Goal: Task Accomplishment & Management: Use online tool/utility

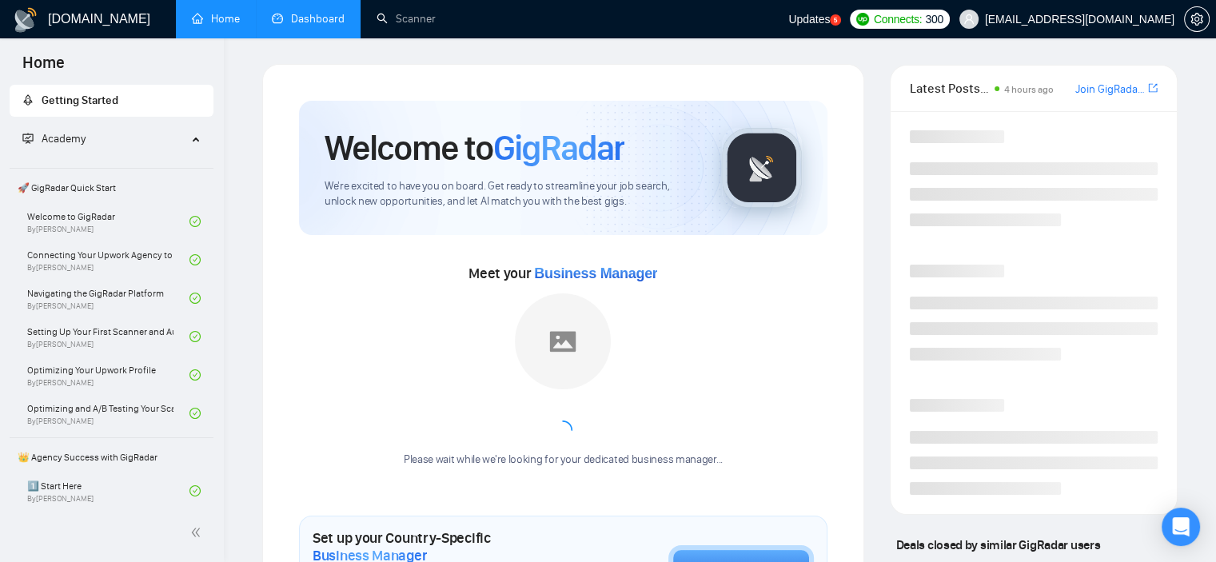
click at [309, 18] on link "Dashboard" at bounding box center [308, 19] width 73 height 14
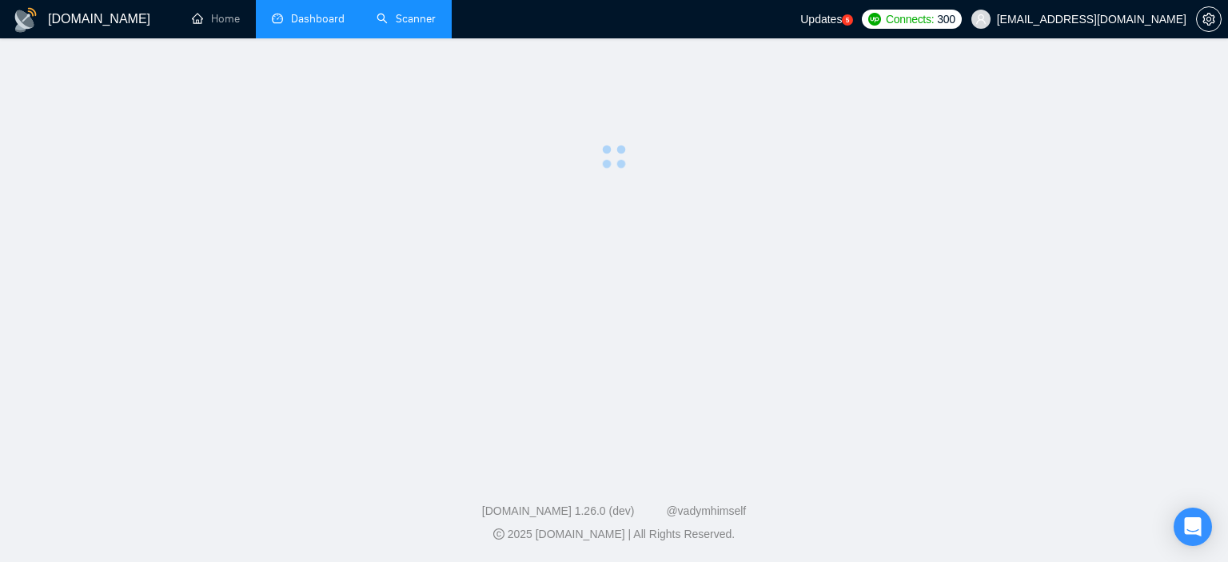
click at [413, 23] on link "Scanner" at bounding box center [406, 19] width 59 height 14
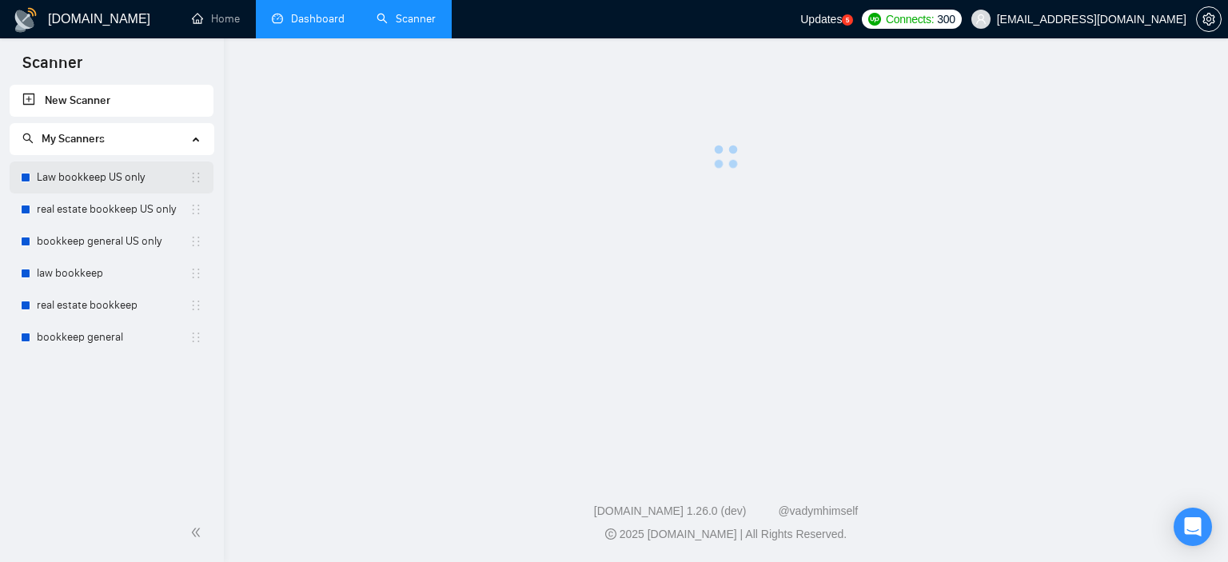
click at [129, 183] on link "Law bookkeep US only" at bounding box center [113, 178] width 153 height 32
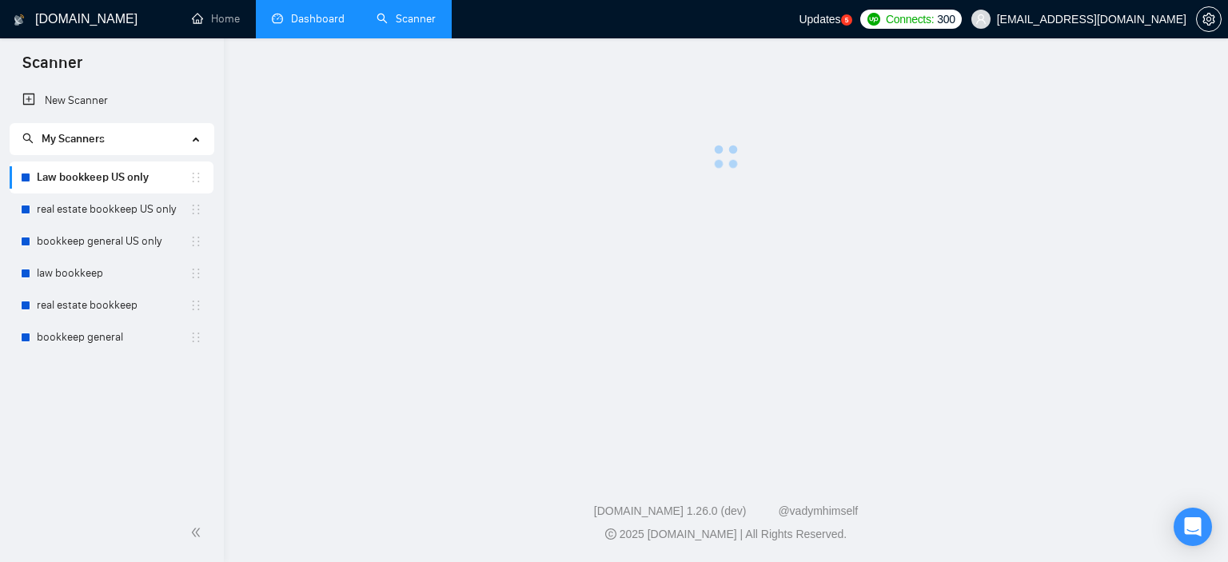
click at [125, 175] on link "Law bookkeep US only" at bounding box center [113, 178] width 153 height 32
click at [126, 215] on link "real estate bookkeep US only" at bounding box center [113, 210] width 153 height 32
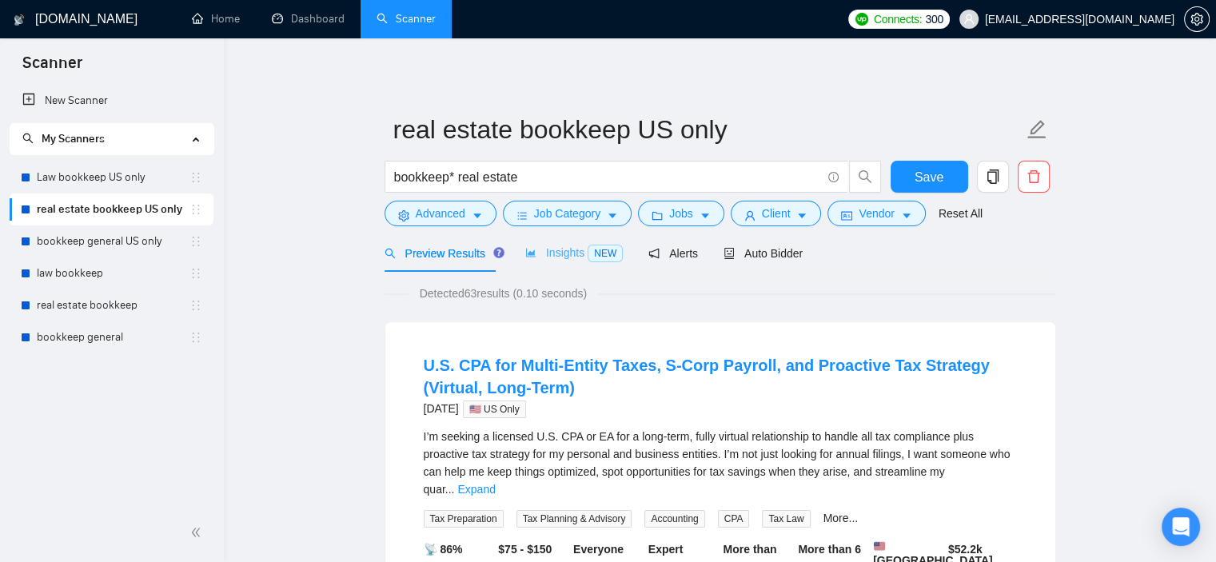
click at [557, 262] on div "Insights NEW" at bounding box center [574, 253] width 98 height 38
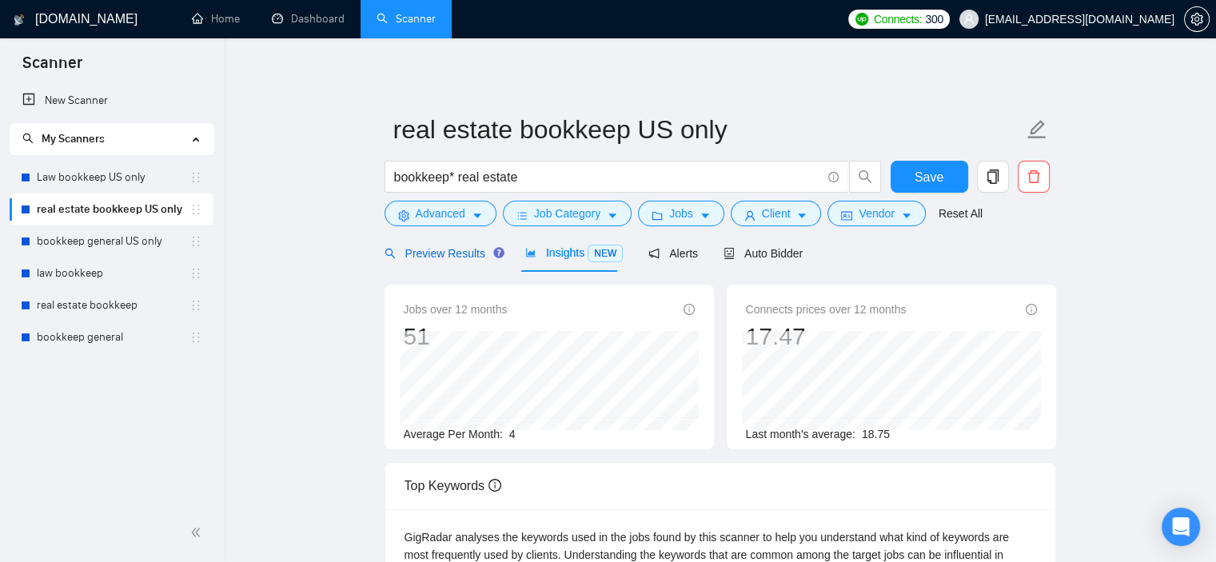
click at [457, 258] on span "Preview Results" at bounding box center [442, 253] width 115 height 13
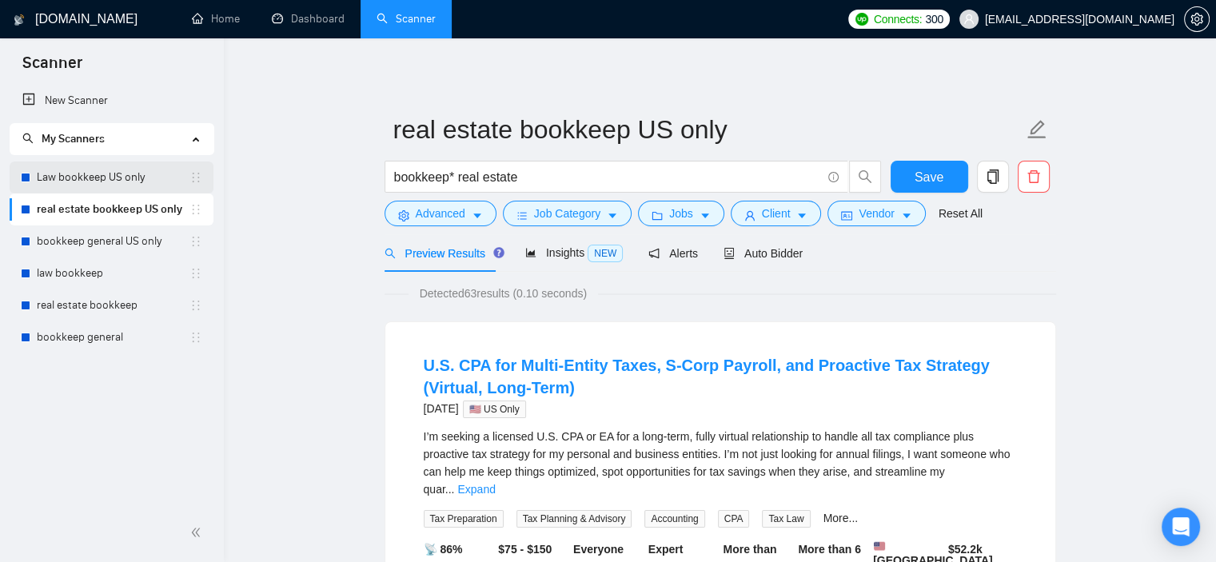
click at [117, 179] on link "Law bookkeep US only" at bounding box center [113, 178] width 153 height 32
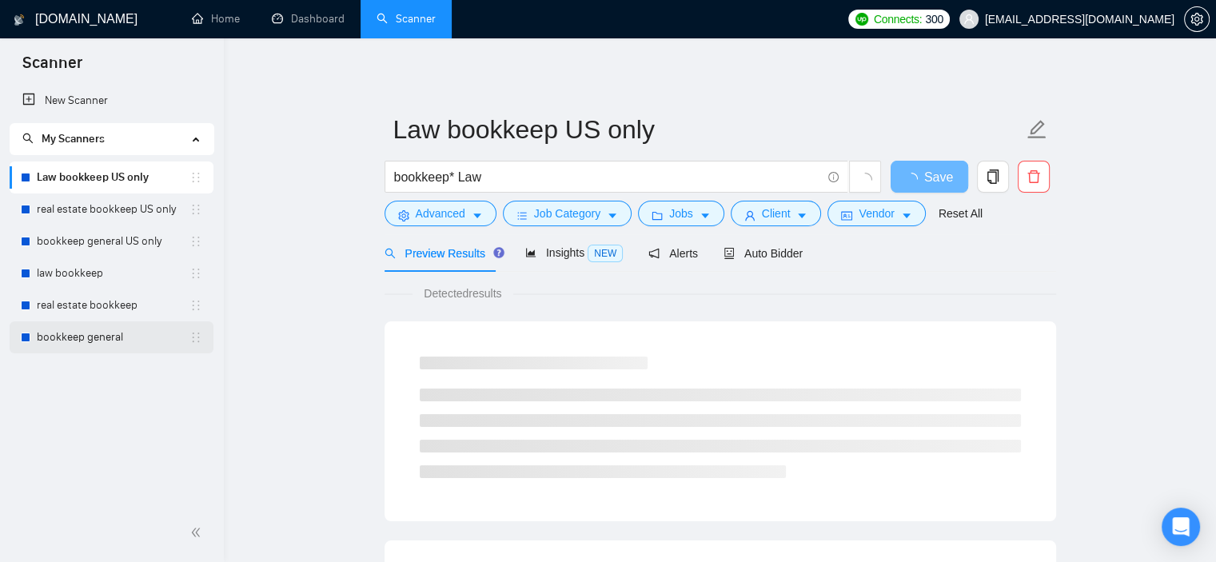
click at [132, 329] on link "bookkeep general" at bounding box center [113, 337] width 153 height 32
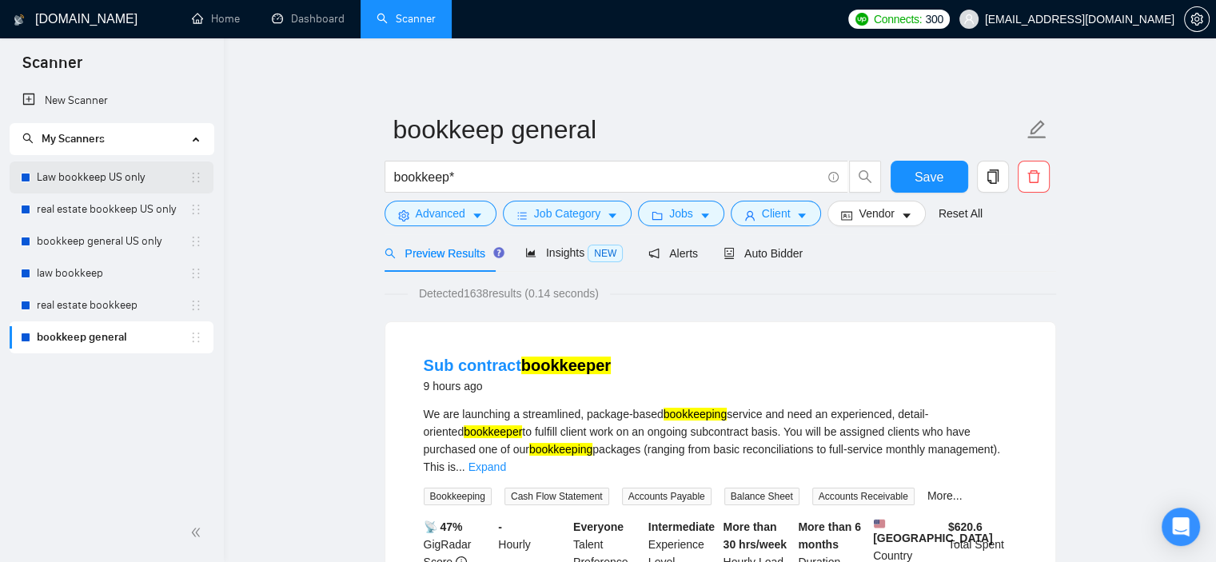
click at [90, 178] on link "Law bookkeep US only" at bounding box center [113, 178] width 153 height 32
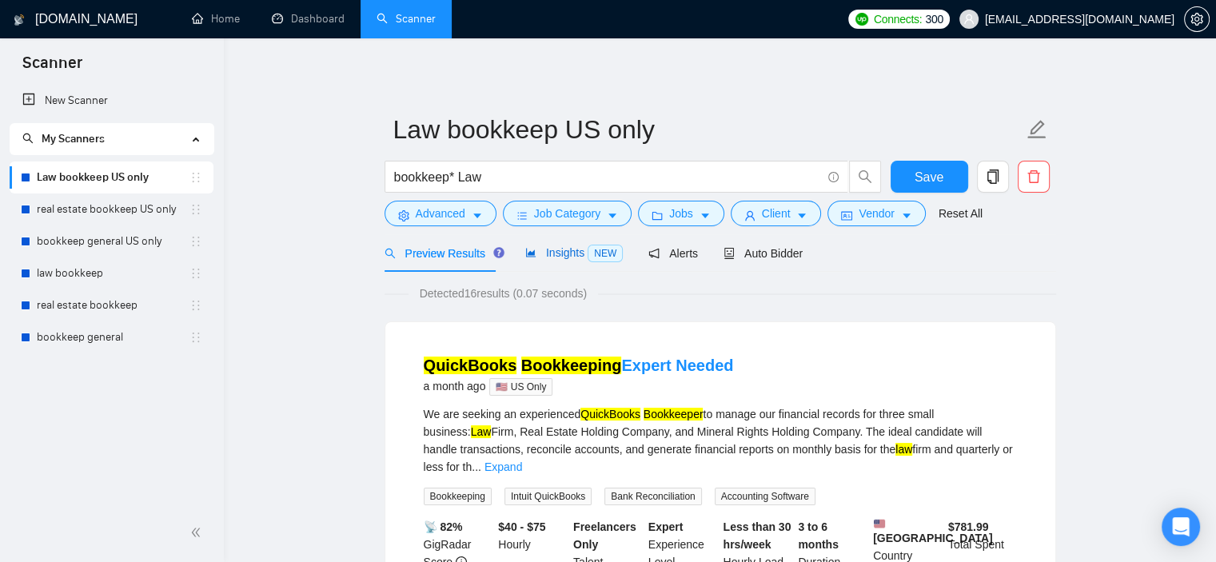
click at [566, 258] on span "Insights NEW" at bounding box center [574, 252] width 98 height 13
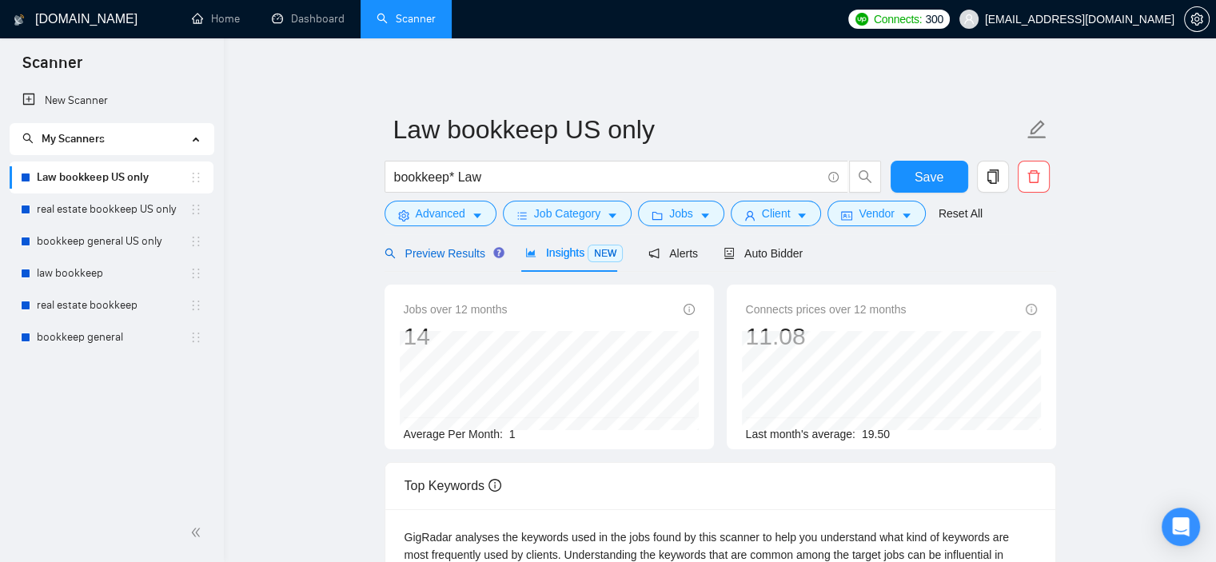
click at [435, 257] on span "Preview Results" at bounding box center [442, 253] width 115 height 13
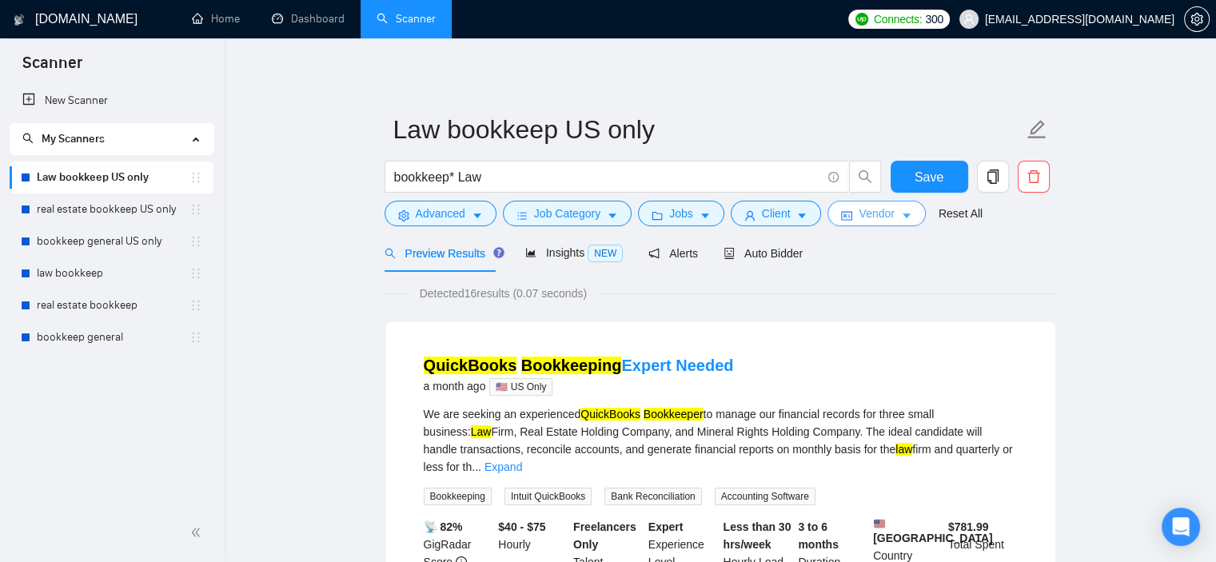
click at [876, 216] on span "Vendor" at bounding box center [876, 214] width 35 height 18
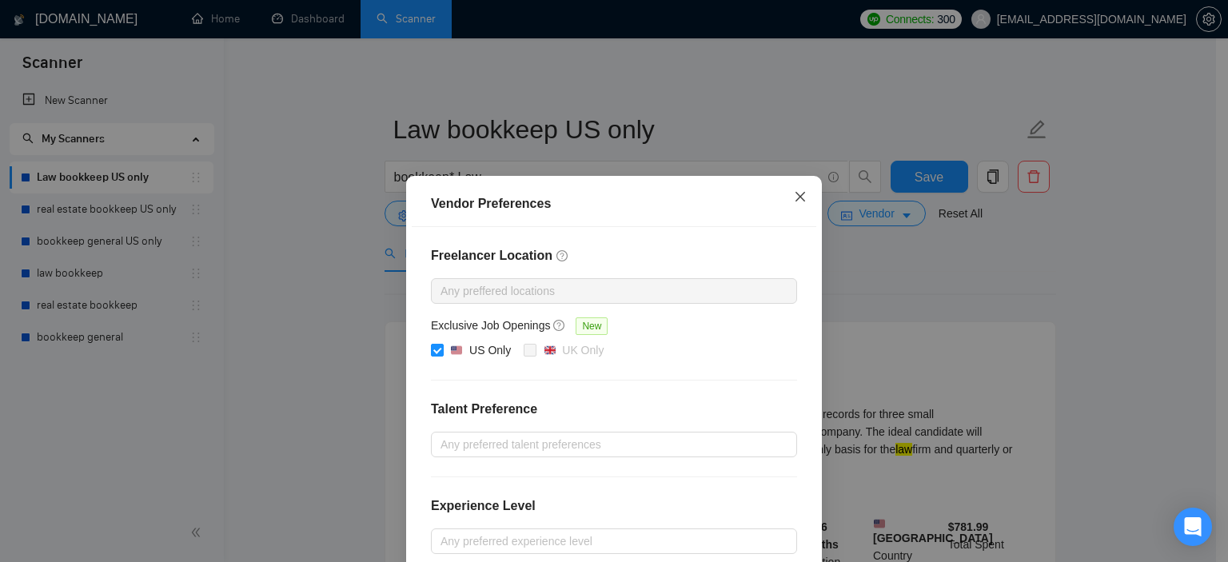
click at [800, 203] on icon "close" at bounding box center [800, 196] width 13 height 13
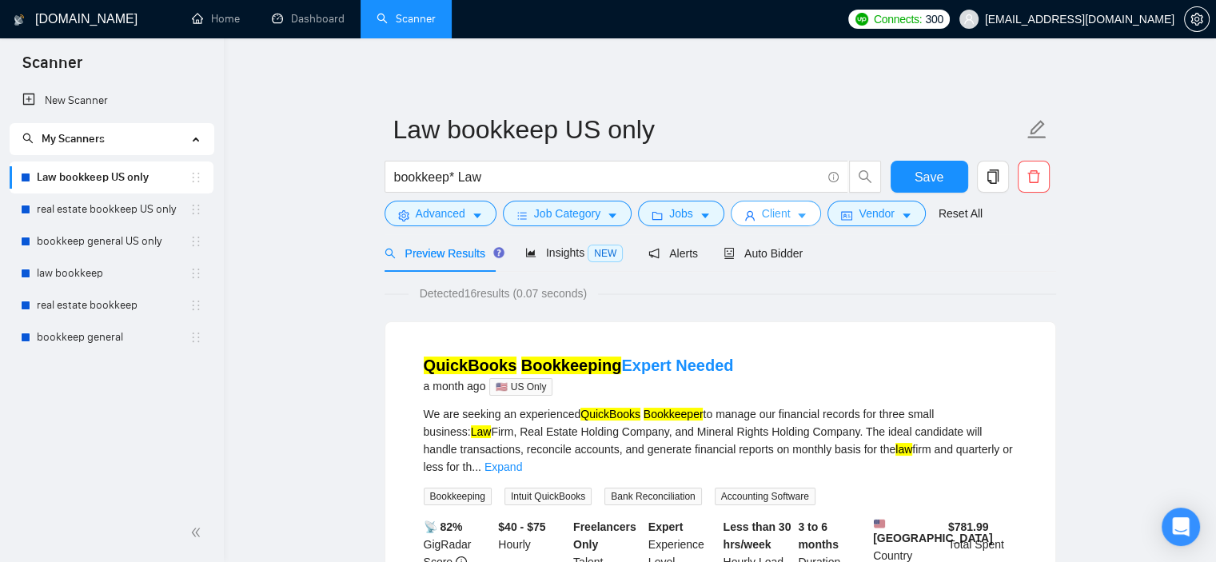
click at [782, 216] on span "Client" at bounding box center [776, 214] width 29 height 18
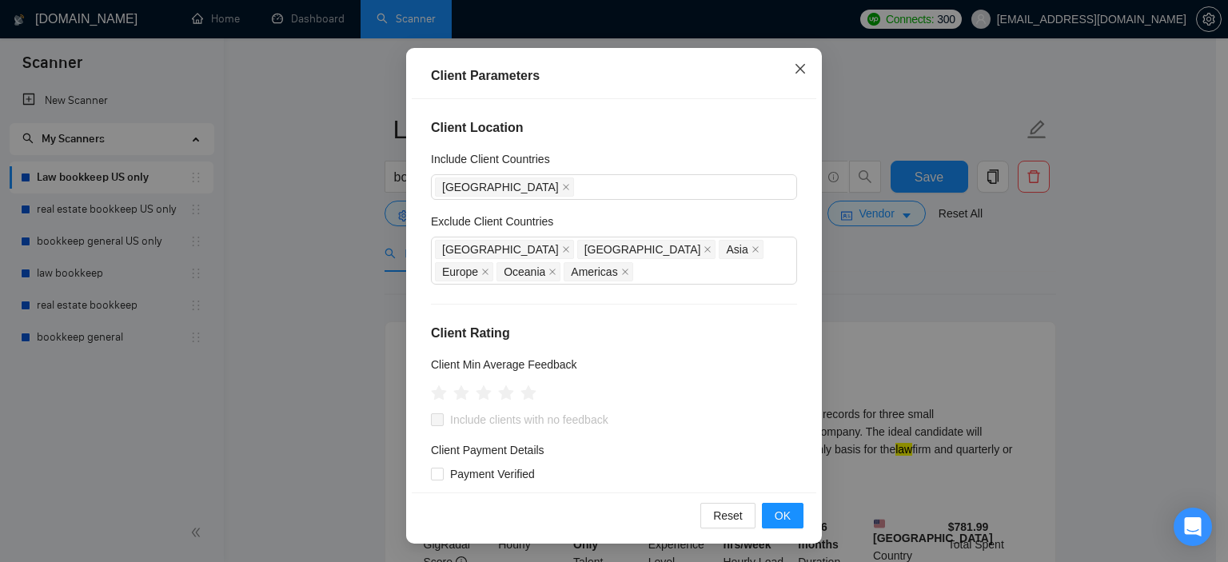
click at [792, 77] on span "Close" at bounding box center [800, 69] width 43 height 43
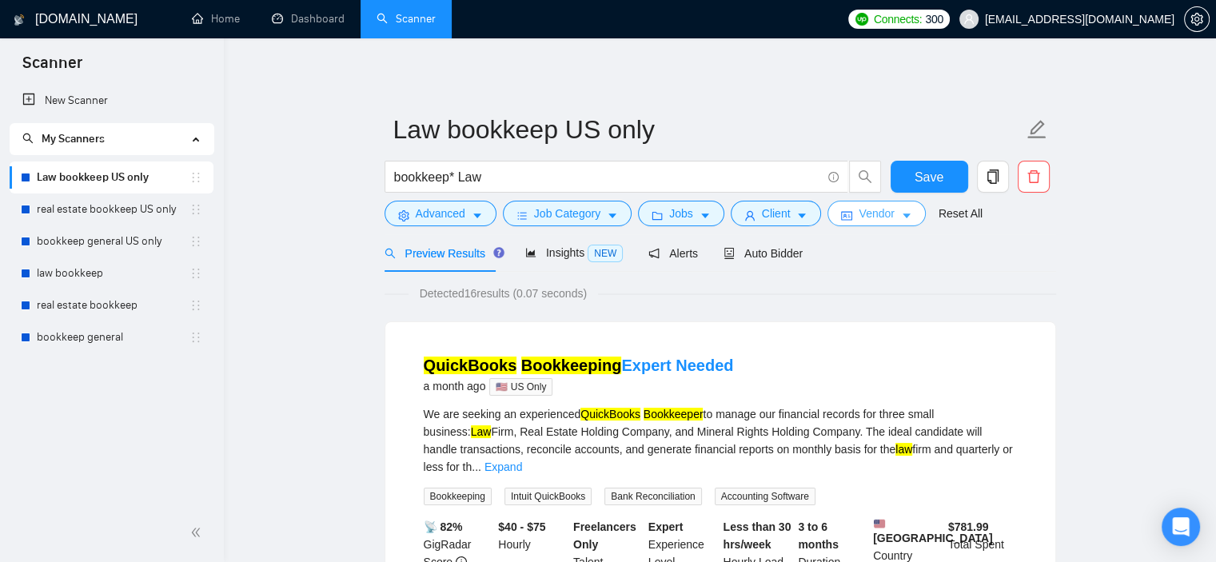
click at [876, 214] on span "Vendor" at bounding box center [876, 214] width 35 height 18
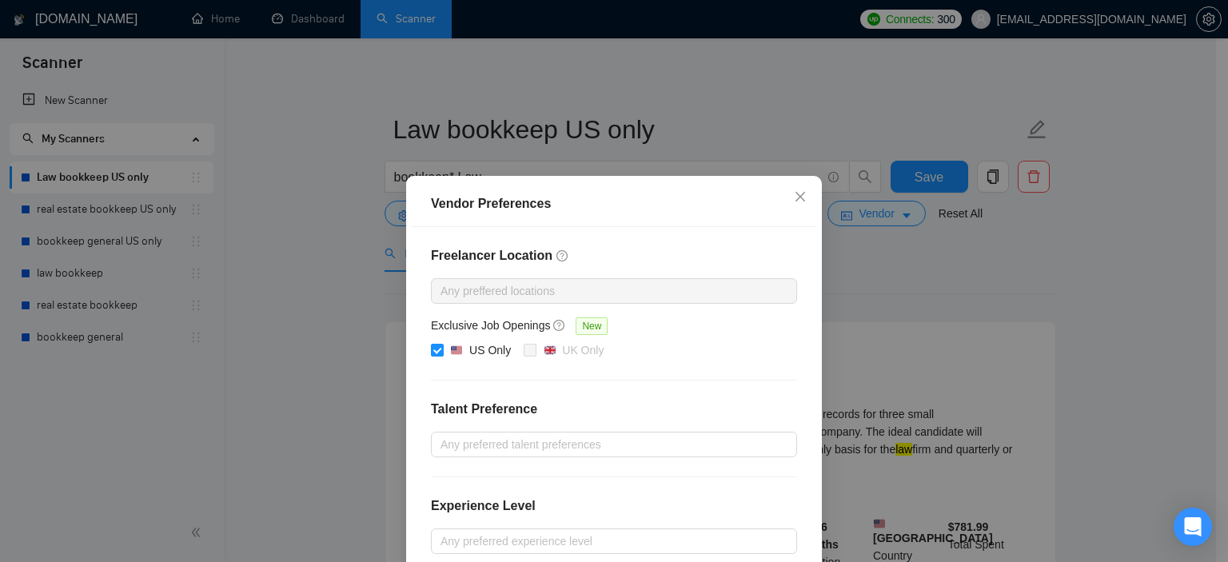
scroll to position [176, 0]
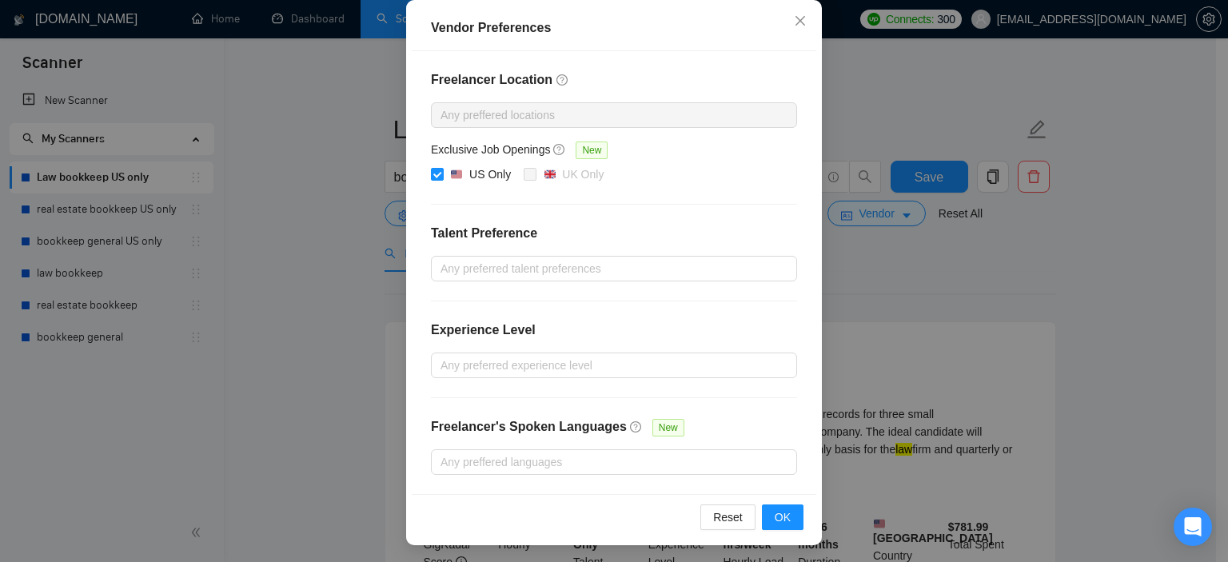
click at [867, 302] on div "Vendor Preferences Freelancer Location Any preffered locations Exclusive Job Op…" at bounding box center [614, 281] width 1228 height 562
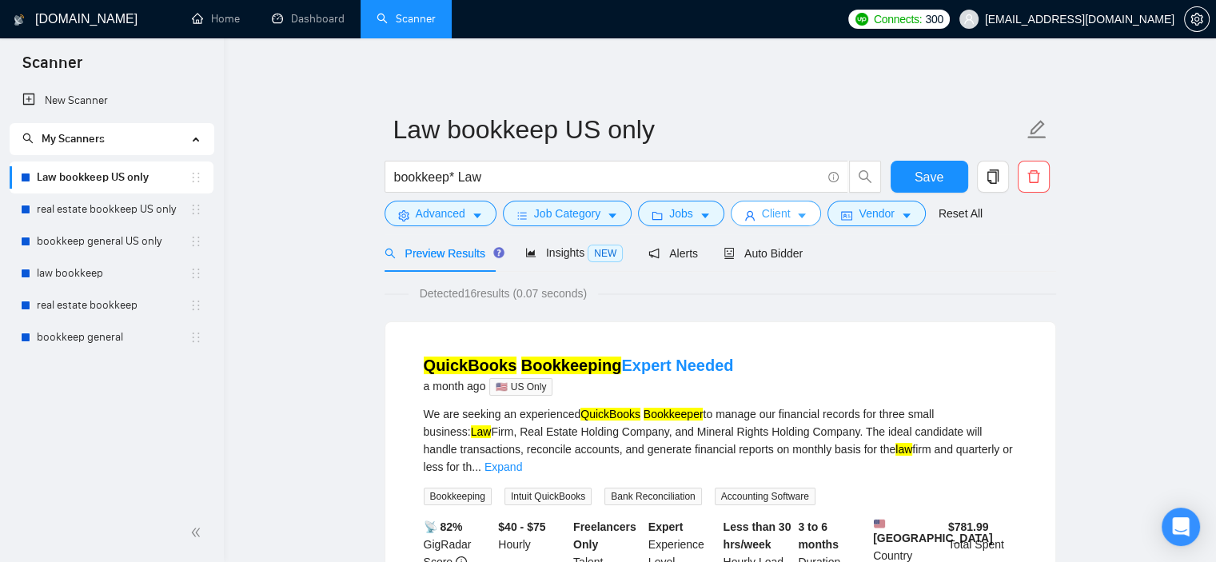
click at [801, 213] on icon "caret-down" at bounding box center [801, 215] width 11 height 11
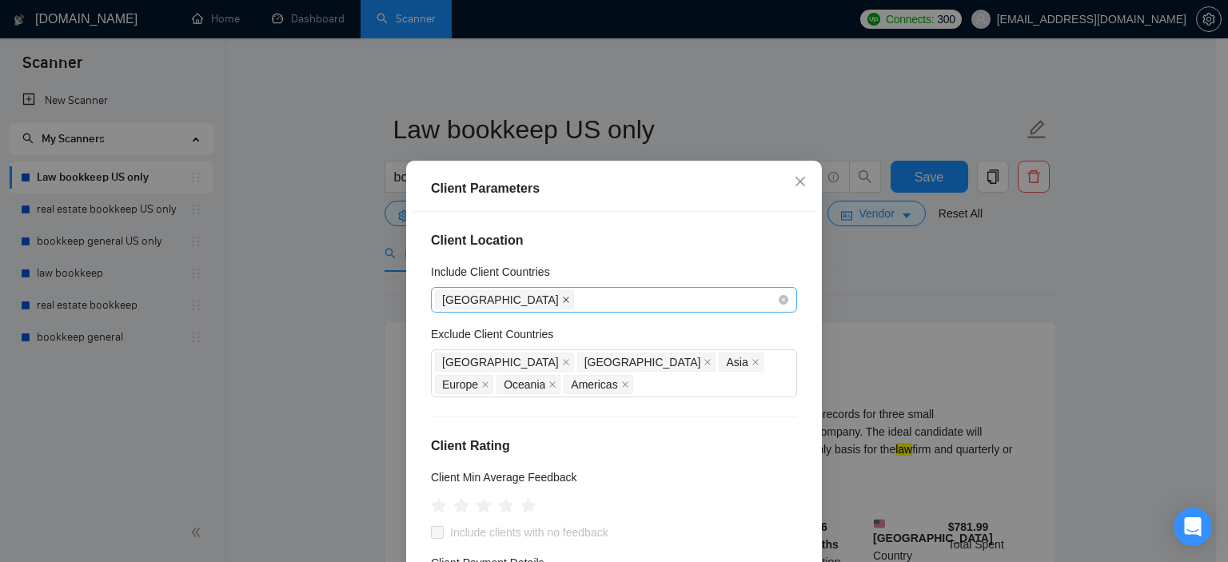
click at [562, 296] on icon "close" at bounding box center [566, 300] width 8 height 8
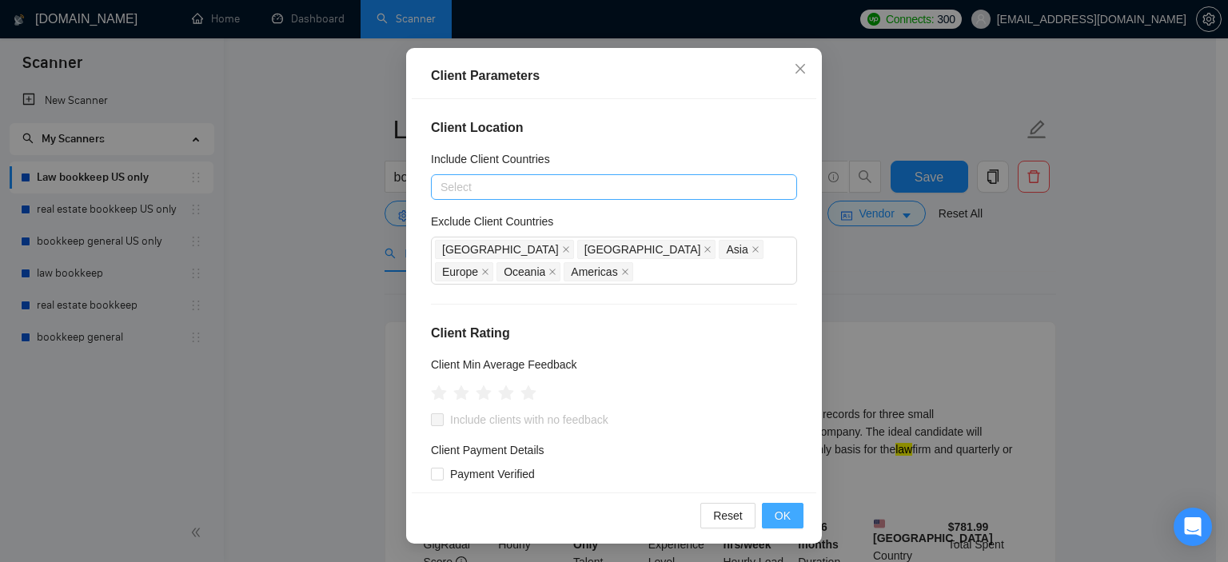
click at [784, 519] on span "OK" at bounding box center [783, 516] width 16 height 18
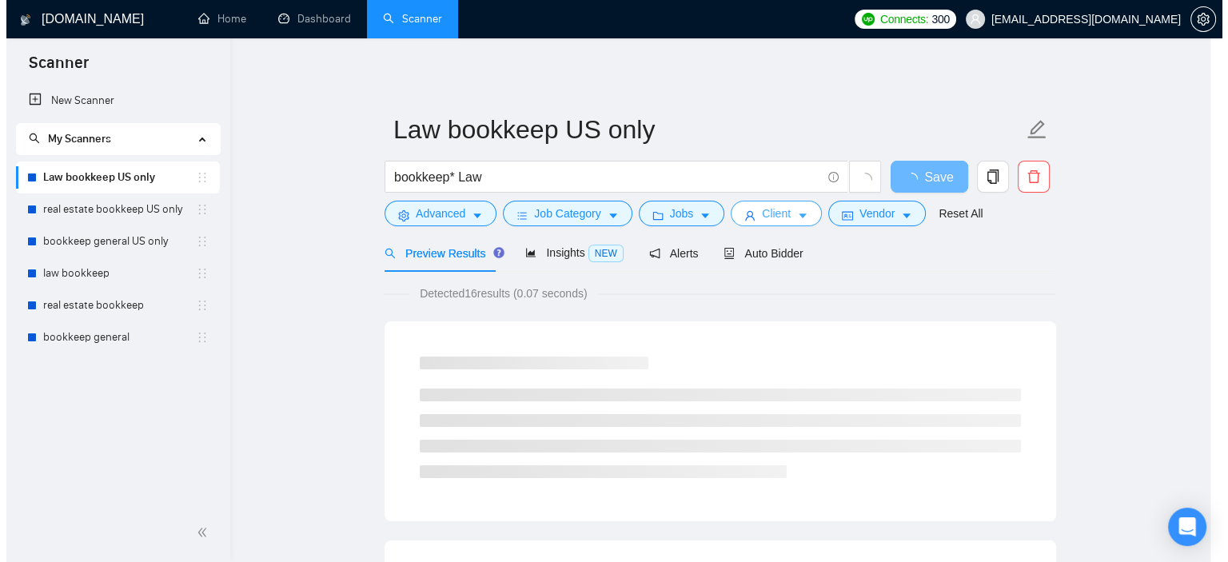
scroll to position [0, 0]
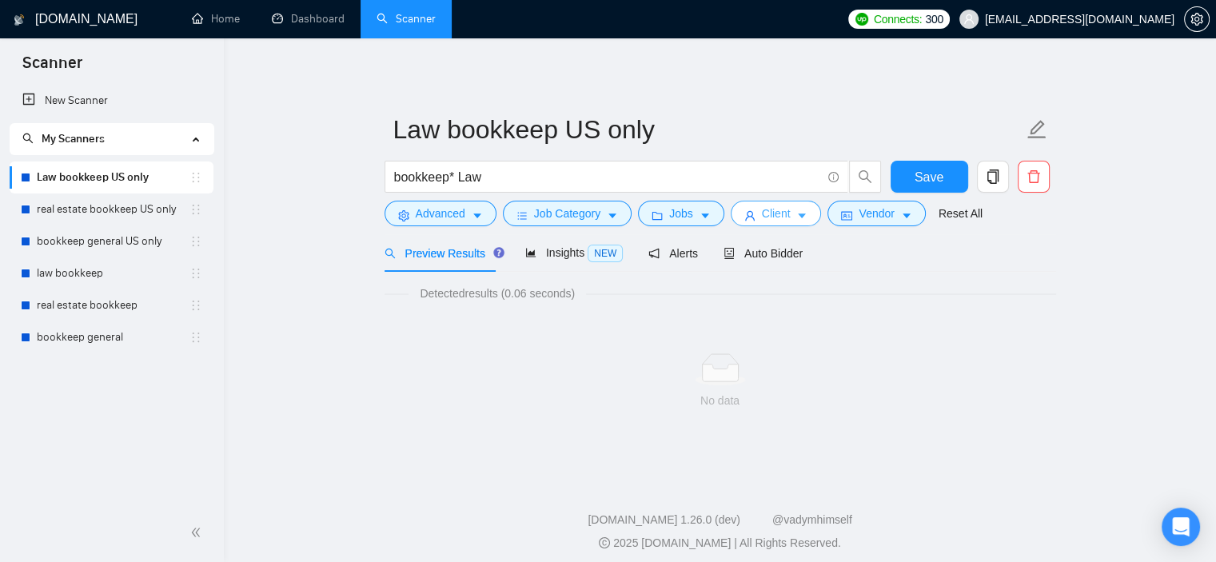
click at [782, 214] on span "Client" at bounding box center [776, 214] width 29 height 18
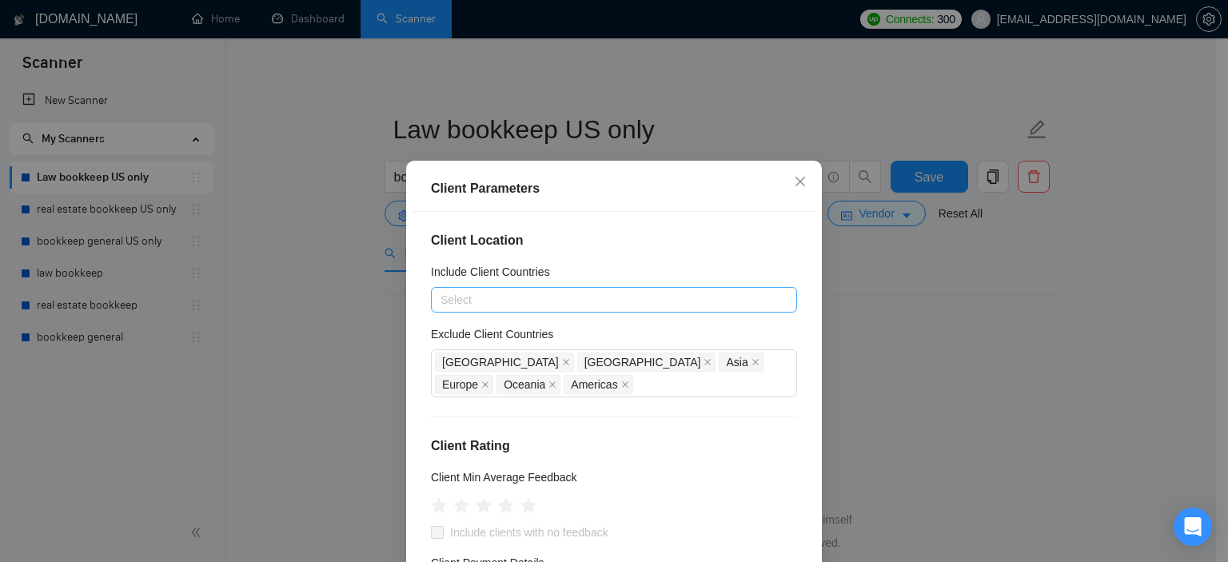
click at [537, 299] on div at bounding box center [606, 299] width 342 height 19
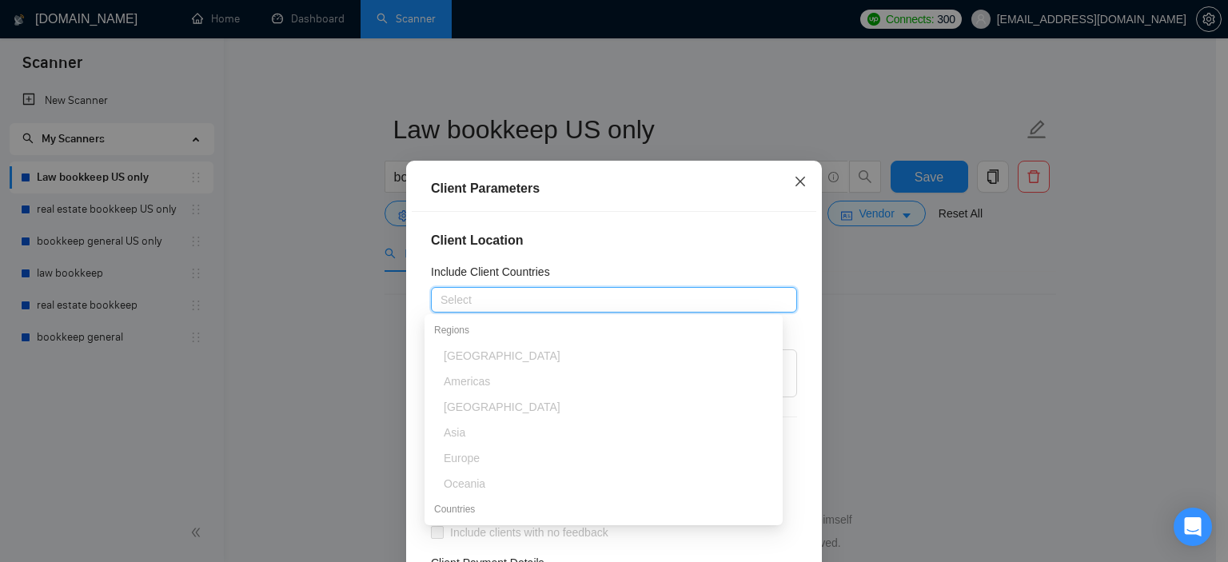
click at [784, 184] on span "Close" at bounding box center [800, 182] width 43 height 43
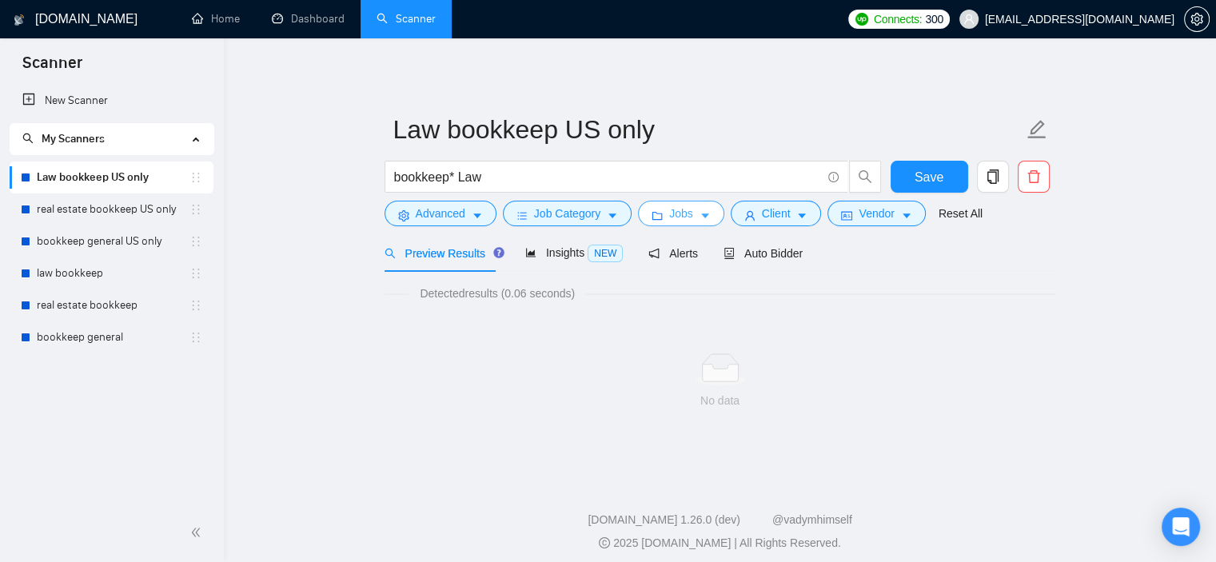
click at [680, 206] on span "Jobs" at bounding box center [681, 214] width 24 height 18
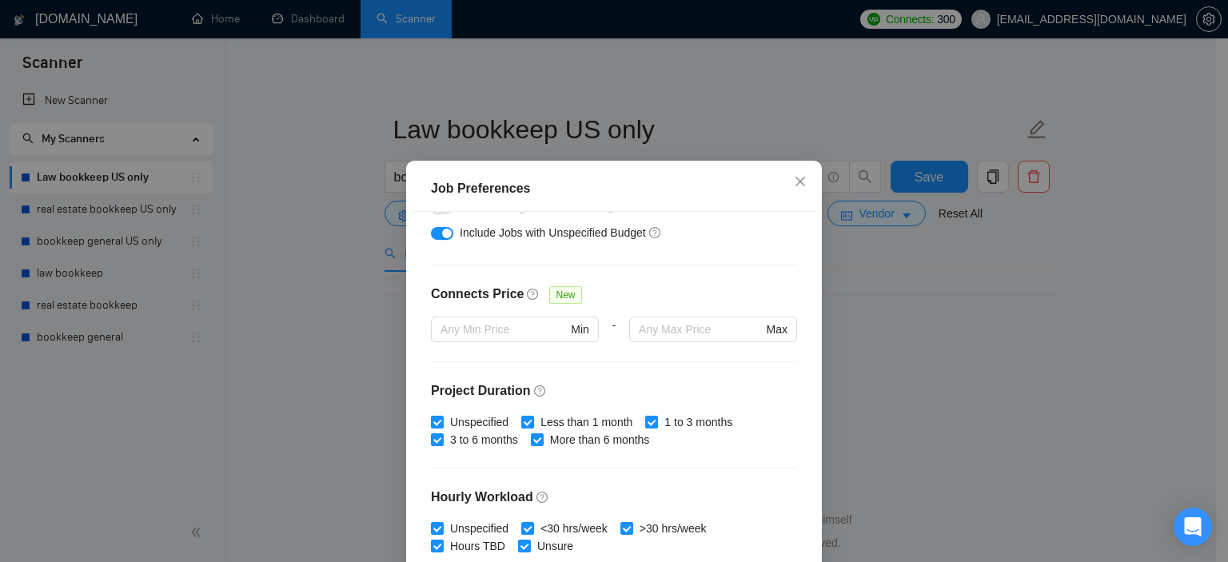
scroll to position [113, 0]
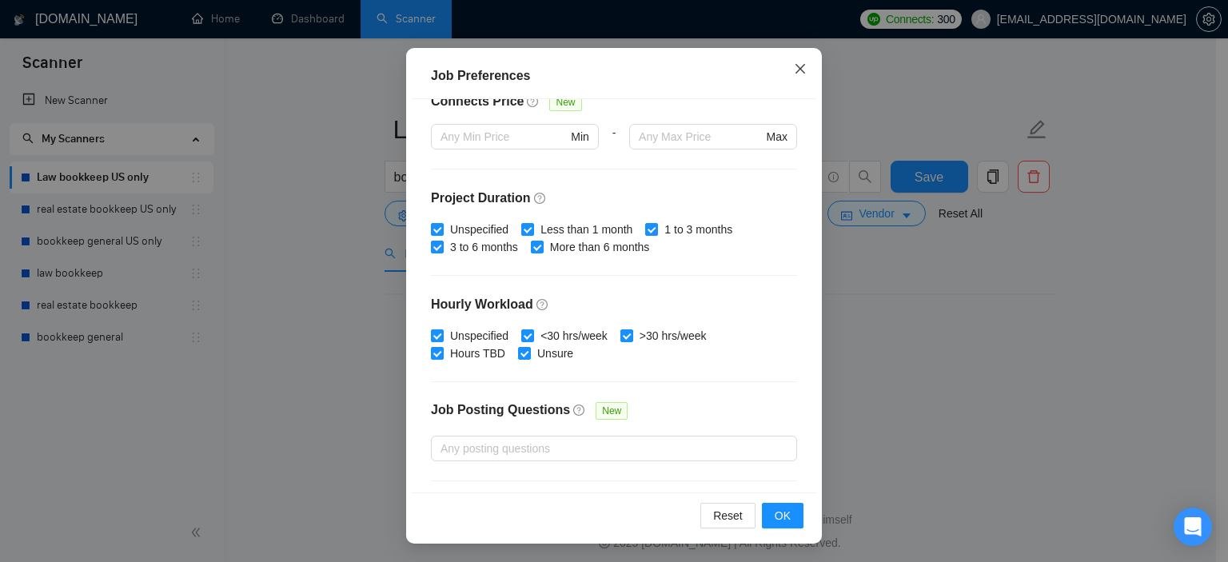
click at [794, 74] on icon "close" at bounding box center [800, 68] width 13 height 13
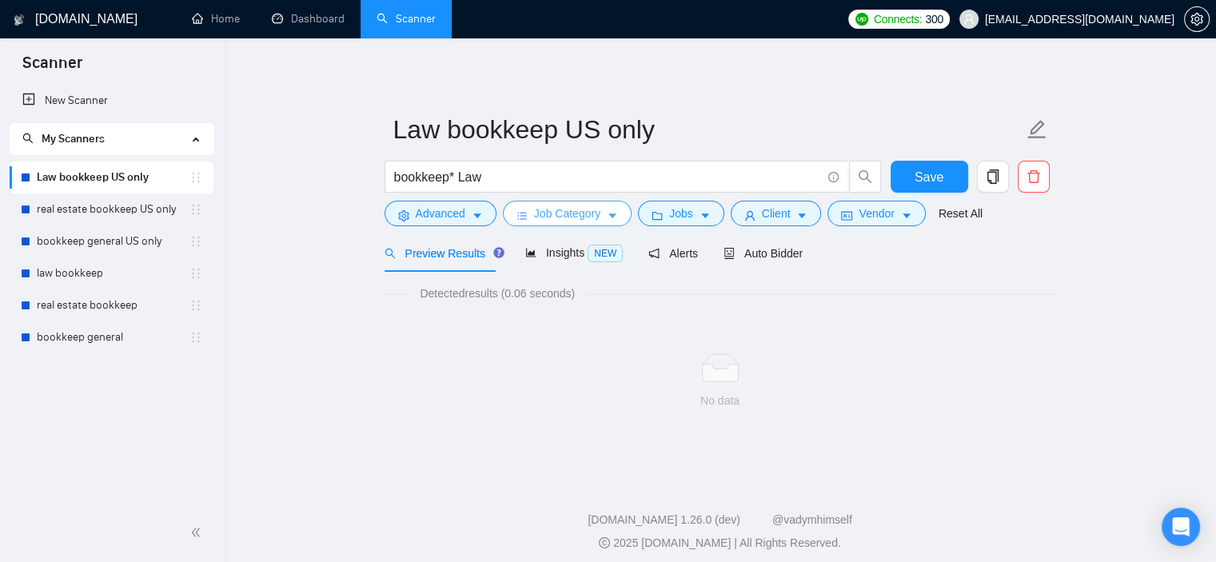
click at [571, 209] on span "Job Category" at bounding box center [567, 214] width 66 height 18
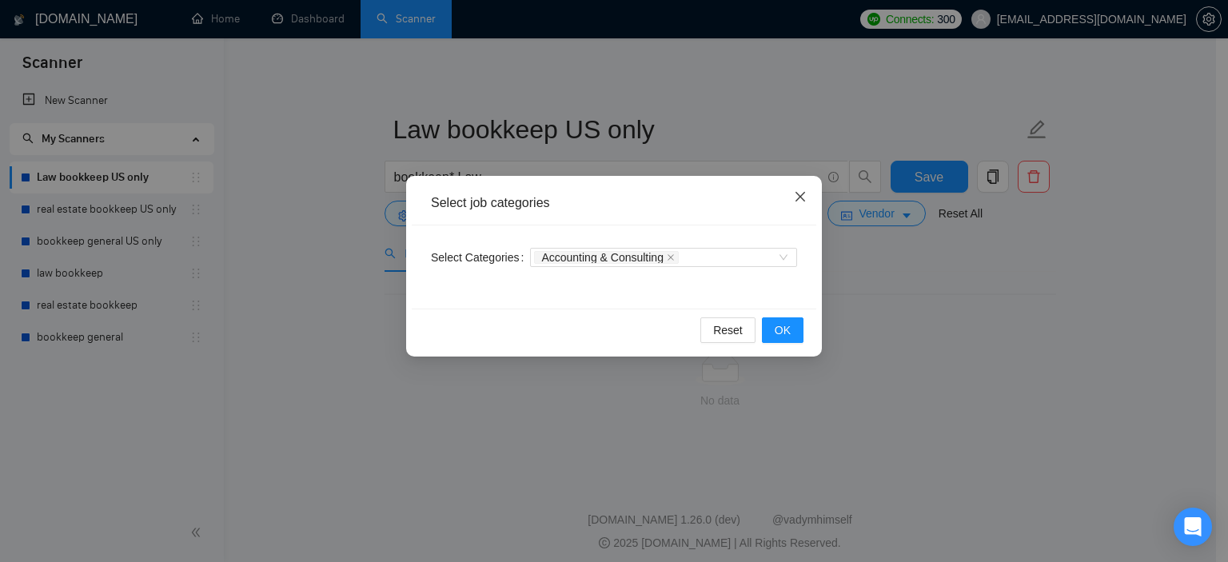
click at [798, 197] on icon "close" at bounding box center [800, 196] width 13 height 13
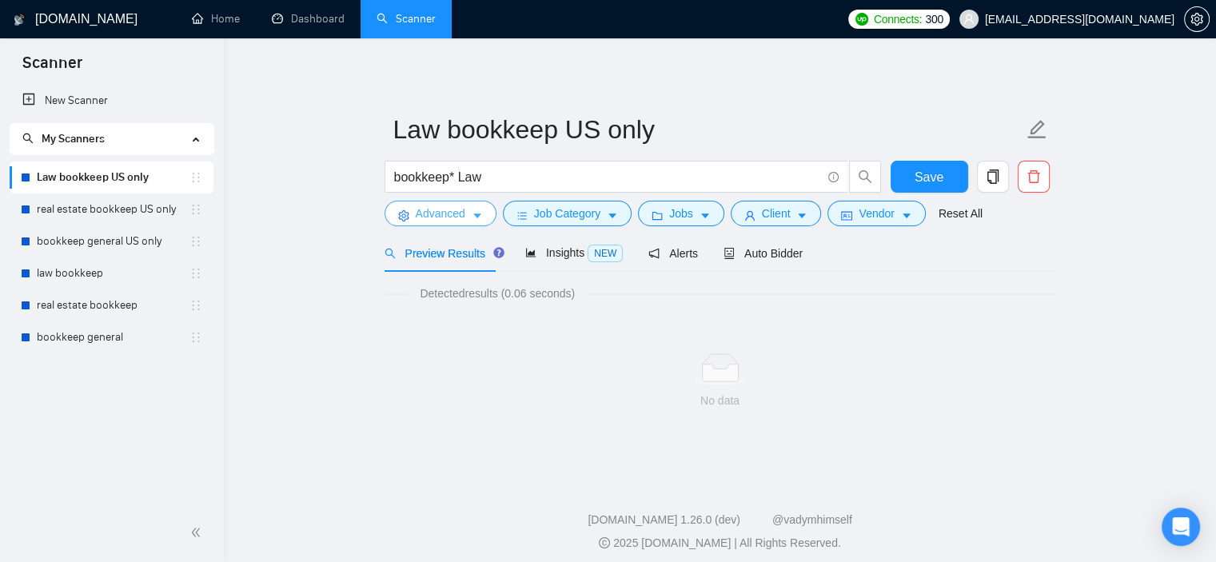
click at [465, 213] on button "Advanced" at bounding box center [441, 214] width 112 height 26
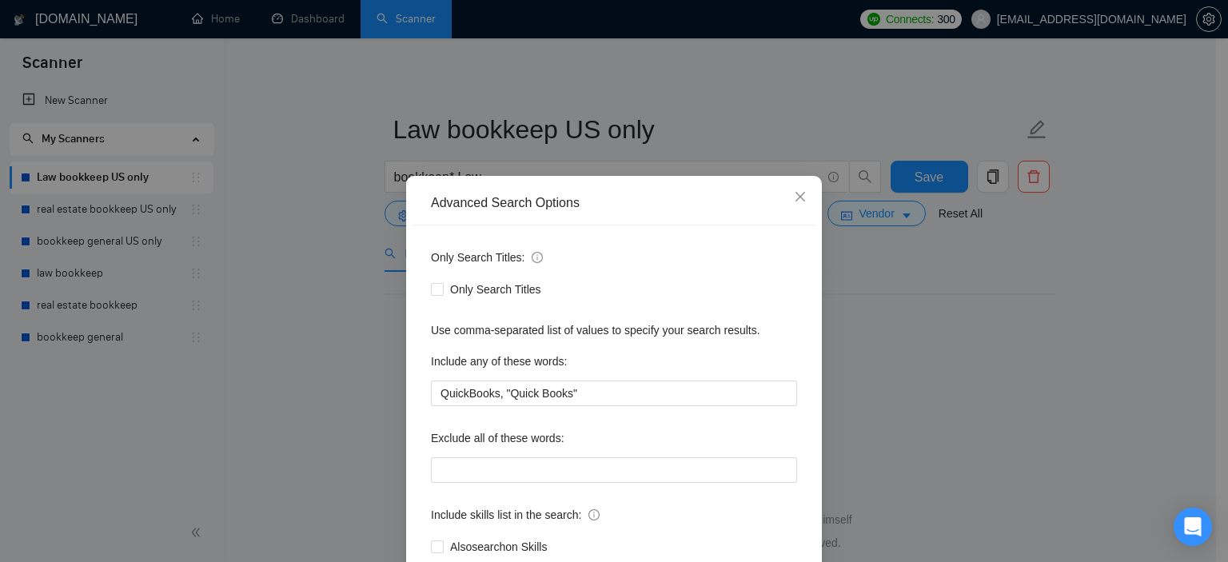
scroll to position [102, 0]
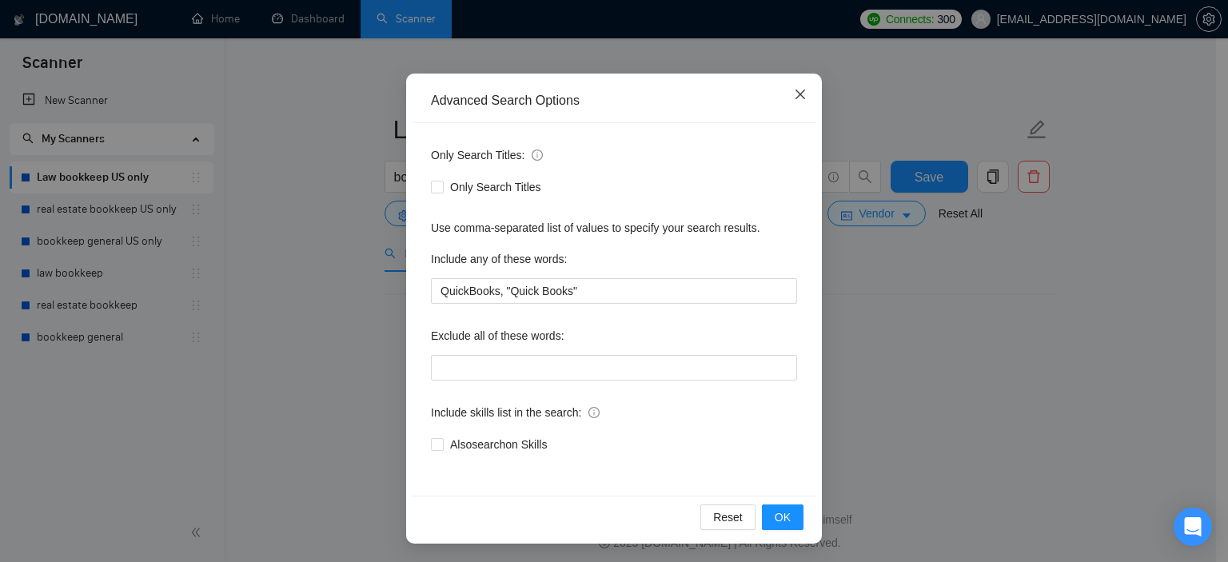
click at [780, 105] on span "Close" at bounding box center [800, 95] width 43 height 43
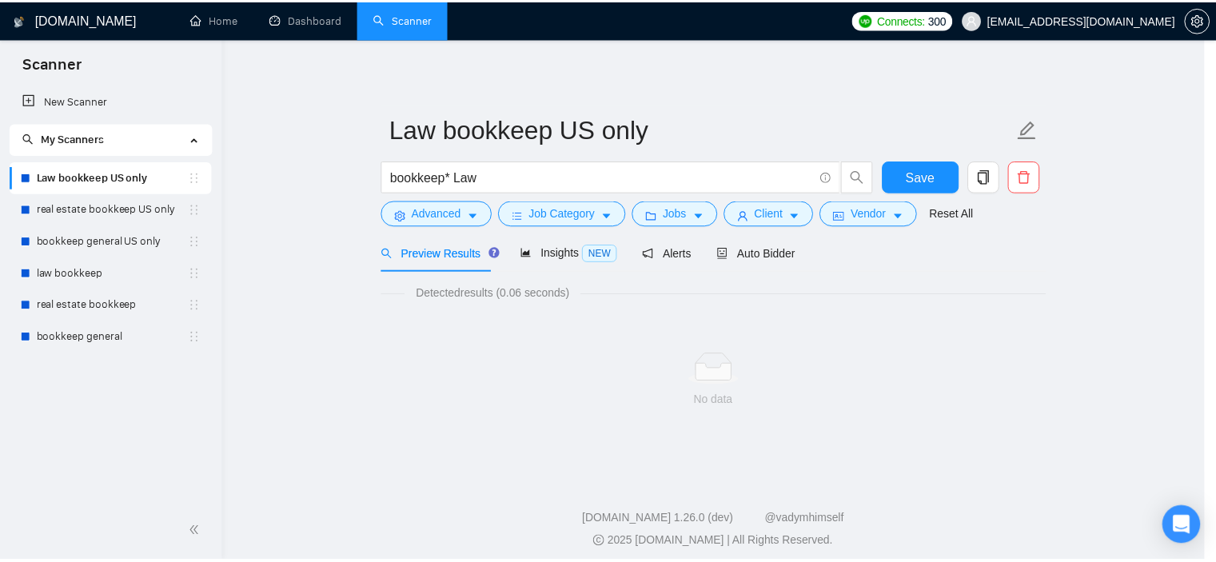
scroll to position [22, 0]
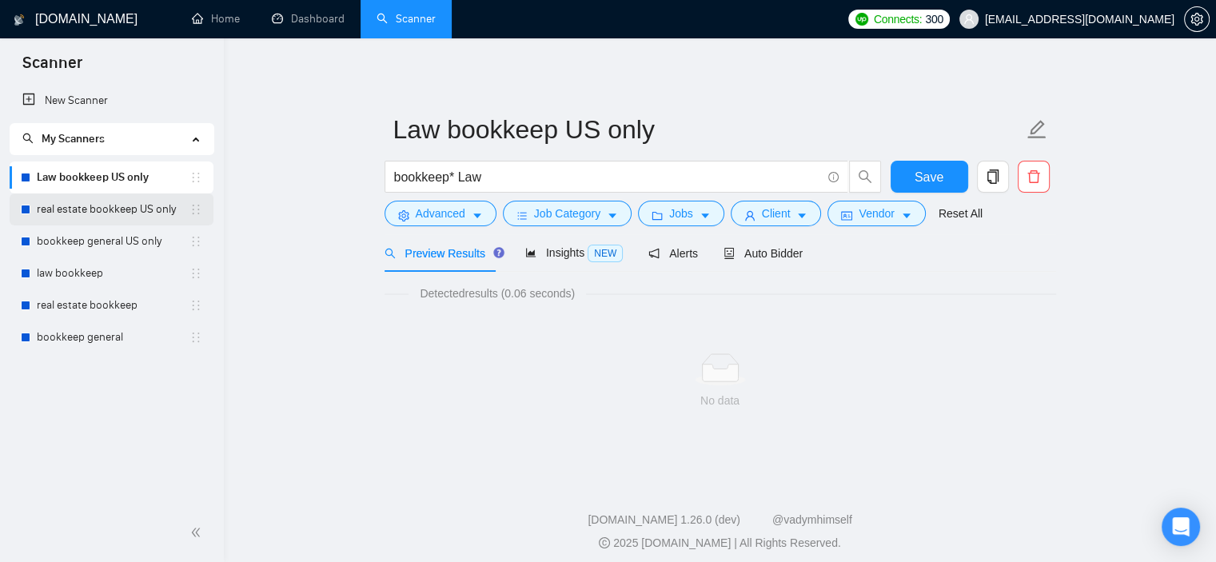
click at [60, 214] on link "real estate bookkeep US only" at bounding box center [113, 210] width 153 height 32
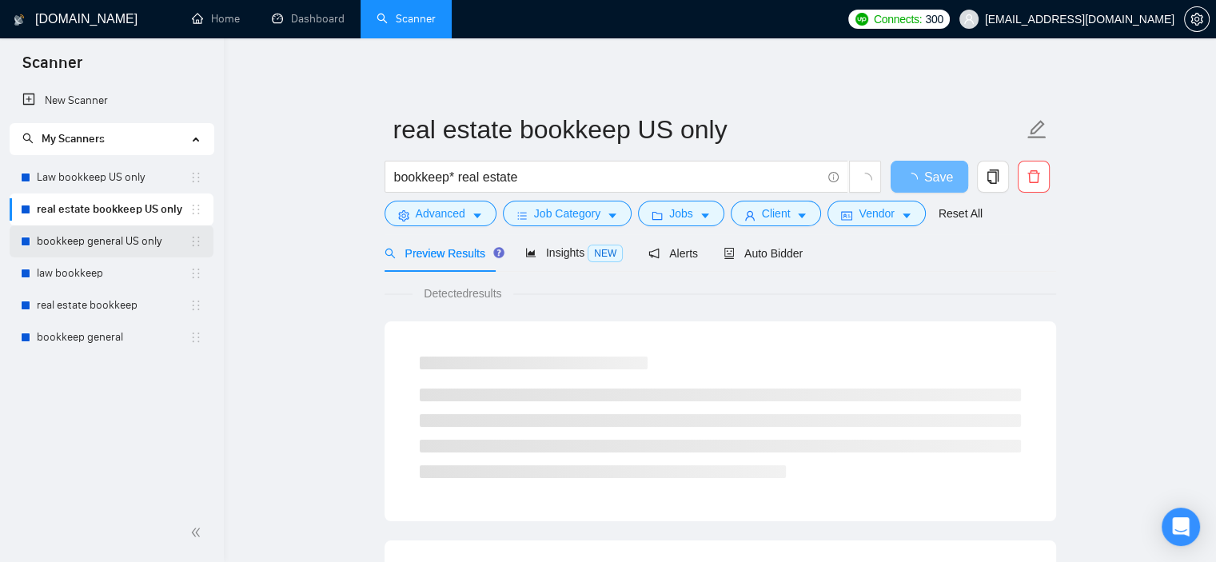
click at [103, 244] on link "bookkeep general US only" at bounding box center [113, 242] width 153 height 32
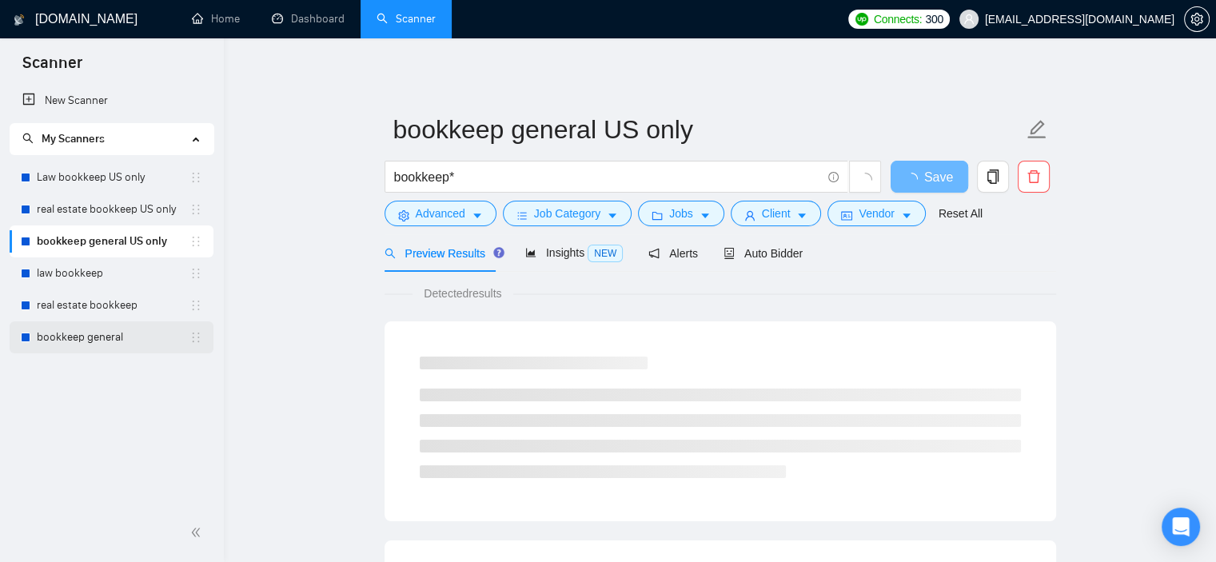
click at [126, 351] on link "bookkeep general" at bounding box center [113, 337] width 153 height 32
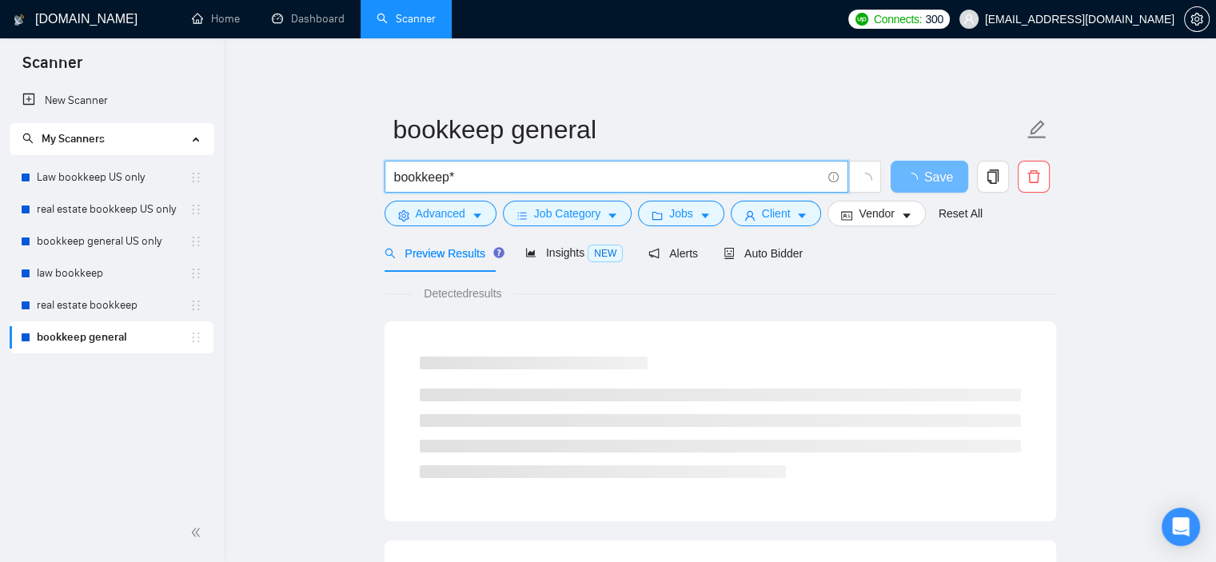
click at [394, 178] on input "bookkeep*" at bounding box center [607, 177] width 427 height 20
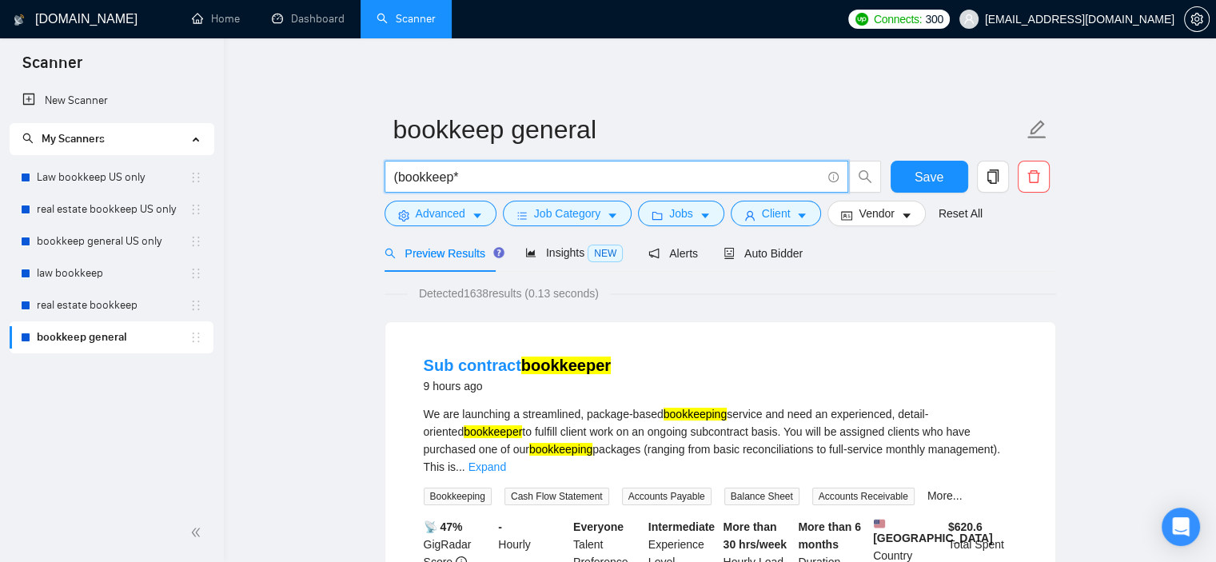
click at [465, 182] on input "(bookkeep*" at bounding box center [607, 177] width 427 height 20
type input "(bookkeep*)"
click at [764, 258] on span "Auto Bidder" at bounding box center [763, 253] width 79 height 13
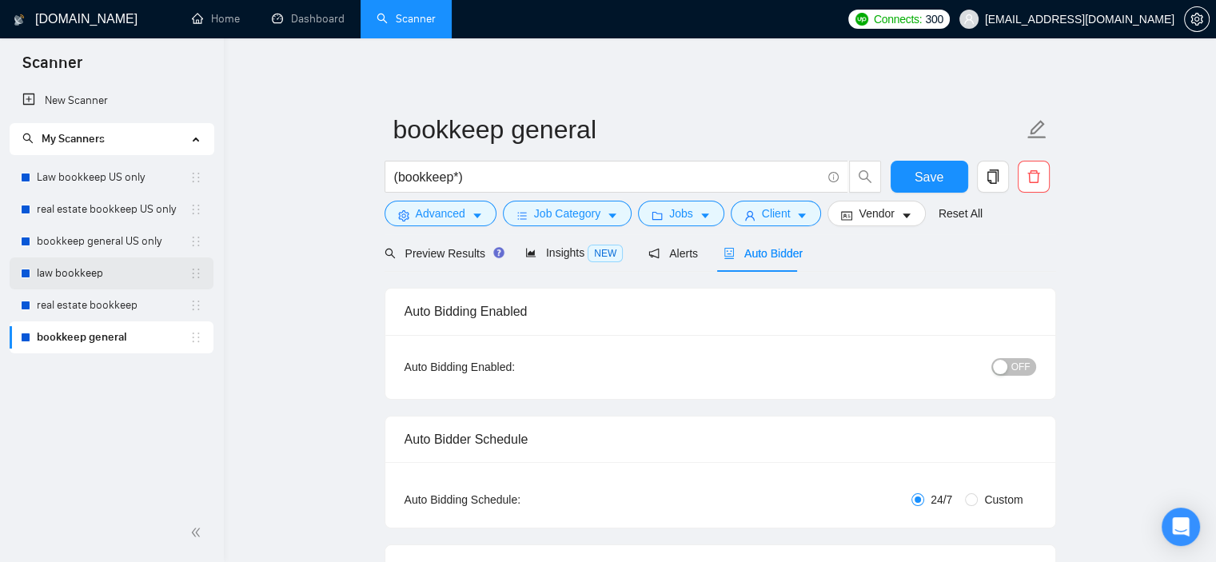
click at [113, 263] on link "law bookkeep" at bounding box center [113, 273] width 153 height 32
click at [75, 201] on link "real estate bookkeep US only" at bounding box center [113, 210] width 153 height 32
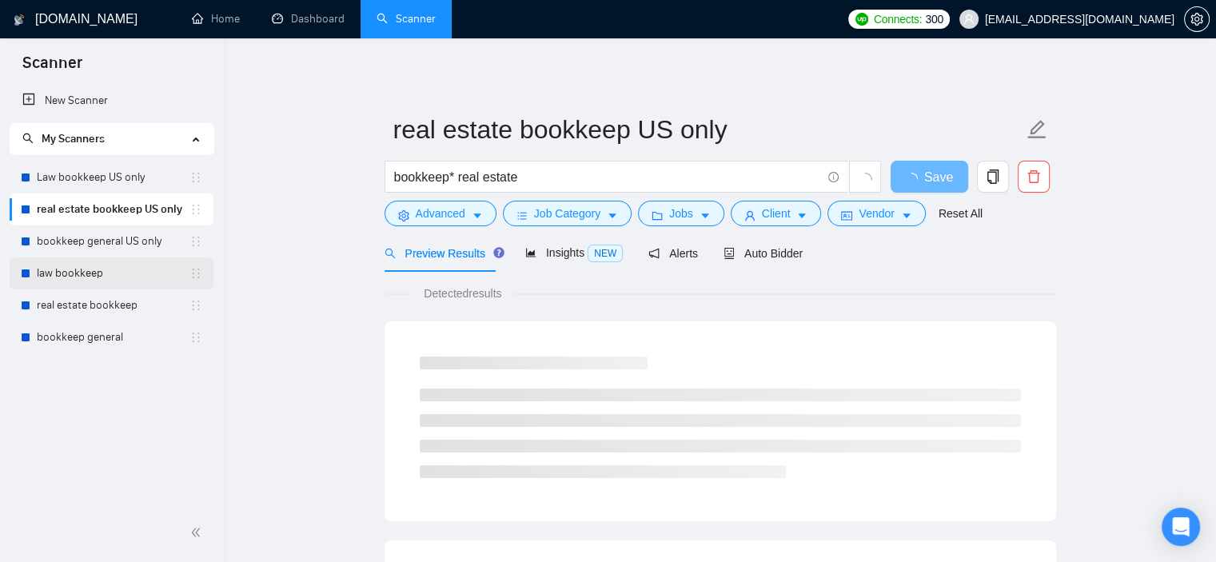
click at [118, 285] on link "law bookkeep" at bounding box center [113, 273] width 153 height 32
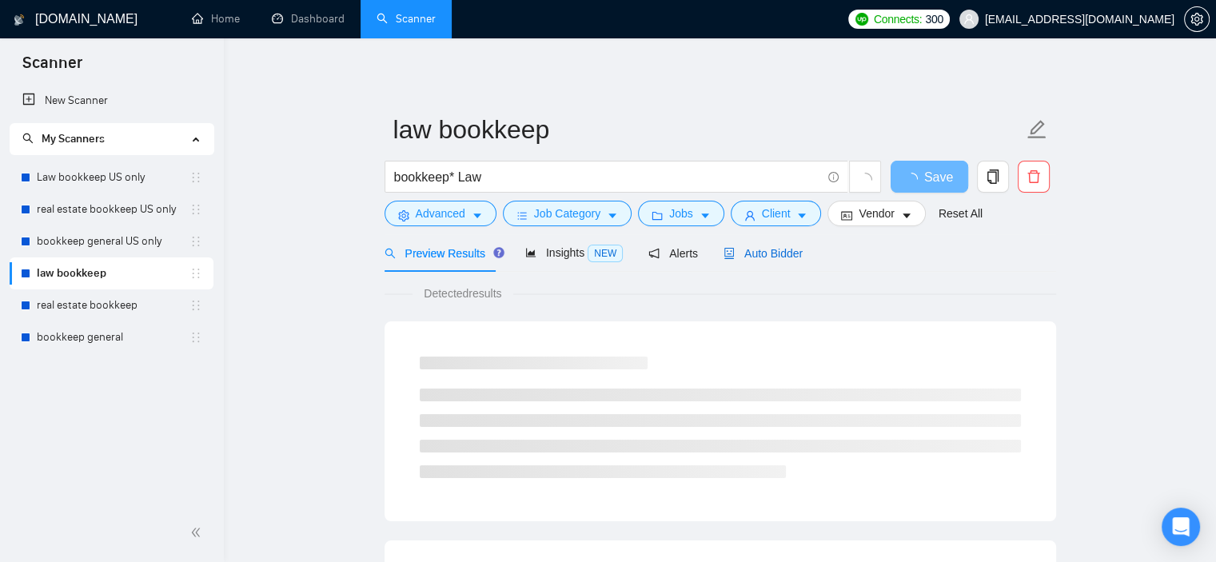
click at [730, 257] on span "Auto Bidder" at bounding box center [763, 253] width 79 height 13
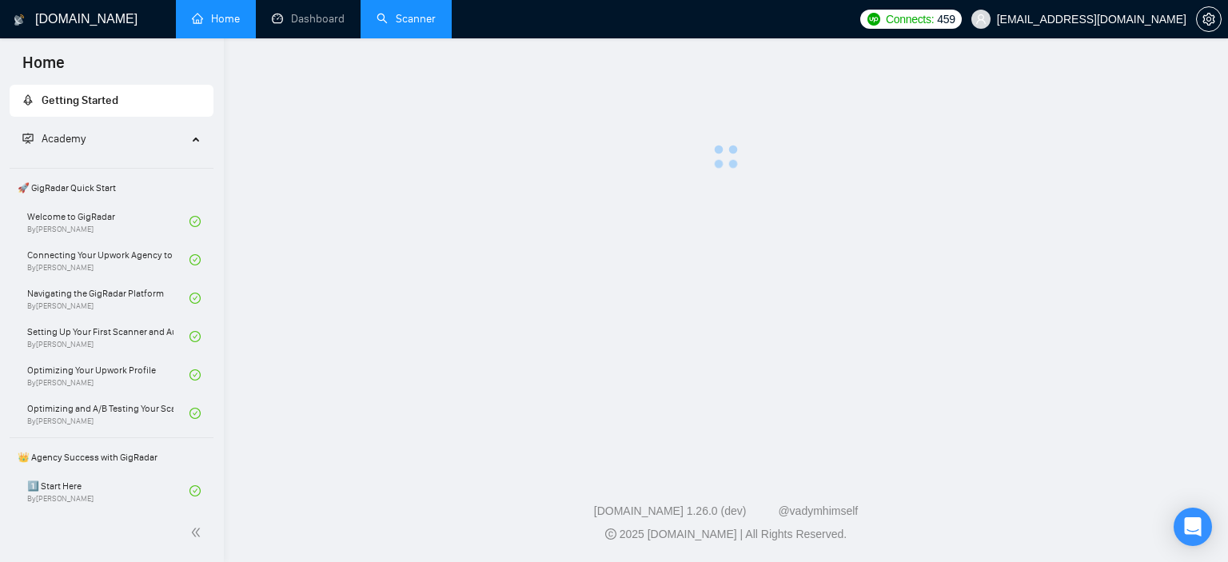
click at [424, 12] on link "Scanner" at bounding box center [406, 19] width 59 height 14
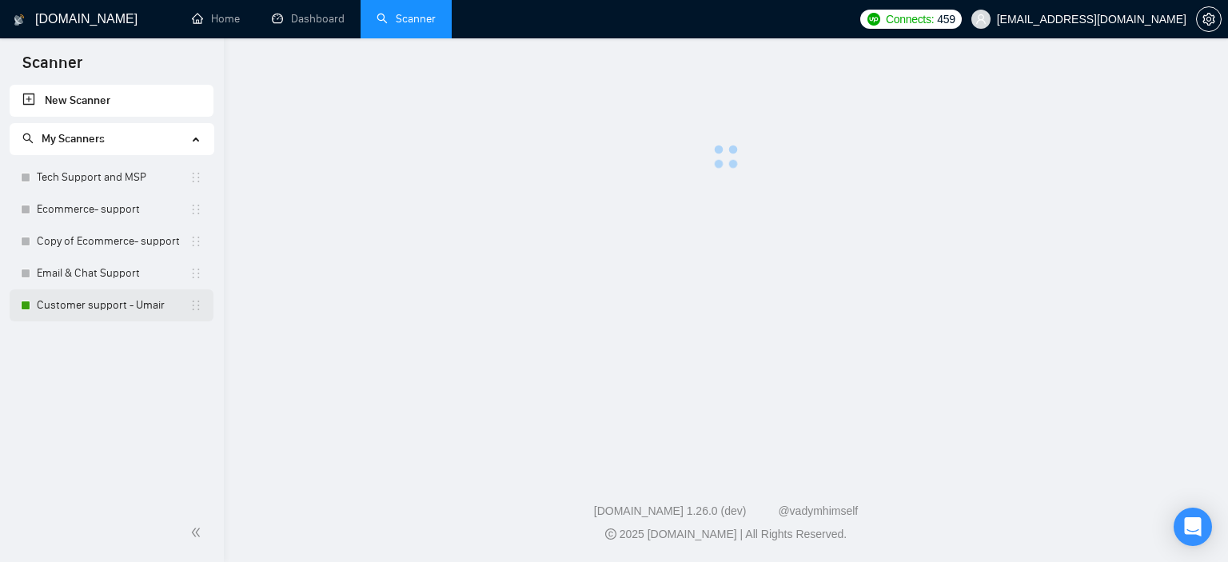
click at [130, 309] on link "Customer support - Umair" at bounding box center [113, 305] width 153 height 32
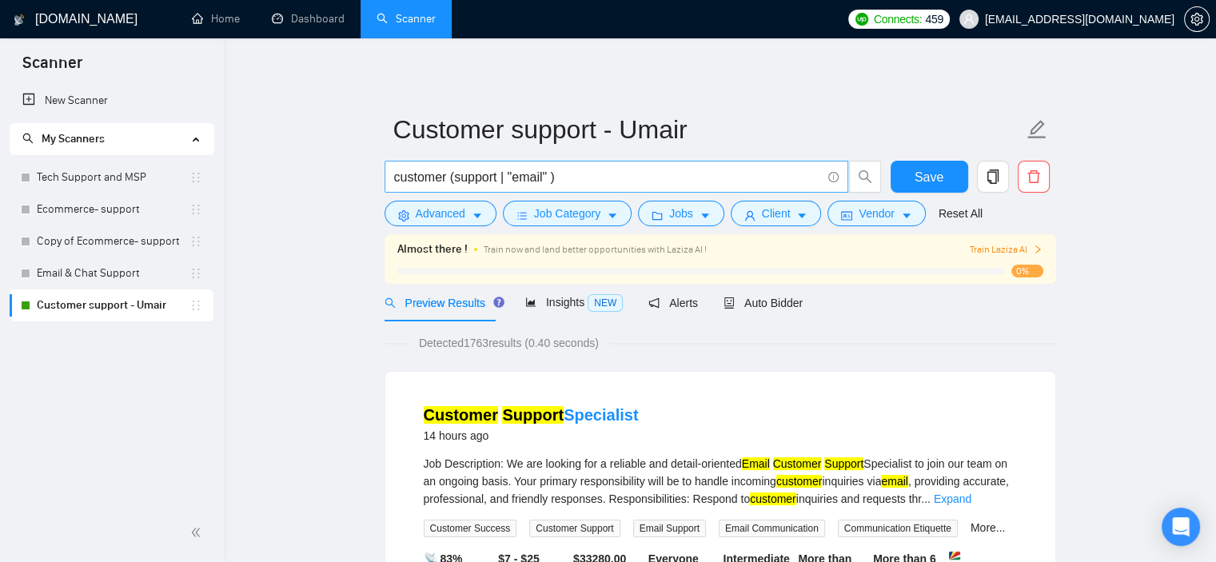
click at [548, 175] on input "customer (support | "email" )" at bounding box center [607, 177] width 427 height 20
click at [509, 177] on input "customer (support | "email )" at bounding box center [607, 177] width 427 height 20
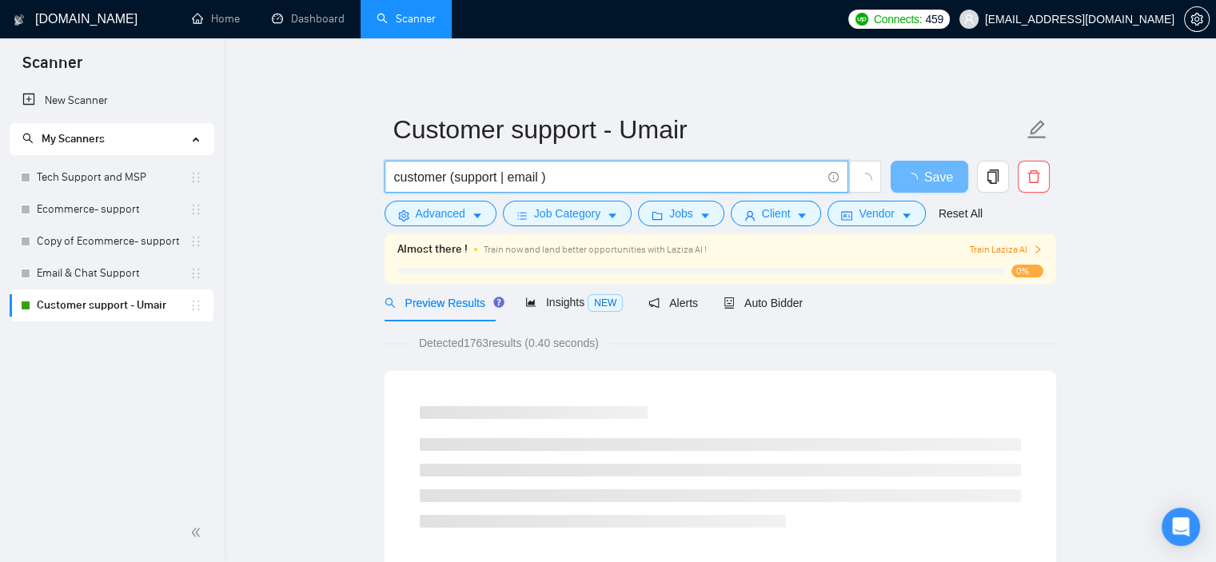
click at [541, 177] on input "customer (support | email )" at bounding box center [607, 177] width 427 height 20
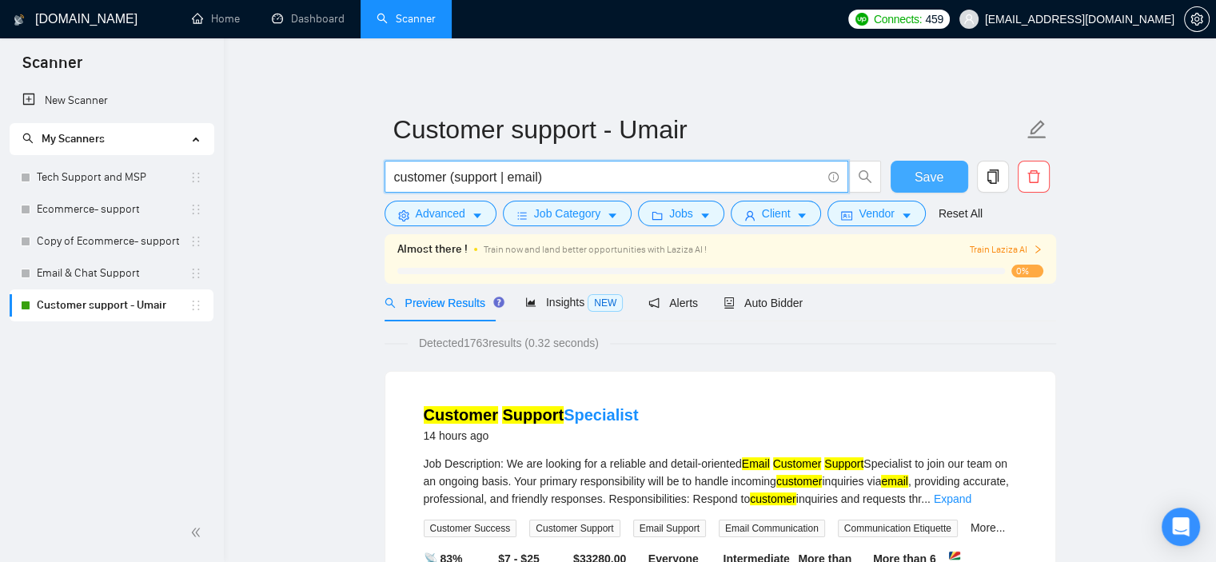
type input "customer (support | email)"
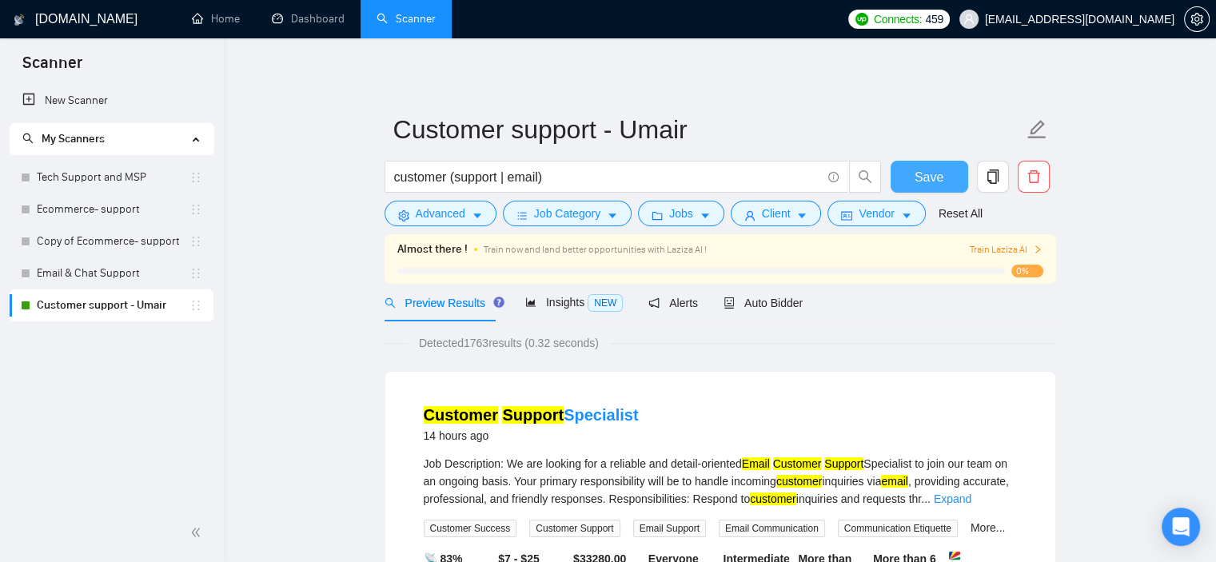
click at [932, 179] on span "Save" at bounding box center [929, 177] width 29 height 20
click at [154, 240] on link "Copy of Ecommerce- support" at bounding box center [113, 242] width 153 height 32
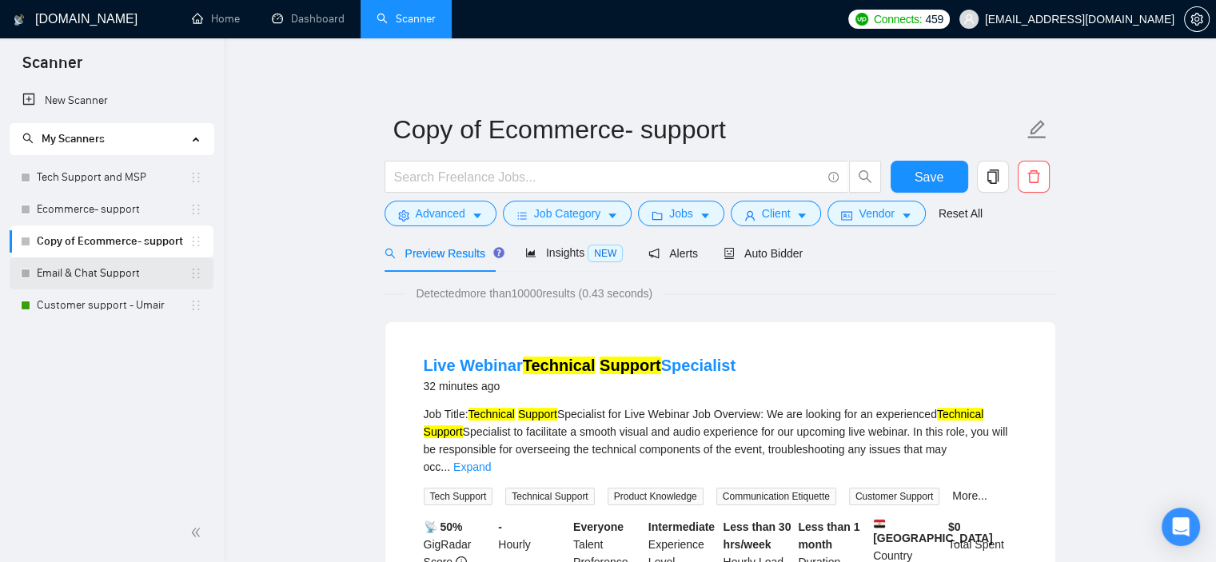
click at [116, 272] on link "Email & Chat Support" at bounding box center [113, 273] width 153 height 32
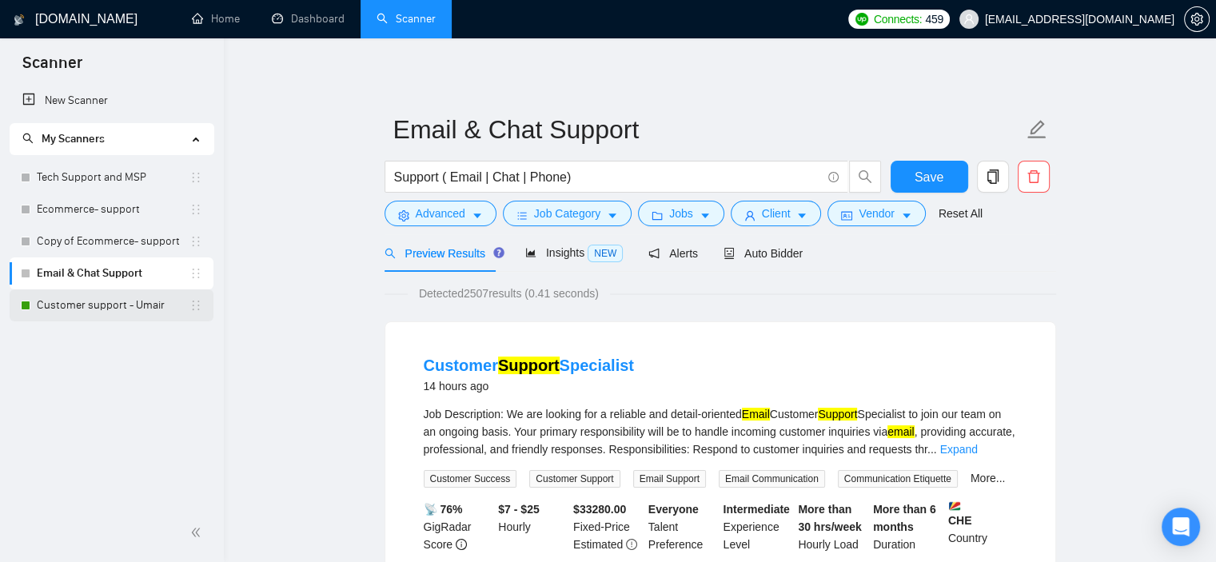
click at [129, 316] on link "Customer support - Umair" at bounding box center [113, 305] width 153 height 32
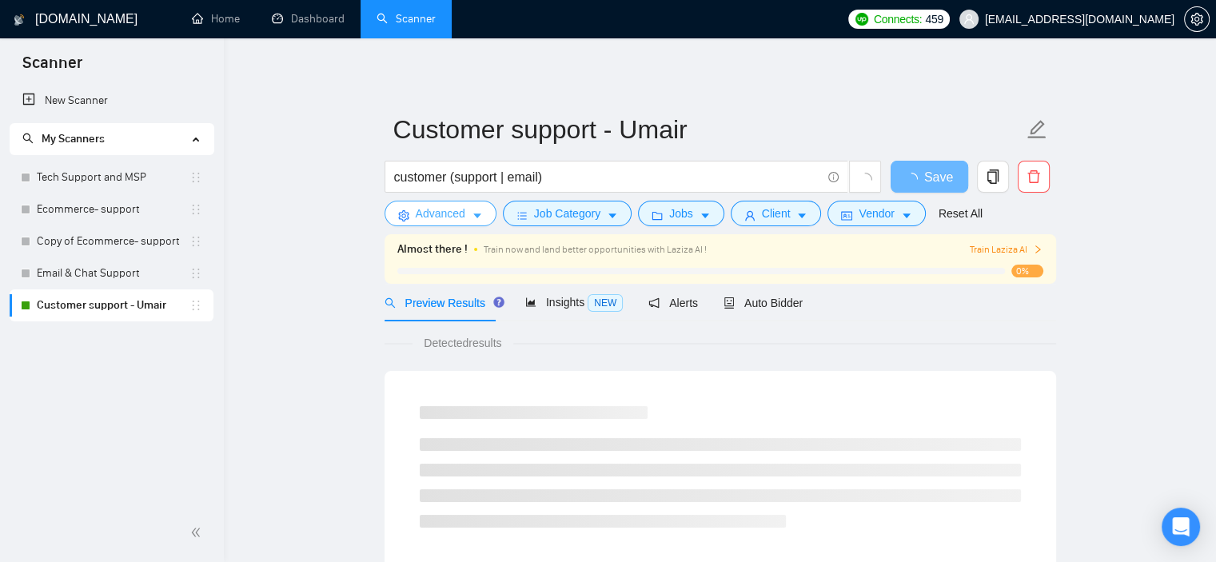
click at [475, 217] on icon "caret-down" at bounding box center [477, 216] width 8 height 5
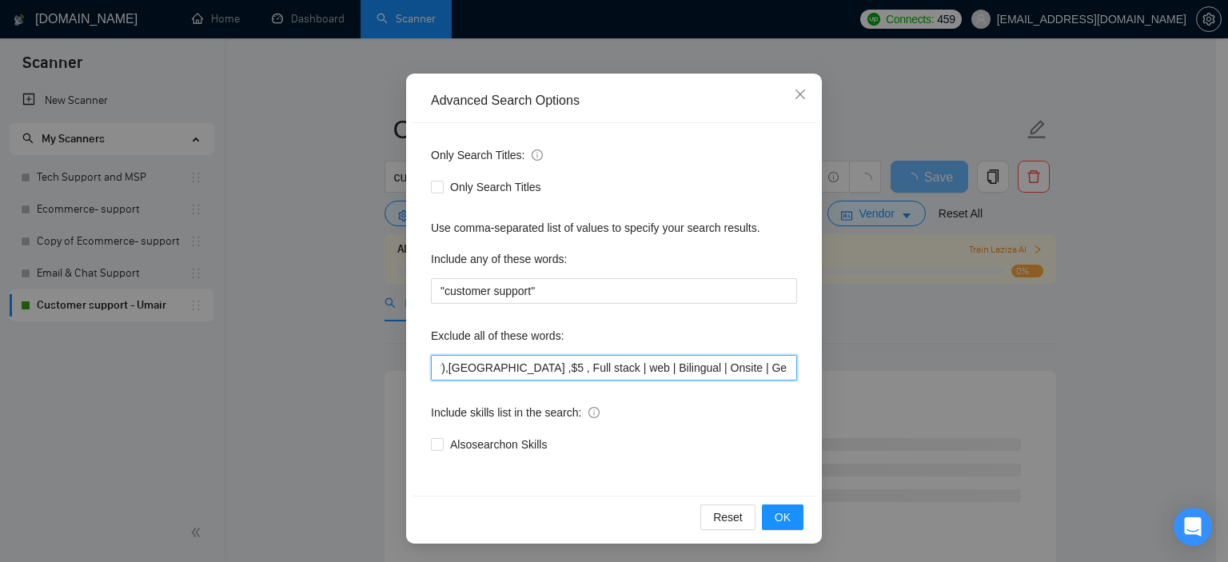
scroll to position [0, 782]
drag, startPoint x: 563, startPoint y: 364, endPoint x: 688, endPoint y: 364, distance: 124.7
click at [688, 364] on input "(Dev*) , "PH" , (Thai*) , "2h" , Developement , (setup) , (sale*) , (Lead*) , $…" at bounding box center [614, 368] width 366 height 26
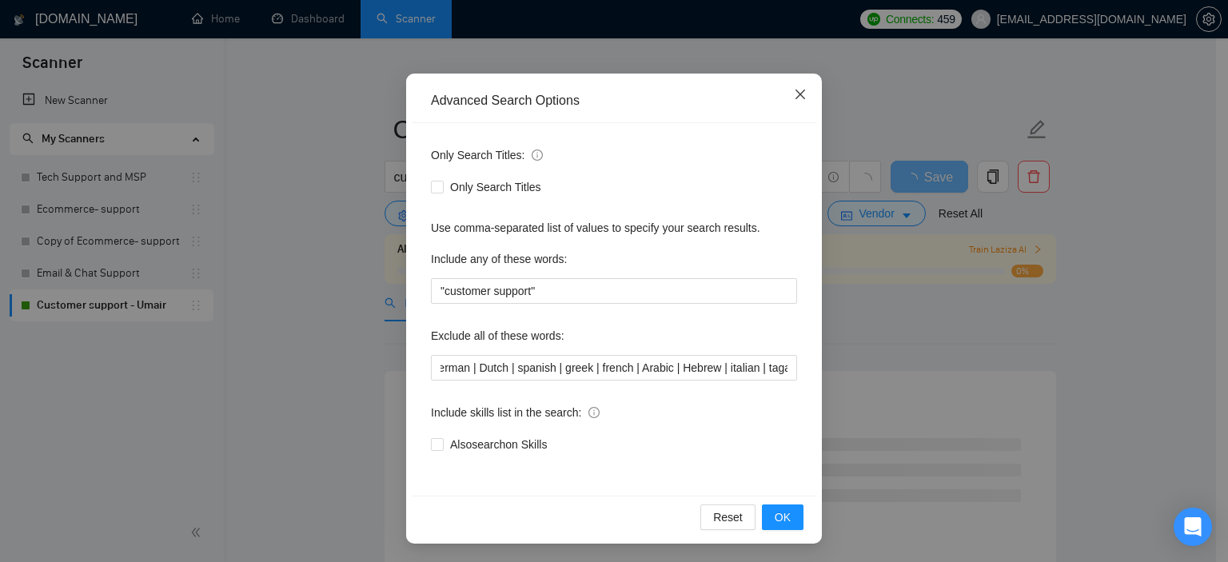
scroll to position [0, 0]
click at [794, 98] on icon "close" at bounding box center [800, 94] width 13 height 13
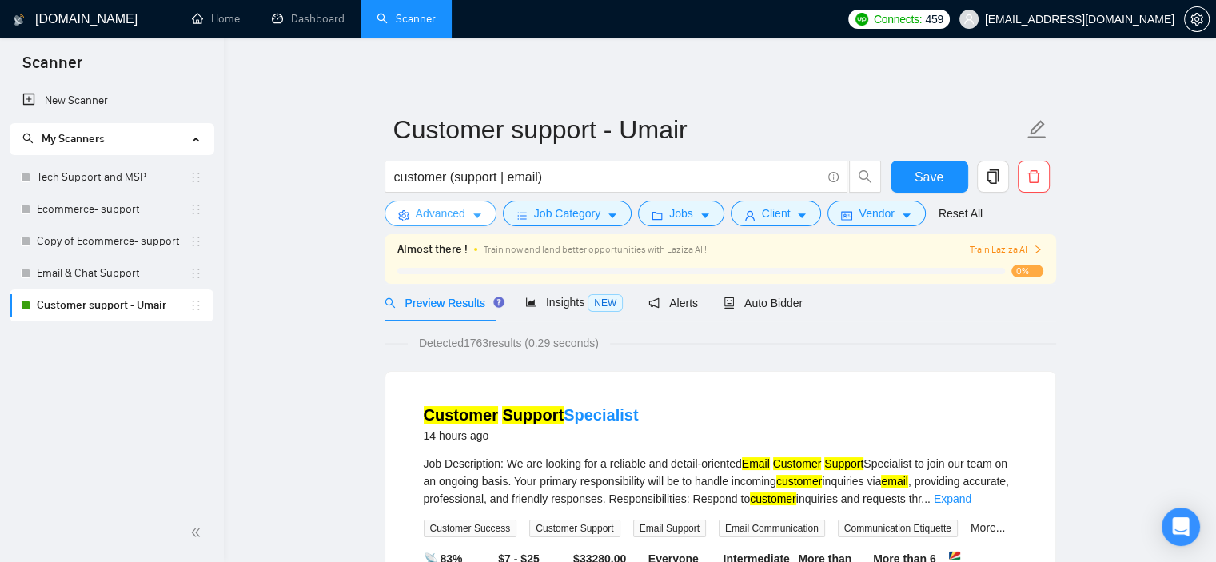
click at [485, 211] on button "Advanced" at bounding box center [441, 214] width 112 height 26
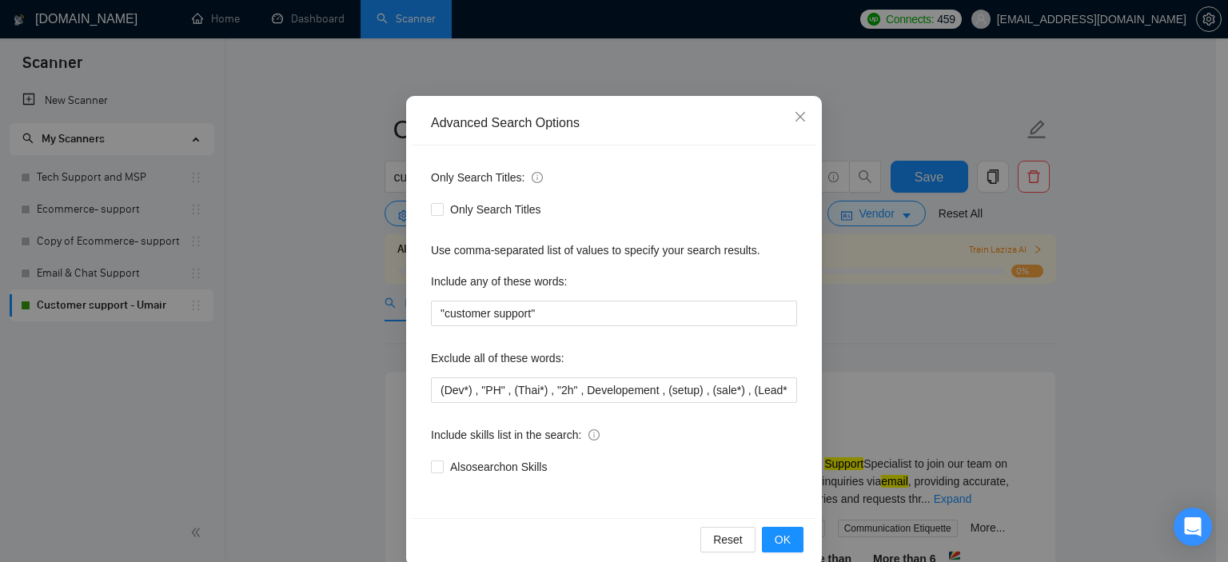
scroll to position [102, 0]
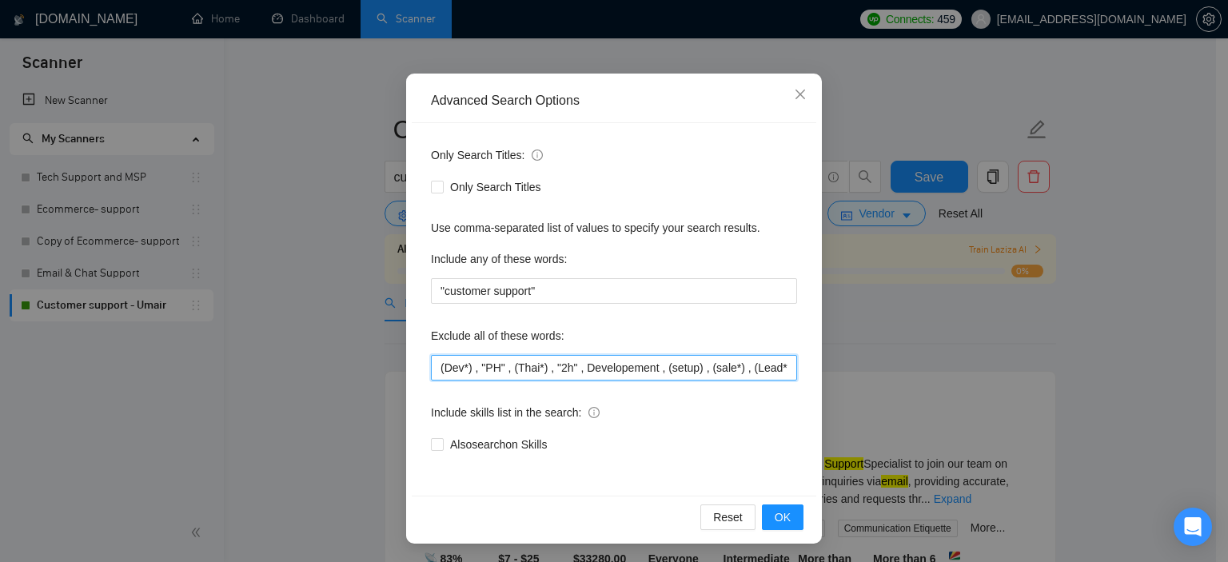
click at [690, 368] on input "(Dev*) , "PH" , (Thai*) , "2h" , Developement , (setup) , (sale*) , (Lead*) , $…" at bounding box center [614, 368] width 366 height 26
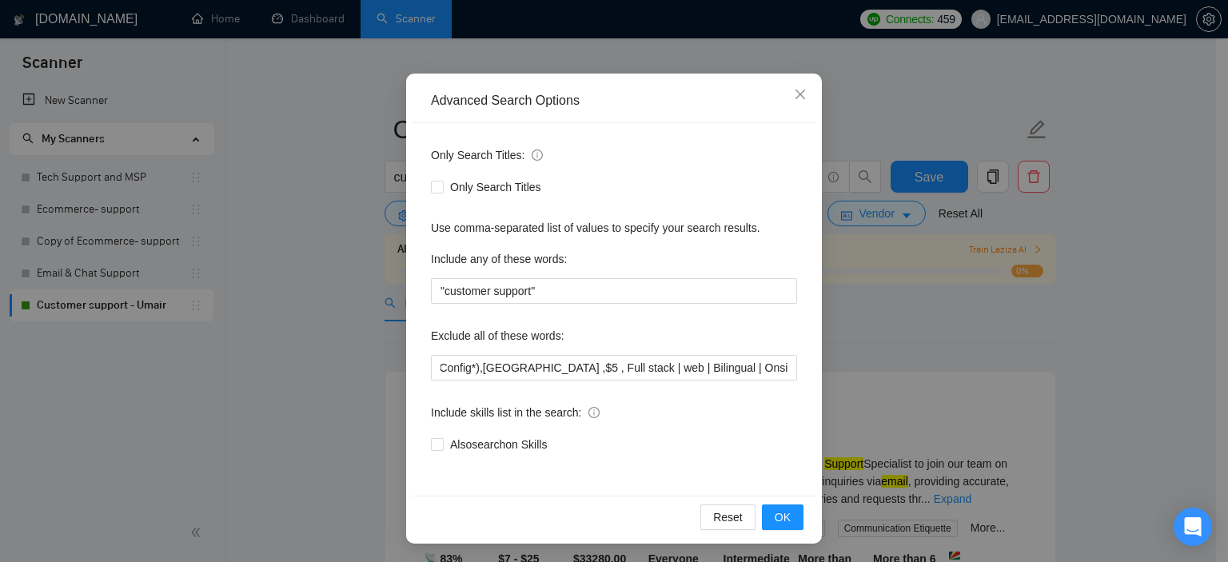
scroll to position [0, 0]
drag, startPoint x: 798, startPoint y: 82, endPoint x: 677, endPoint y: 220, distance: 183.6
click at [798, 83] on span "Close" at bounding box center [800, 95] width 43 height 43
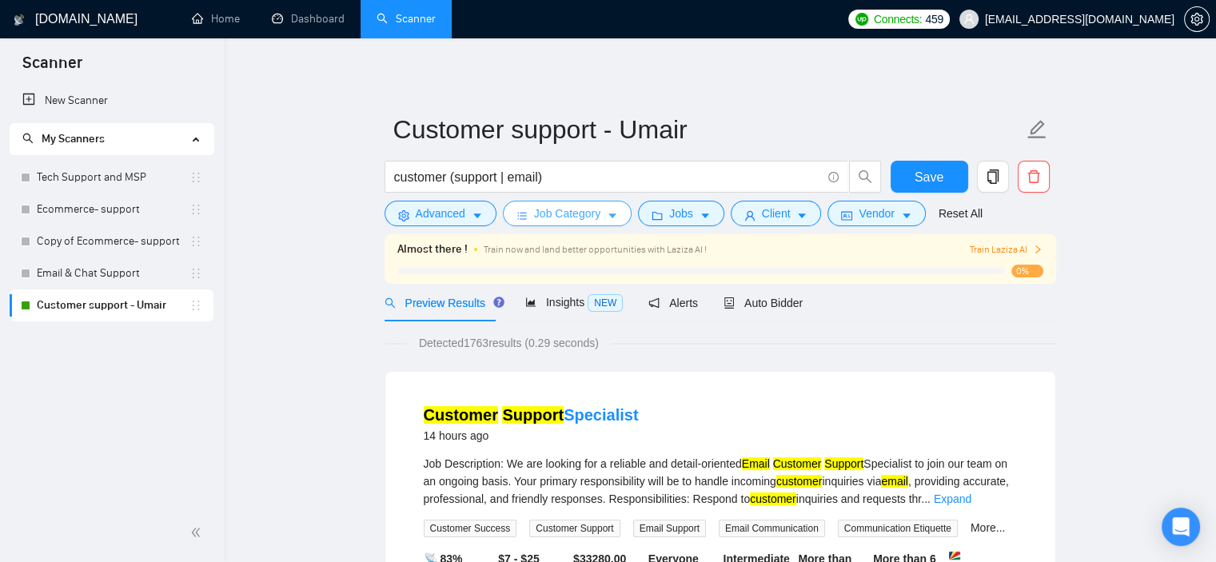
click at [541, 214] on span "Job Category" at bounding box center [567, 214] width 66 height 18
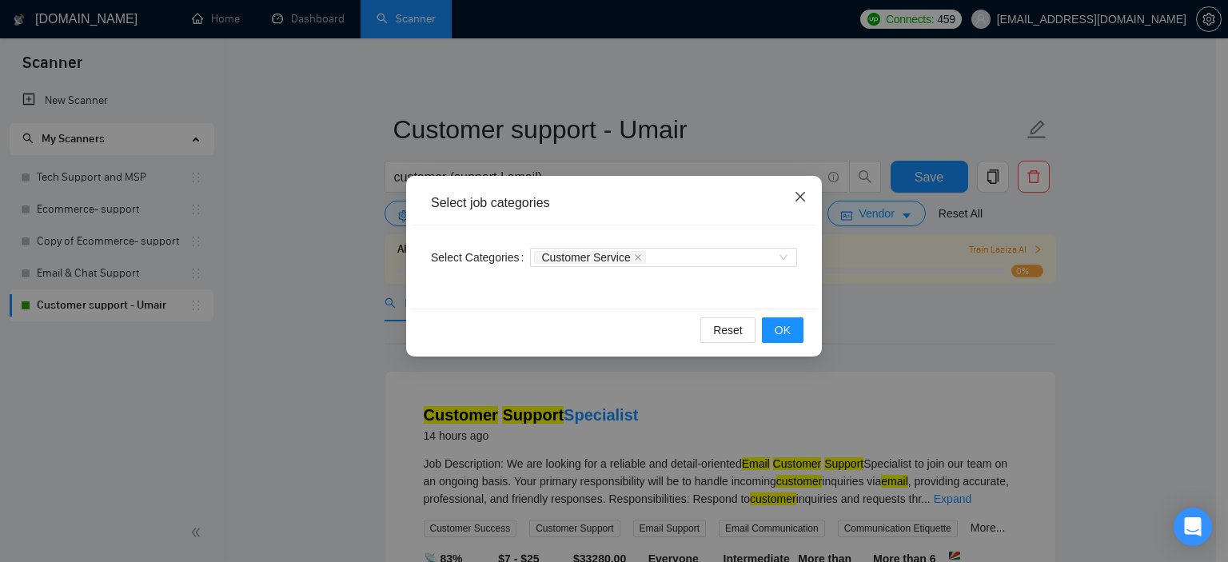
click at [793, 197] on span "Close" at bounding box center [800, 197] width 43 height 43
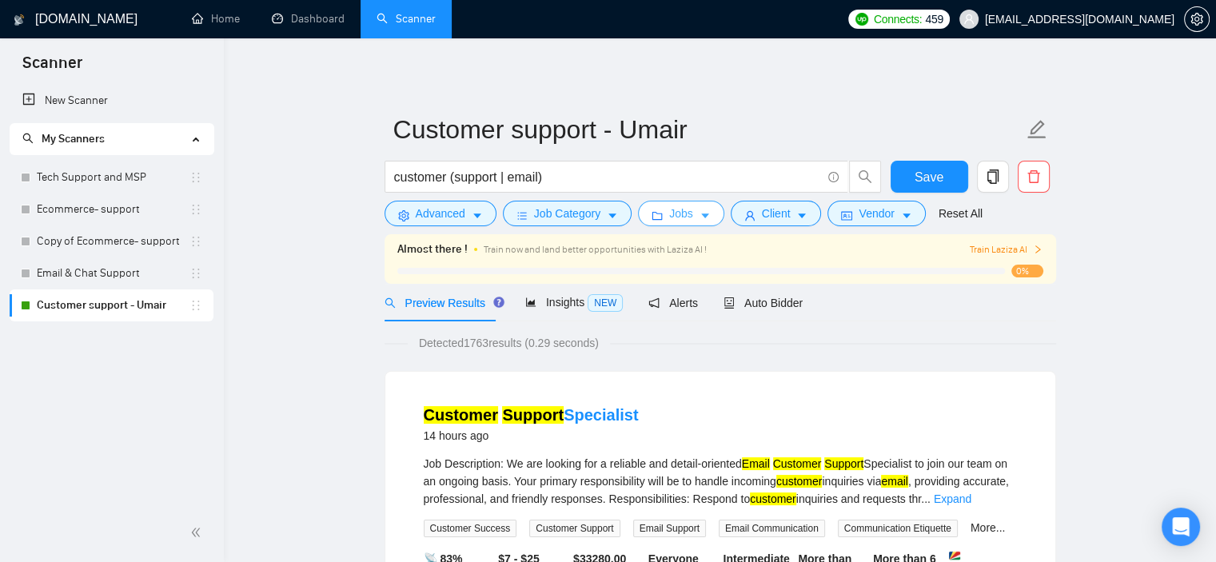
click at [700, 214] on icon "caret-down" at bounding box center [705, 215] width 11 height 11
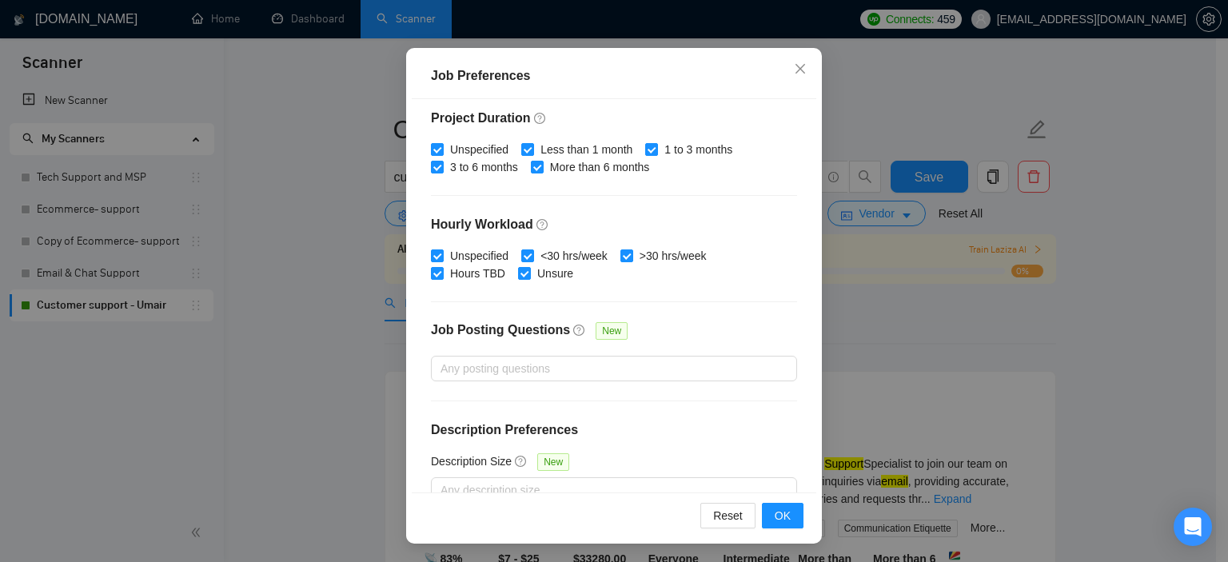
scroll to position [508, 0]
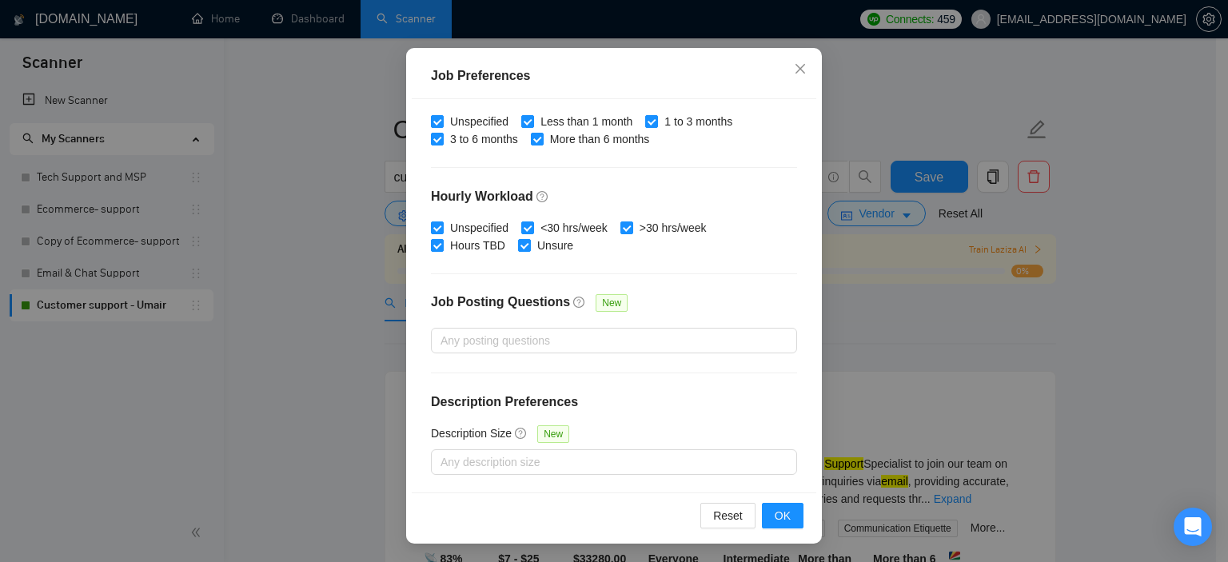
click at [852, 353] on div "Job Preferences Budget Project Type All Fixed Price Hourly Rate Fixed Price Bud…" at bounding box center [614, 281] width 1228 height 562
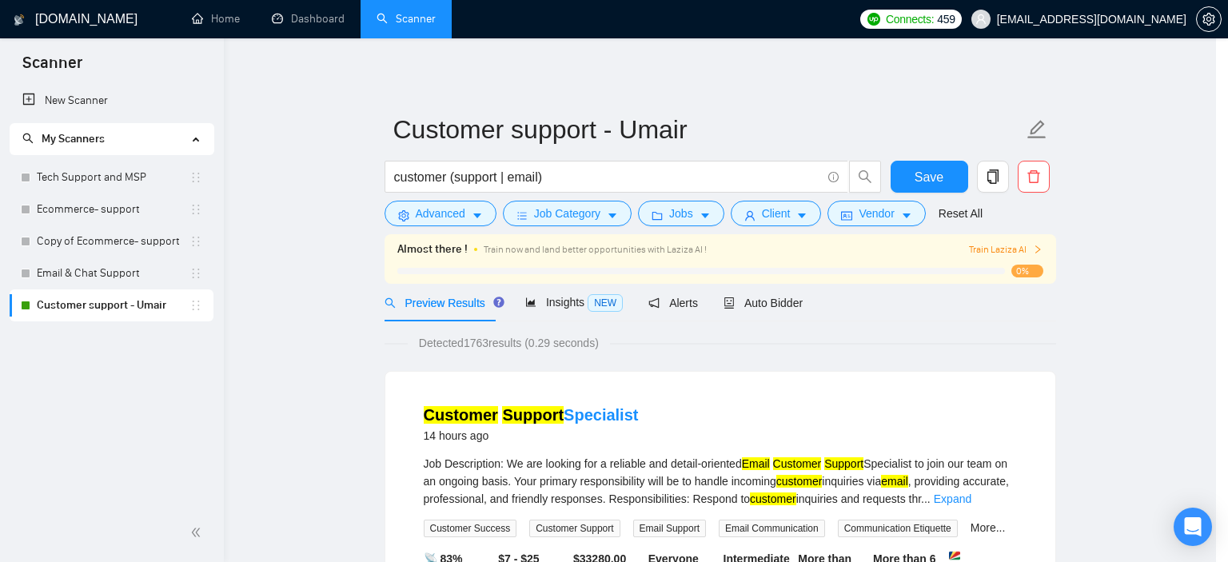
scroll to position [48, 0]
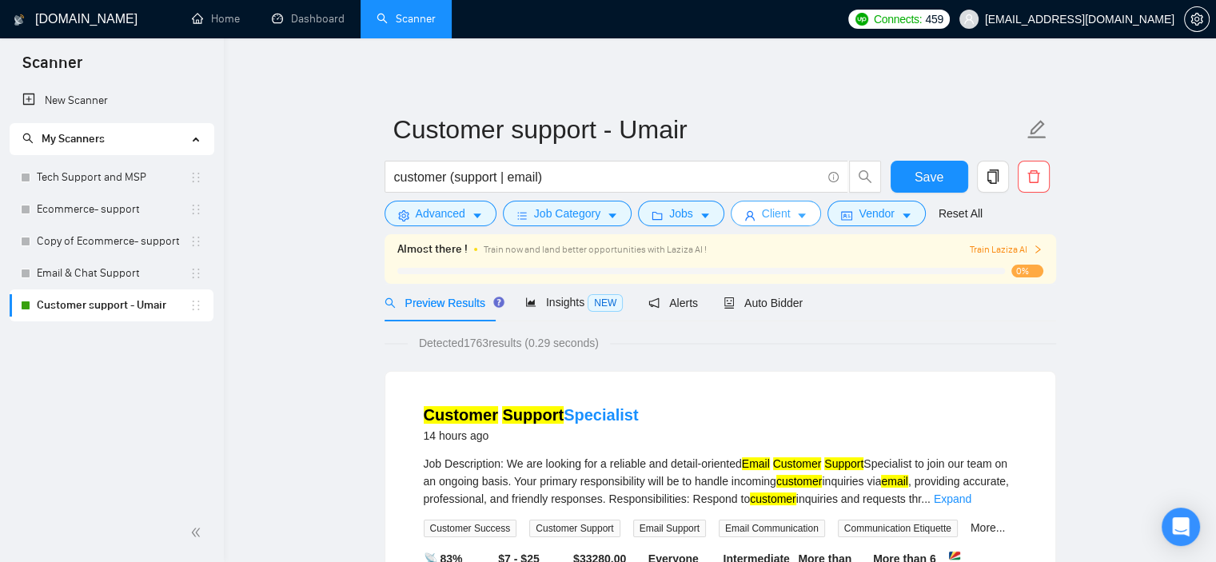
click at [764, 216] on span "Client" at bounding box center [776, 214] width 29 height 18
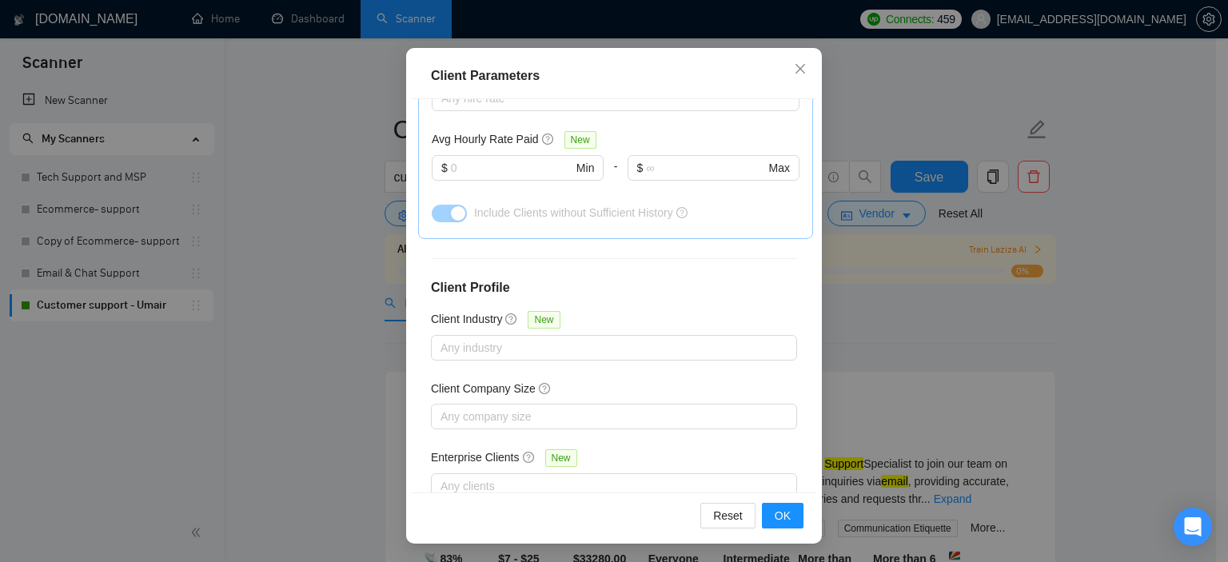
scroll to position [605, 0]
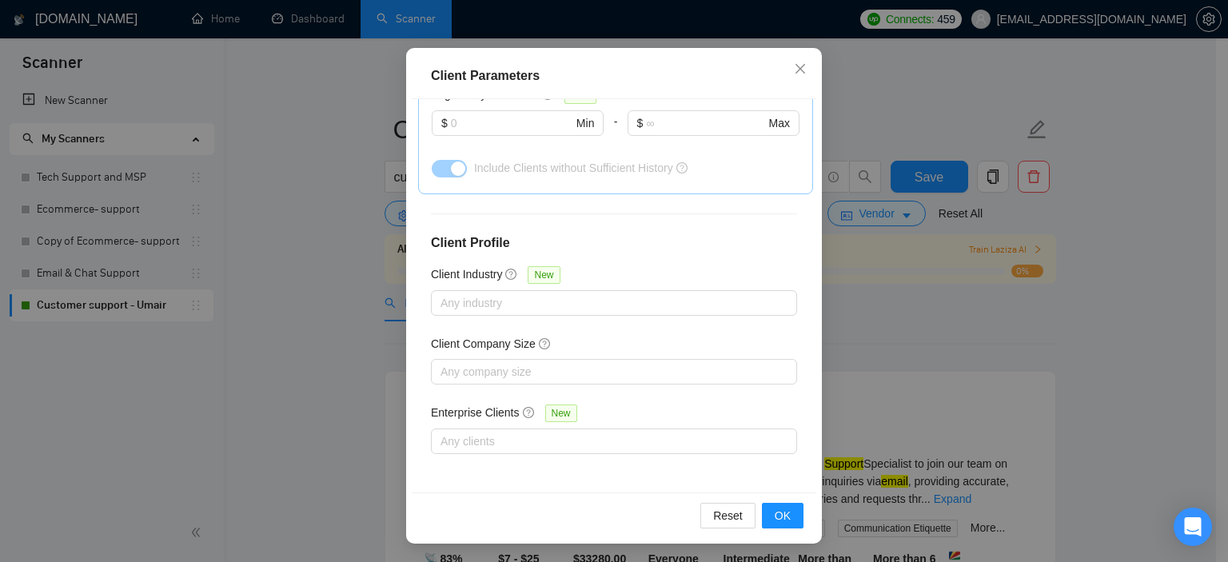
click at [937, 336] on div "Client Parameters Client Location Include Client Countries Select Exclude Clien…" at bounding box center [614, 281] width 1228 height 562
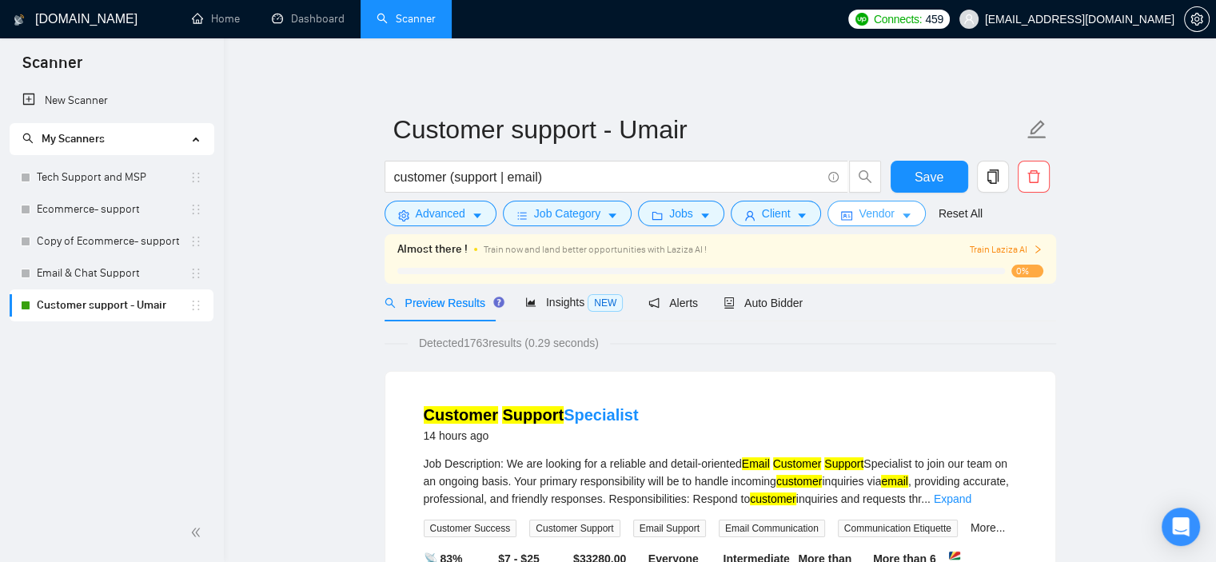
click at [883, 217] on span "Vendor" at bounding box center [876, 214] width 35 height 18
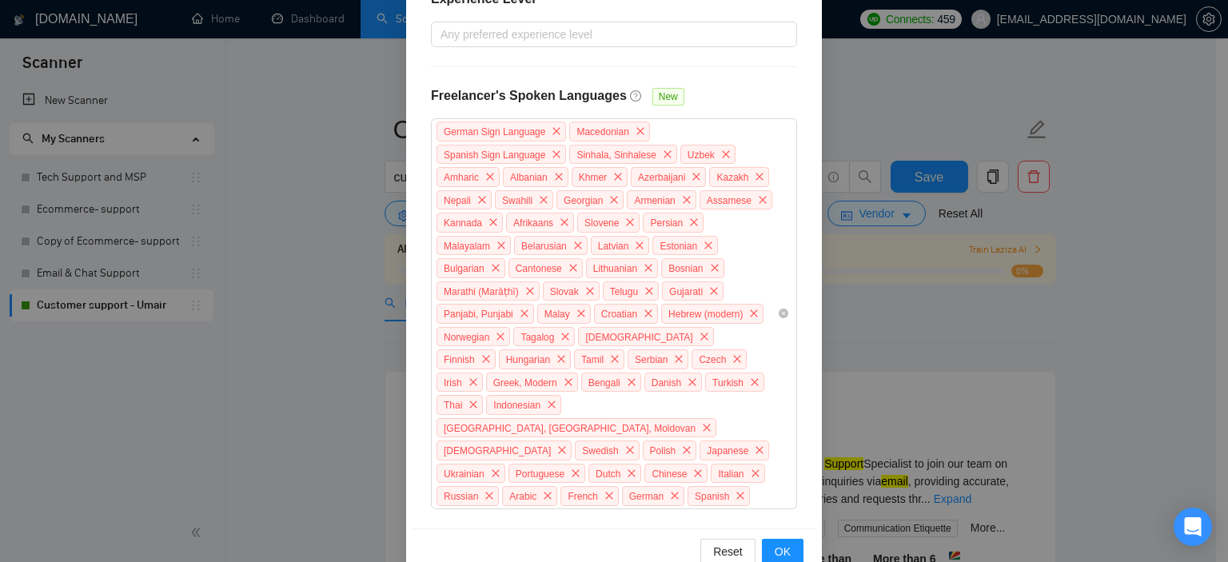
click at [960, 333] on div "Vendor Preferences Freelancer Location Any preffered locations Exclusive Job Op…" at bounding box center [614, 281] width 1228 height 562
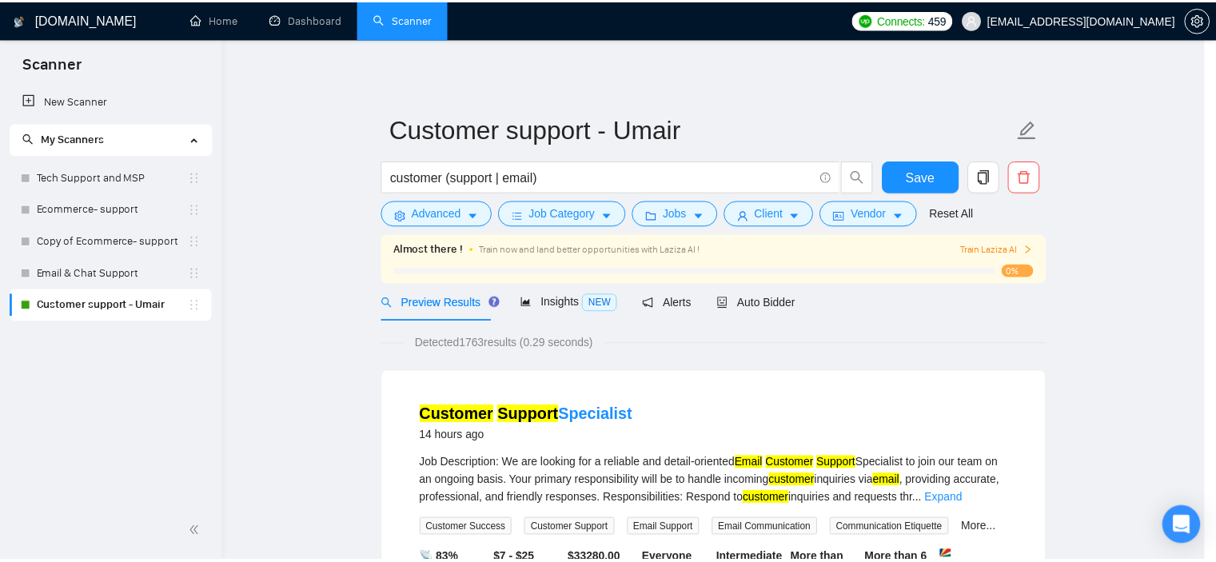
scroll to position [427, 0]
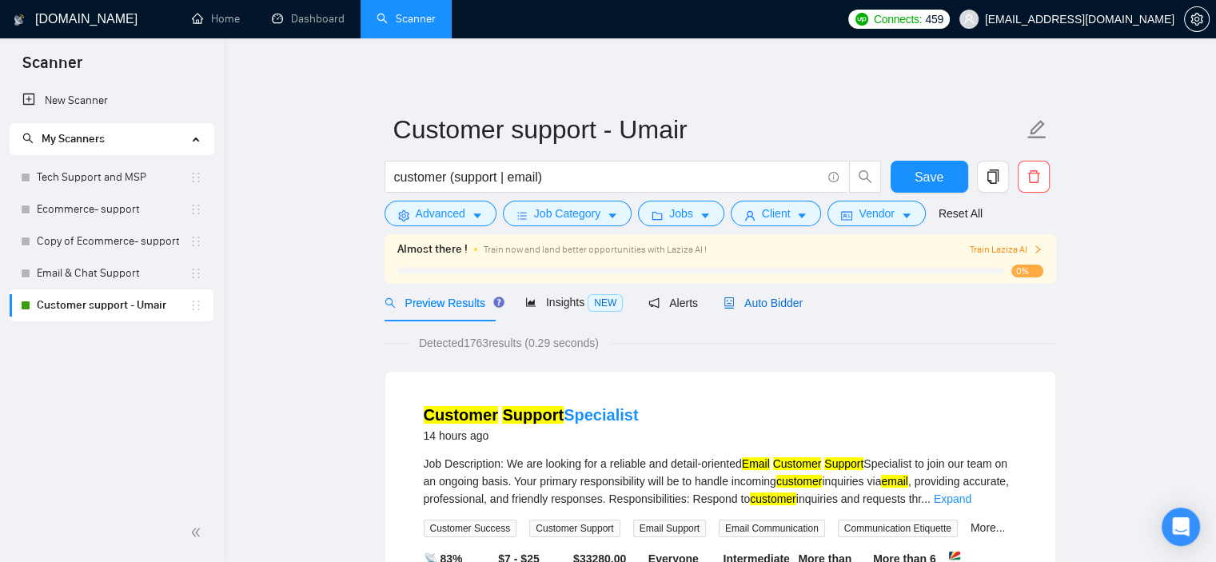
click at [780, 301] on span "Auto Bidder" at bounding box center [763, 303] width 79 height 13
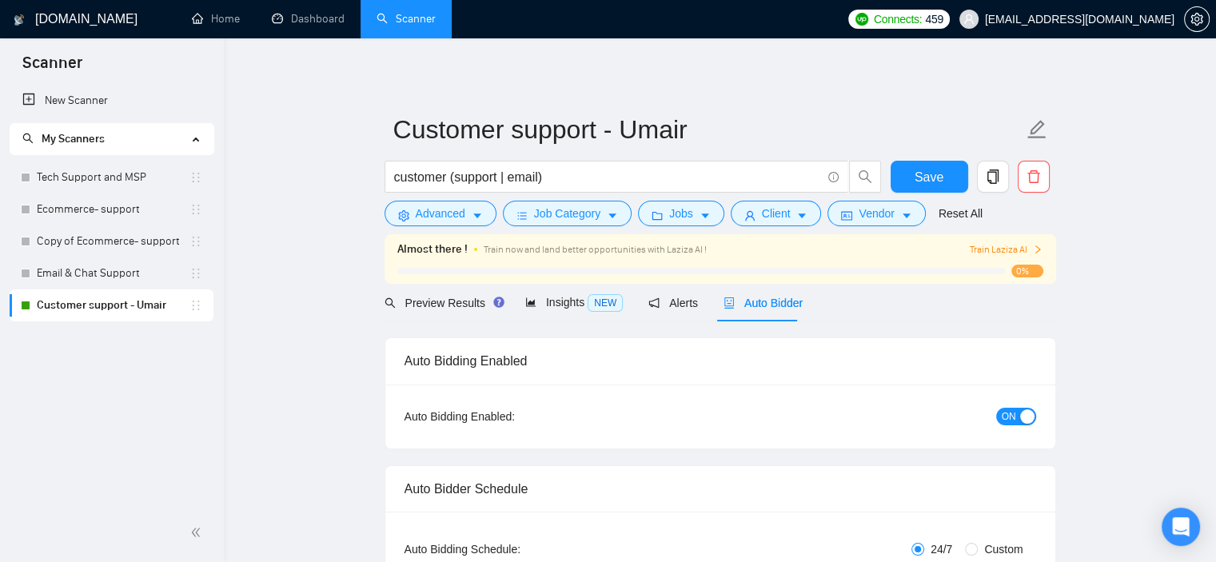
checkbox input "true"
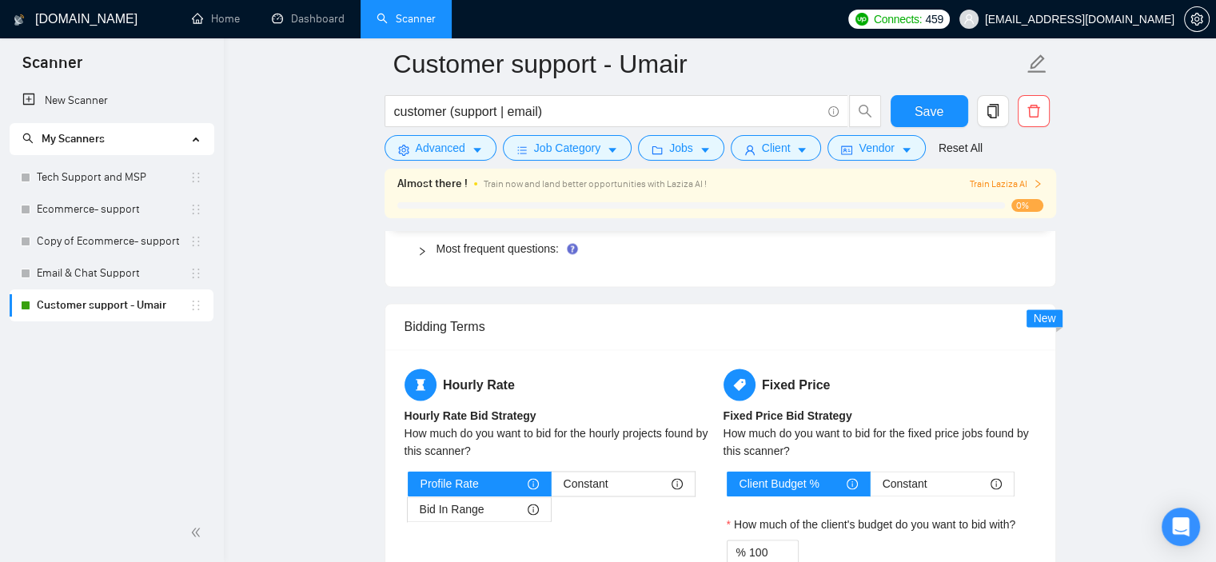
scroll to position [2319, 0]
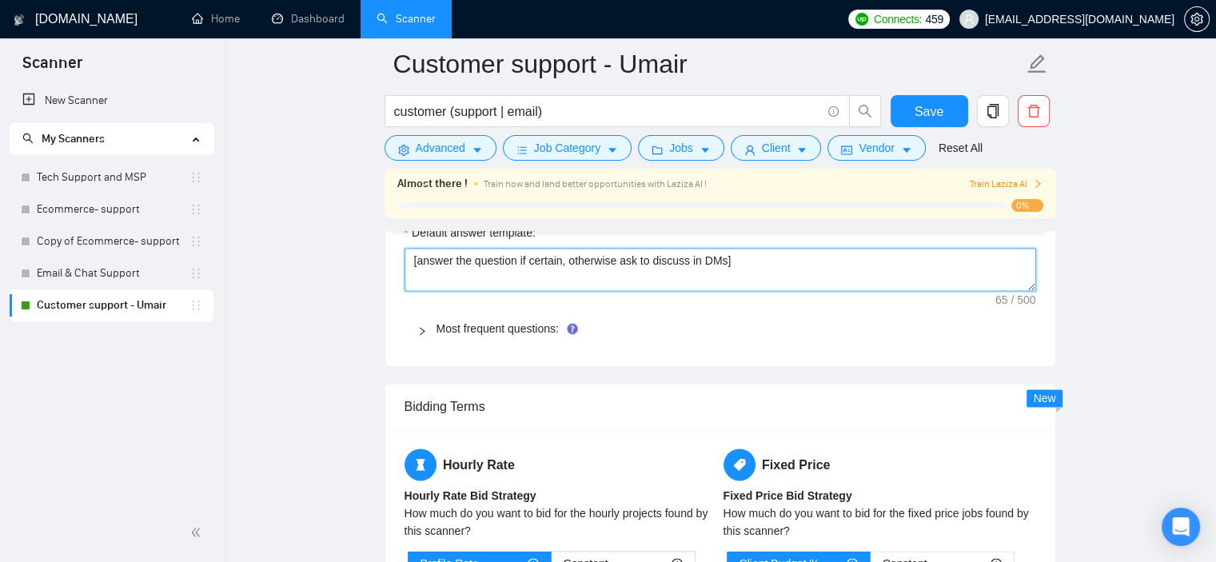
click at [815, 273] on textarea "[answer the question if certain, otherwise ask to discuss in DMs]" at bounding box center [721, 269] width 632 height 43
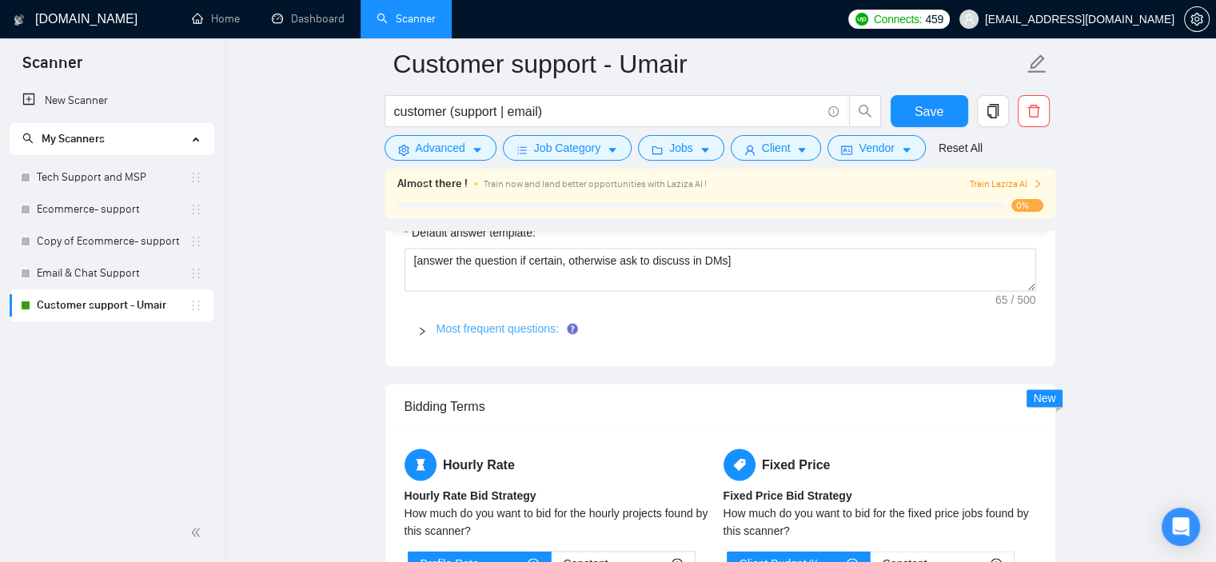
click at [509, 324] on link "Most frequent questions:" at bounding box center [498, 328] width 122 height 13
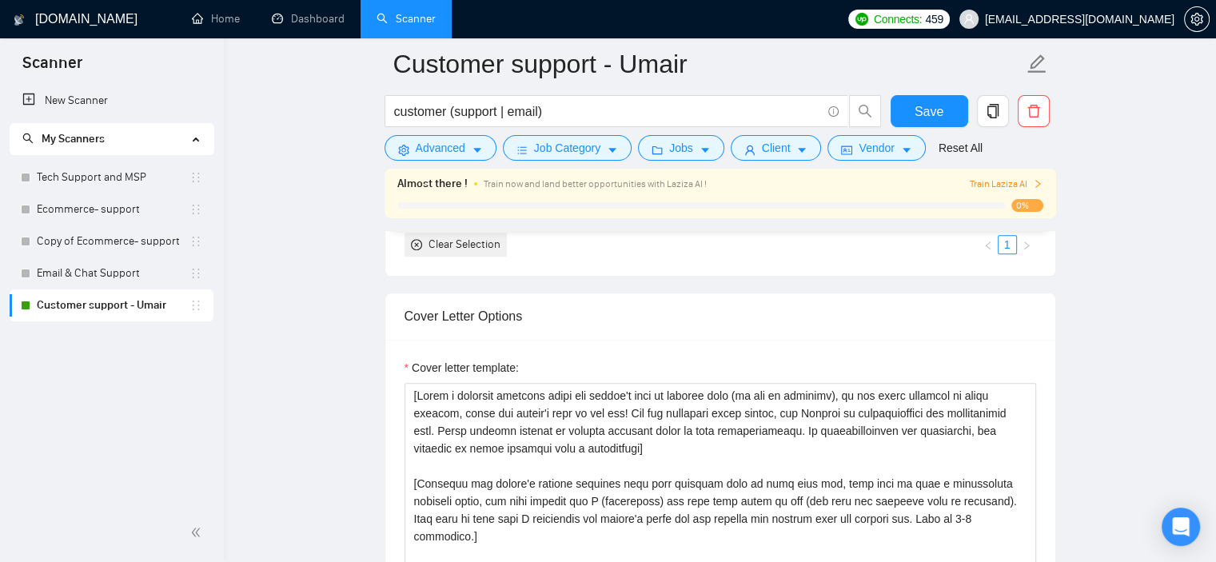
scroll to position [1279, 0]
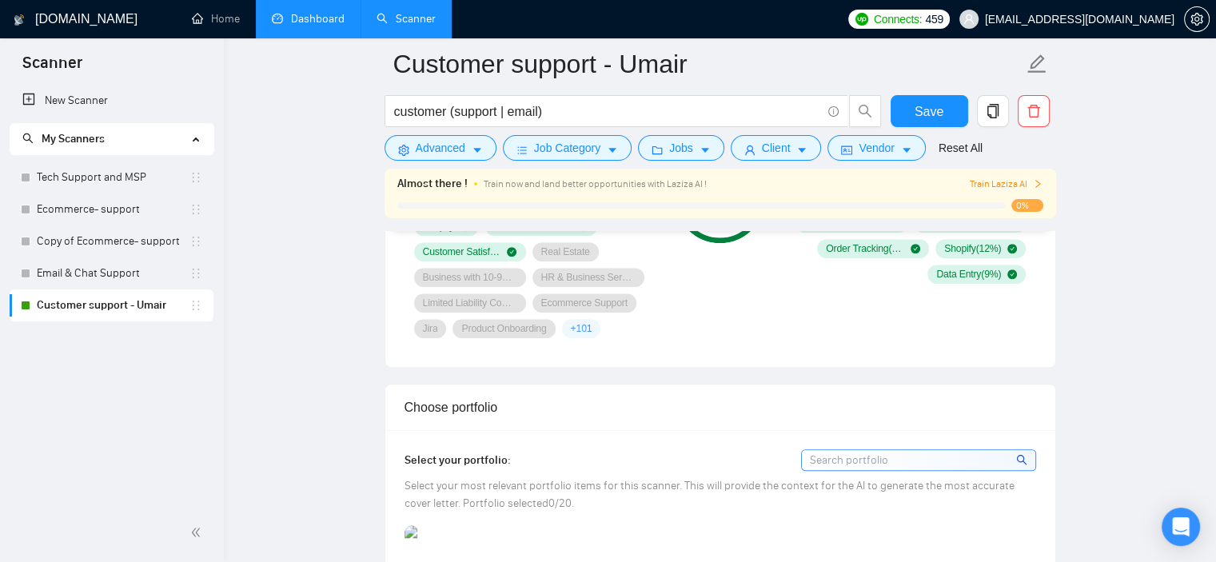
click at [300, 18] on link "Dashboard" at bounding box center [308, 19] width 73 height 14
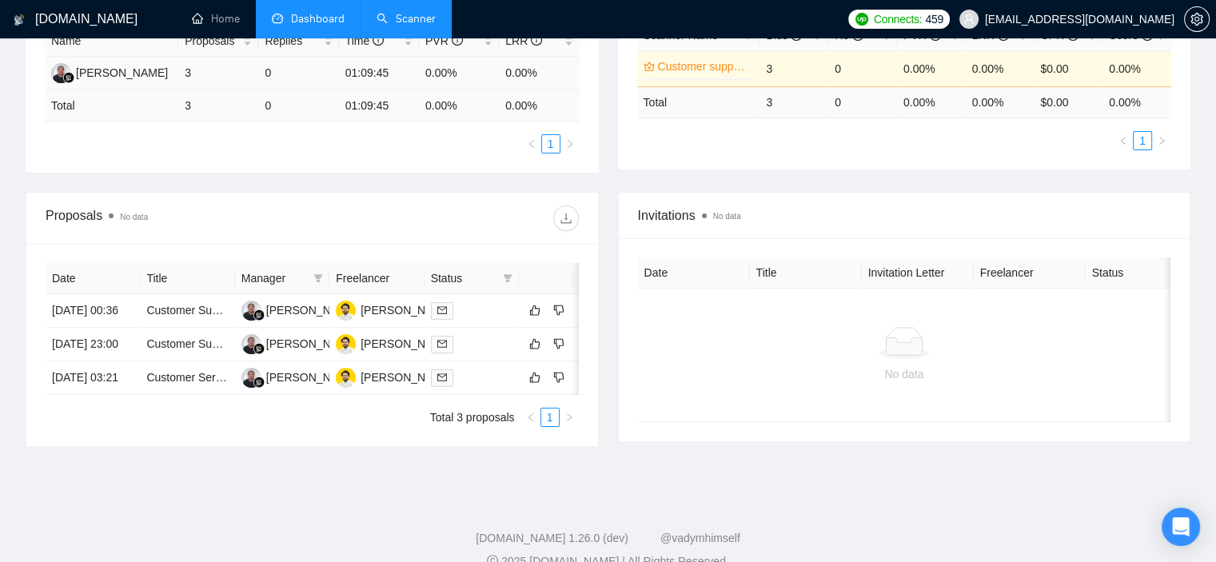
scroll to position [166, 0]
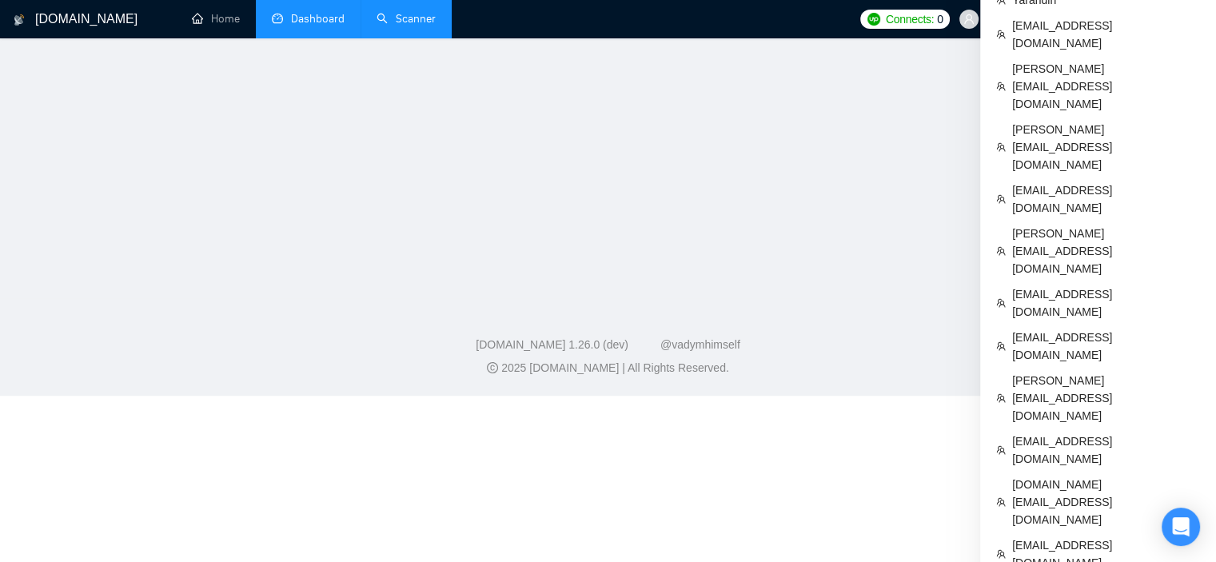
scroll to position [390, 0]
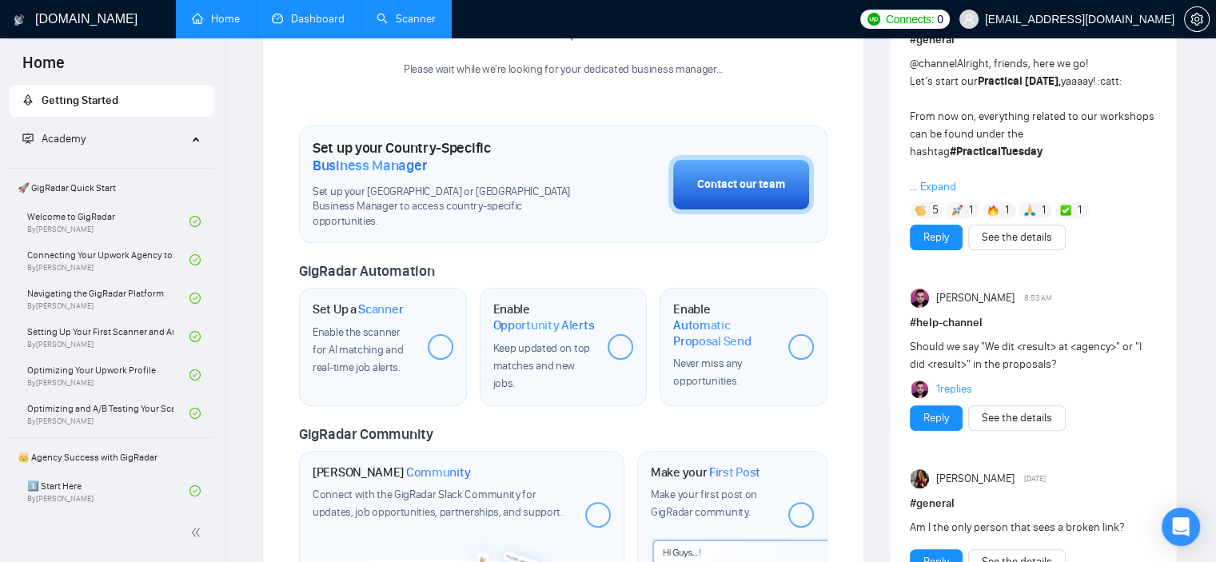
click at [331, 25] on link "Dashboard" at bounding box center [308, 19] width 73 height 14
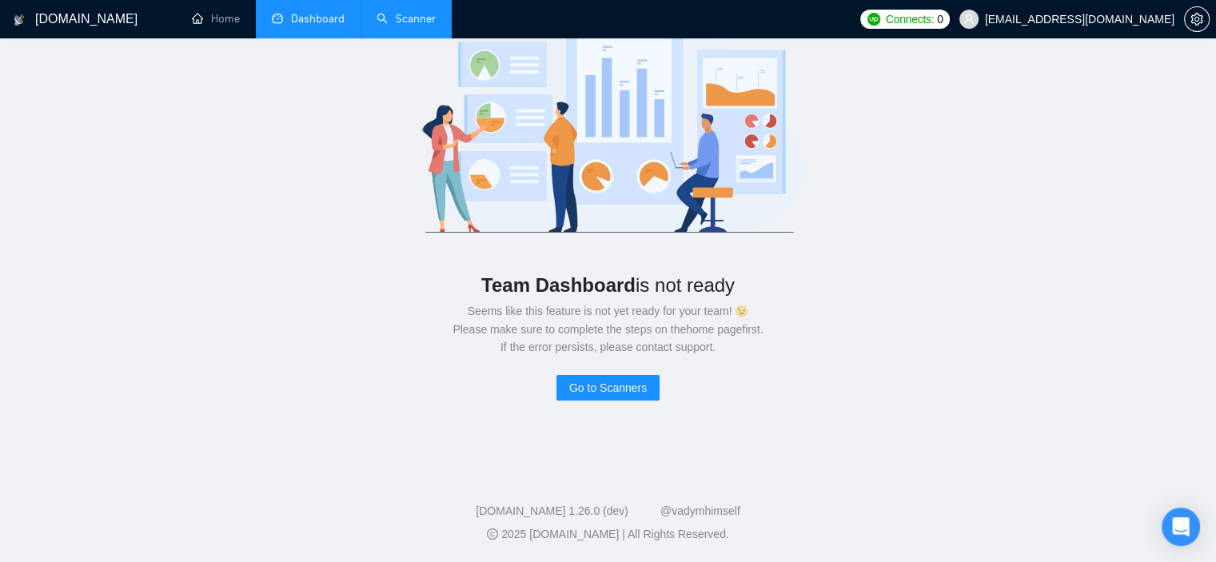
scroll to position [94, 0]
click at [403, 22] on link "Scanner" at bounding box center [406, 19] width 59 height 14
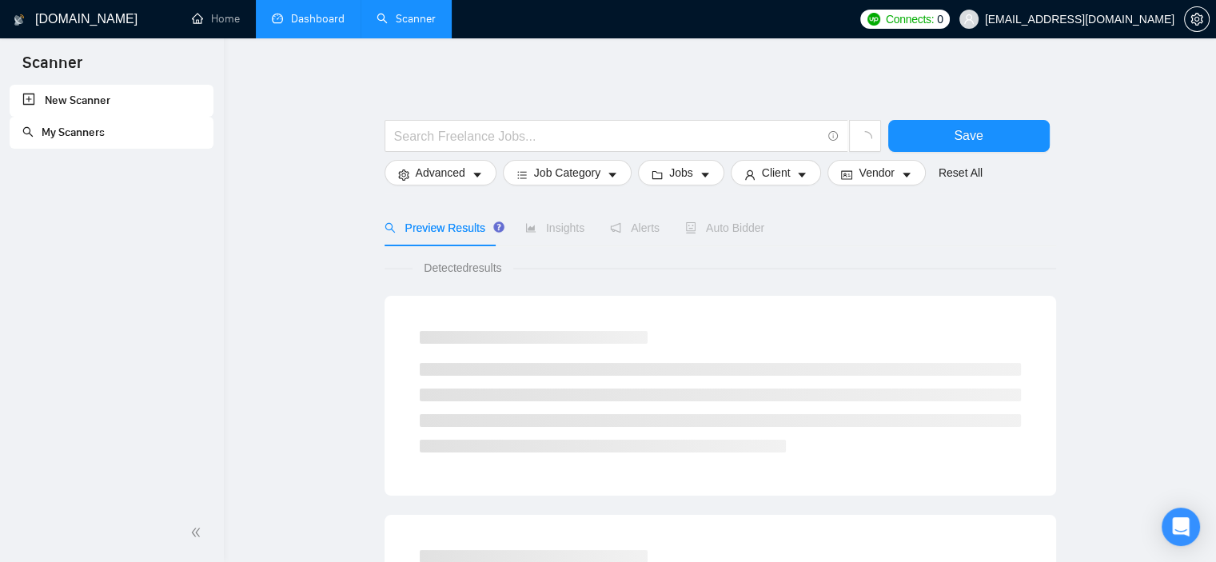
click at [83, 164] on div "New Scanner My Scanners" at bounding box center [112, 294] width 224 height 419
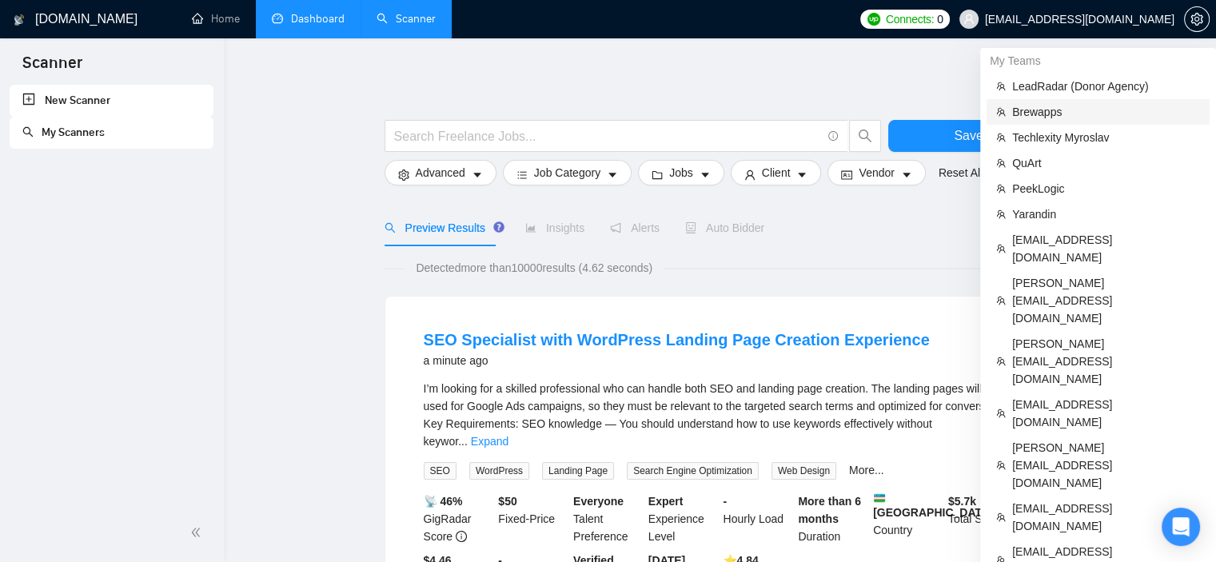
click at [1059, 111] on span "Brewapps" at bounding box center [1106, 112] width 188 height 18
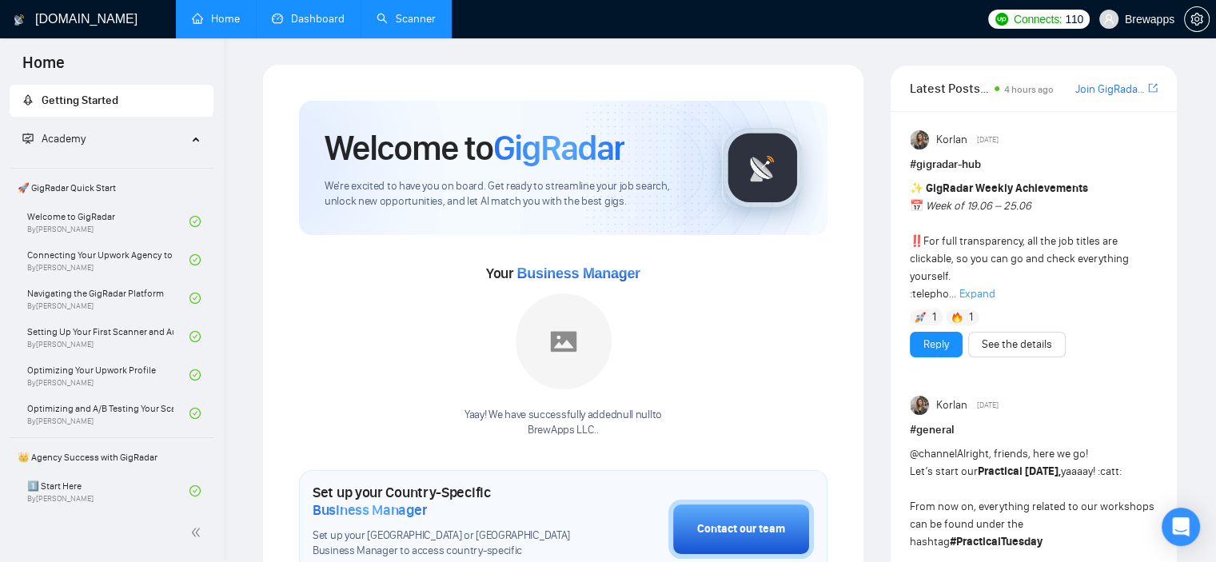
click at [319, 12] on link "Dashboard" at bounding box center [308, 19] width 73 height 14
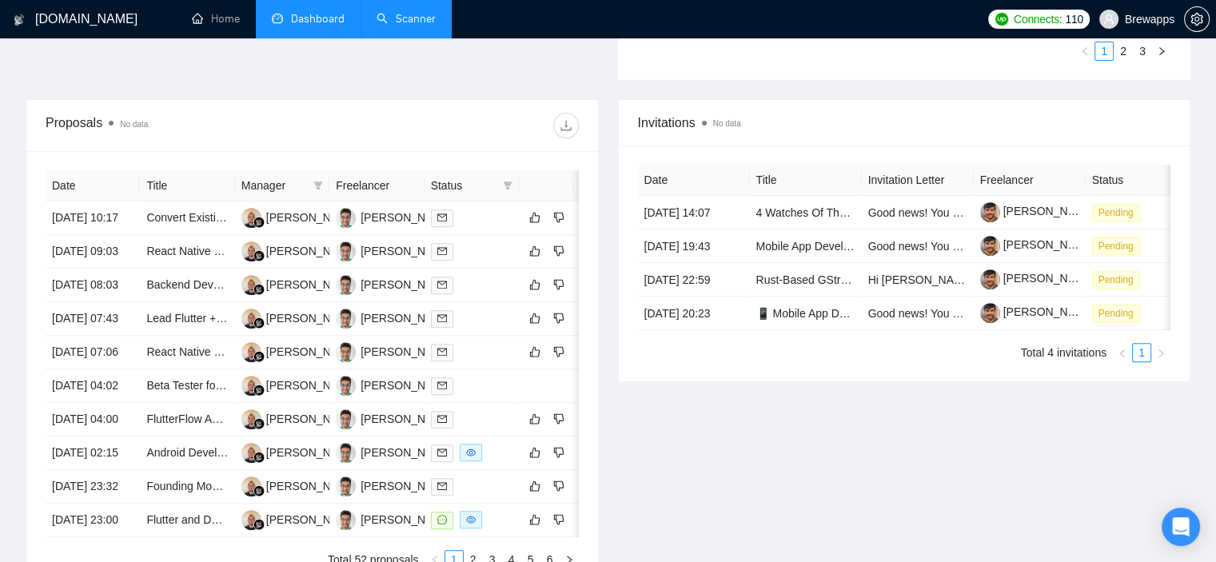
scroll to position [800, 0]
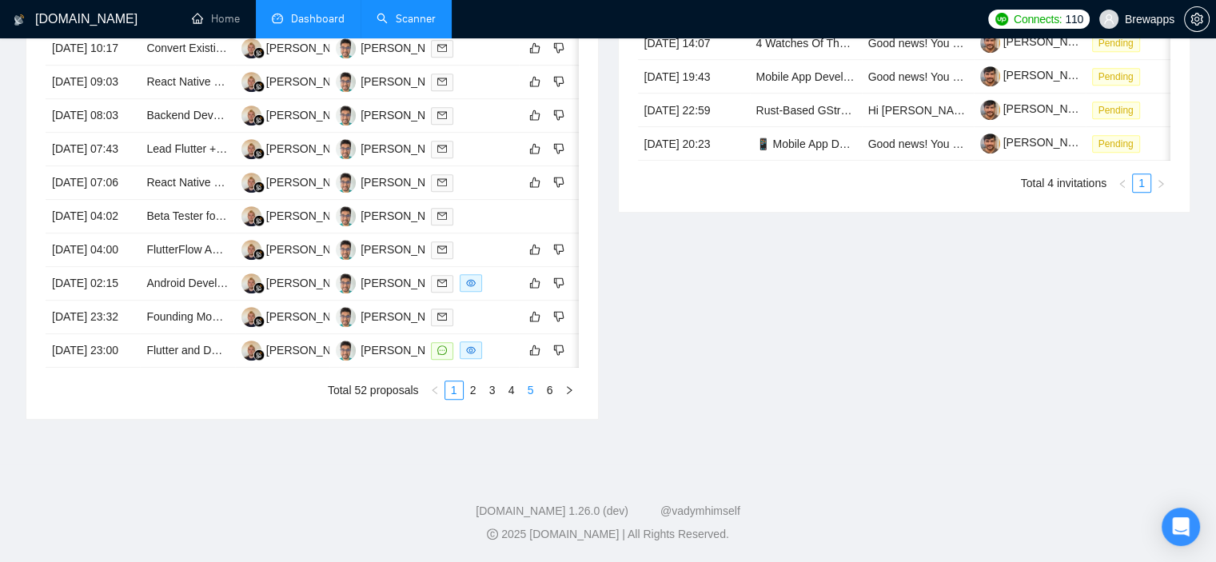
click at [531, 399] on link "5" at bounding box center [531, 390] width 18 height 18
click at [557, 399] on link "6" at bounding box center [550, 390] width 18 height 18
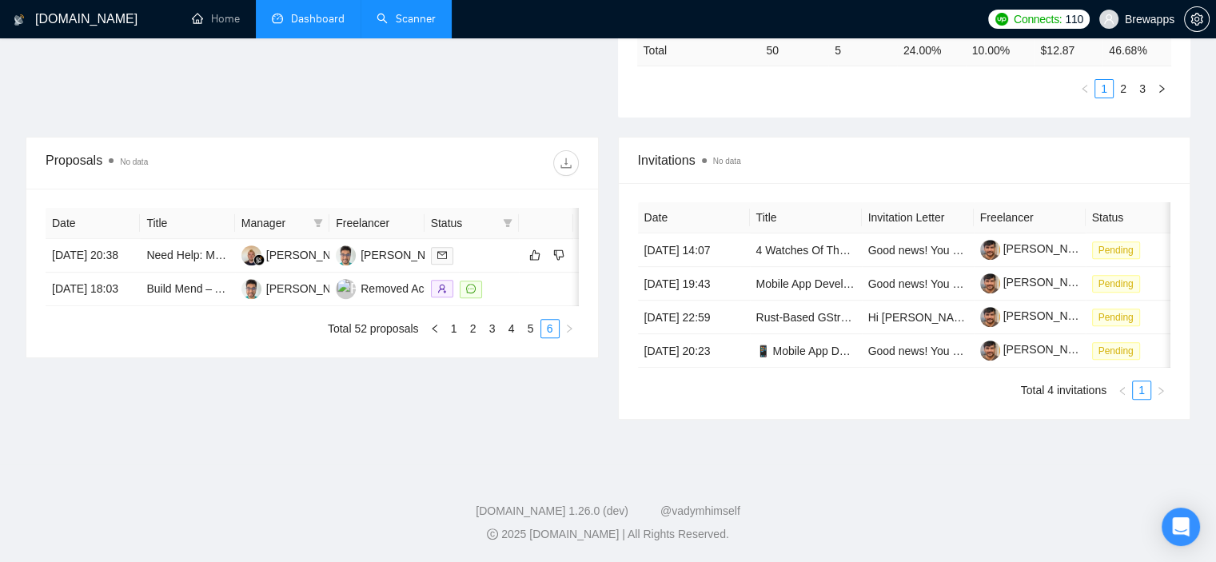
scroll to position [534, 0]
click at [523, 337] on link "5" at bounding box center [531, 329] width 18 height 18
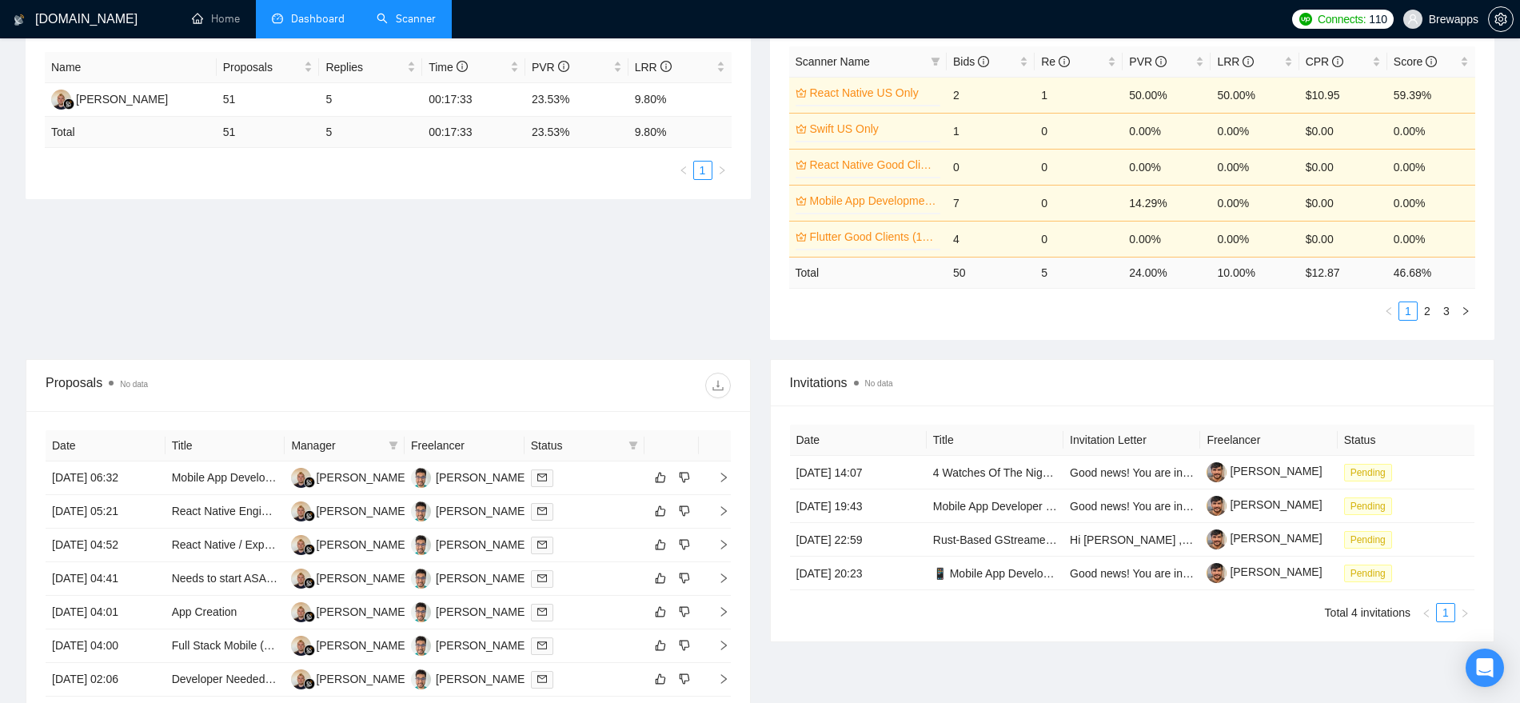
scroll to position [0, 0]
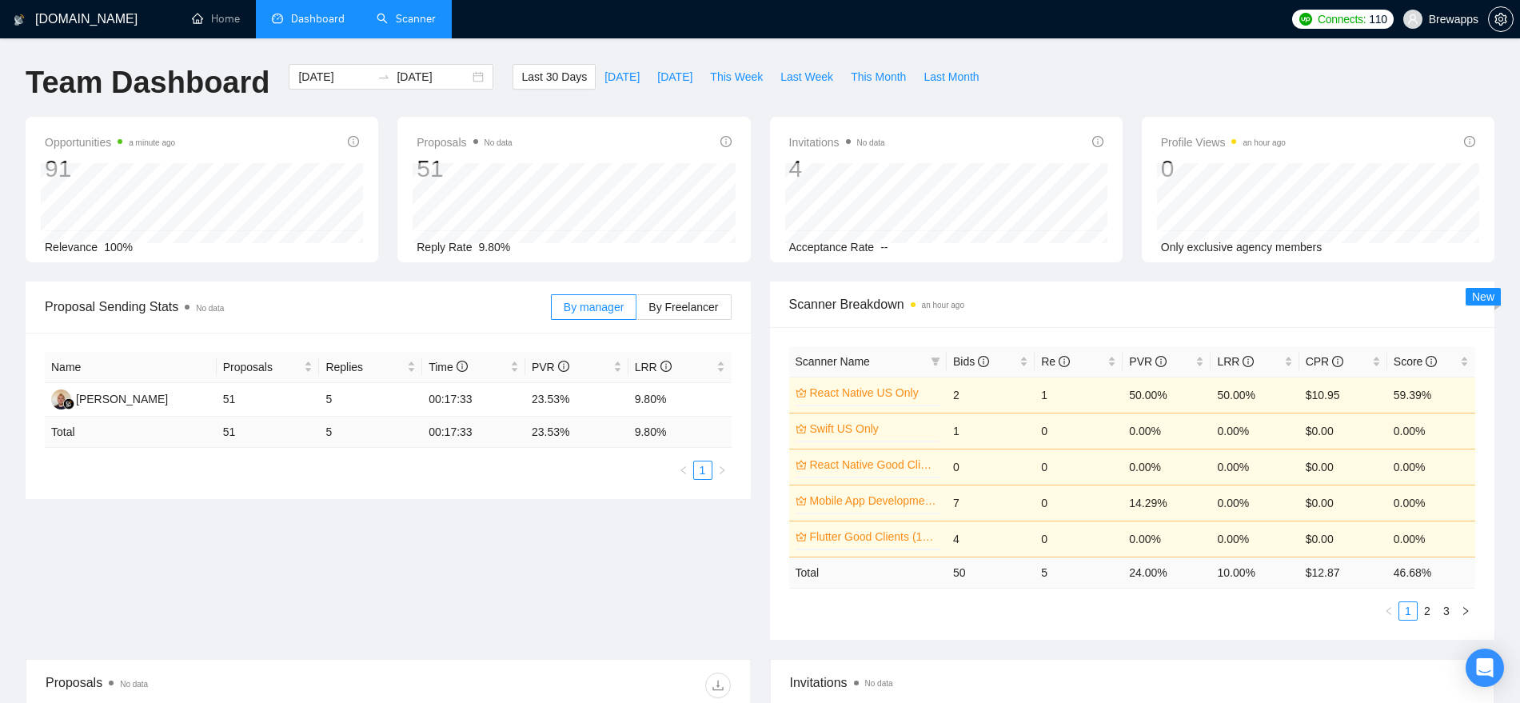
click at [419, 12] on link "Scanner" at bounding box center [406, 19] width 59 height 14
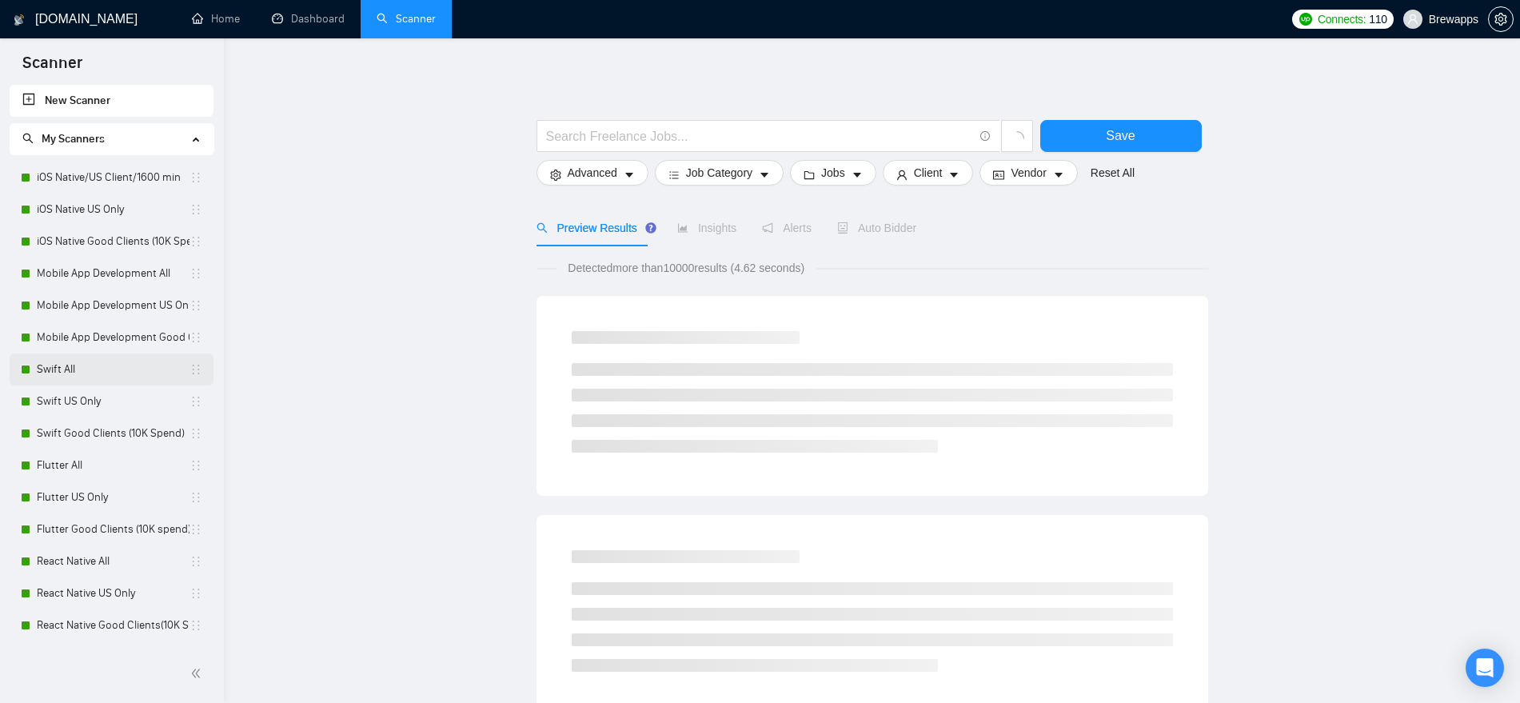
click at [106, 373] on link "Swift All" at bounding box center [113, 369] width 153 height 32
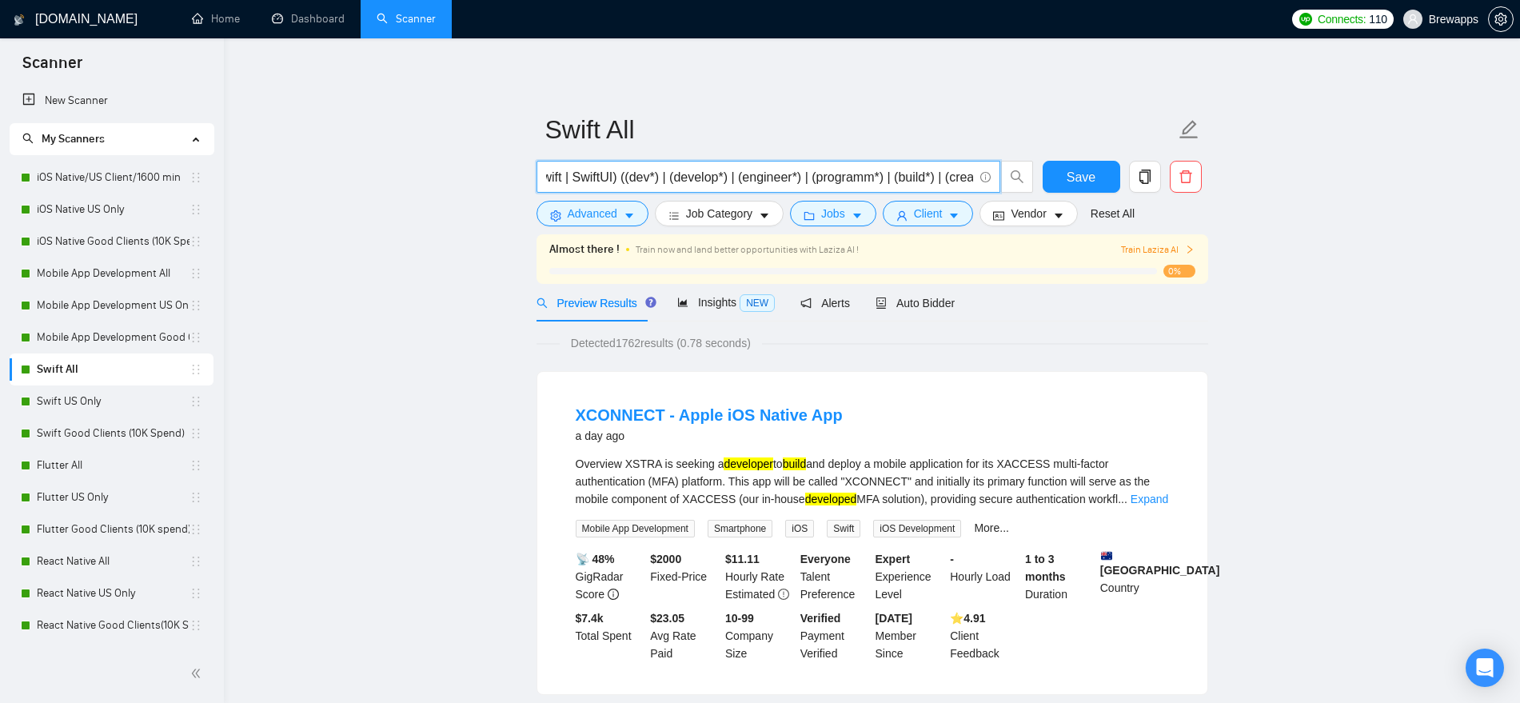
scroll to position [0, 74]
drag, startPoint x: 649, startPoint y: 179, endPoint x: 984, endPoint y: 178, distance: 334.3
click at [984, 178] on span "(Swift | SwiftUI) ((dev*) | (develop*) | (engineer*) | (programm*) | (build*) |…" at bounding box center [769, 177] width 464 height 32
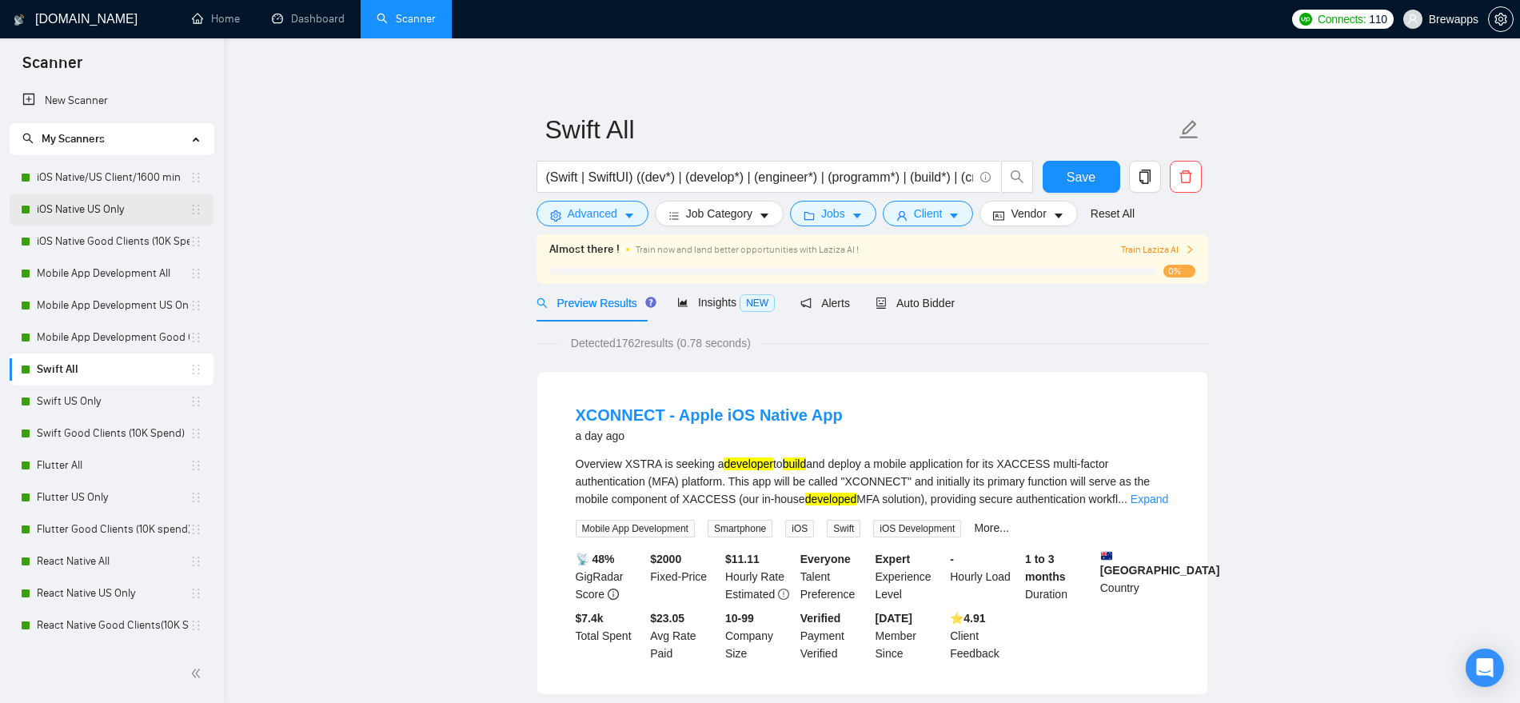
click at [129, 211] on link "iOS Native US Only" at bounding box center [113, 210] width 153 height 32
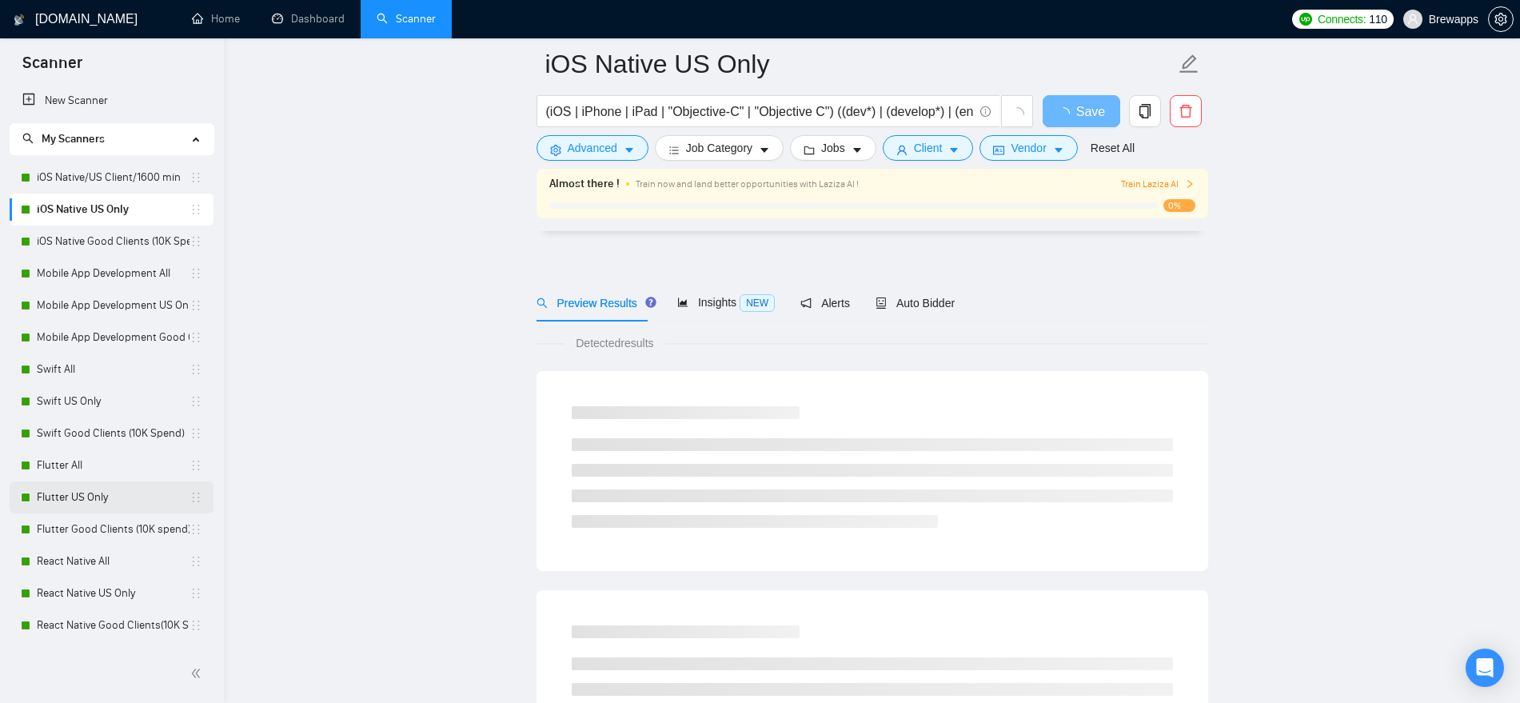
scroll to position [500, 0]
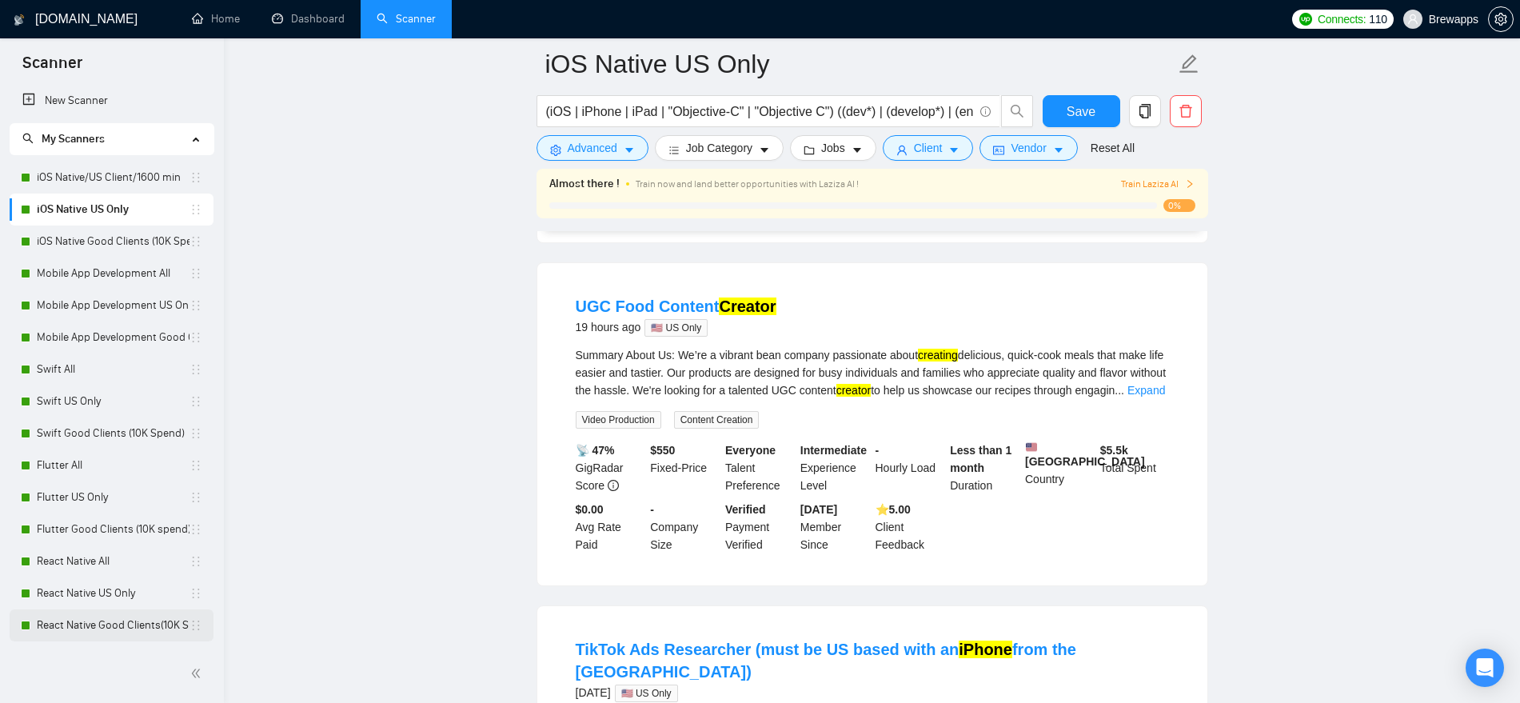
click at [135, 561] on link "React Native Good Clients(10K Spend)" at bounding box center [113, 625] width 153 height 32
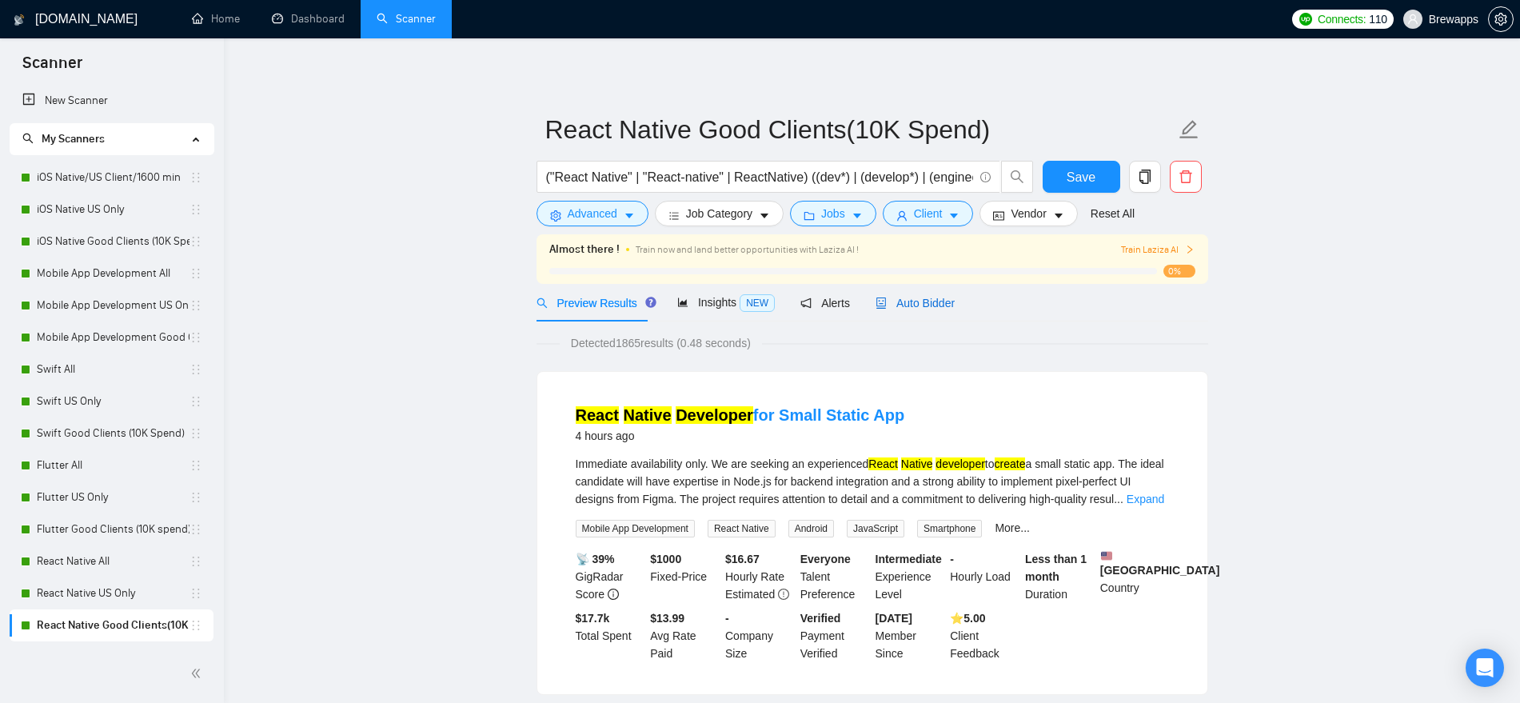
click at [924, 297] on span "Auto Bidder" at bounding box center [915, 303] width 79 height 13
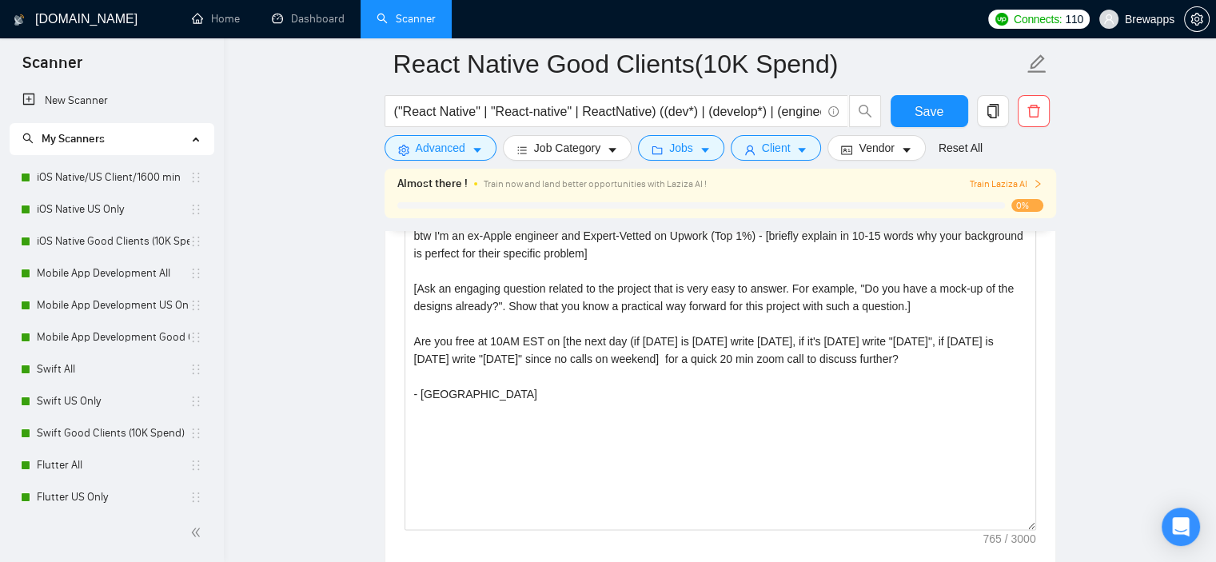
scroll to position [1919, 0]
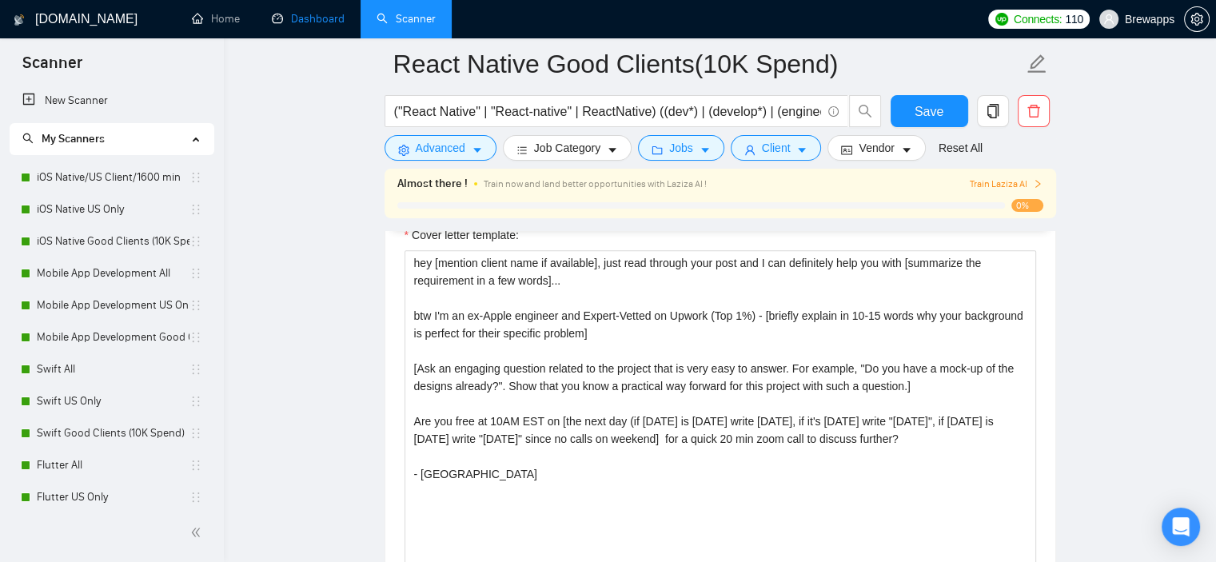
click at [305, 15] on link "Dashboard" at bounding box center [308, 19] width 73 height 14
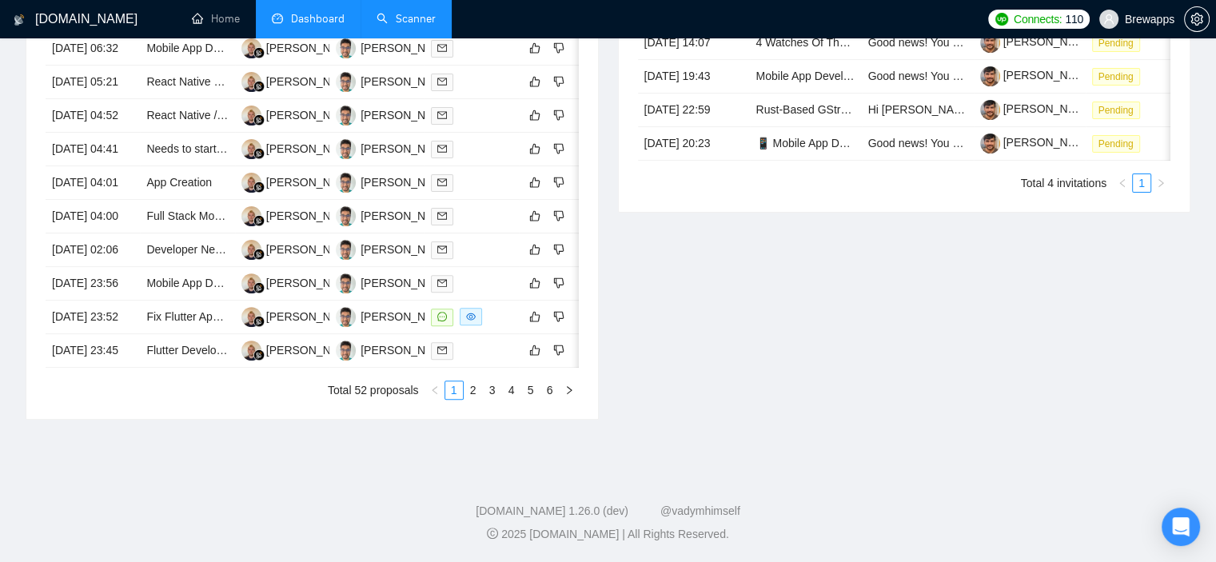
scroll to position [396, 0]
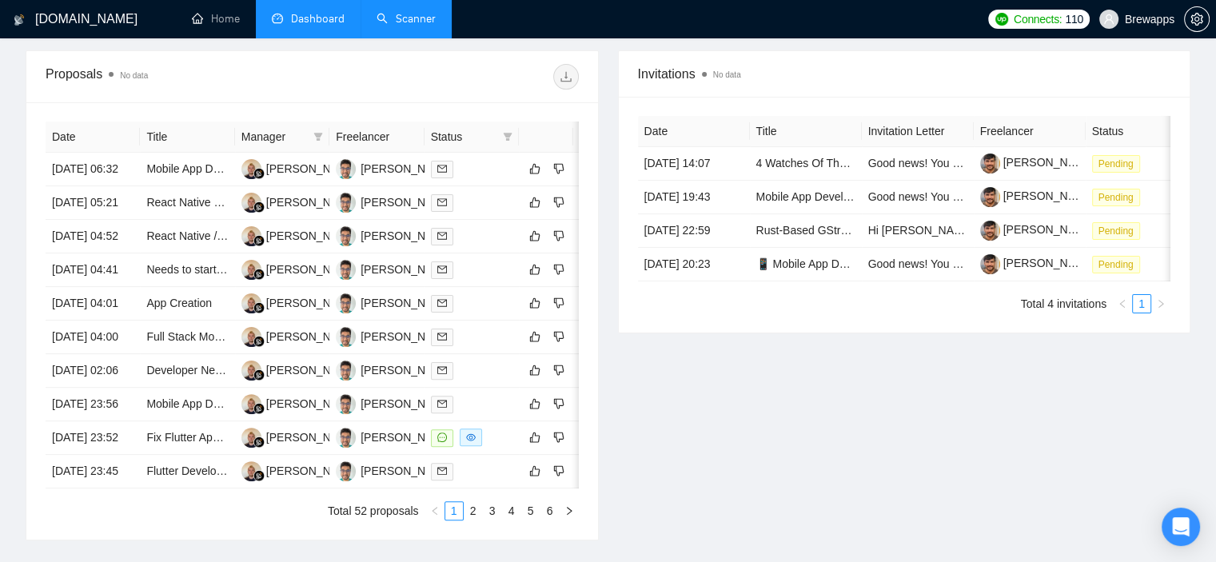
click at [416, 19] on link "Scanner" at bounding box center [406, 19] width 59 height 14
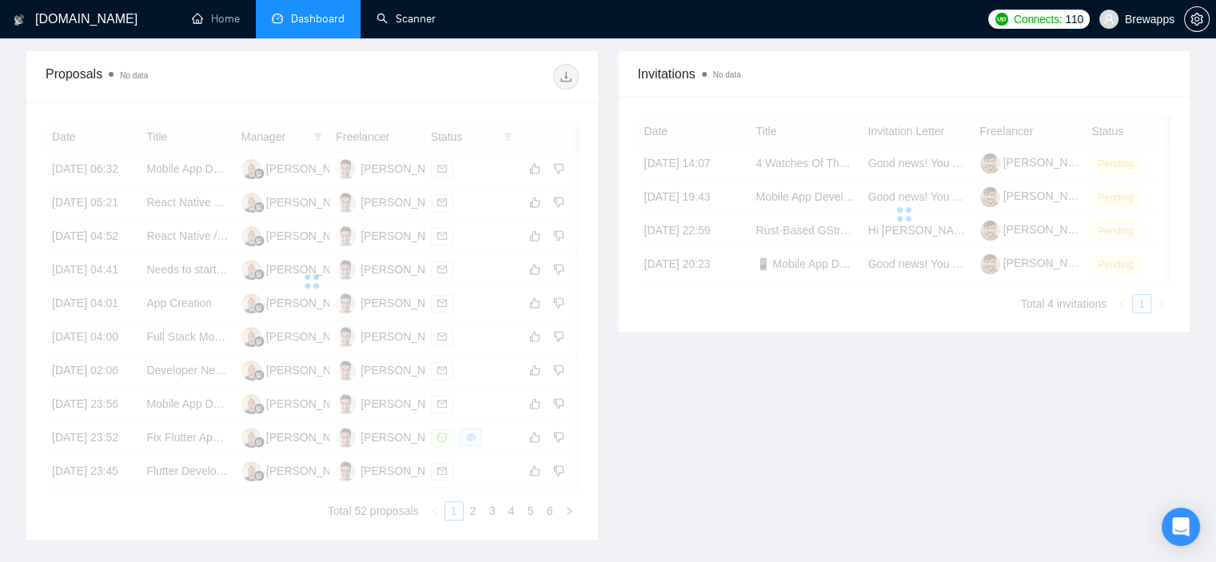
click at [1151, 19] on span "Brewapps" at bounding box center [1150, 19] width 50 height 0
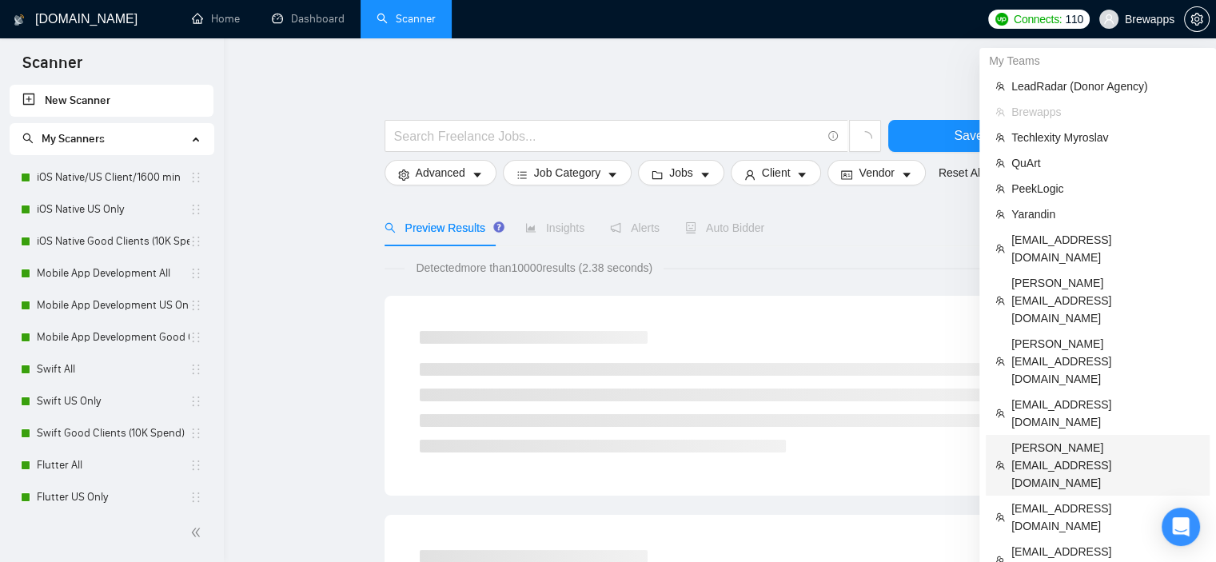
click at [1093, 439] on span "[PERSON_NAME][EMAIL_ADDRESS][DOMAIN_NAME]" at bounding box center [1106, 465] width 189 height 53
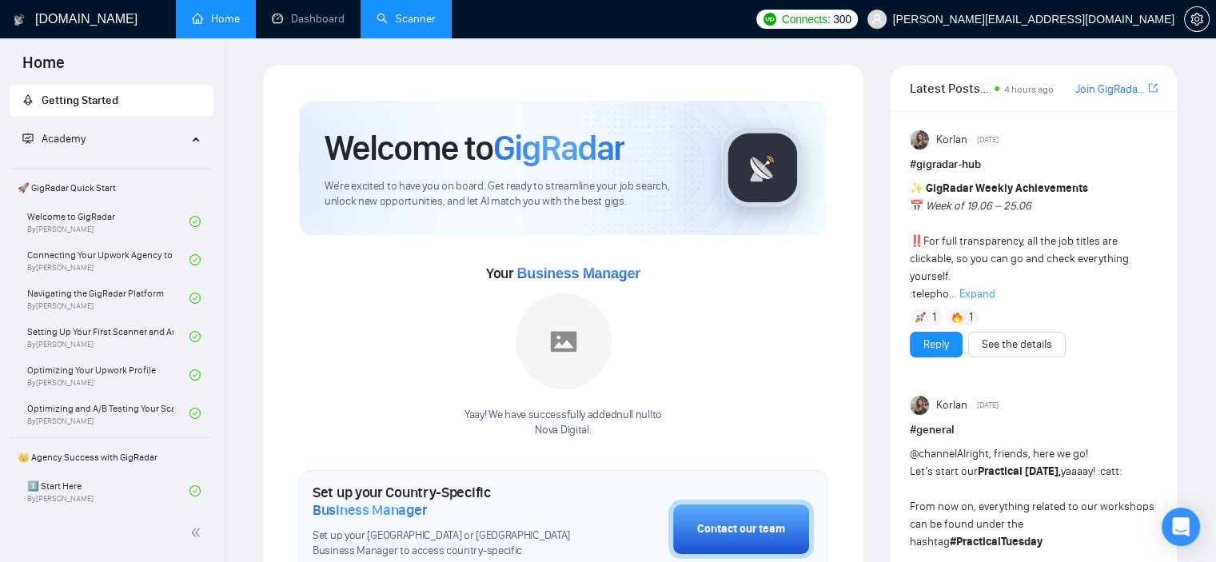
click at [394, 21] on link "Scanner" at bounding box center [406, 19] width 59 height 14
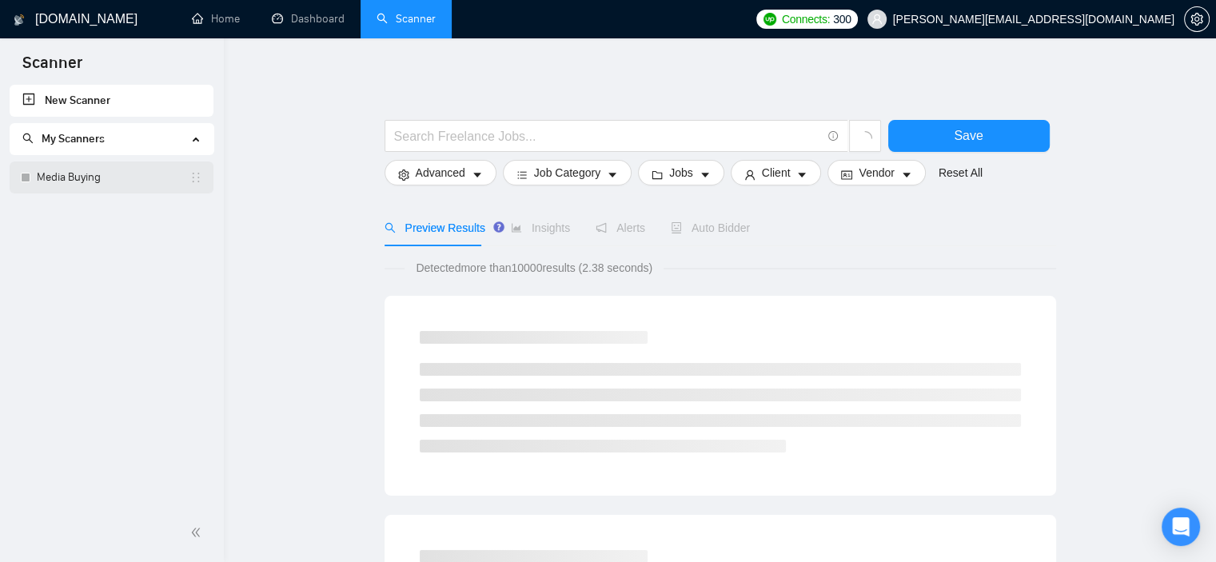
click at [113, 190] on link "Media Buying" at bounding box center [113, 178] width 153 height 32
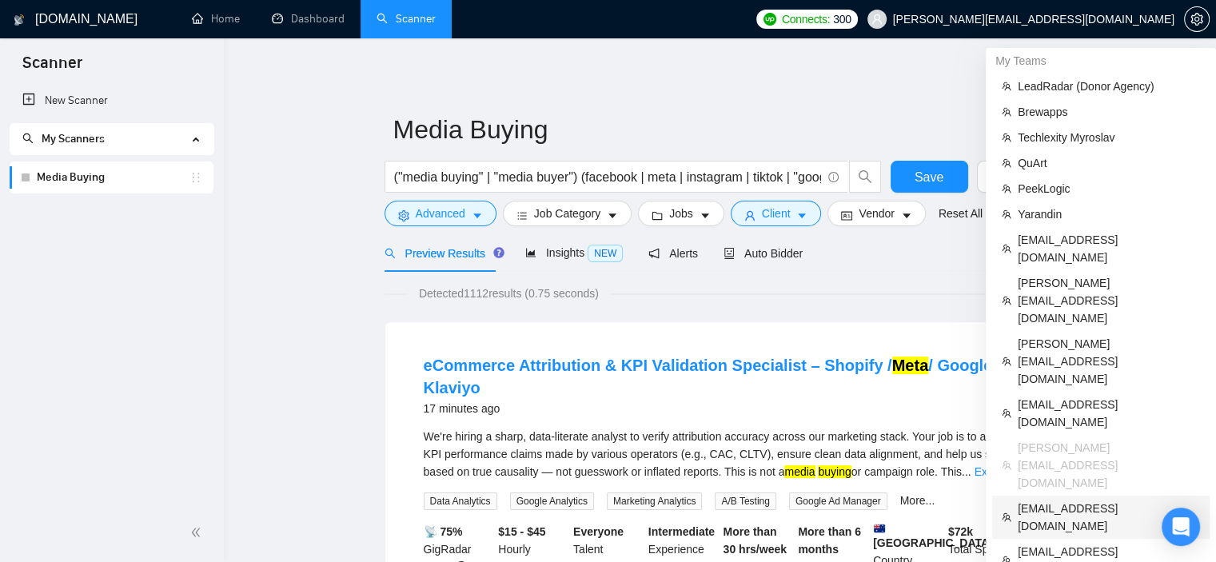
click at [1123, 500] on span "[EMAIL_ADDRESS][DOMAIN_NAME]" at bounding box center [1109, 517] width 182 height 35
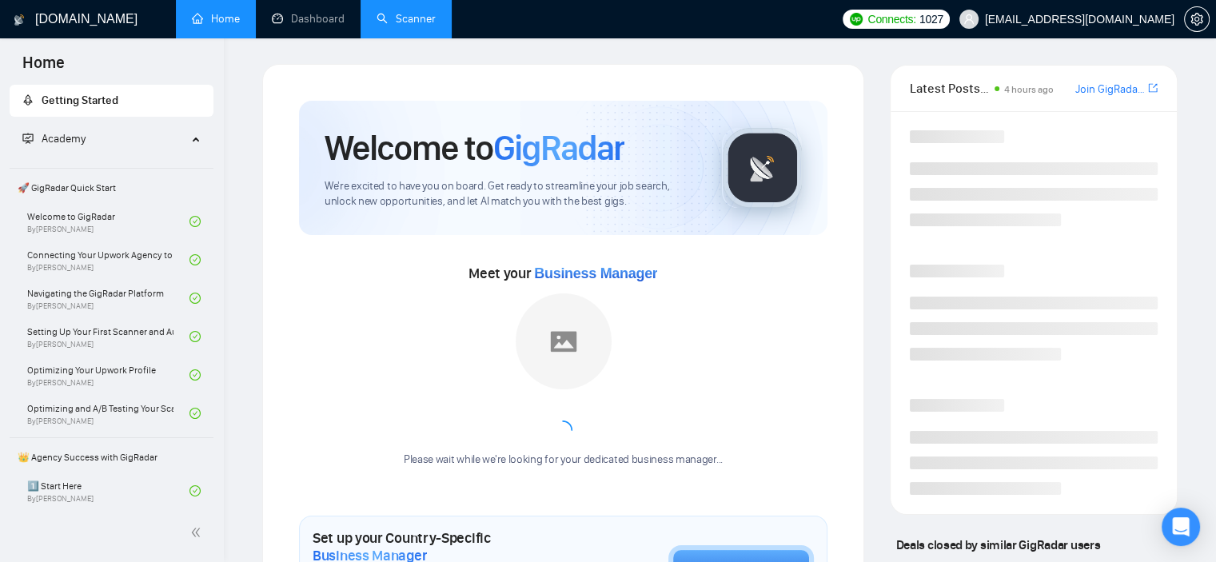
click at [401, 19] on link "Scanner" at bounding box center [406, 19] width 59 height 14
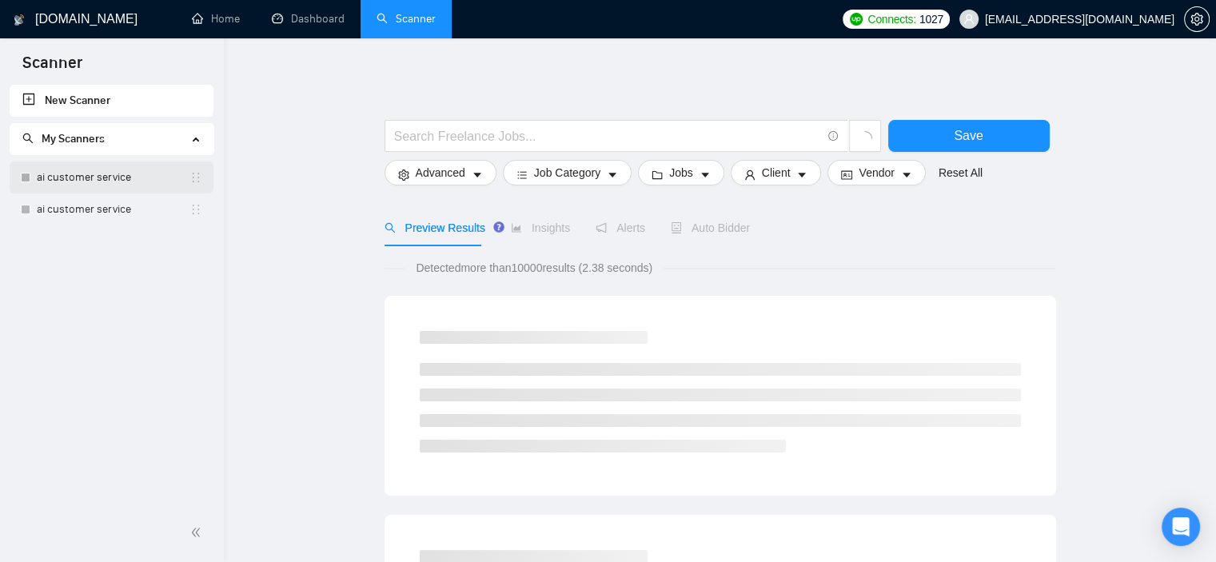
click at [128, 187] on link "ai customer service" at bounding box center [113, 178] width 153 height 32
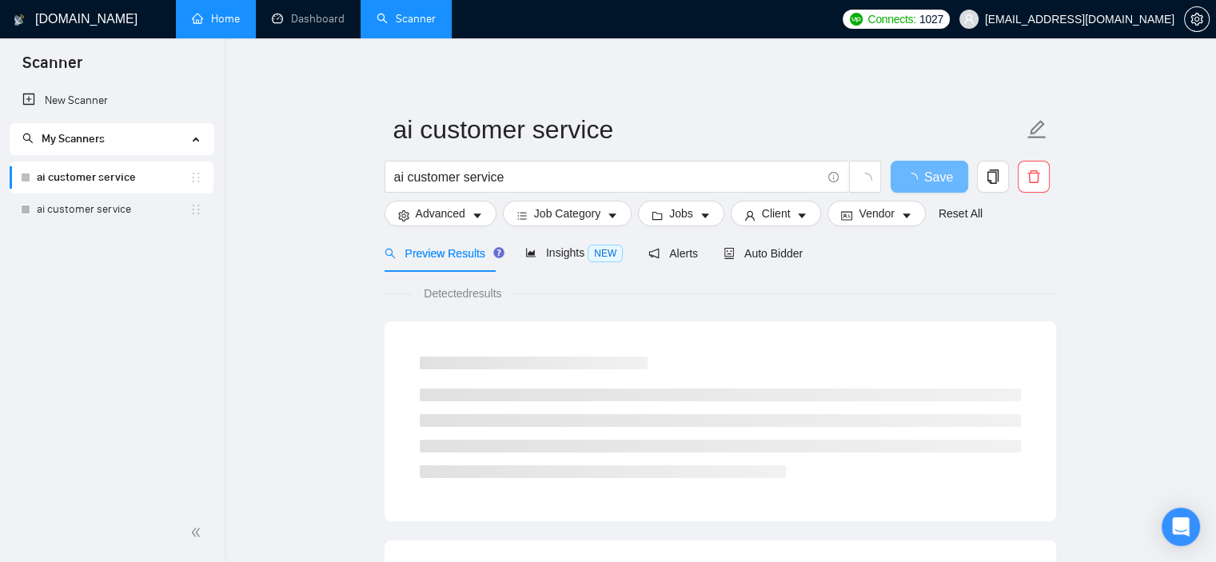
click at [230, 24] on link "Home" at bounding box center [216, 19] width 48 height 14
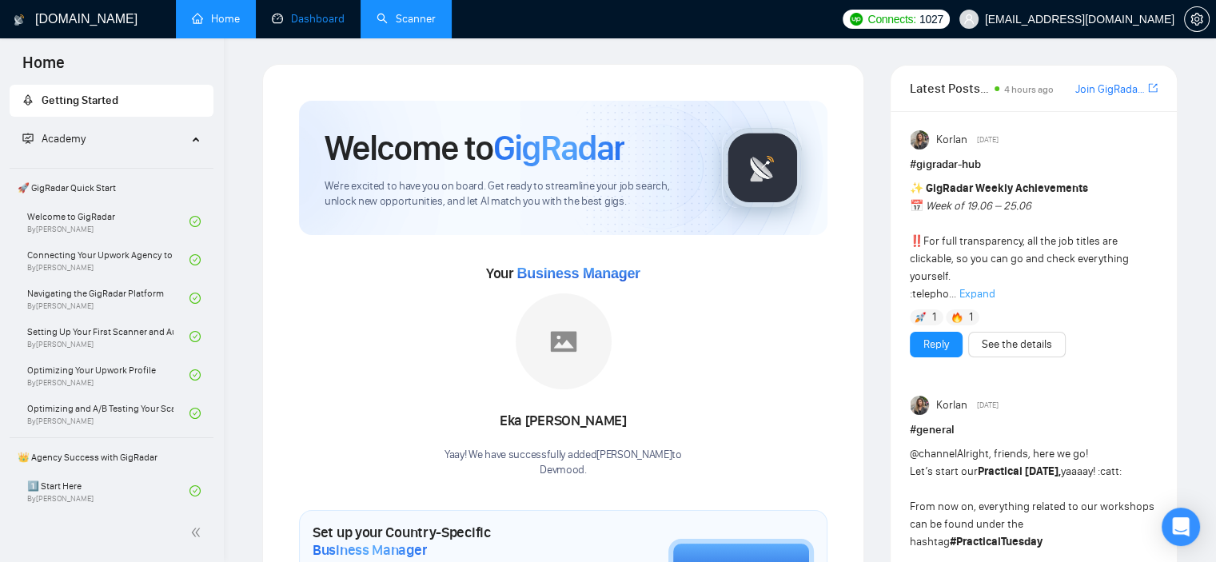
click at [327, 12] on link "Dashboard" at bounding box center [308, 19] width 73 height 14
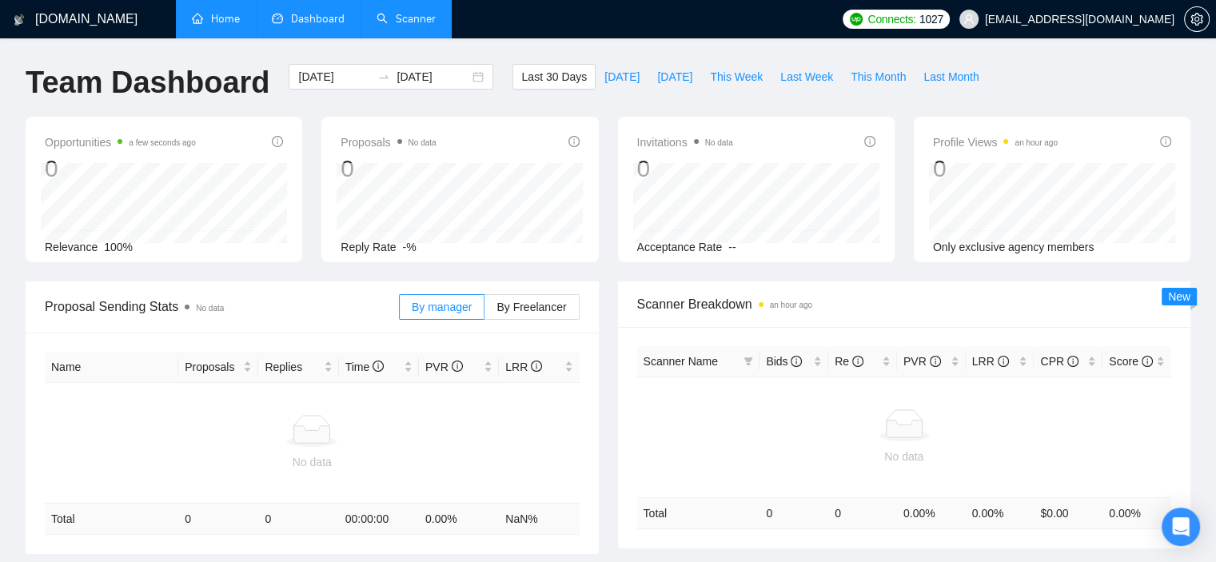
click at [399, 26] on link "Scanner" at bounding box center [406, 19] width 59 height 14
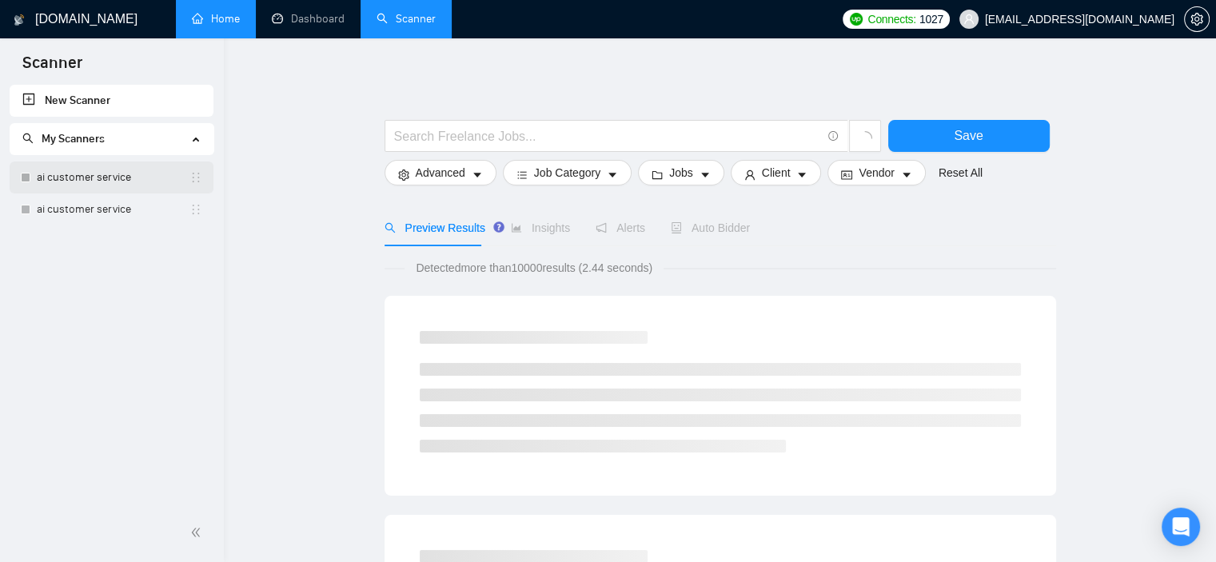
click at [129, 182] on link "ai customer service" at bounding box center [113, 178] width 153 height 32
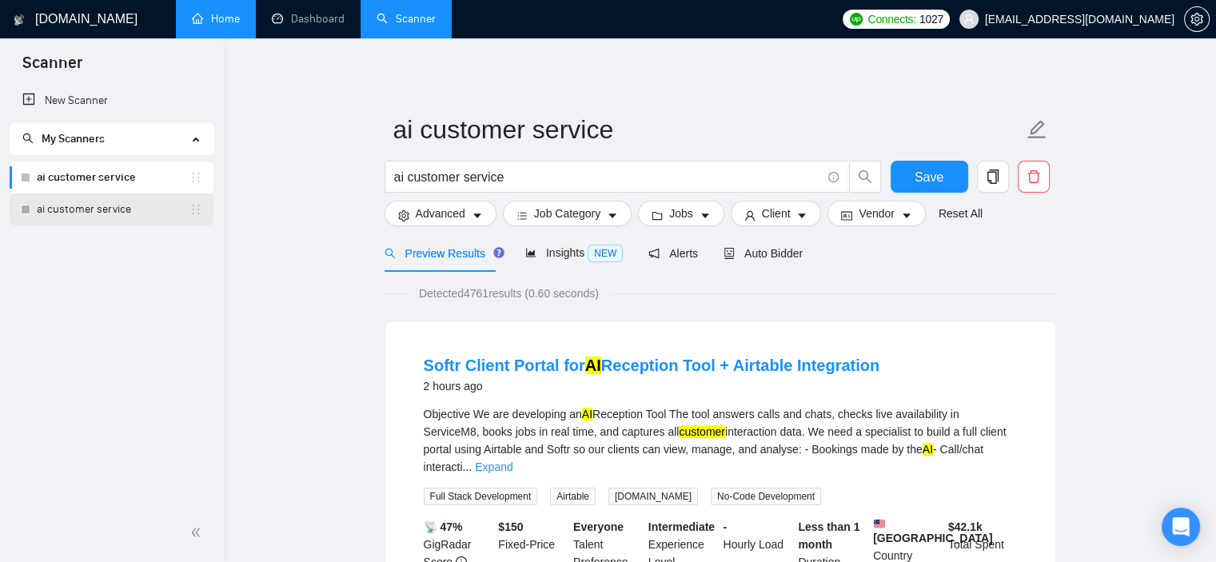
click at [120, 203] on link "ai customer service" at bounding box center [113, 210] width 153 height 32
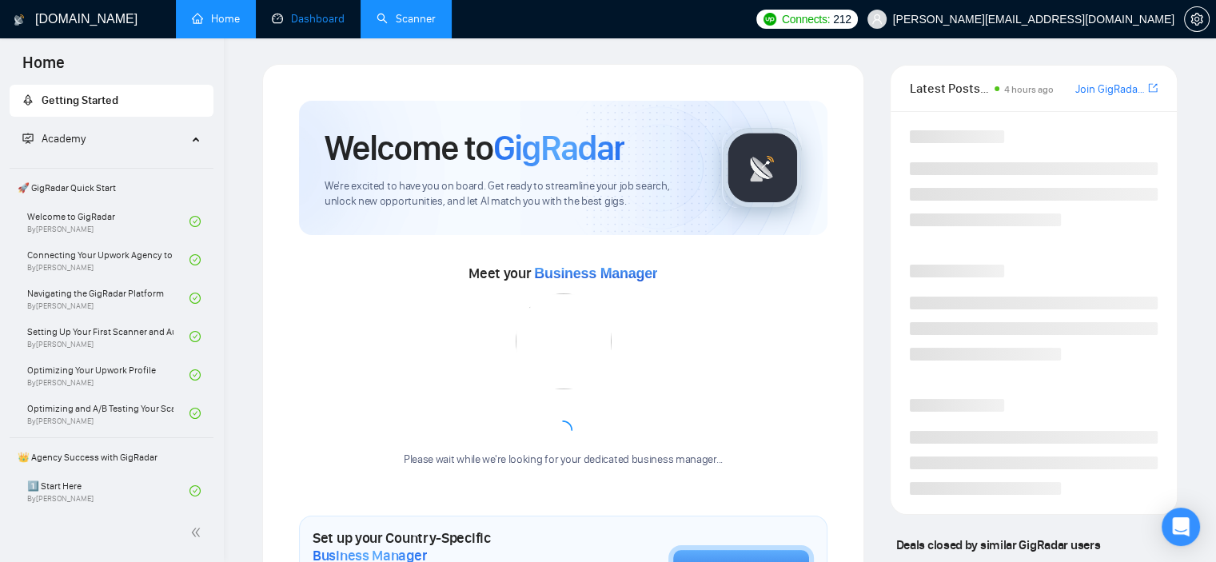
click at [280, 25] on link "Dashboard" at bounding box center [308, 19] width 73 height 14
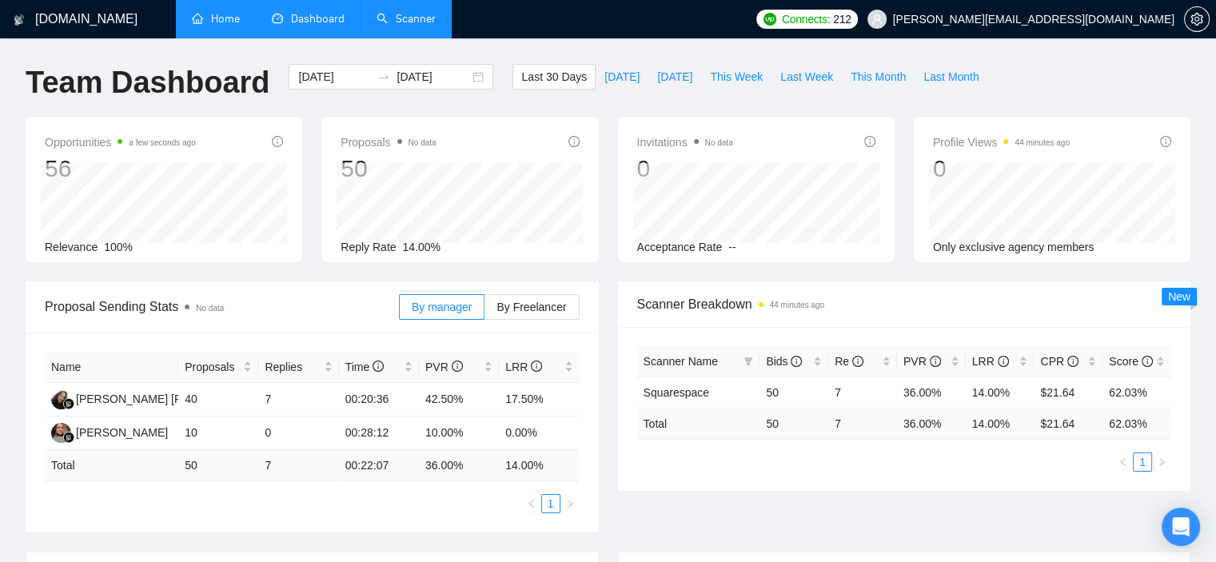
click at [401, 16] on link "Scanner" at bounding box center [406, 19] width 59 height 14
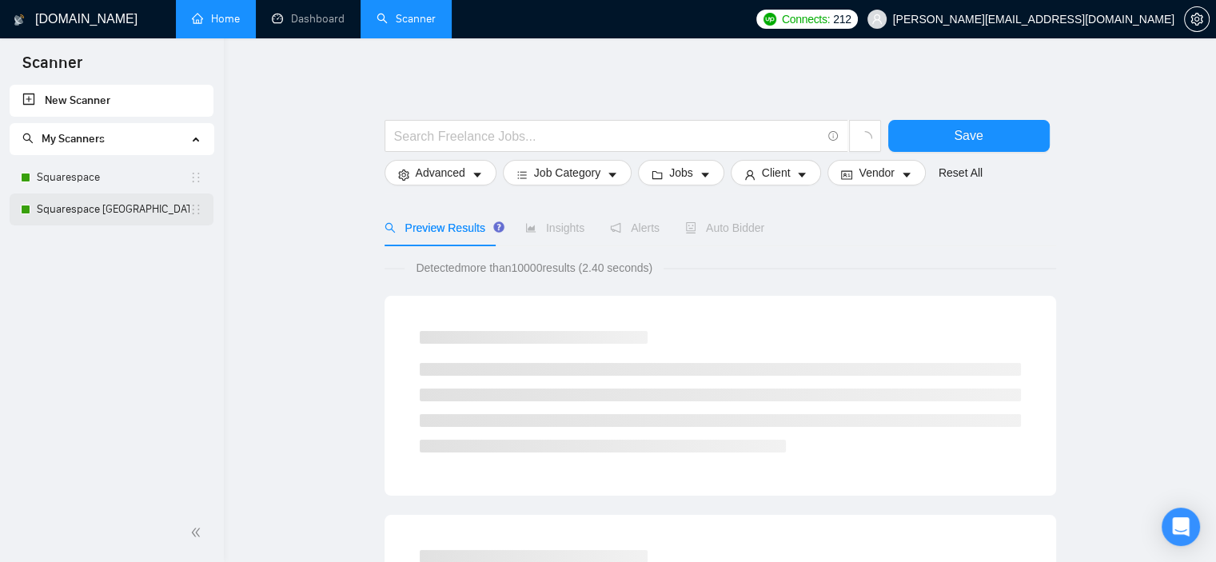
click at [114, 214] on link "Squarespace UK" at bounding box center [113, 210] width 153 height 32
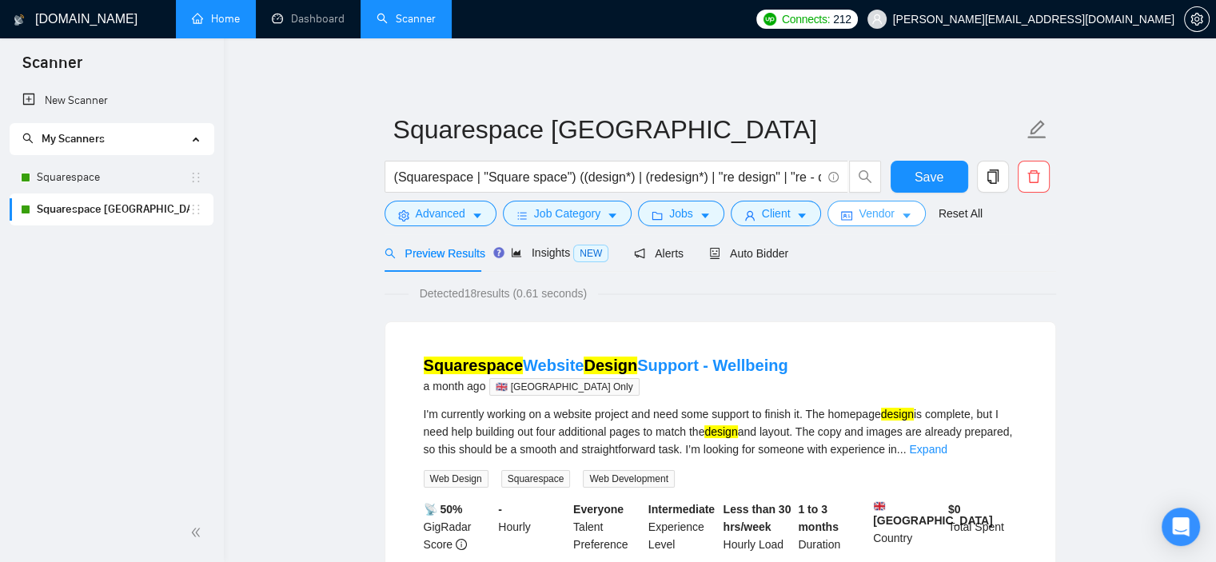
click at [869, 214] on span "Vendor" at bounding box center [876, 214] width 35 height 18
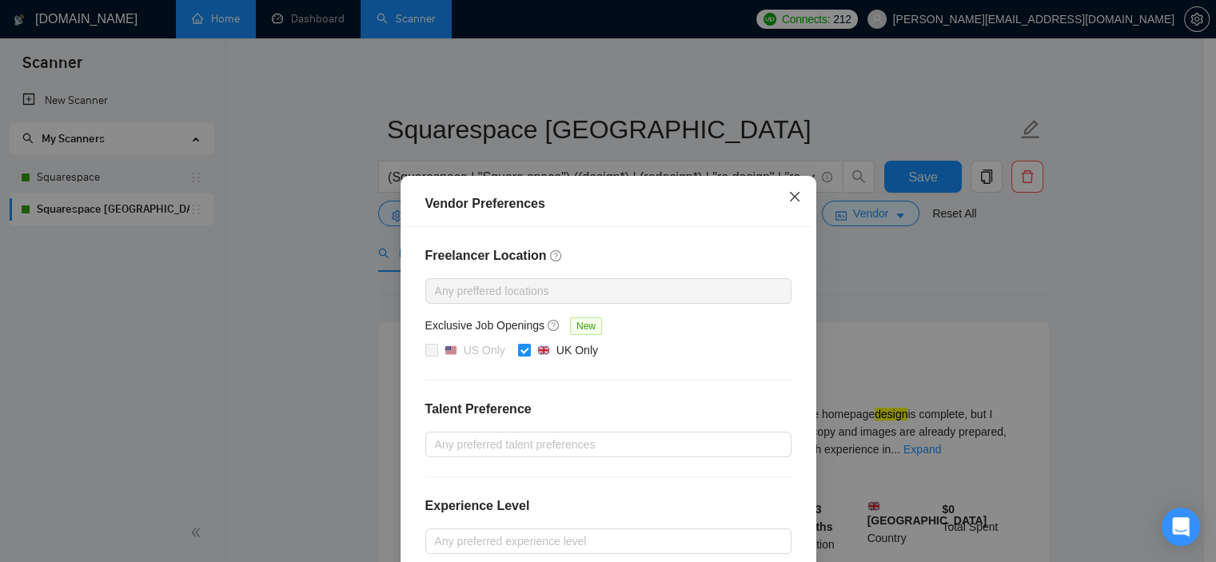
click at [792, 195] on icon "close" at bounding box center [794, 196] width 13 height 13
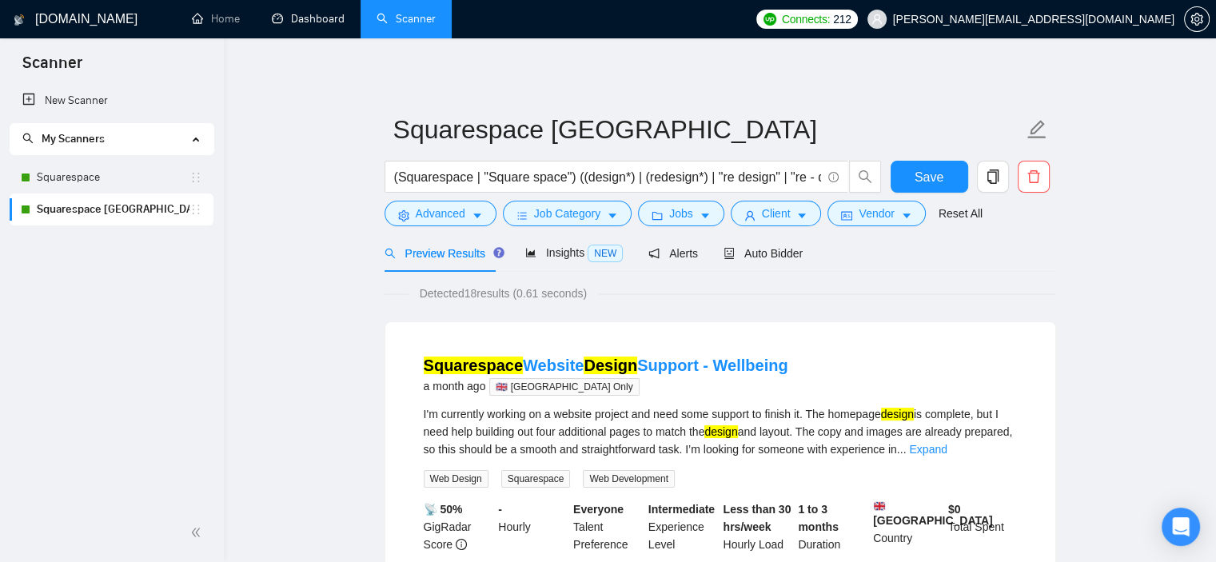
drag, startPoint x: 285, startPoint y: 22, endPoint x: 345, endPoint y: 42, distance: 64.0
click at [285, 22] on link "Dashboard" at bounding box center [308, 19] width 73 height 14
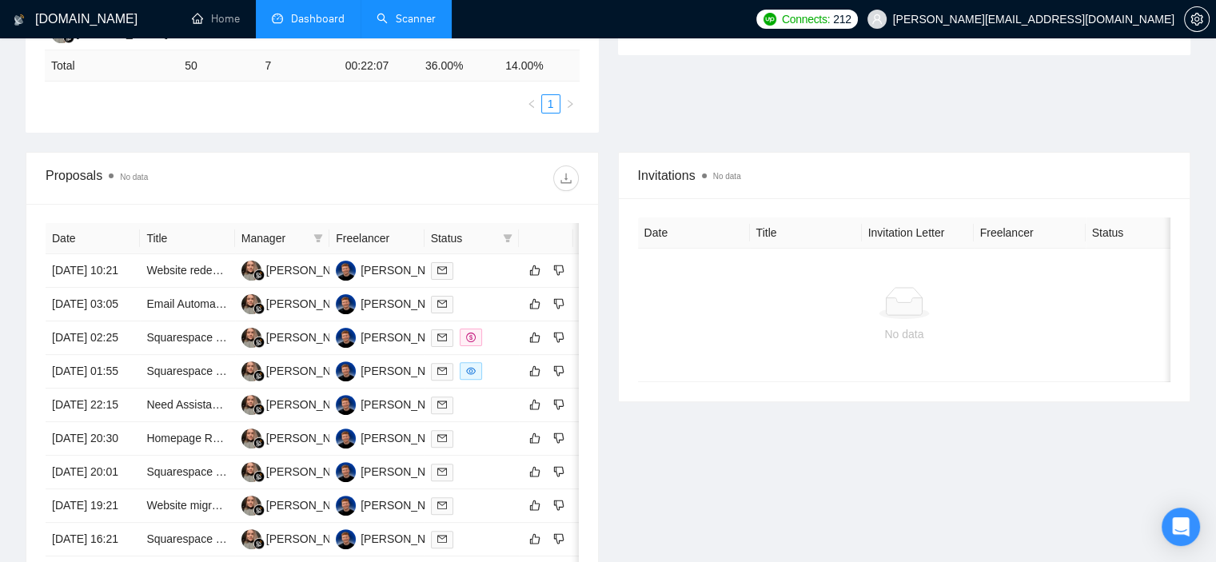
scroll to position [160, 0]
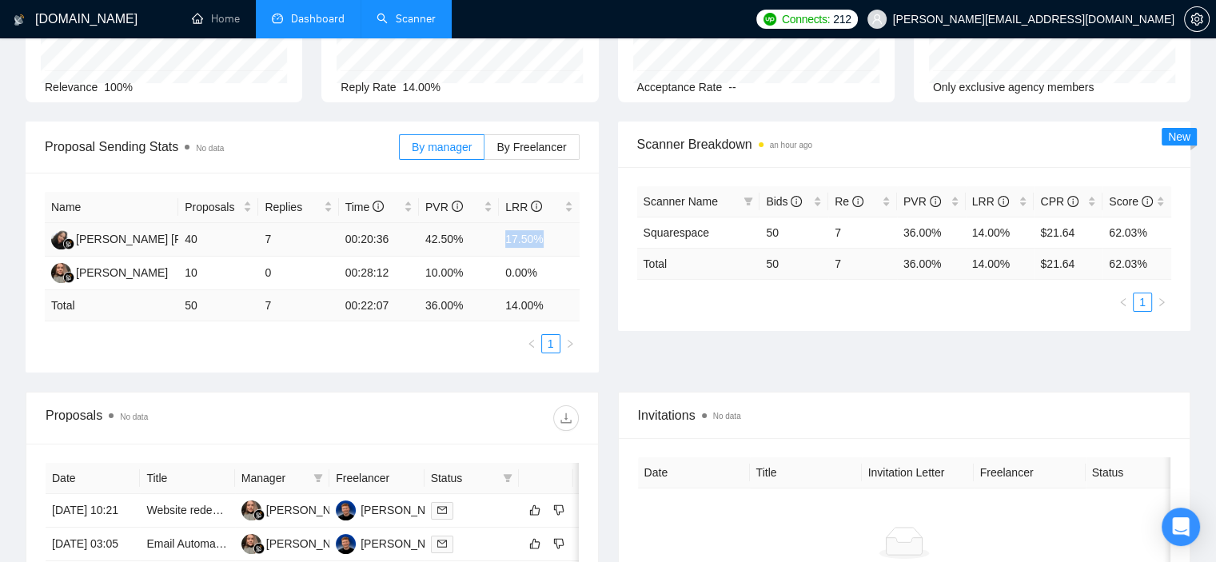
drag, startPoint x: 506, startPoint y: 242, endPoint x: 544, endPoint y: 238, distance: 37.7
click at [544, 238] on td "17.50%" at bounding box center [539, 240] width 80 height 34
copy td "17.50%"
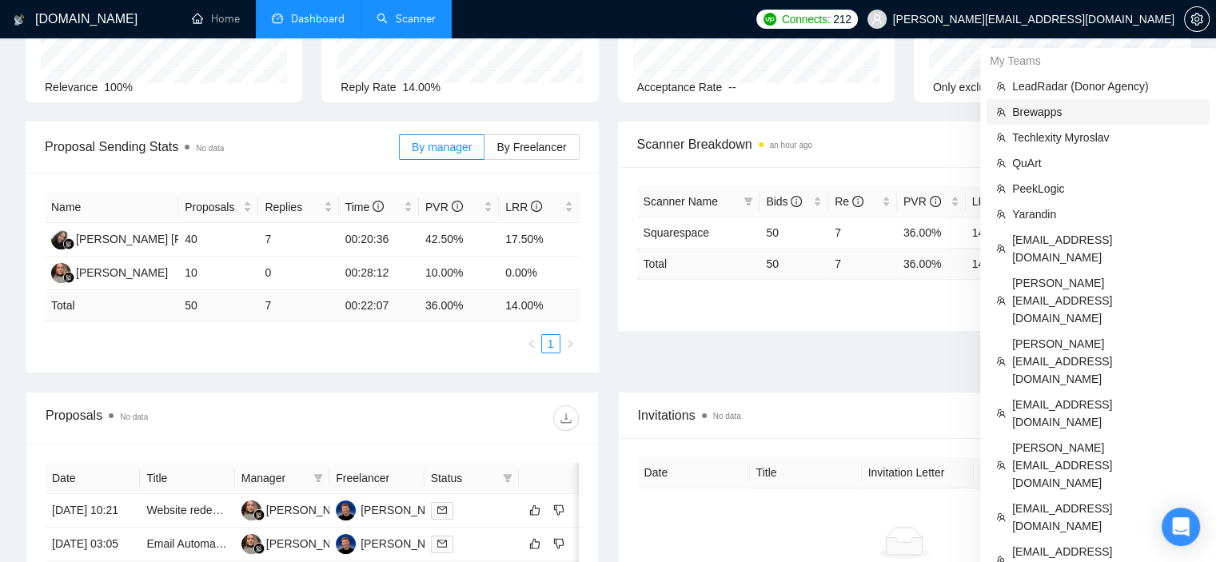
click at [1074, 106] on span "Brewapps" at bounding box center [1106, 112] width 188 height 18
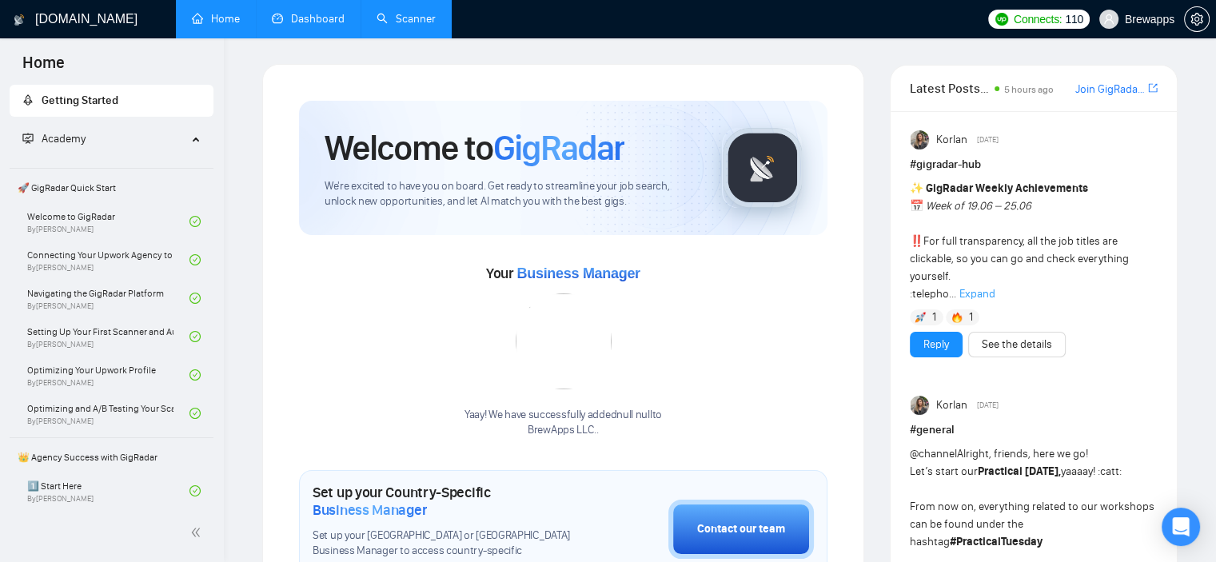
click at [310, 22] on link "Dashboard" at bounding box center [308, 19] width 73 height 14
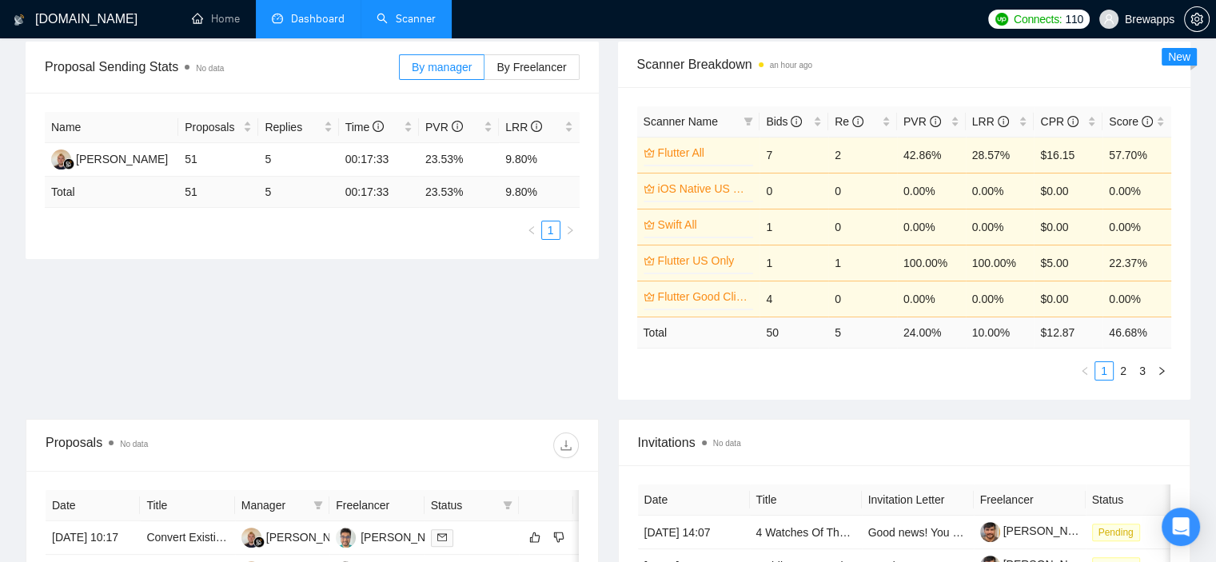
scroll to position [160, 0]
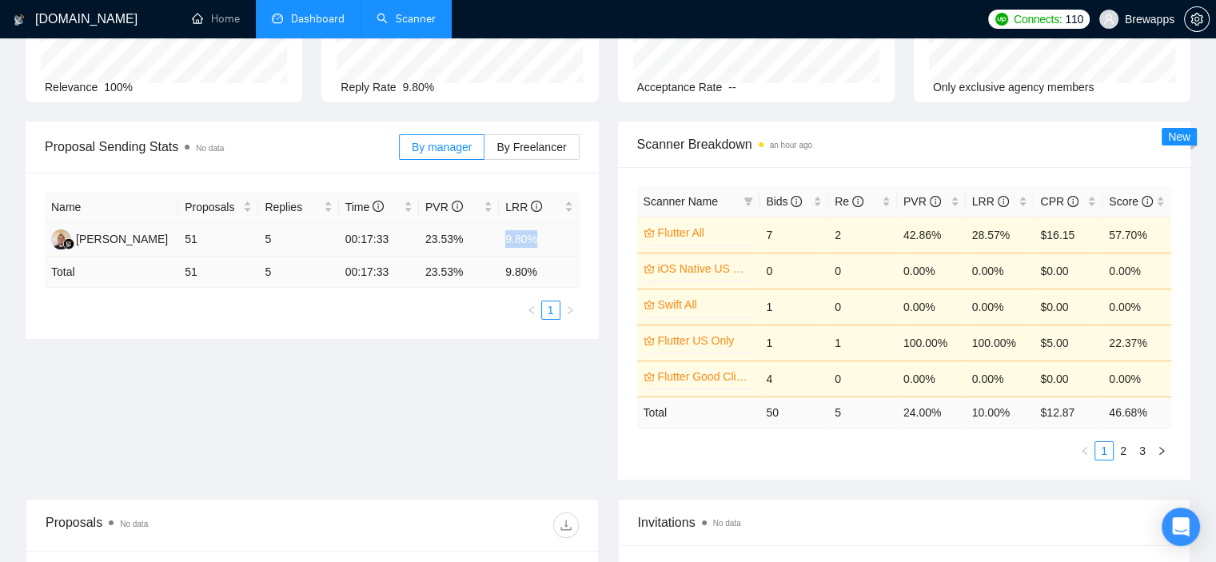
drag, startPoint x: 535, startPoint y: 242, endPoint x: 501, endPoint y: 241, distance: 34.4
click at [501, 241] on td "9.80%" at bounding box center [539, 240] width 80 height 34
copy td "9.80%"
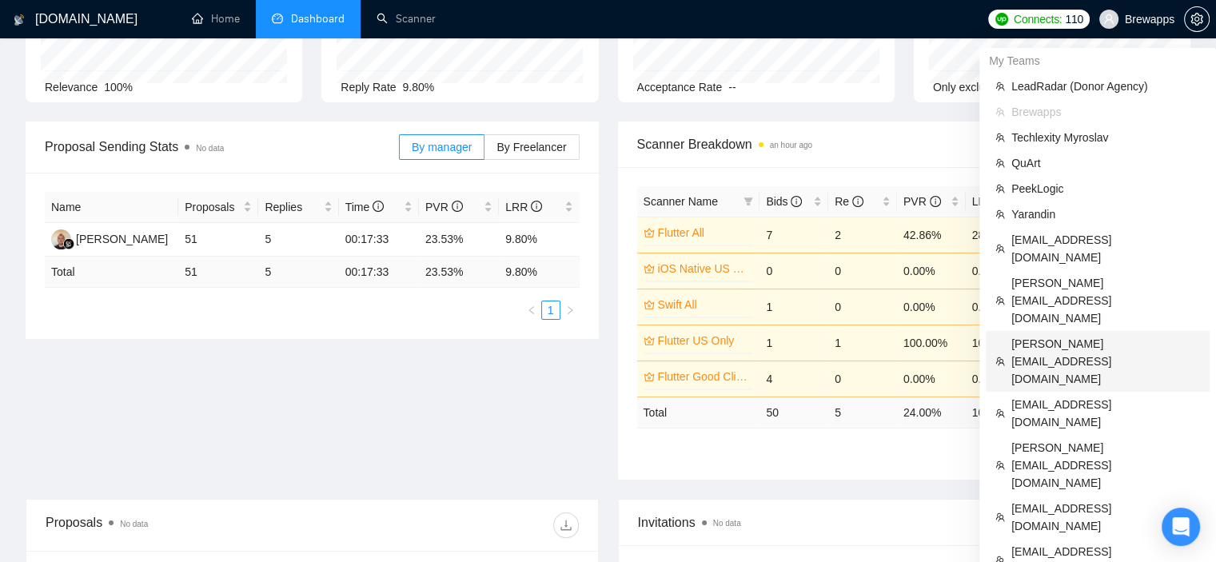
click at [1095, 335] on span "[PERSON_NAME][EMAIL_ADDRESS][DOMAIN_NAME]" at bounding box center [1106, 361] width 189 height 53
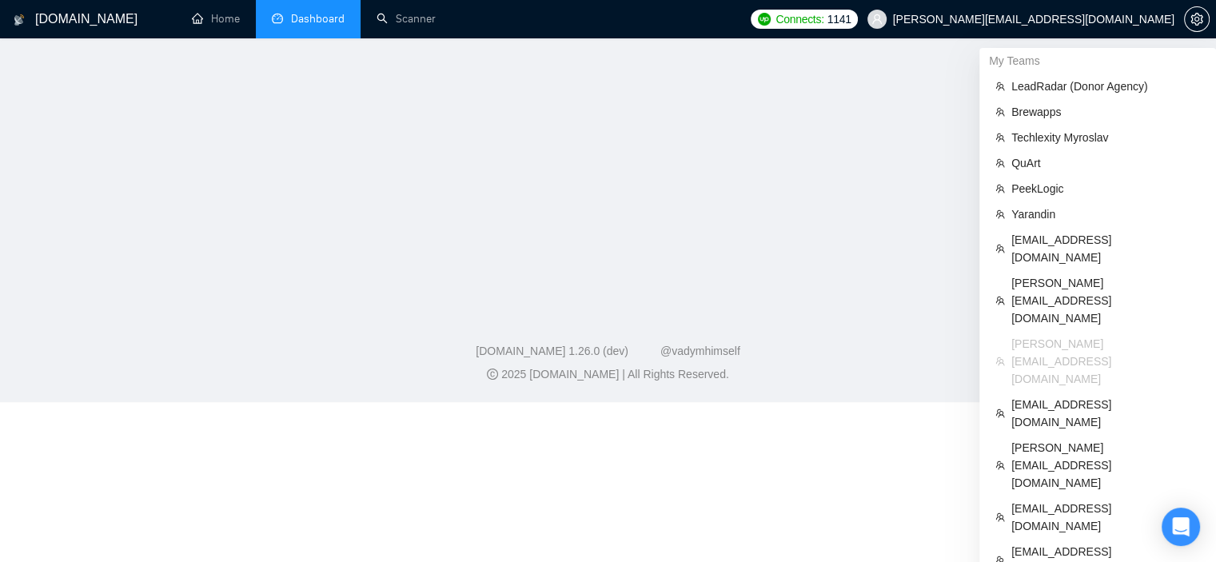
scroll to position [384, 0]
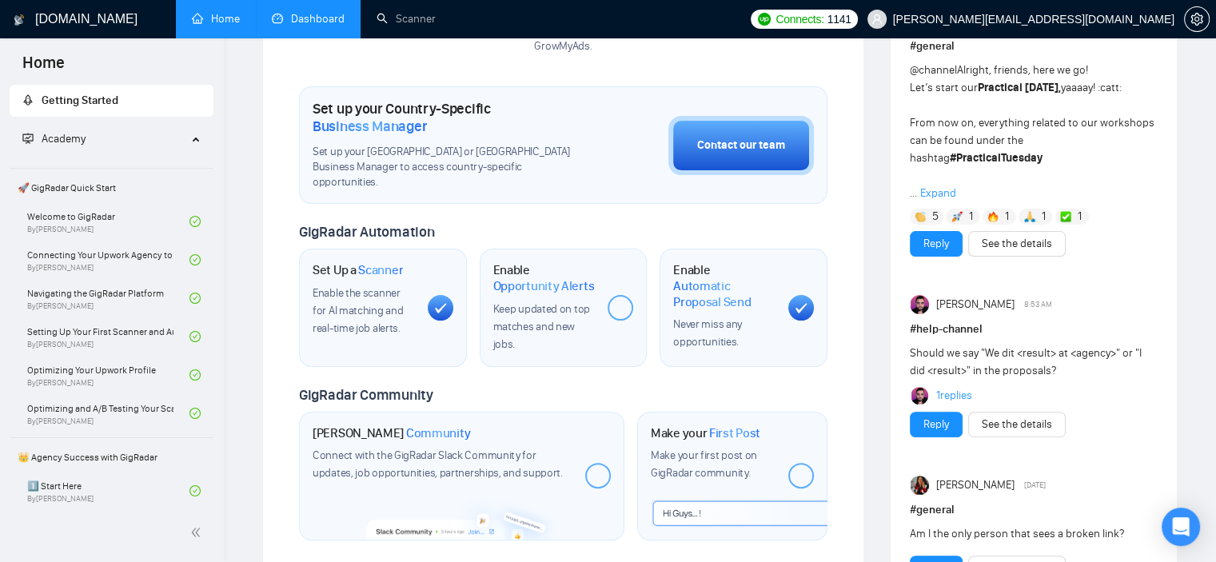
click at [313, 22] on link "Dashboard" at bounding box center [308, 19] width 73 height 14
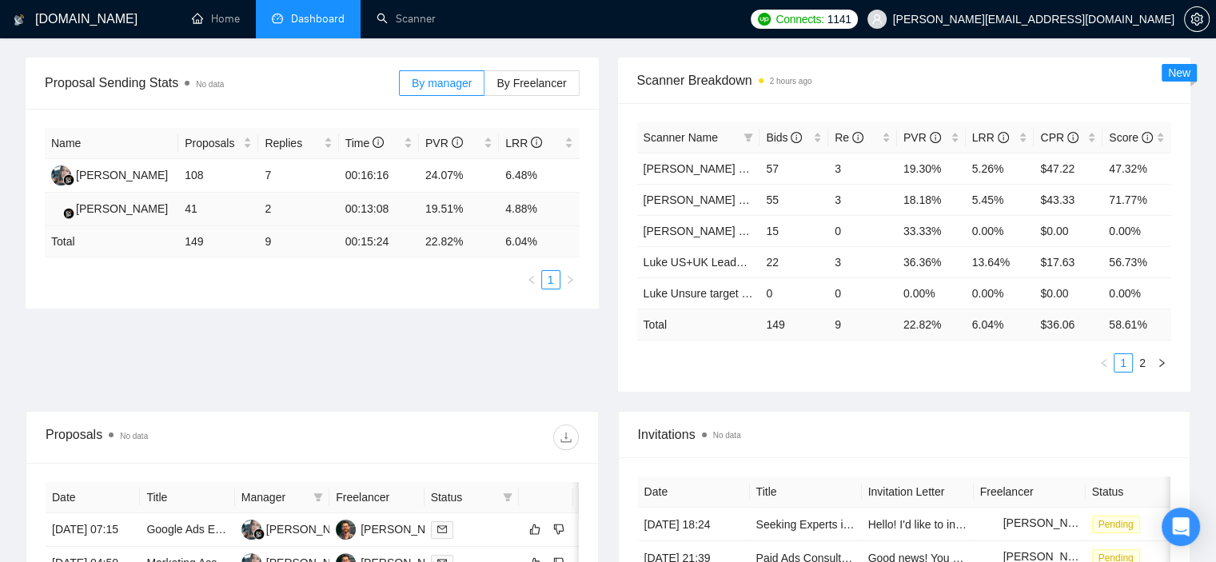
scroll to position [144, 0]
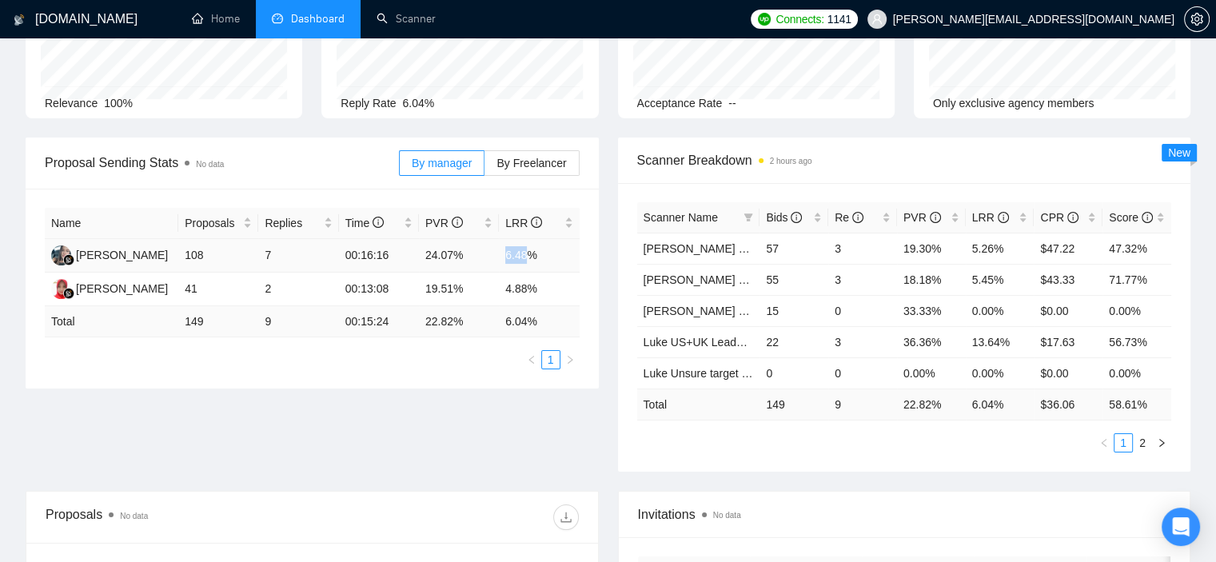
drag, startPoint x: 528, startPoint y: 249, endPoint x: 502, endPoint y: 249, distance: 25.6
click at [502, 249] on td "6.48%" at bounding box center [539, 256] width 80 height 34
drag, startPoint x: 540, startPoint y: 257, endPoint x: 505, endPoint y: 254, distance: 35.3
click at [505, 254] on td "6.48%" at bounding box center [539, 256] width 80 height 34
copy td "6.48%"
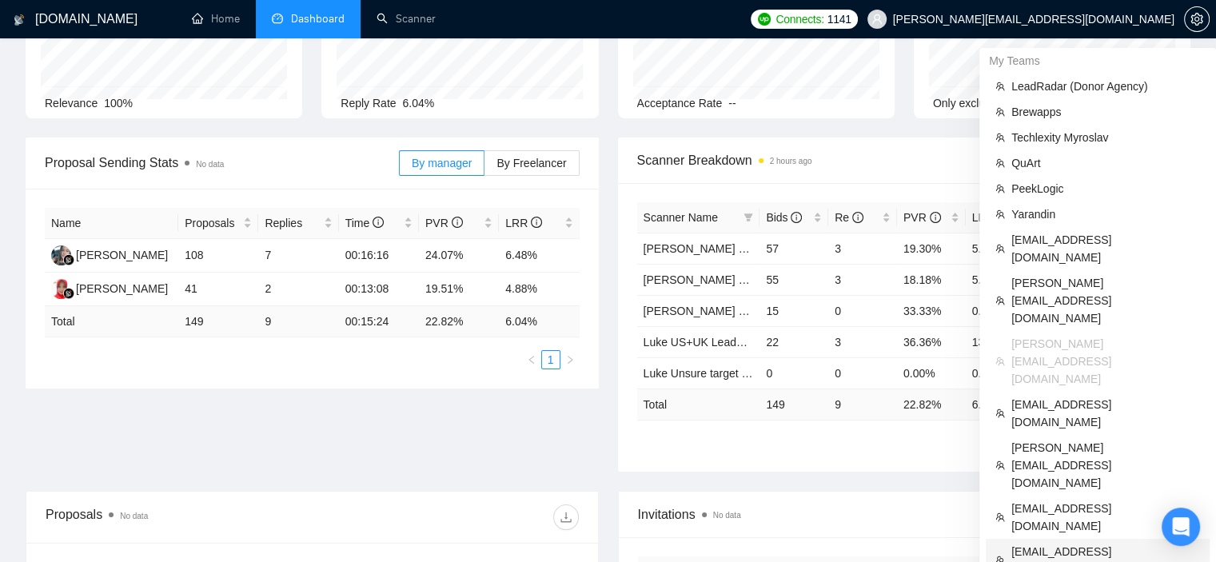
click at [1066, 543] on span "[EMAIL_ADDRESS][DOMAIN_NAME]" at bounding box center [1106, 560] width 189 height 35
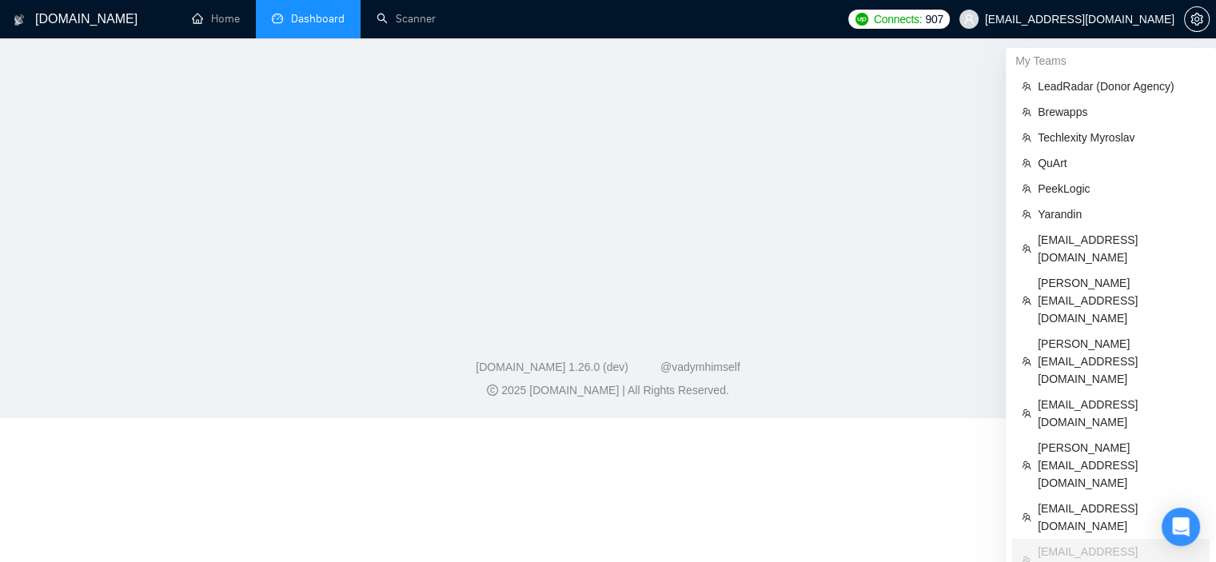
scroll to position [368, 0]
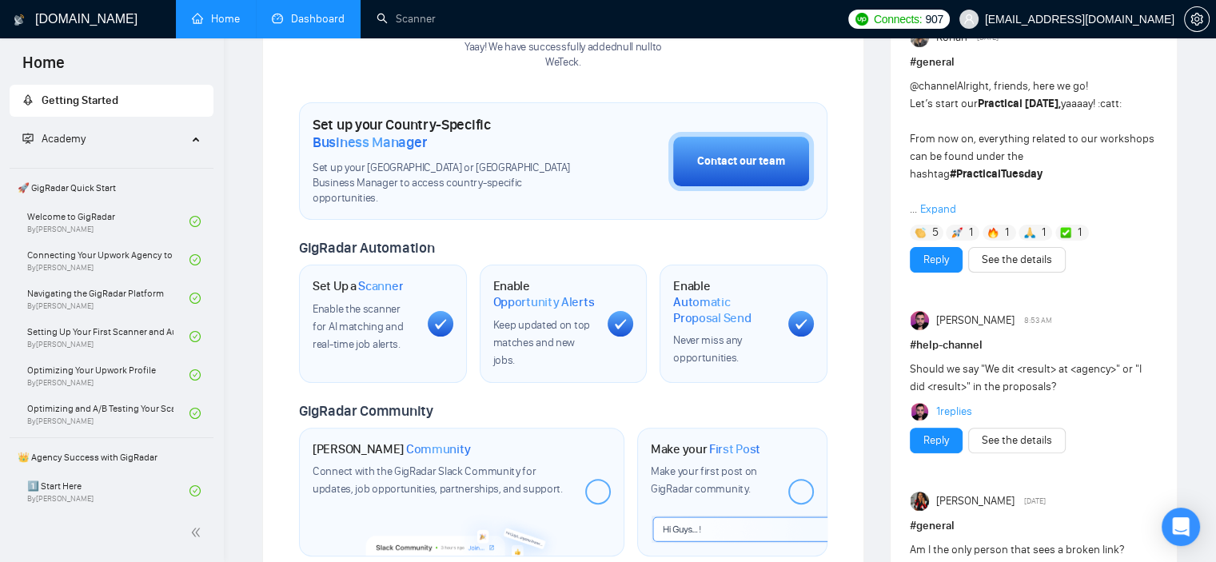
click at [318, 20] on link "Dashboard" at bounding box center [308, 19] width 73 height 14
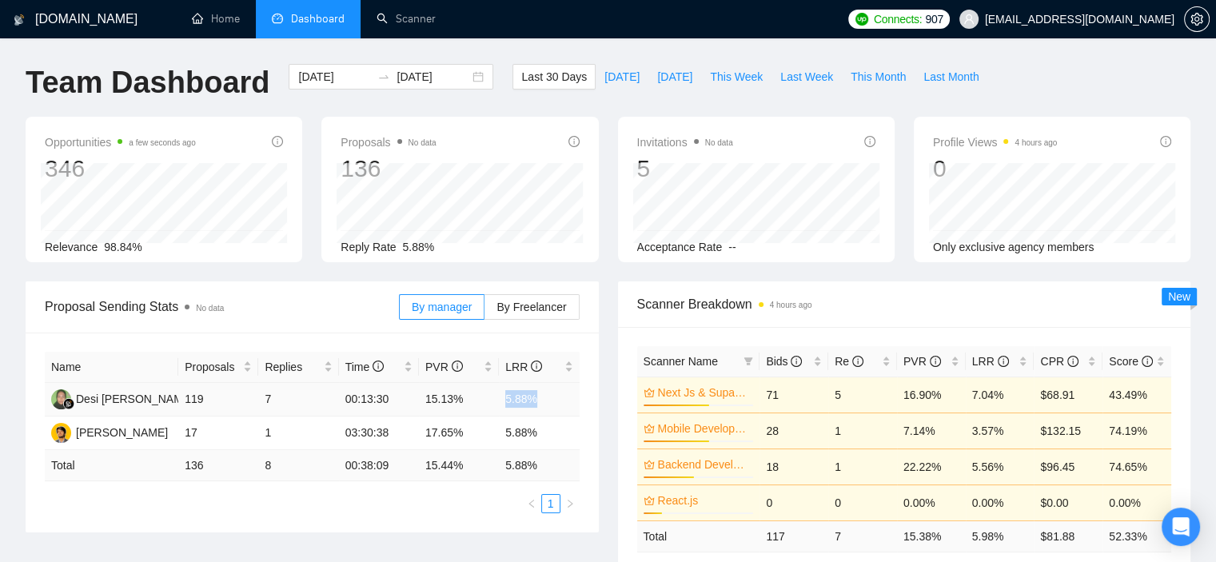
drag, startPoint x: 537, startPoint y: 401, endPoint x: 504, endPoint y: 401, distance: 33.6
click at [504, 401] on td "5.88%" at bounding box center [539, 400] width 80 height 34
copy td "5.88%"
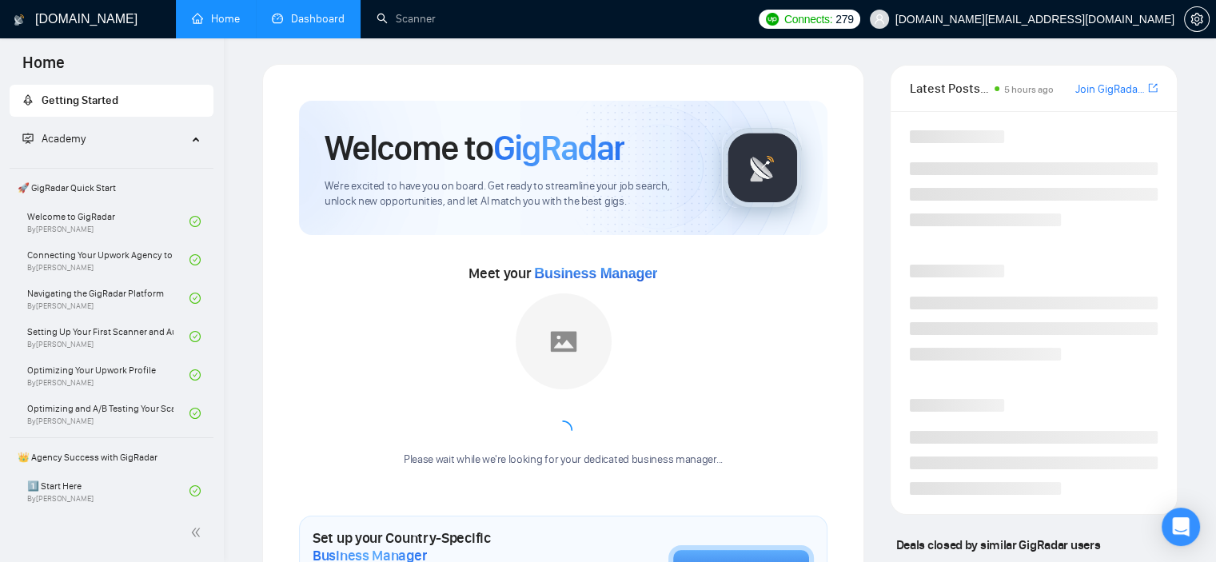
click at [312, 12] on link "Dashboard" at bounding box center [308, 19] width 73 height 14
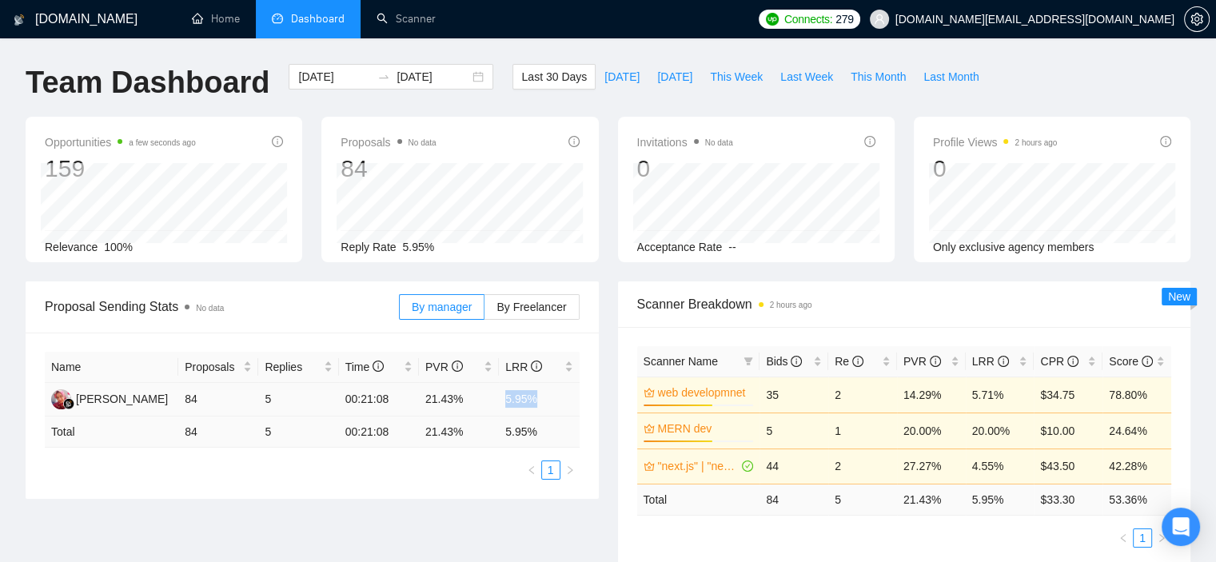
drag, startPoint x: 537, startPoint y: 399, endPoint x: 504, endPoint y: 399, distance: 33.6
click at [504, 399] on td "5.95%" at bounding box center [539, 400] width 80 height 34
copy td "5.95%"
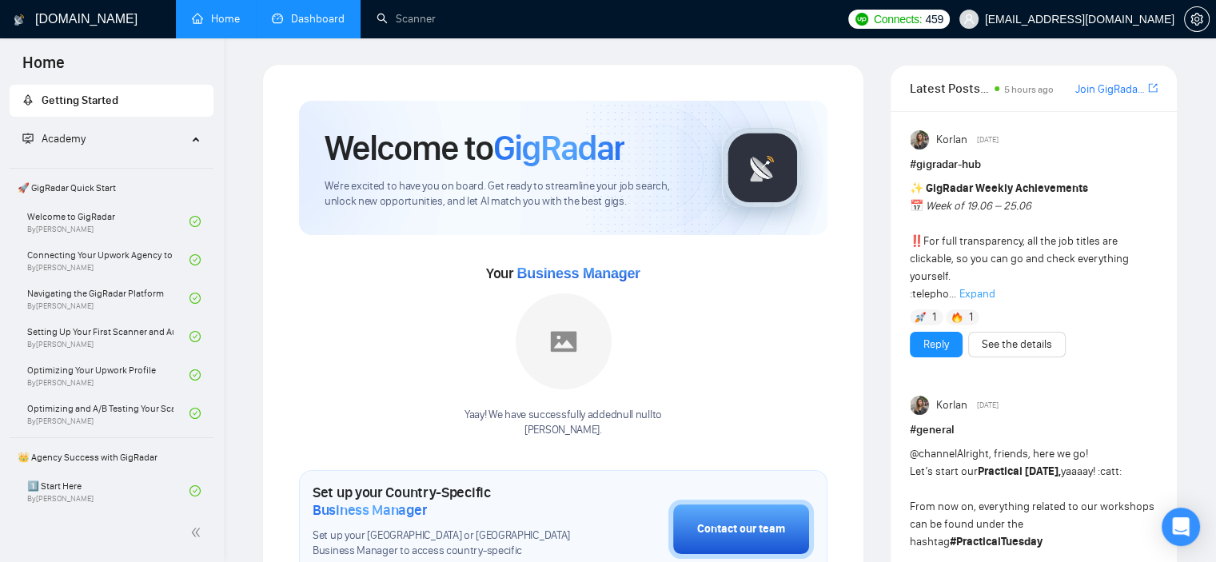
click at [318, 22] on link "Dashboard" at bounding box center [308, 19] width 73 height 14
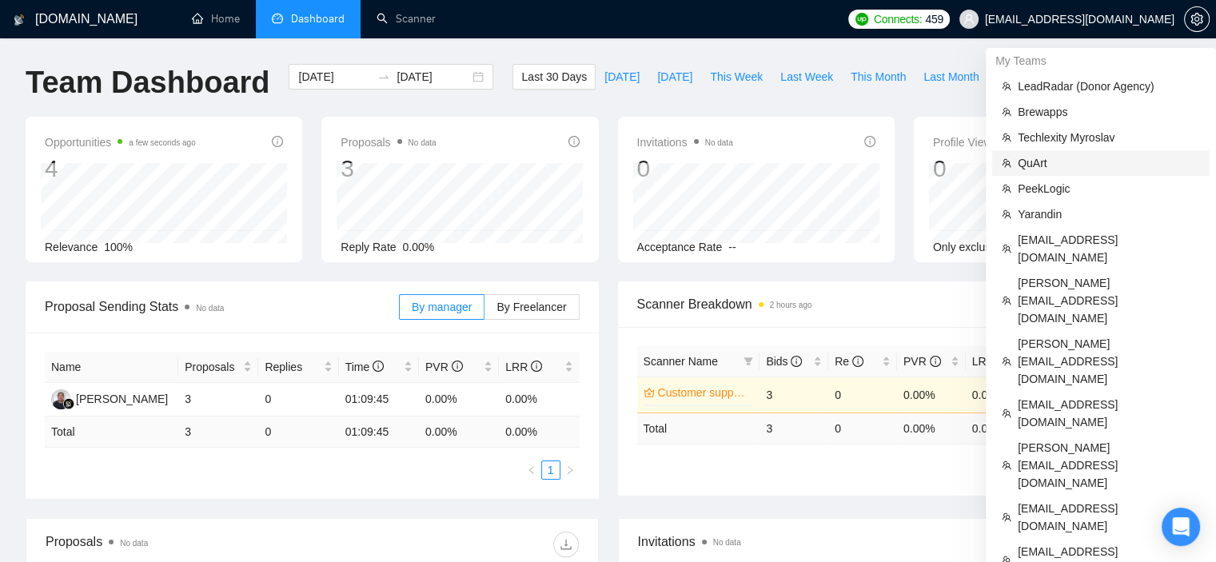
click at [1072, 156] on span "QuArt" at bounding box center [1109, 163] width 182 height 18
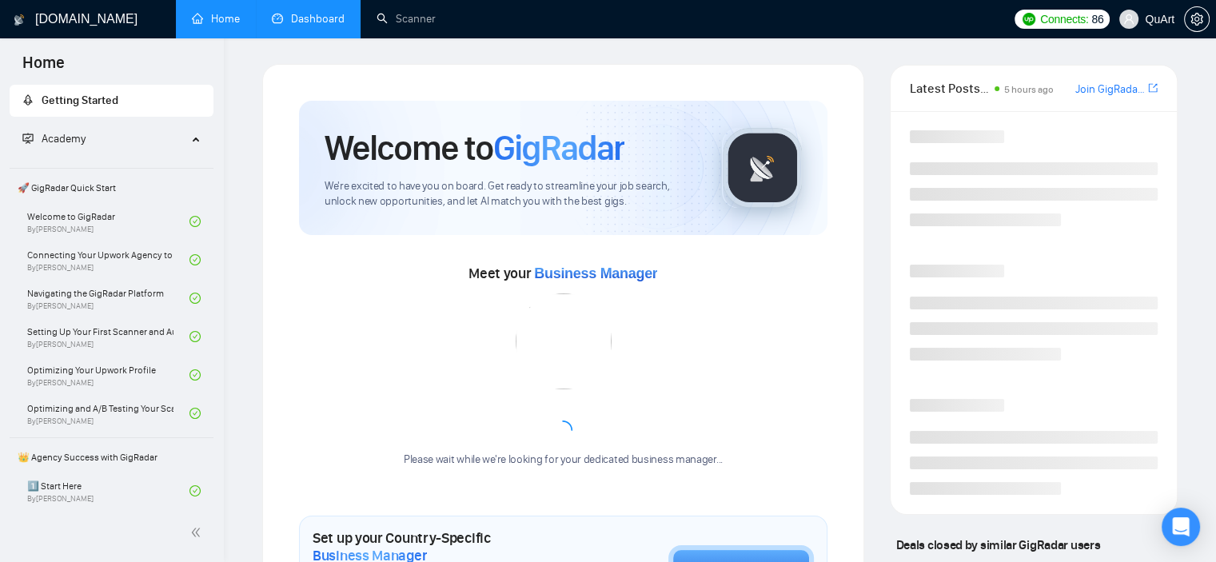
click at [320, 16] on link "Dashboard" at bounding box center [308, 19] width 73 height 14
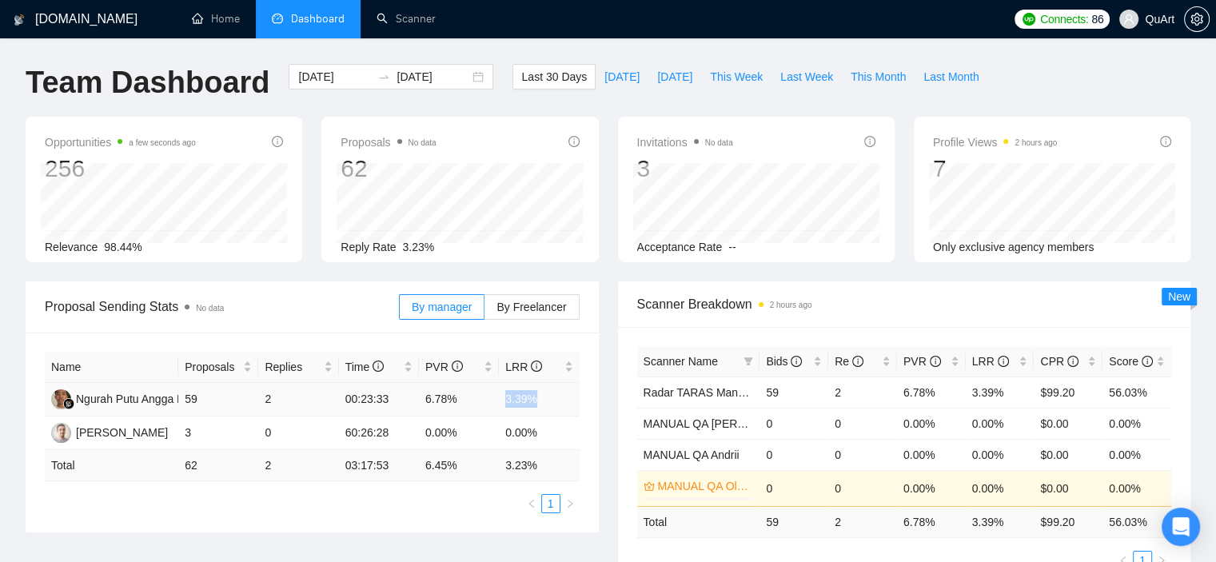
drag, startPoint x: 536, startPoint y: 399, endPoint x: 486, endPoint y: 399, distance: 49.6
click at [486, 399] on tr "Ngurah Putu Angga Merdiana 59 2 00:23:33 6.78% 3.39%" at bounding box center [312, 400] width 535 height 34
copy tr "3.39%"
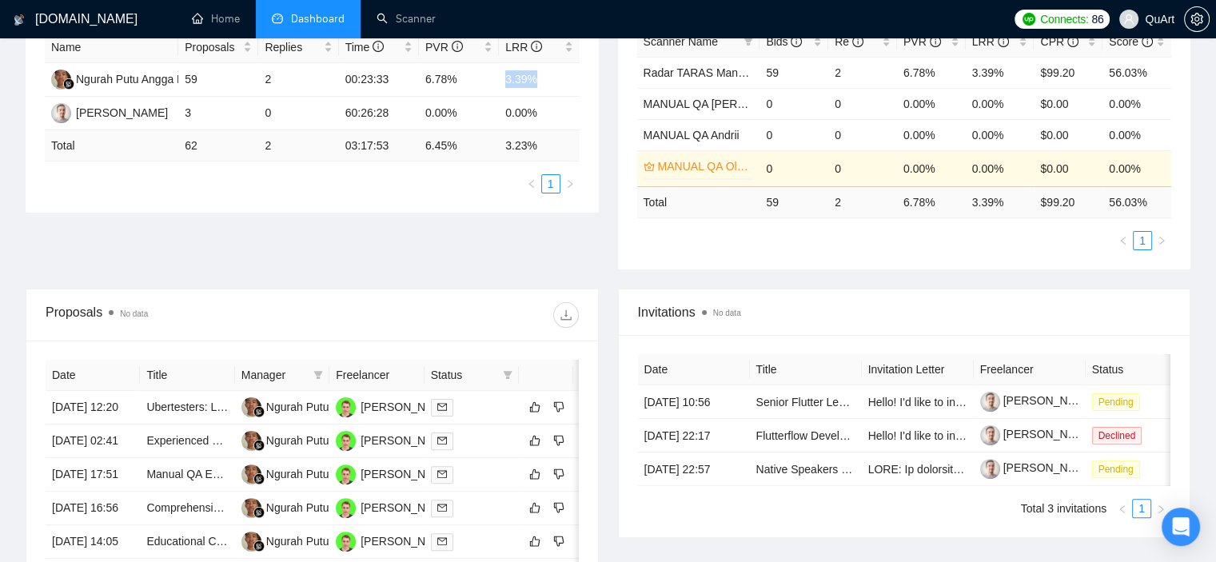
scroll to position [720, 0]
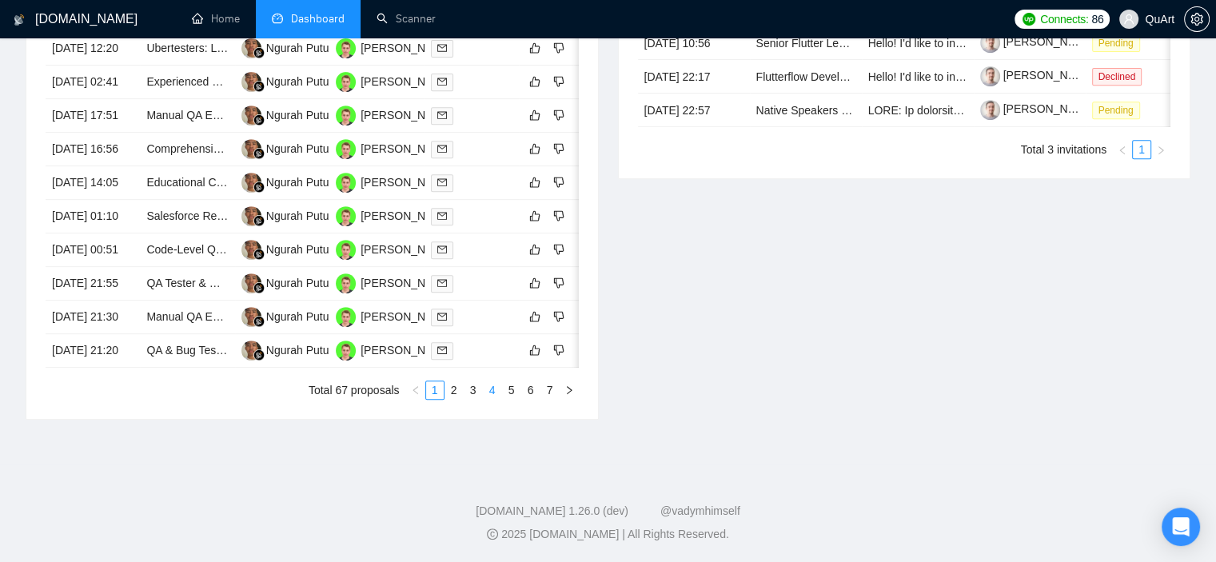
click at [493, 399] on link "4" at bounding box center [493, 390] width 18 height 18
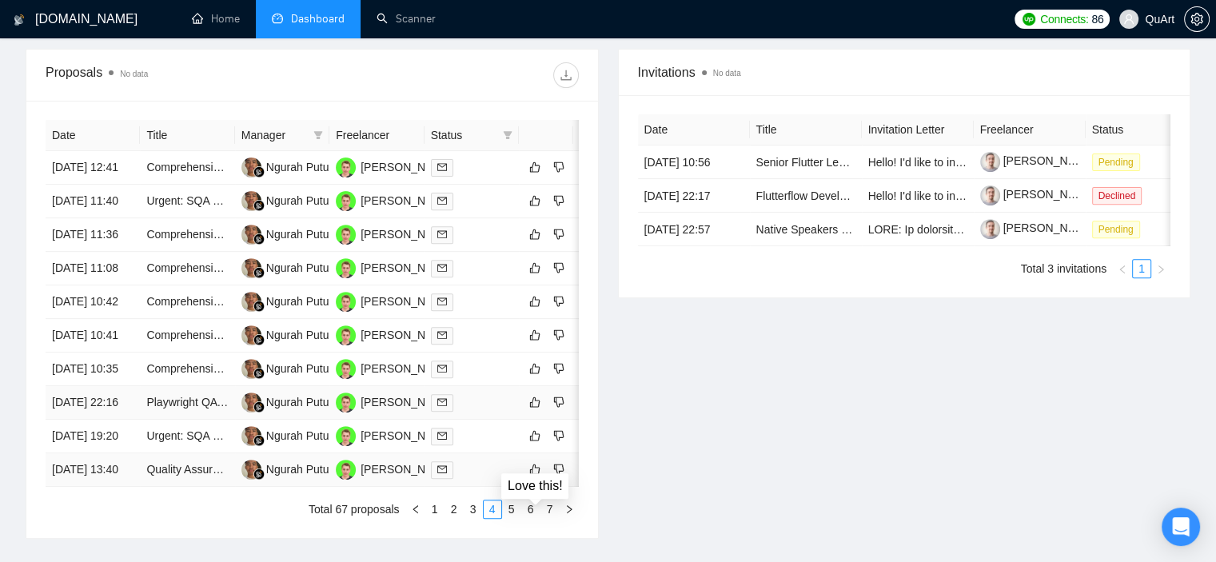
scroll to position [839, 0]
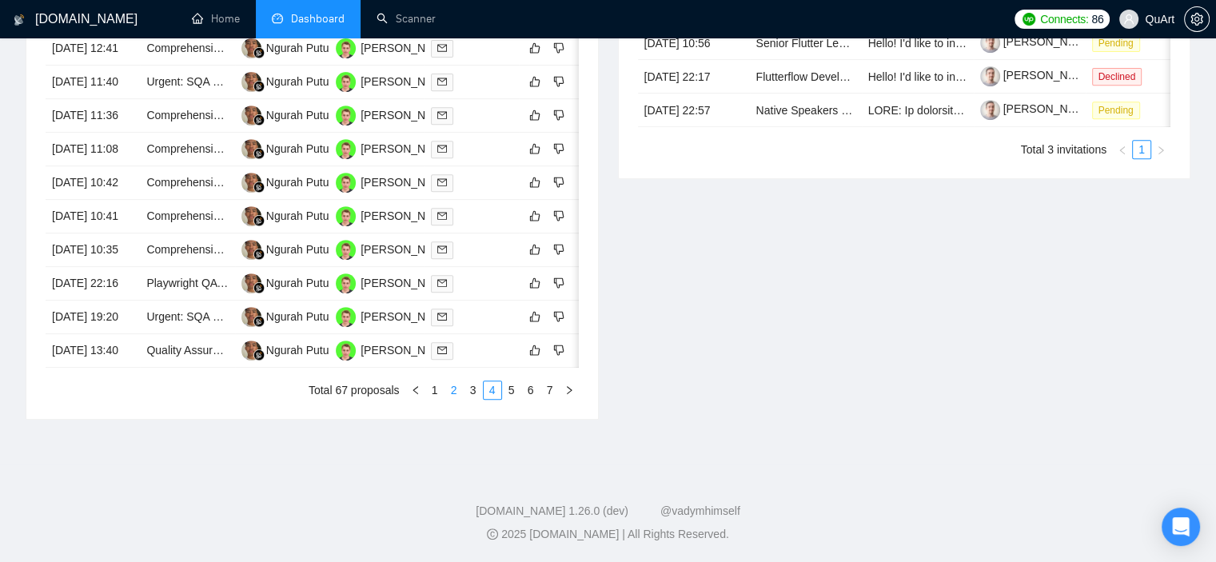
click at [456, 389] on link "2" at bounding box center [454, 390] width 18 height 18
click at [477, 386] on link "3" at bounding box center [474, 390] width 18 height 18
drag, startPoint x: 499, startPoint y: 389, endPoint x: 531, endPoint y: 347, distance: 53.1
click at [498, 389] on link "4" at bounding box center [493, 390] width 18 height 18
click at [512, 385] on link "5" at bounding box center [512, 390] width 18 height 18
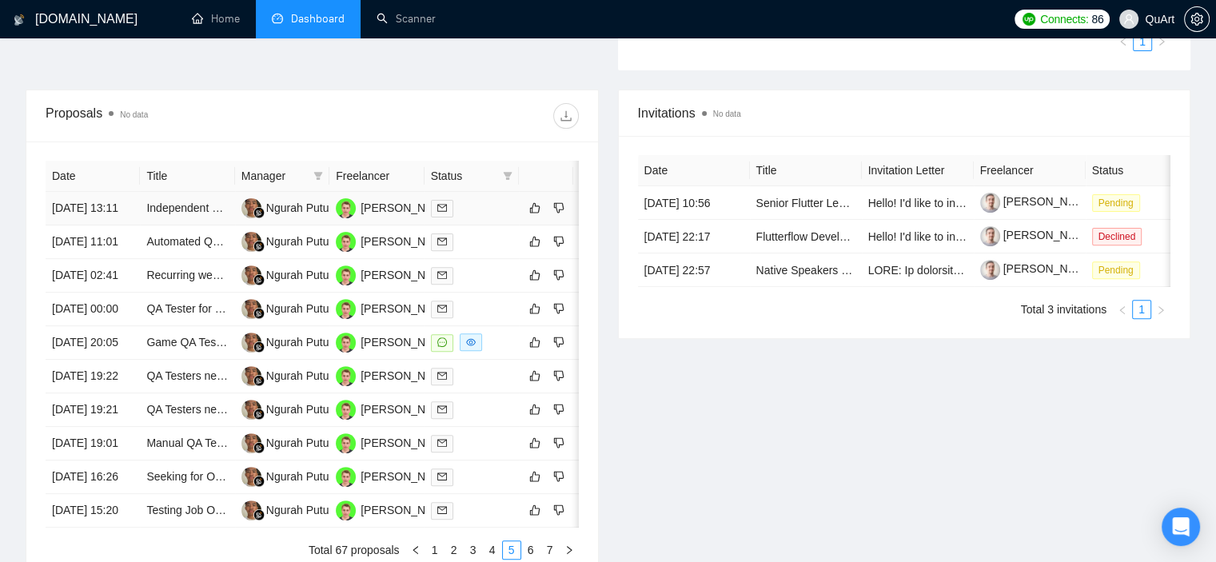
scroll to position [199, 0]
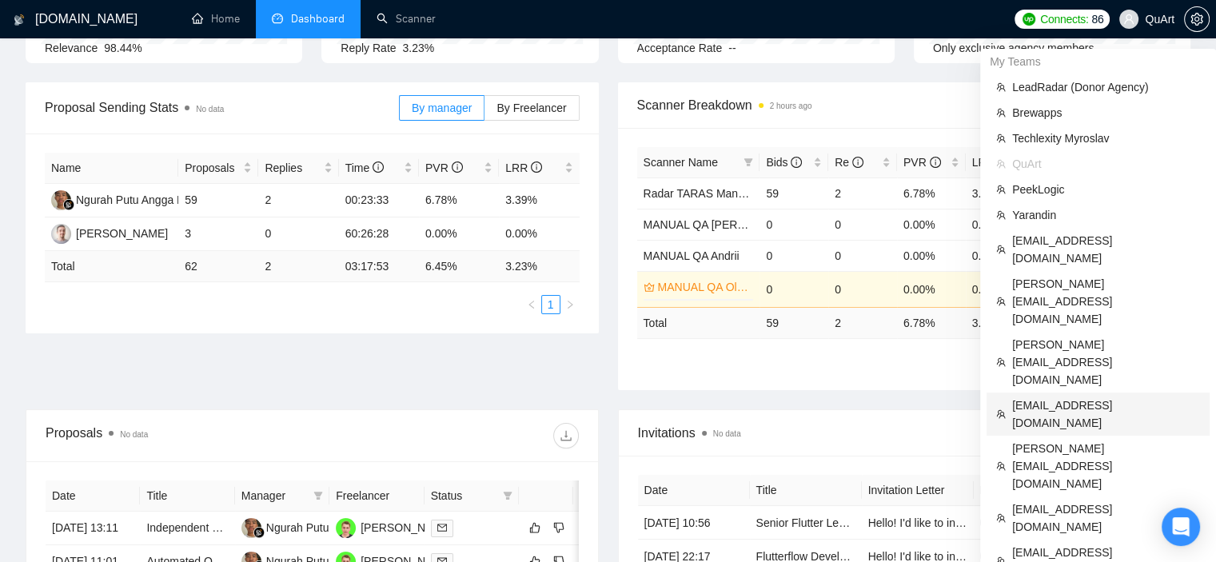
click at [1086, 397] on span "[EMAIL_ADDRESS][DOMAIN_NAME]" at bounding box center [1106, 414] width 188 height 35
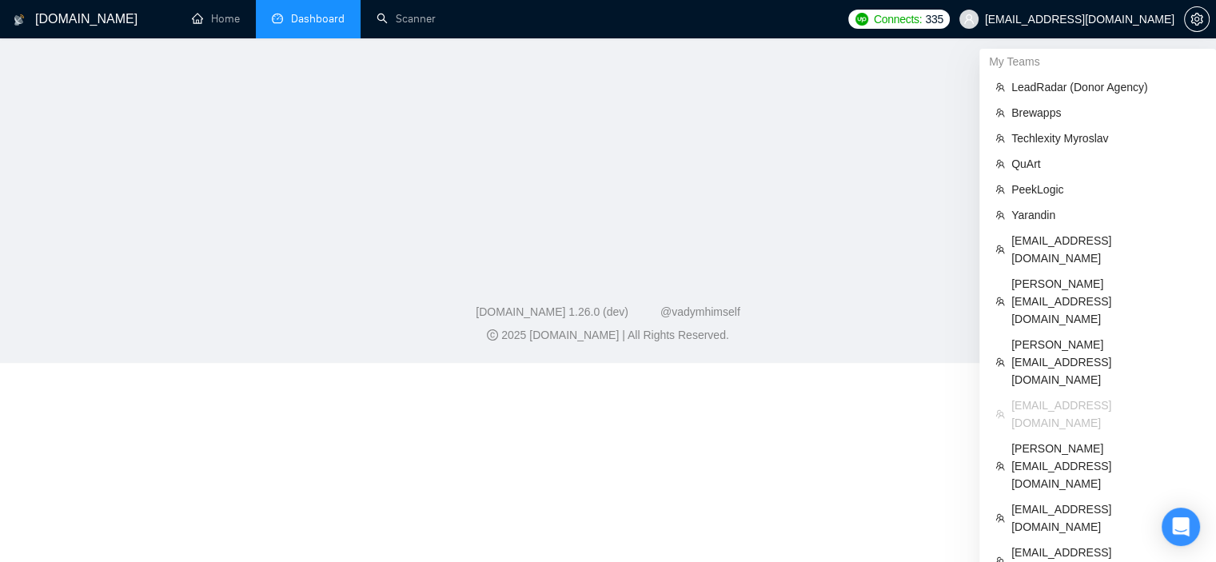
scroll to position [423, 0]
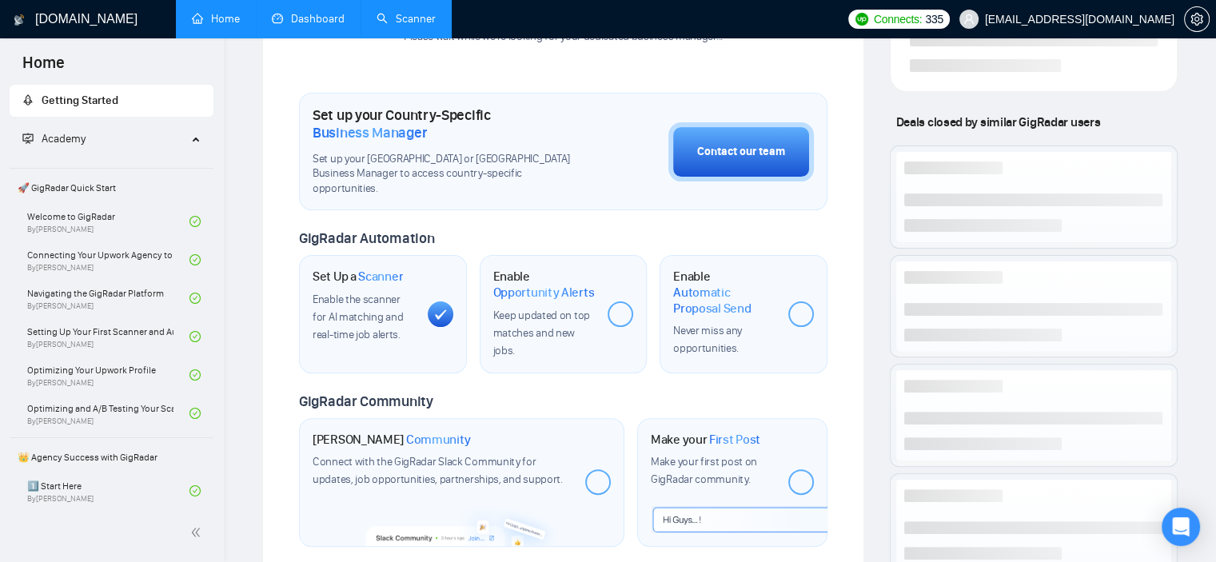
click at [417, 12] on link "Scanner" at bounding box center [406, 19] width 59 height 14
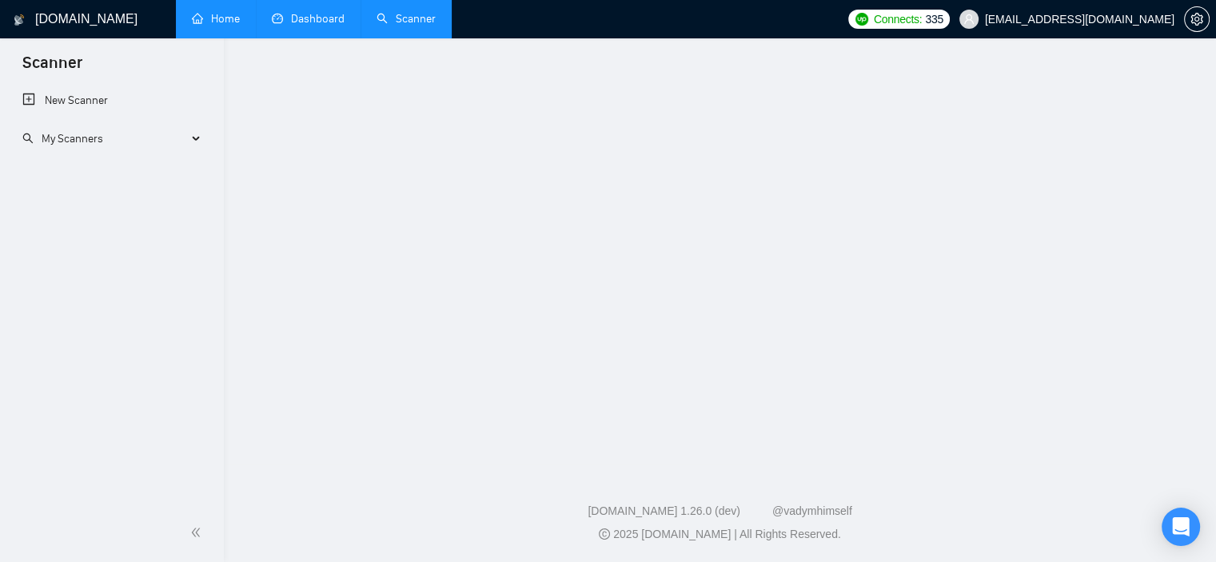
click at [326, 18] on link "Dashboard" at bounding box center [308, 19] width 73 height 14
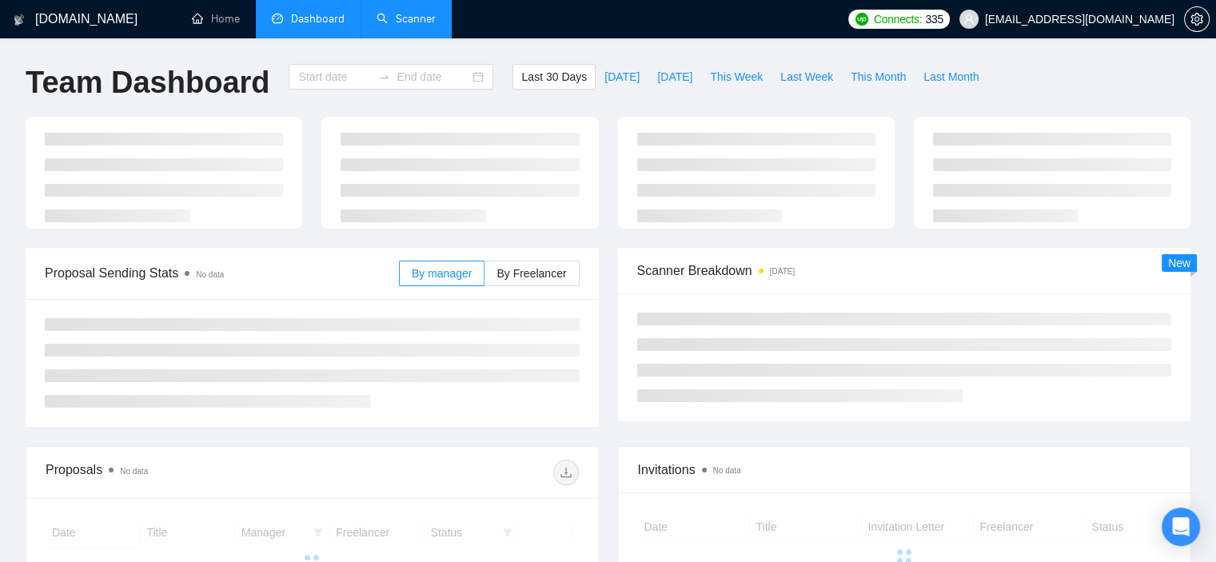
type input "[DATE]"
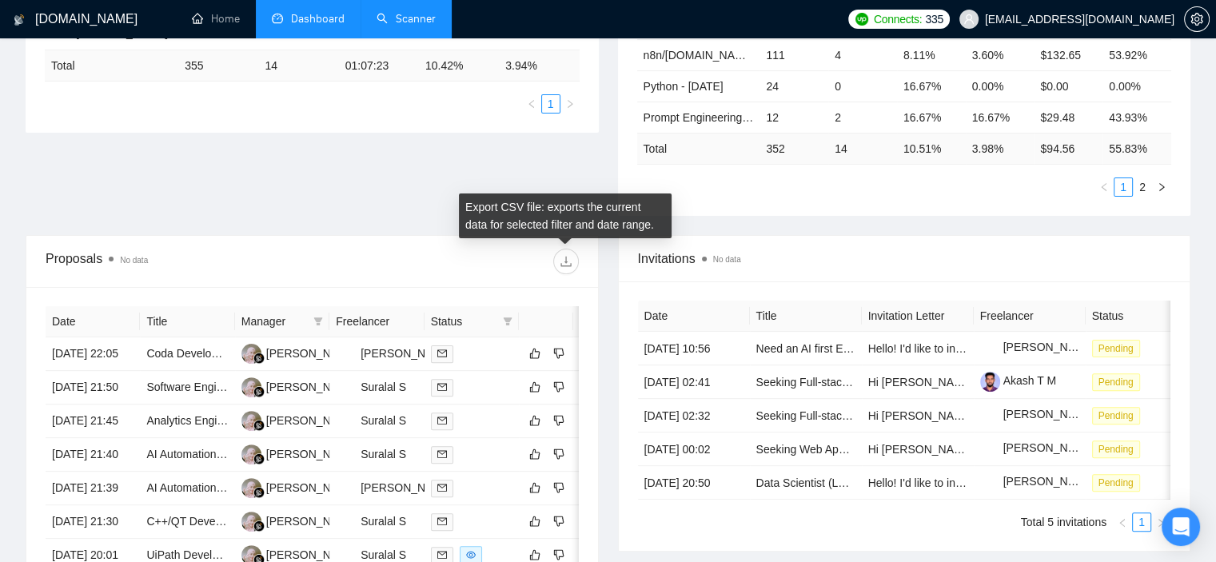
scroll to position [720, 0]
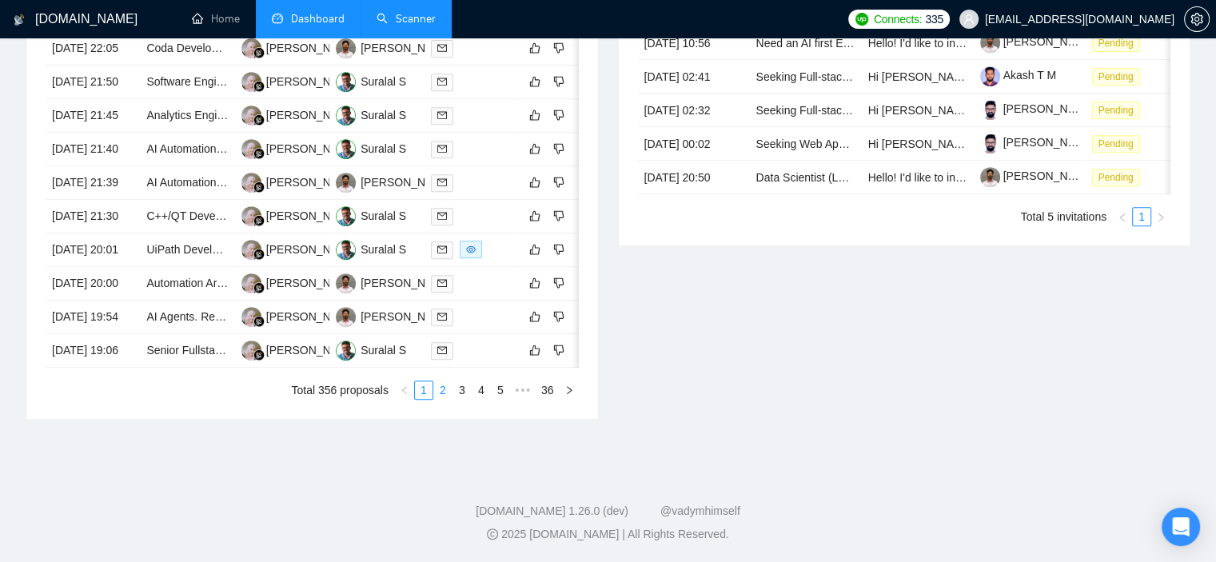
click at [449, 399] on link "2" at bounding box center [443, 390] width 18 height 18
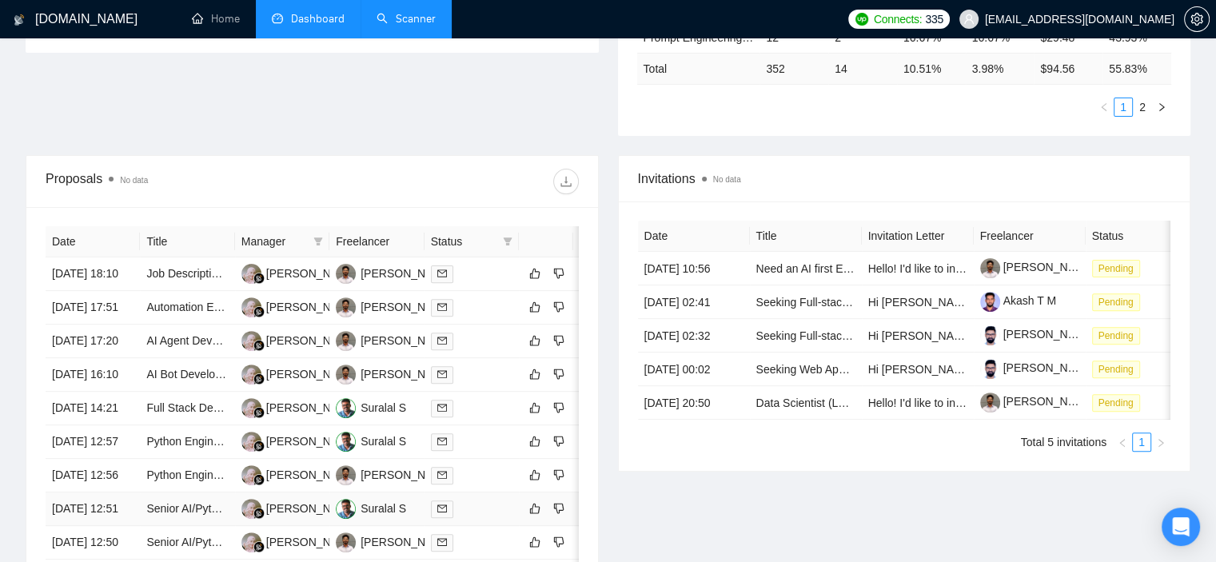
scroll to position [800, 0]
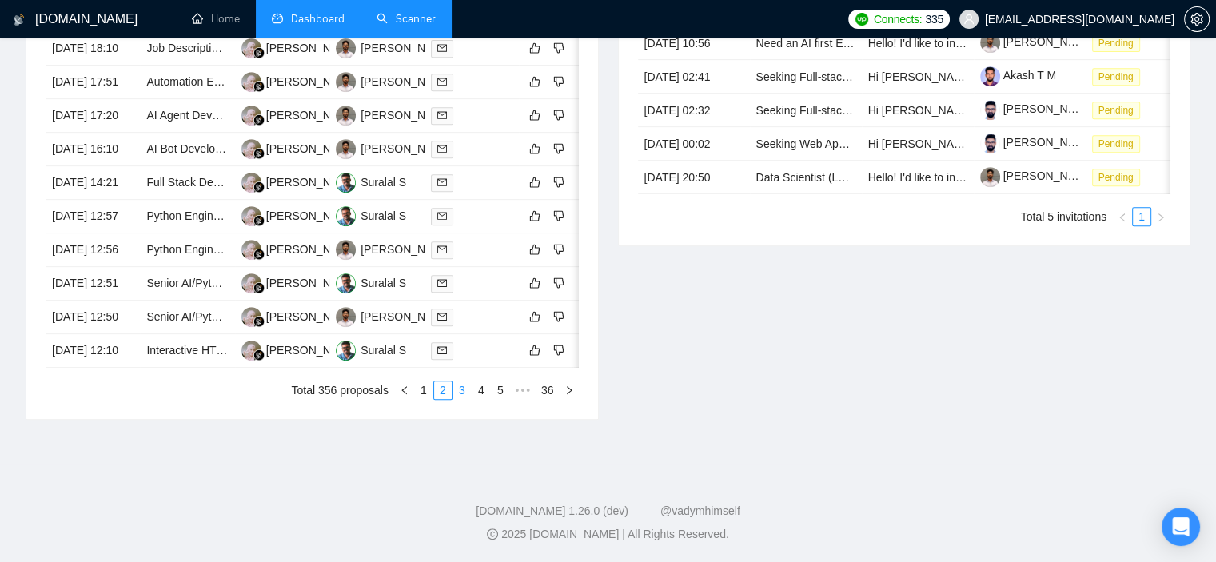
click at [463, 399] on link "3" at bounding box center [462, 390] width 18 height 18
click at [477, 395] on link "4" at bounding box center [482, 390] width 18 height 18
click at [485, 394] on link "5" at bounding box center [482, 390] width 18 height 18
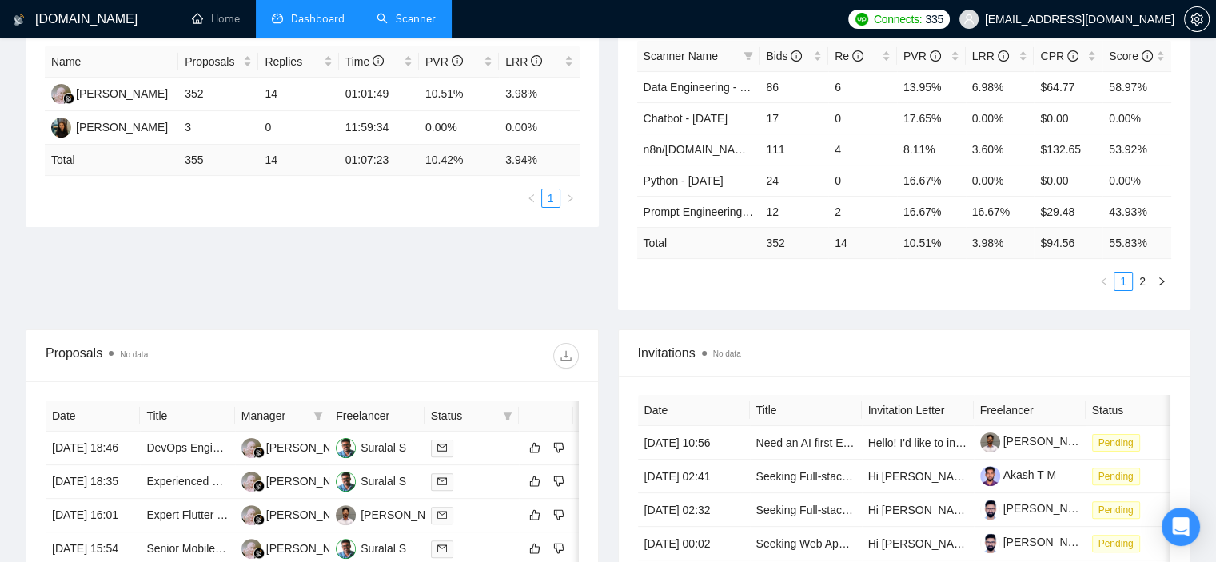
scroll to position [226, 0]
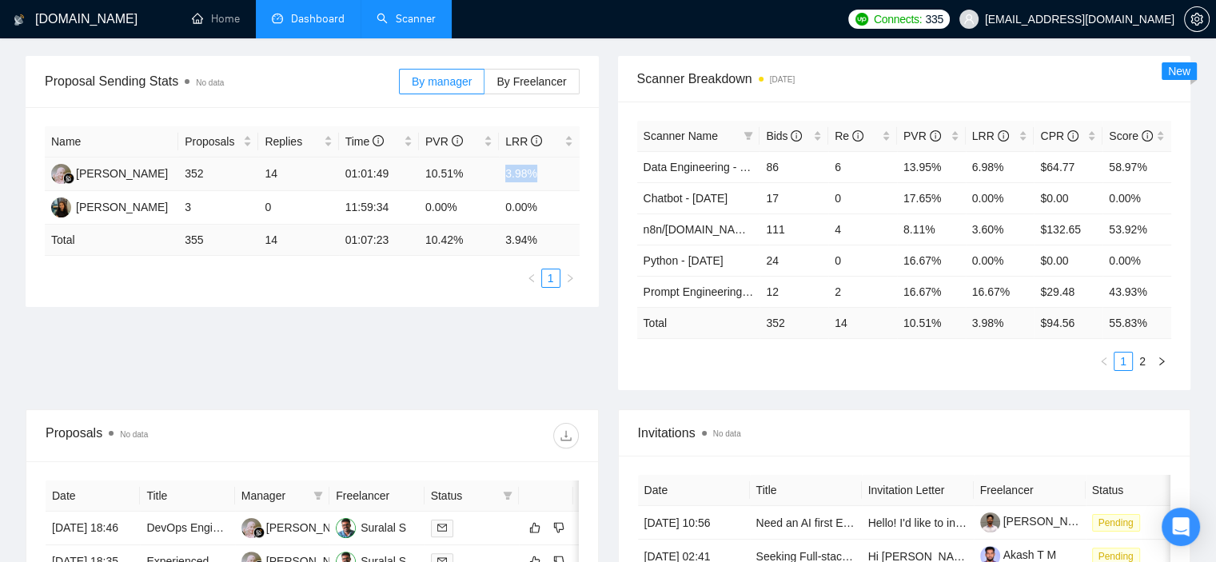
drag, startPoint x: 536, startPoint y: 172, endPoint x: 499, endPoint y: 172, distance: 36.8
click at [499, 172] on td "3.98%" at bounding box center [539, 175] width 80 height 34
copy td "3.98%"
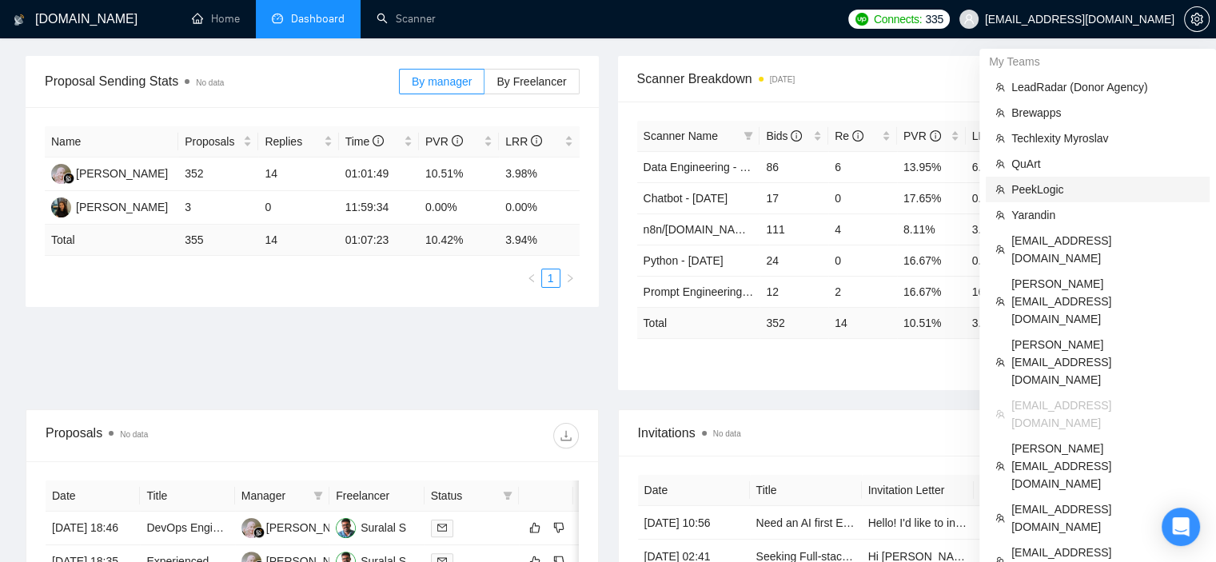
click at [1073, 183] on span "PeekLogic" at bounding box center [1106, 190] width 189 height 18
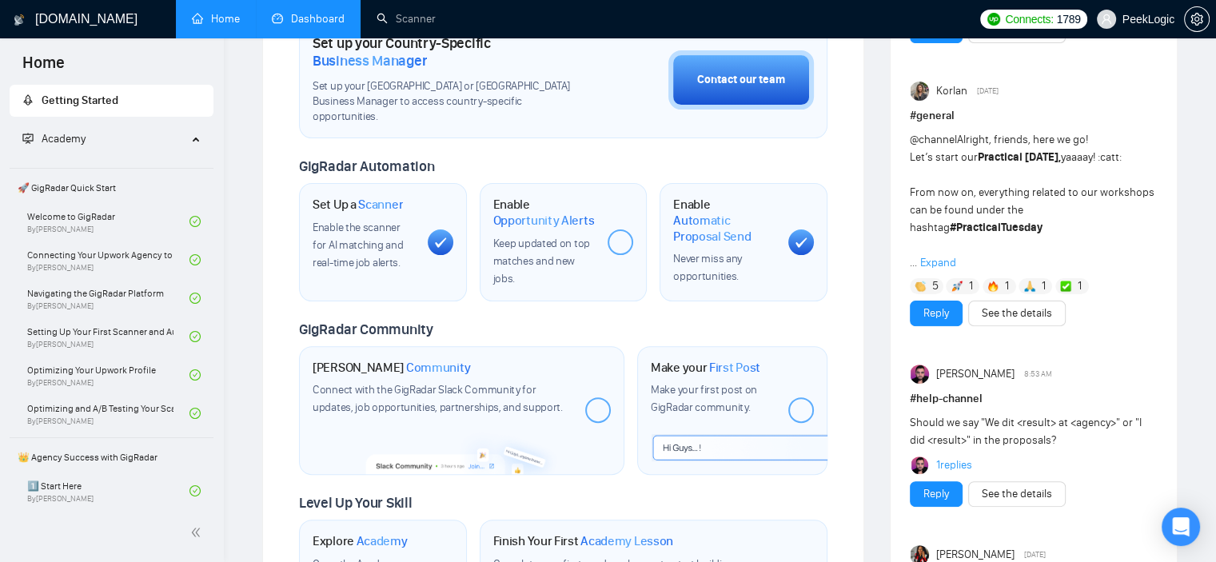
scroll to position [210, 0]
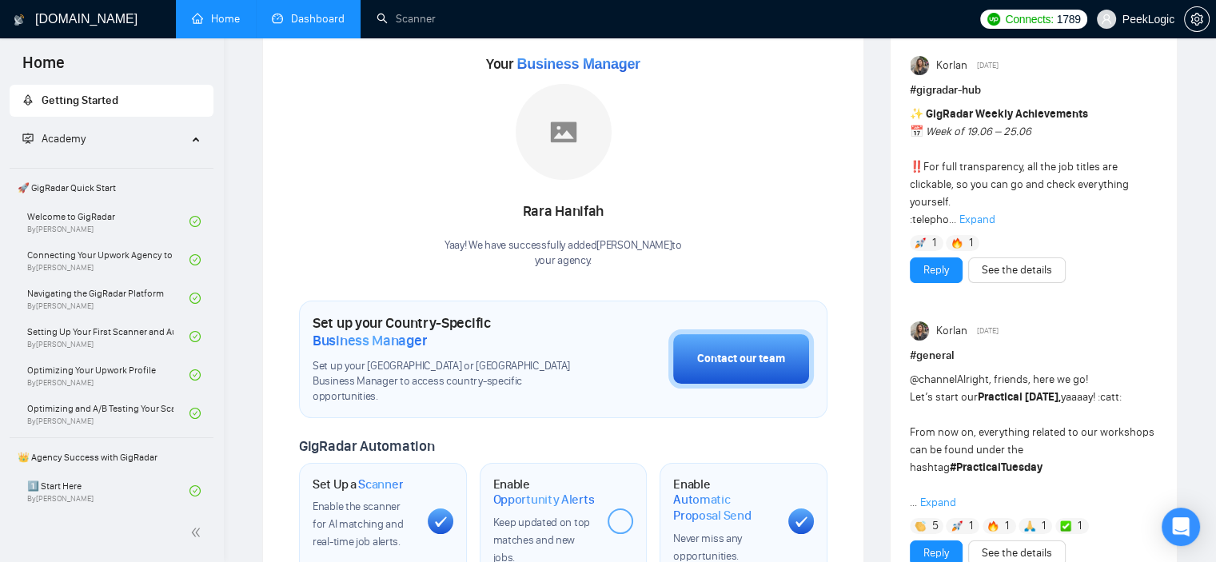
click at [304, 22] on link "Dashboard" at bounding box center [308, 19] width 73 height 14
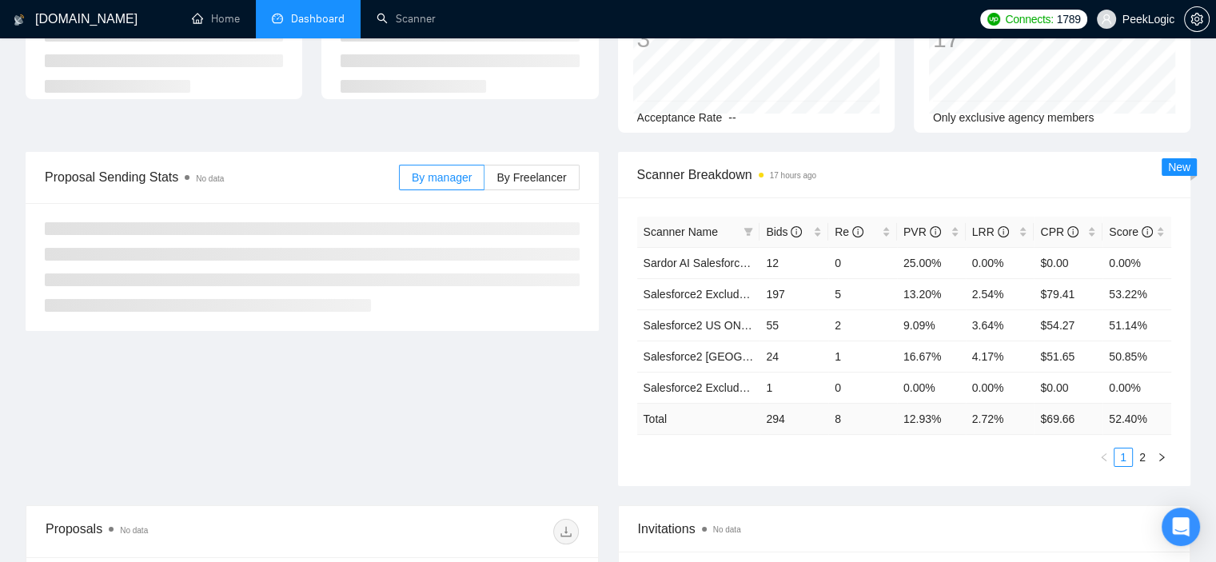
scroll to position [50, 0]
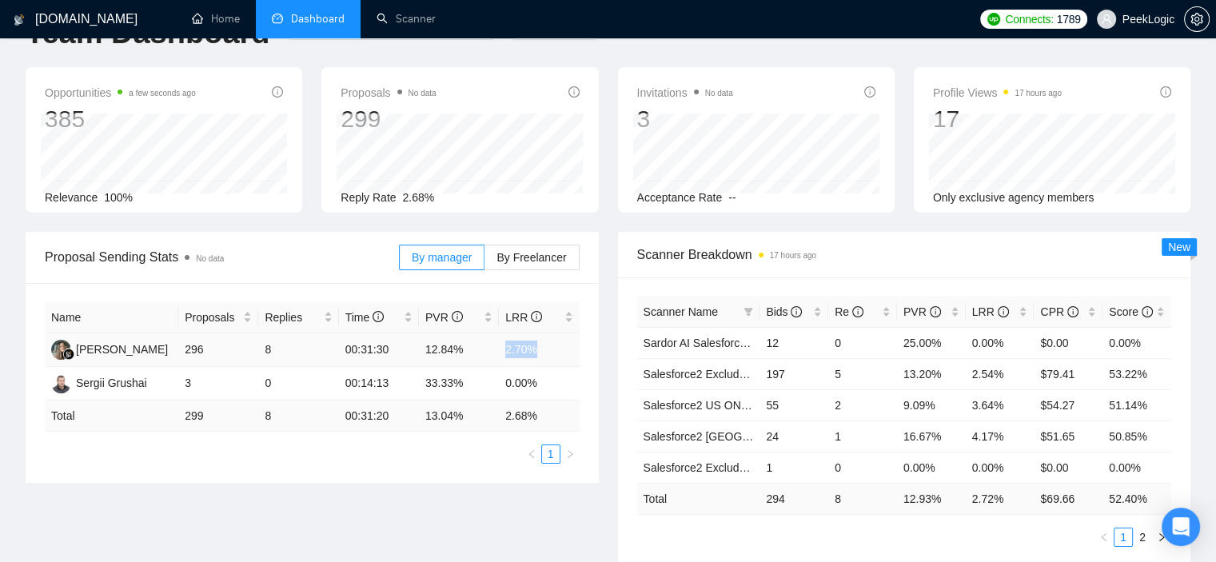
drag, startPoint x: 540, startPoint y: 349, endPoint x: 505, endPoint y: 345, distance: 34.5
click at [505, 345] on td "2.70%" at bounding box center [539, 350] width 80 height 34
copy td "2.70%"
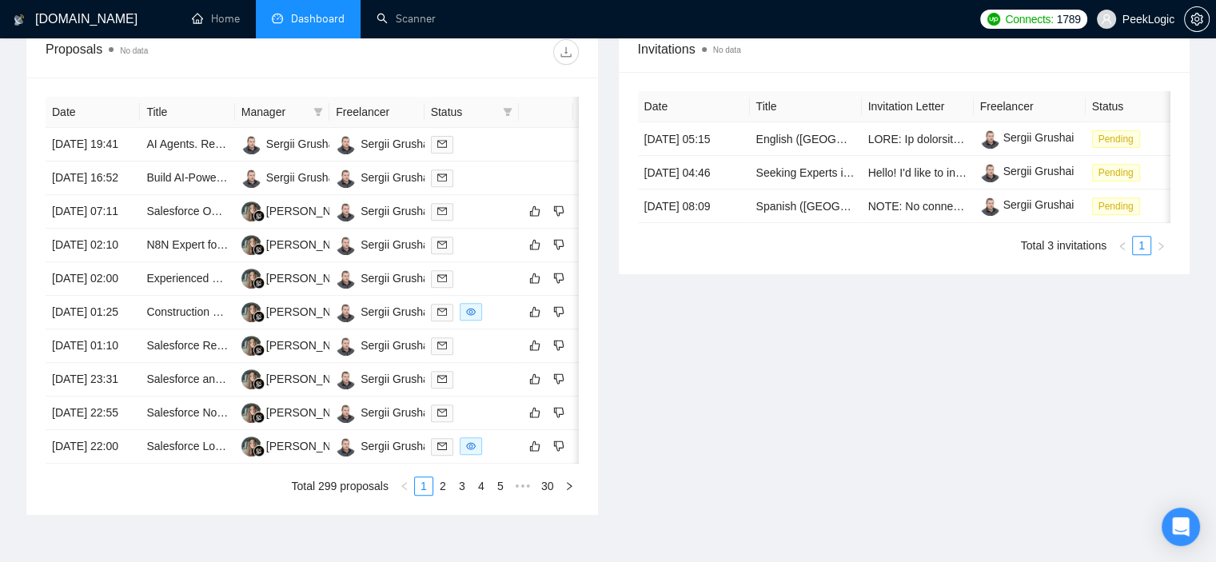
scroll to position [769, 0]
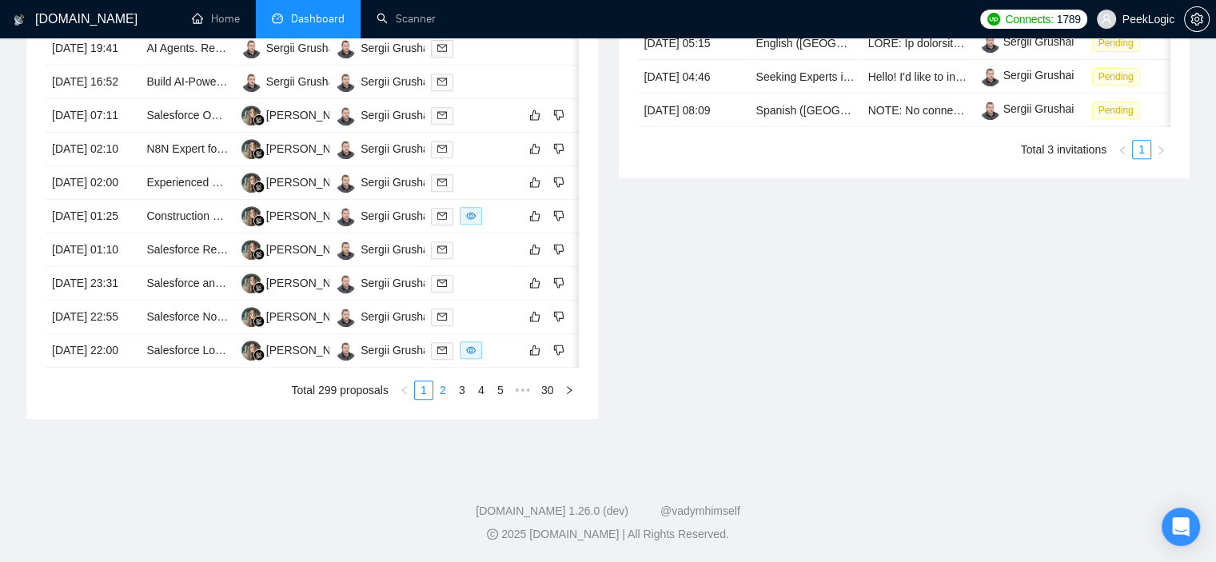
click at [441, 399] on link "2" at bounding box center [443, 390] width 18 height 18
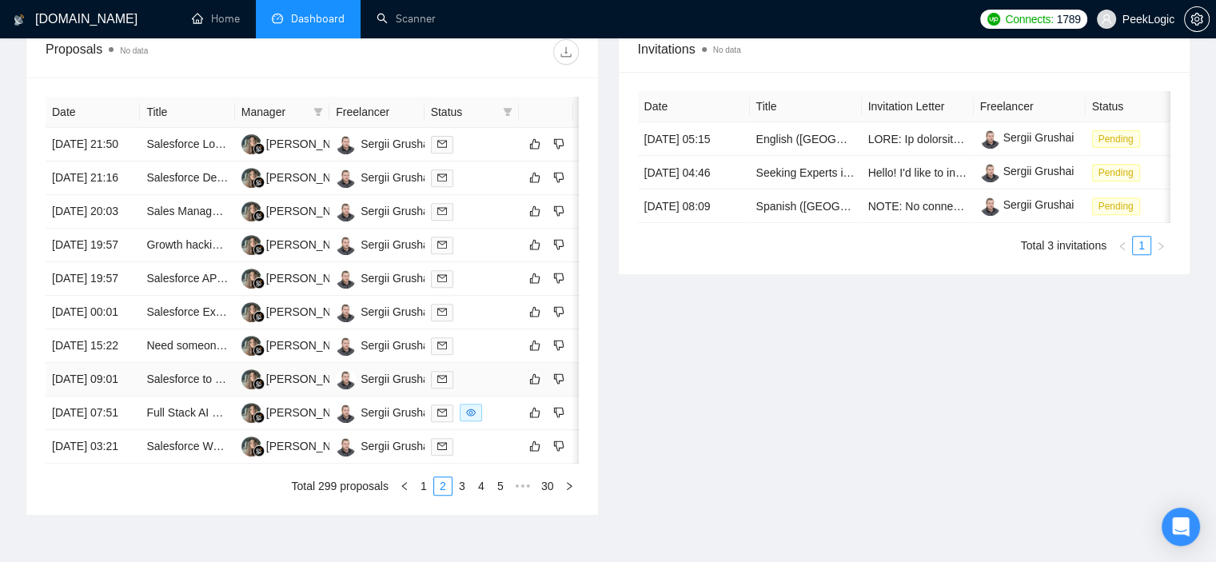
scroll to position [769, 0]
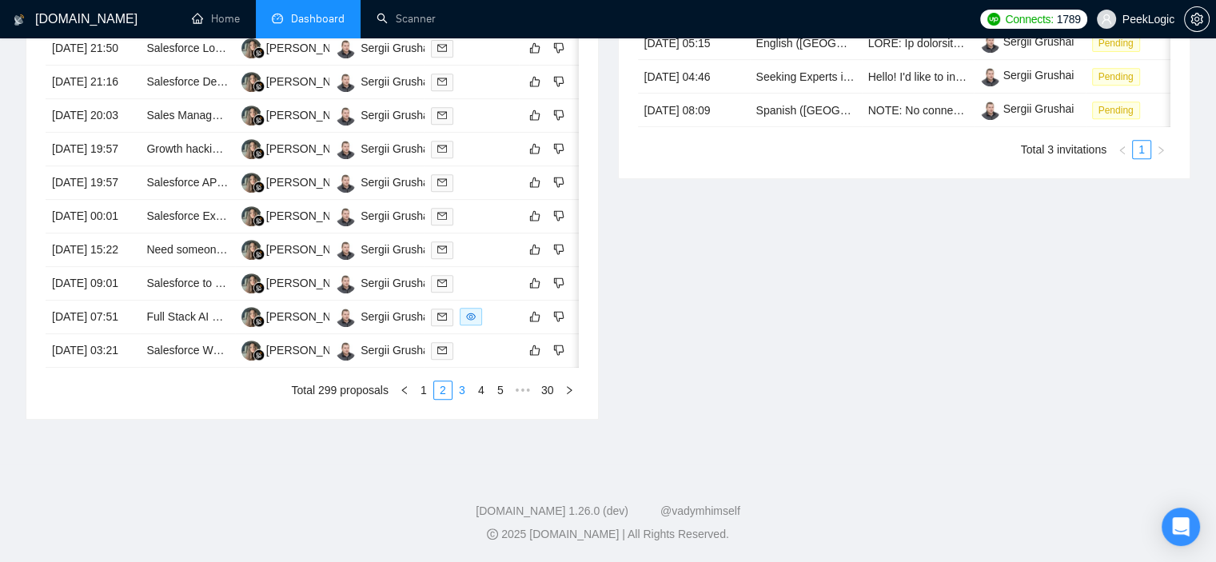
click at [465, 399] on link "3" at bounding box center [462, 390] width 18 height 18
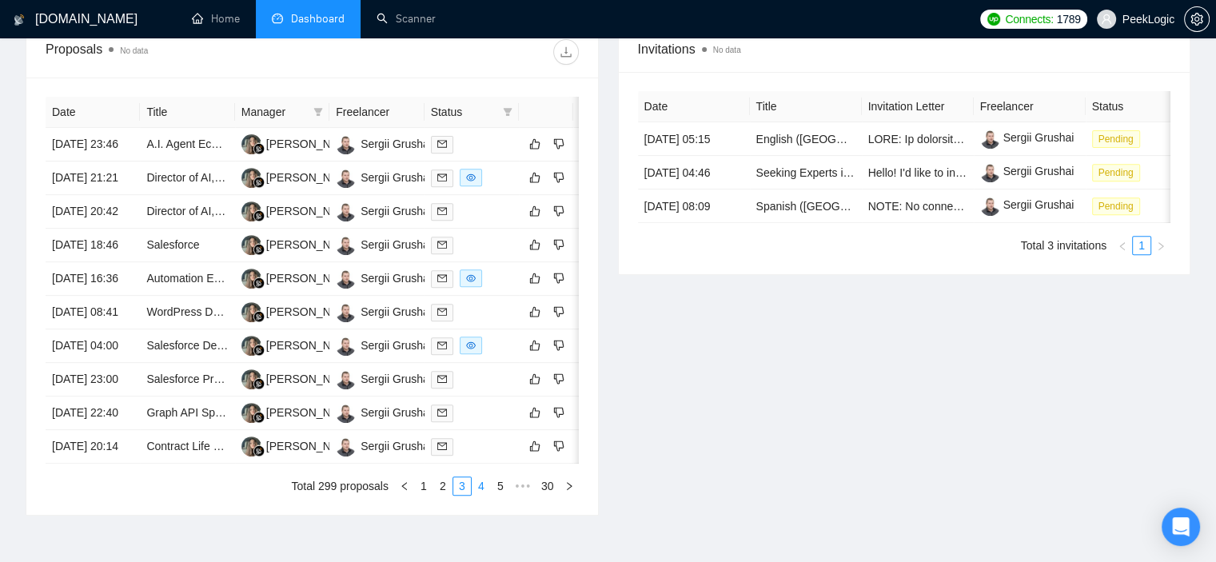
scroll to position [849, 0]
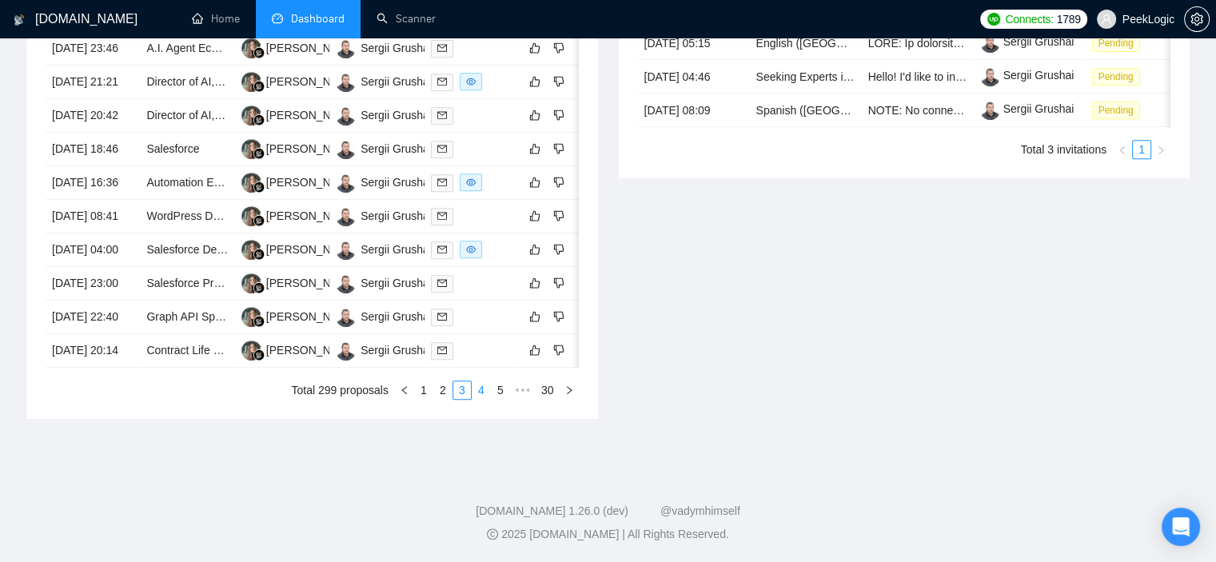
click at [487, 399] on link "4" at bounding box center [482, 390] width 18 height 18
click at [486, 399] on link "5" at bounding box center [482, 390] width 18 height 18
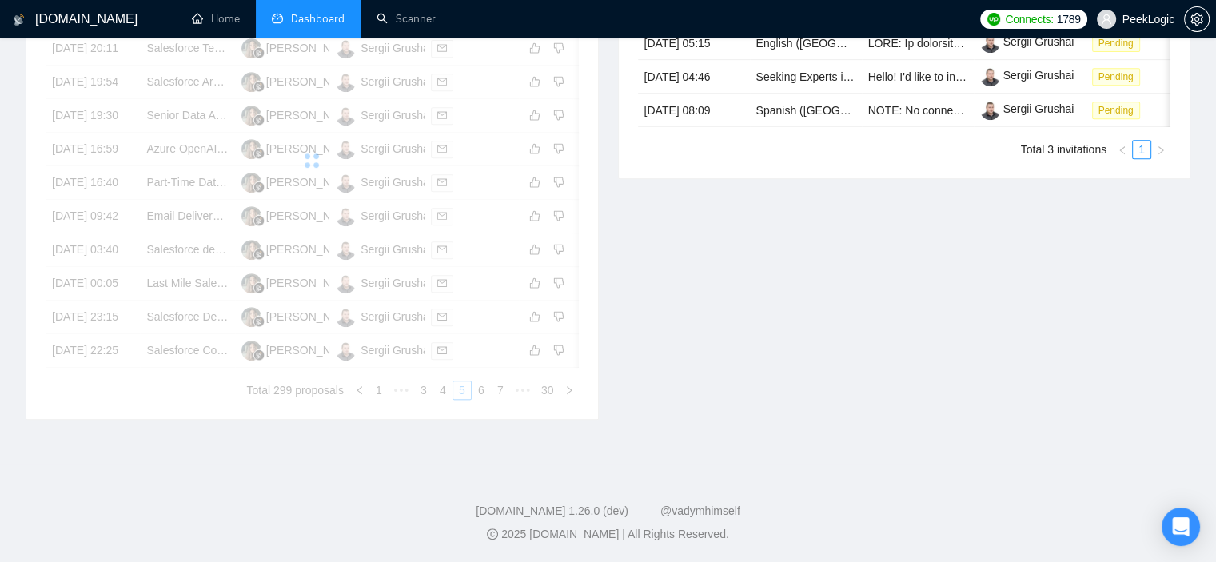
click at [483, 400] on div "Date Title Manager Freelancer Status 08 Aug, 2025 20:11 Salesforce Template Set…" at bounding box center [312, 200] width 533 height 399
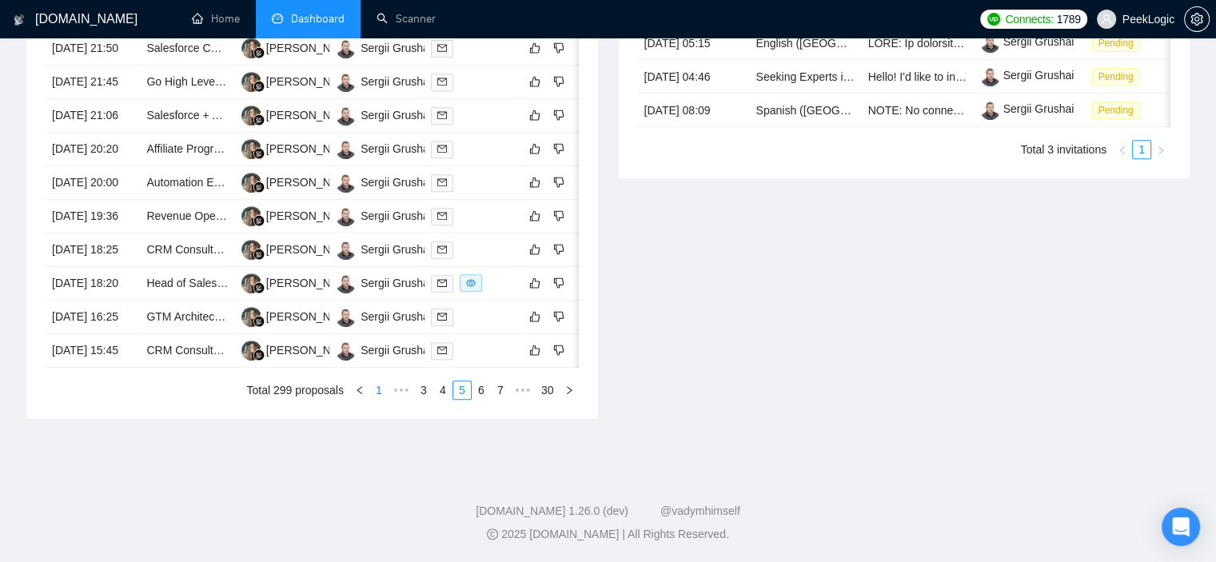
click at [374, 399] on link "1" at bounding box center [379, 390] width 18 height 18
click at [505, 399] on link "5" at bounding box center [501, 390] width 18 height 18
click at [505, 399] on link "7" at bounding box center [501, 390] width 18 height 18
click at [505, 399] on link "9" at bounding box center [501, 390] width 18 height 18
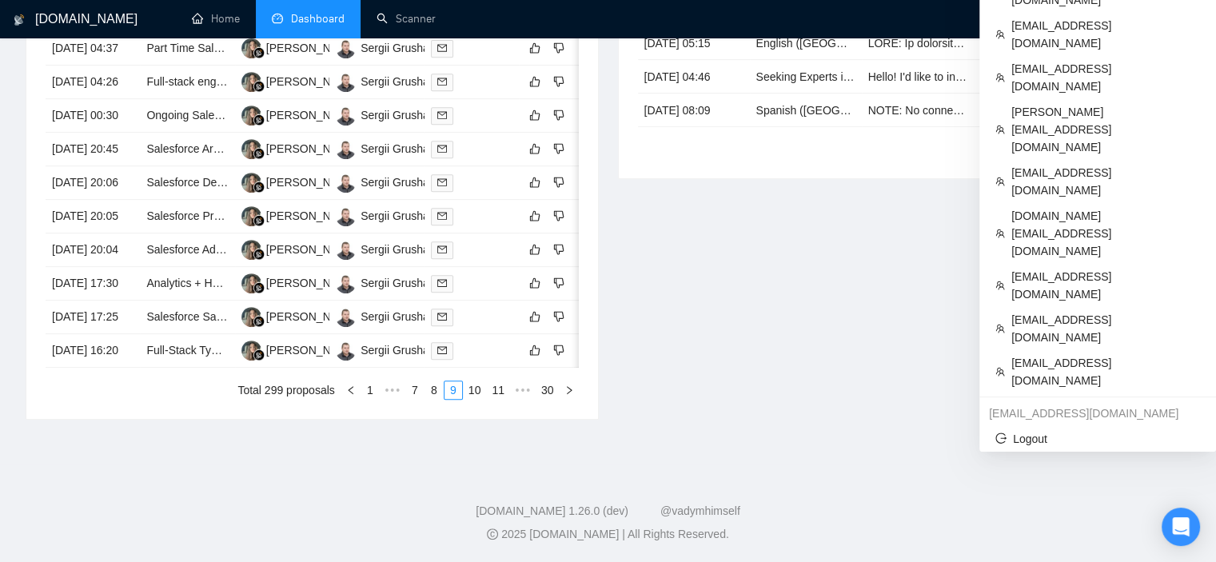
click at [1143, 19] on span "PeekLogic" at bounding box center [1149, 19] width 52 height 0
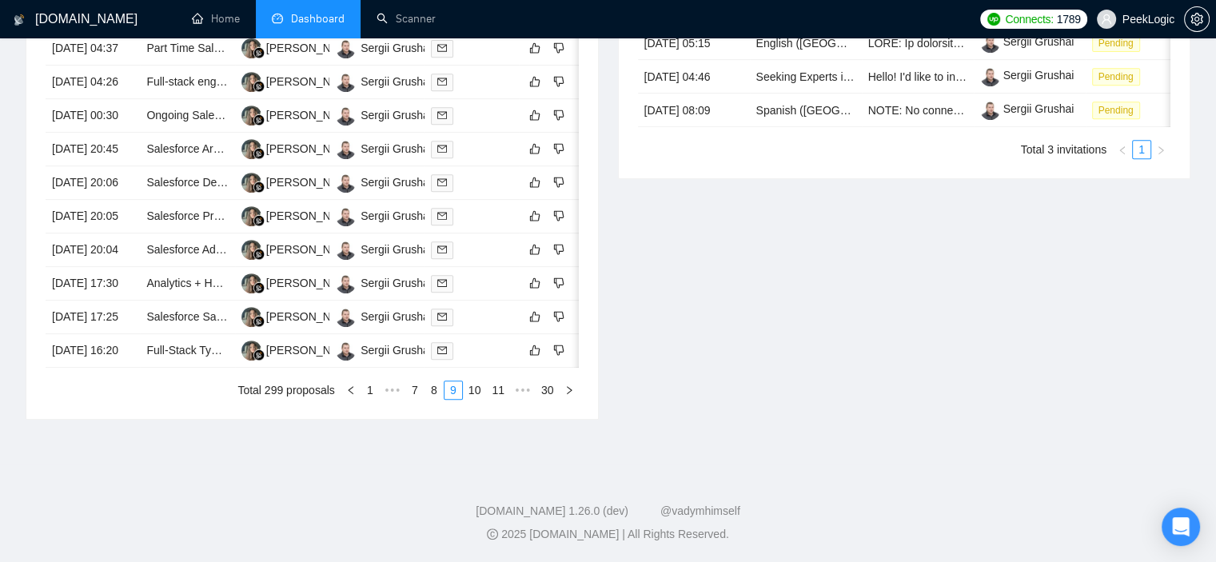
click at [1052, 207] on div "Invitations No data Date Title Invitation Letter Freelancer Status 08 Aug, 2025…" at bounding box center [905, 175] width 593 height 490
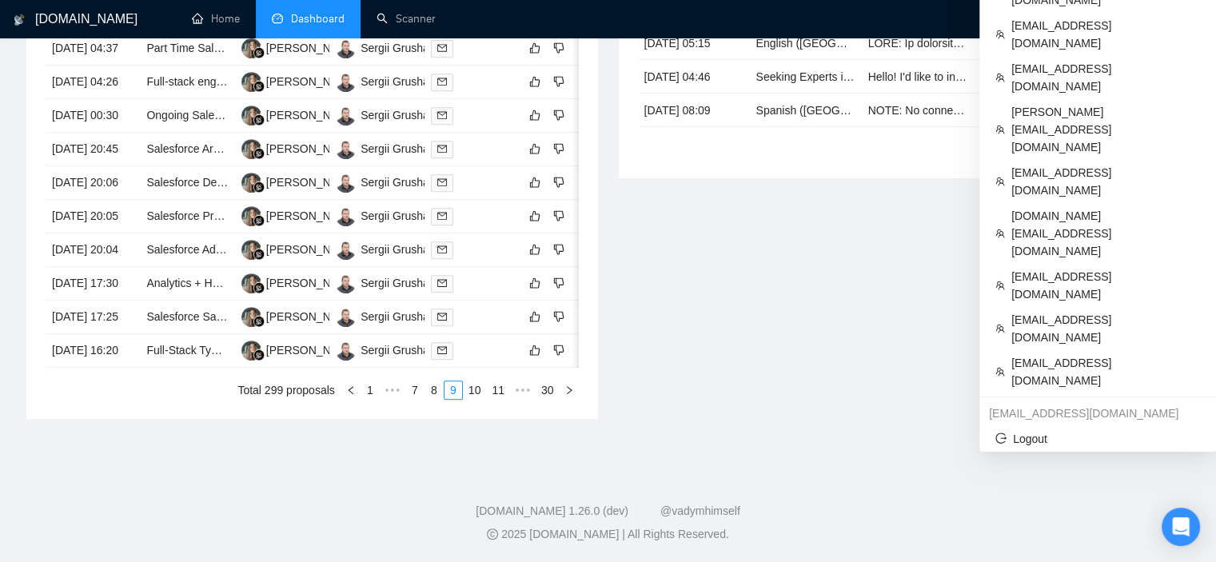
click at [1139, 19] on span "PeekLogic" at bounding box center [1149, 19] width 52 height 0
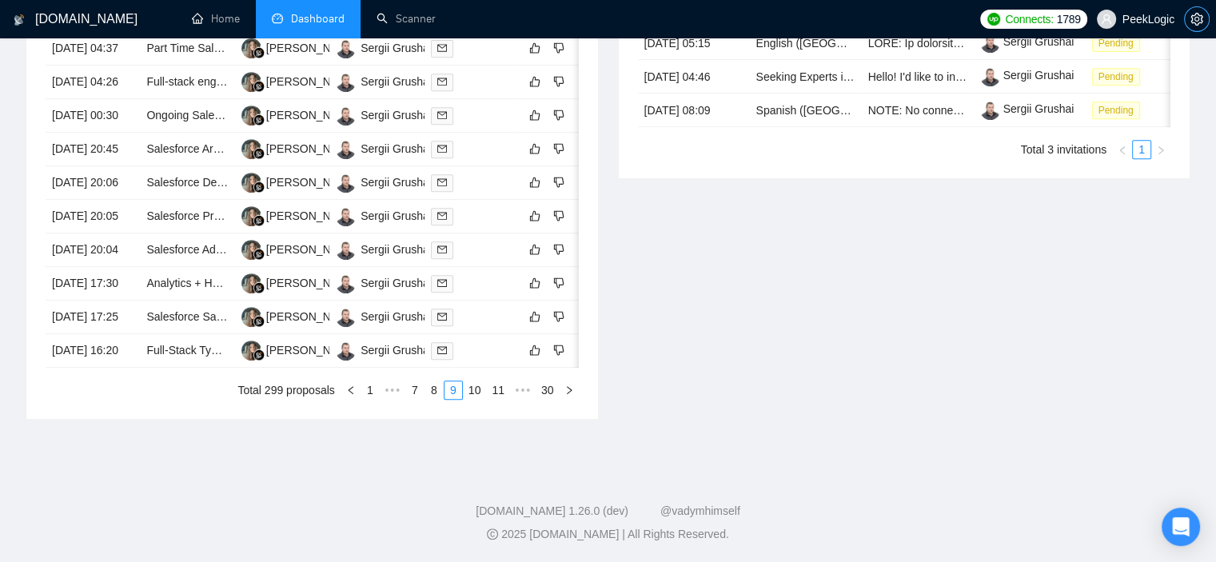
click at [1191, 20] on icon "setting" at bounding box center [1197, 19] width 13 height 13
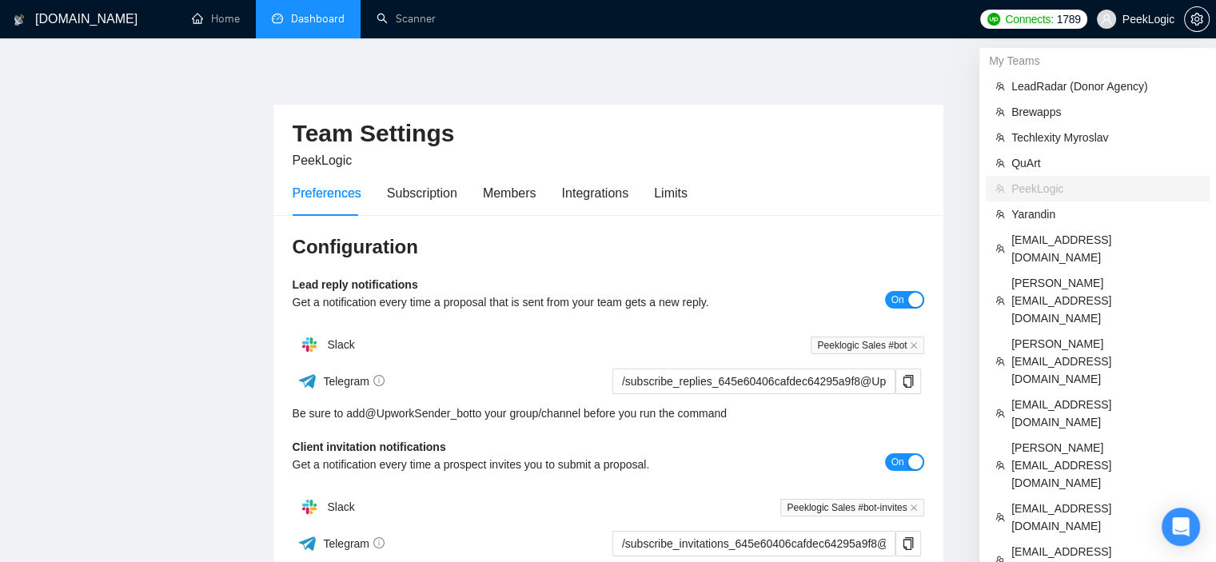
click at [1153, 19] on span "PeekLogic" at bounding box center [1149, 19] width 52 height 0
click at [1062, 143] on span "Techlexity Myroslav" at bounding box center [1106, 138] width 189 height 18
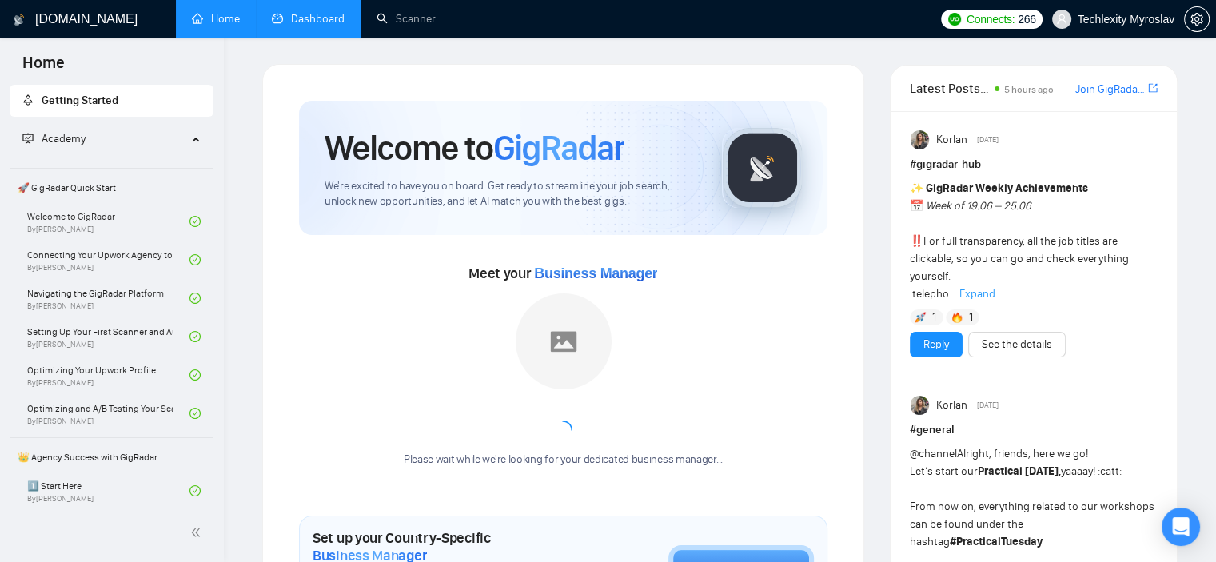
click at [317, 15] on link "Dashboard" at bounding box center [308, 19] width 73 height 14
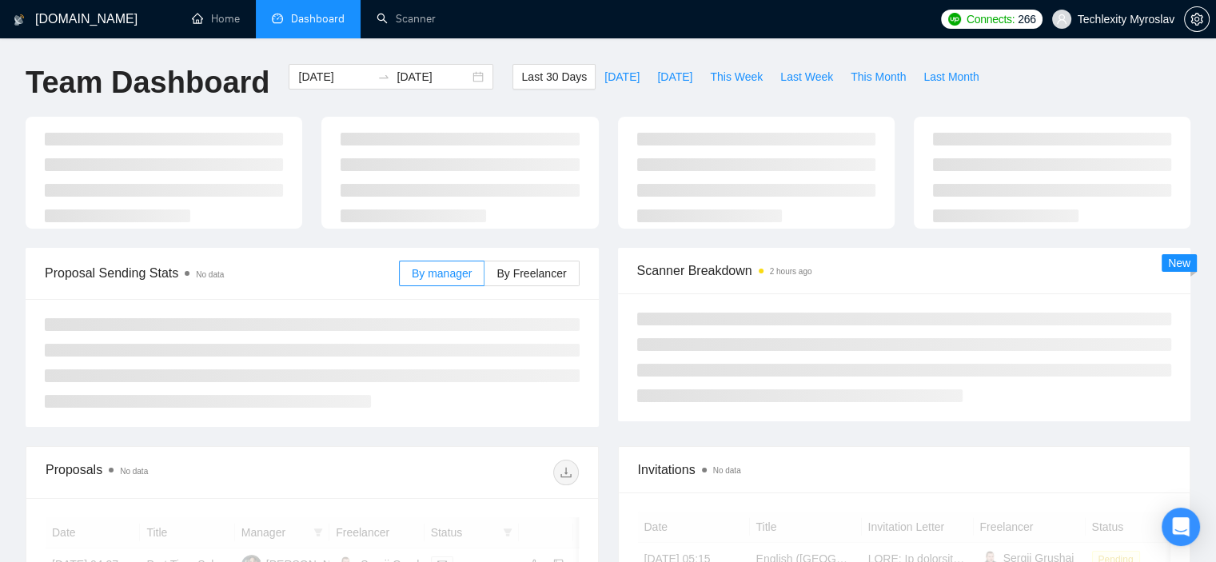
scroll to position [240, 0]
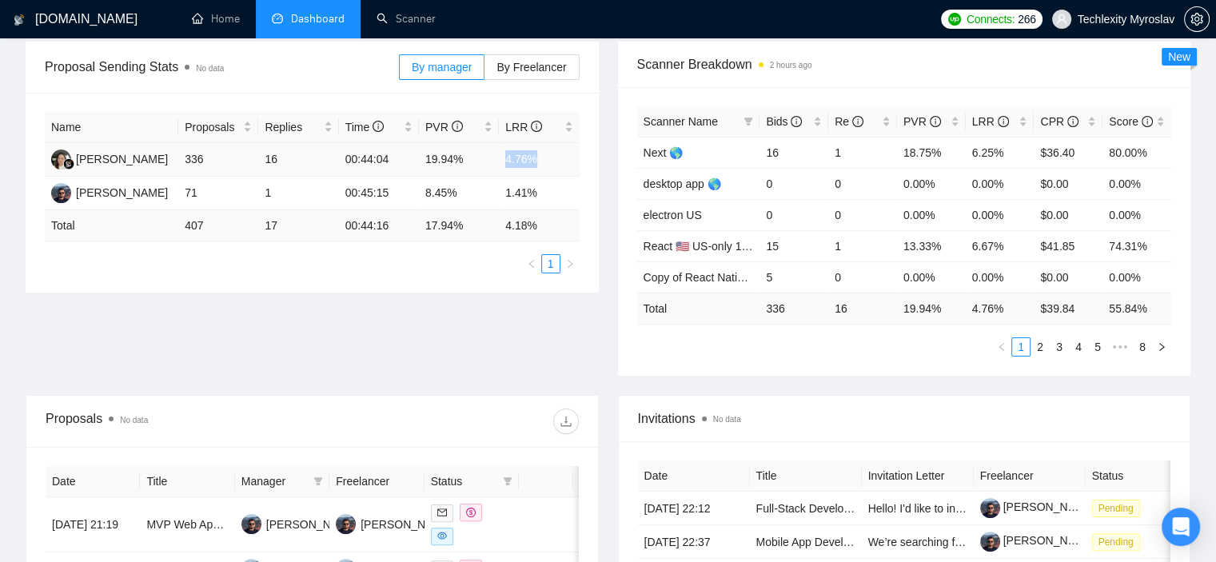
drag, startPoint x: 537, startPoint y: 157, endPoint x: 498, endPoint y: 155, distance: 38.4
click at [498, 155] on tr "Lira Akhmetova 336 16 00:44:04 19.94% 4.76%" at bounding box center [312, 160] width 535 height 34
copy tr "4.76%"
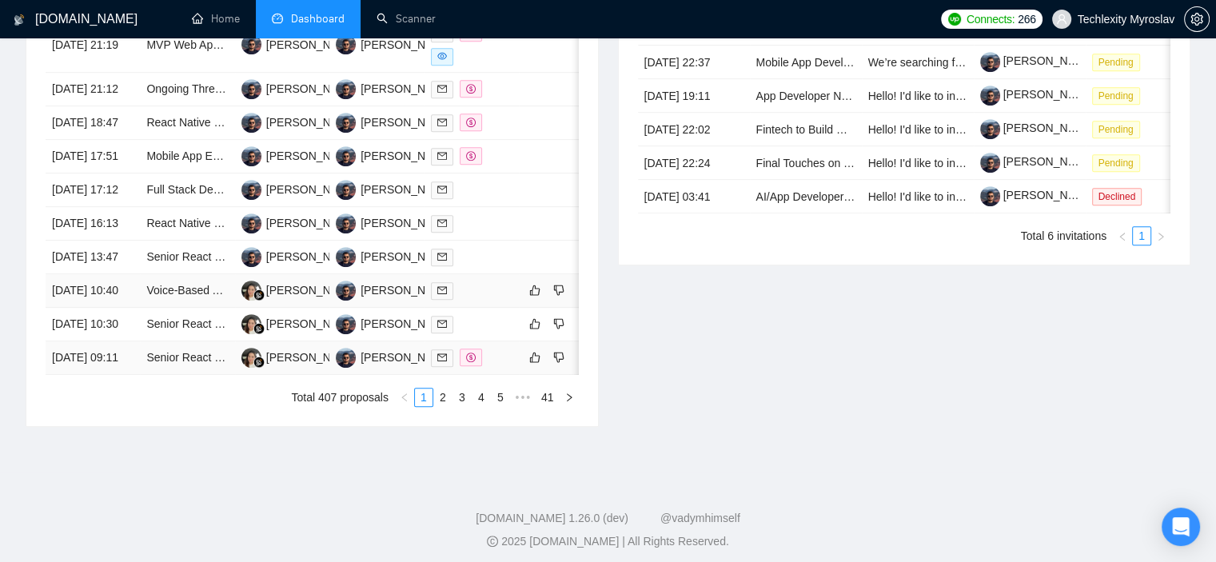
scroll to position [800, 0]
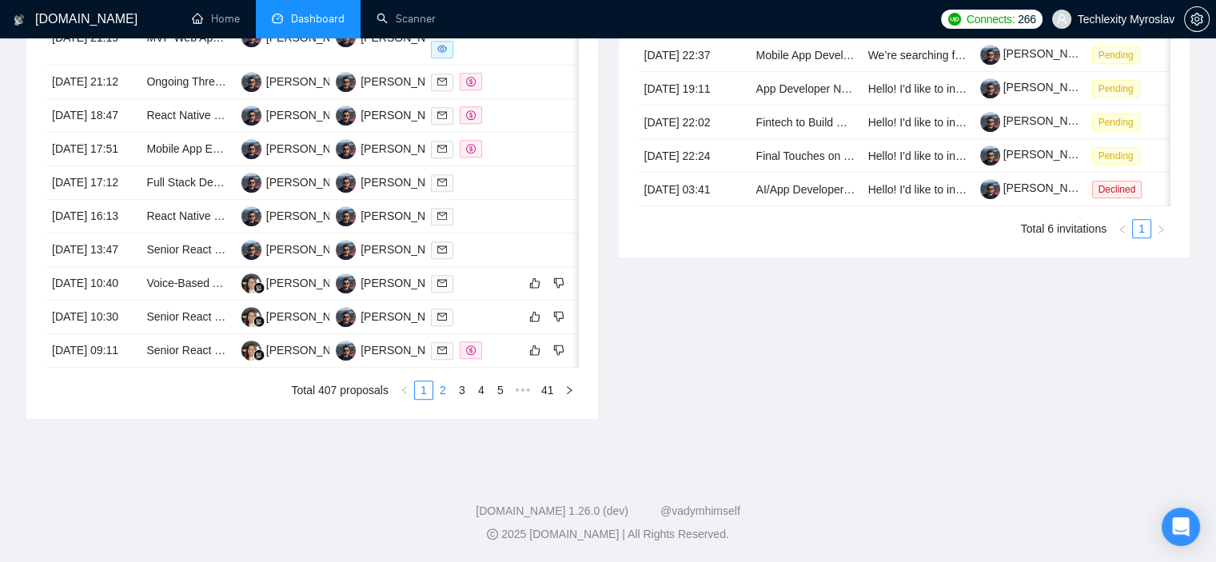
click at [448, 399] on link "2" at bounding box center [443, 390] width 18 height 18
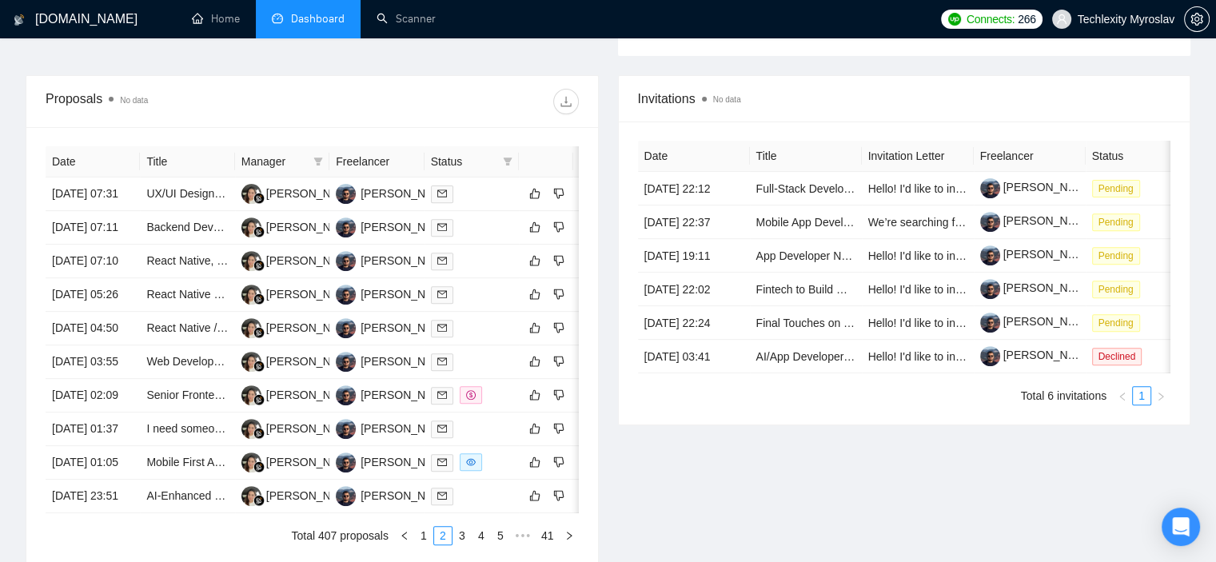
scroll to position [865, 0]
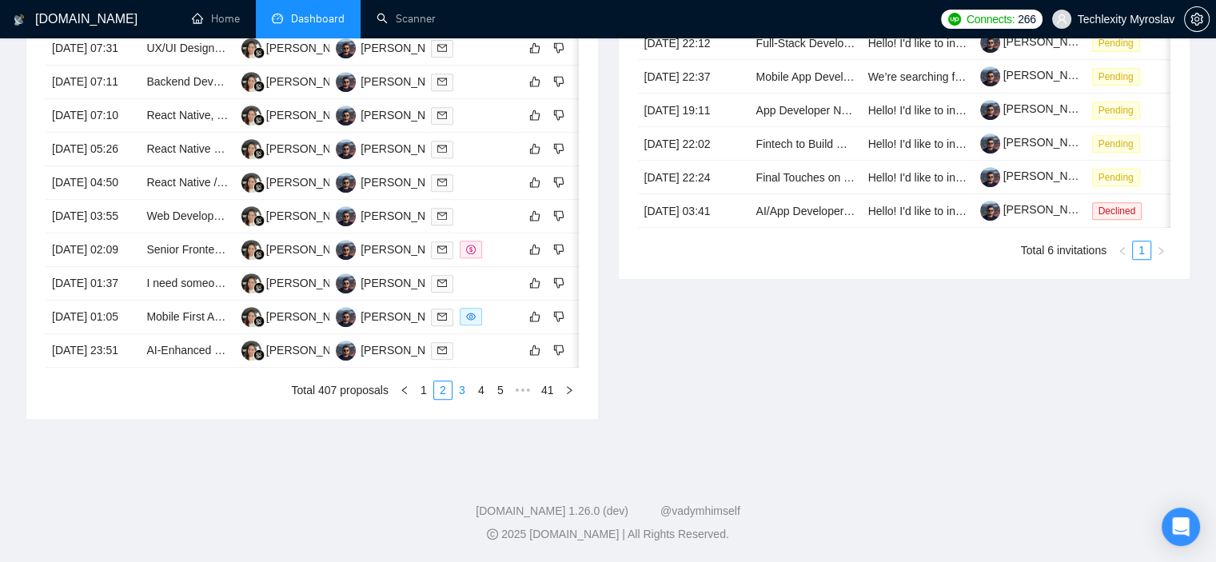
click at [469, 388] on link "3" at bounding box center [462, 390] width 18 height 18
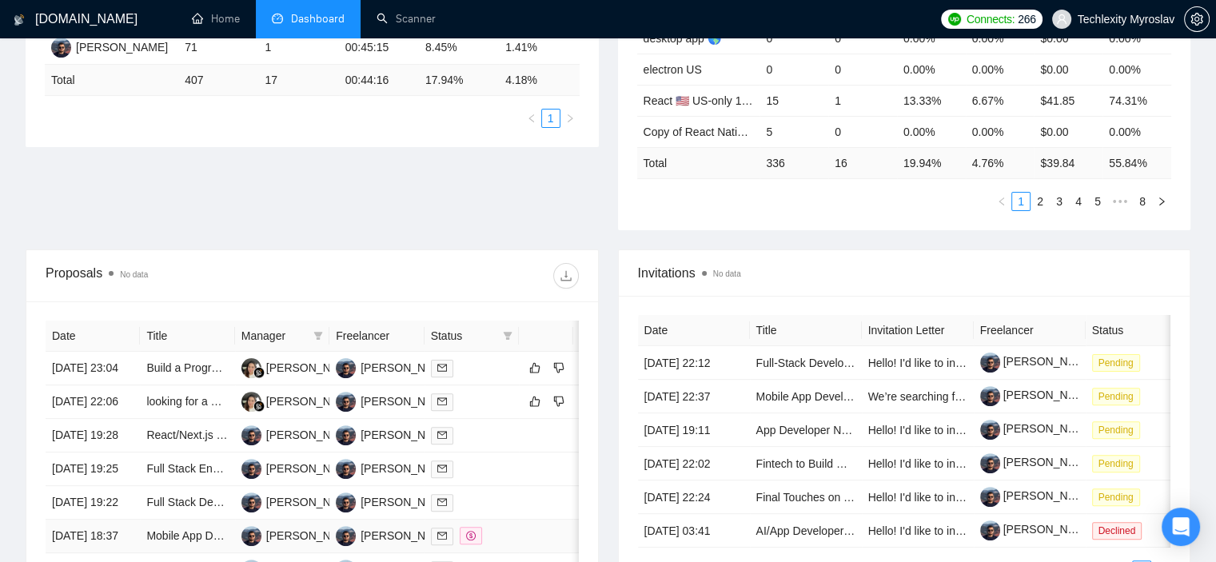
scroll to position [785, 0]
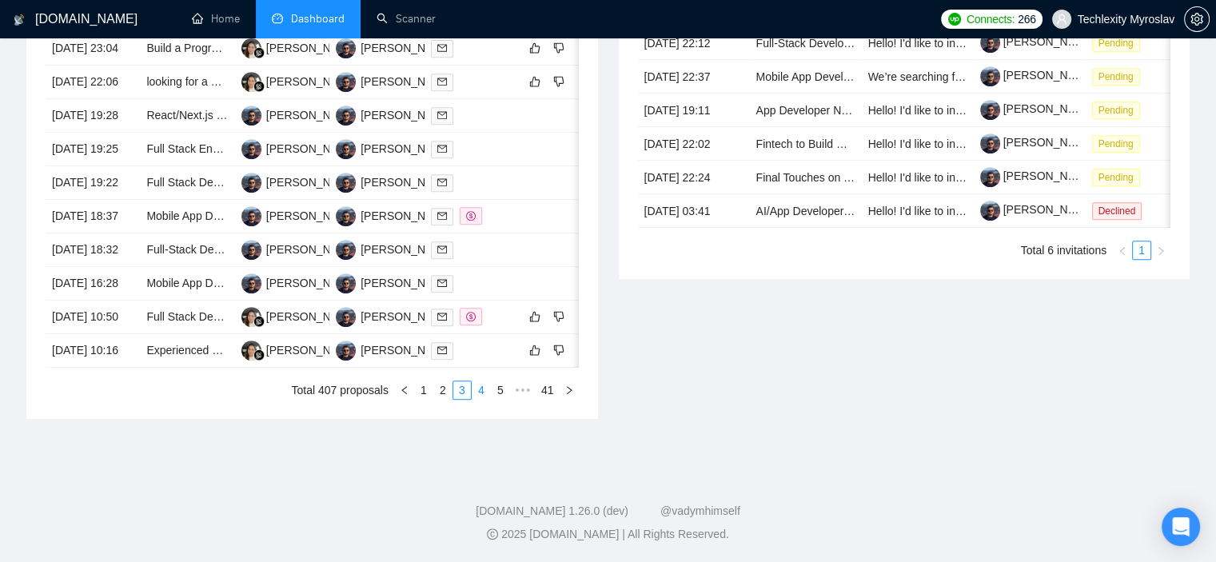
click at [483, 399] on link "4" at bounding box center [482, 390] width 18 height 18
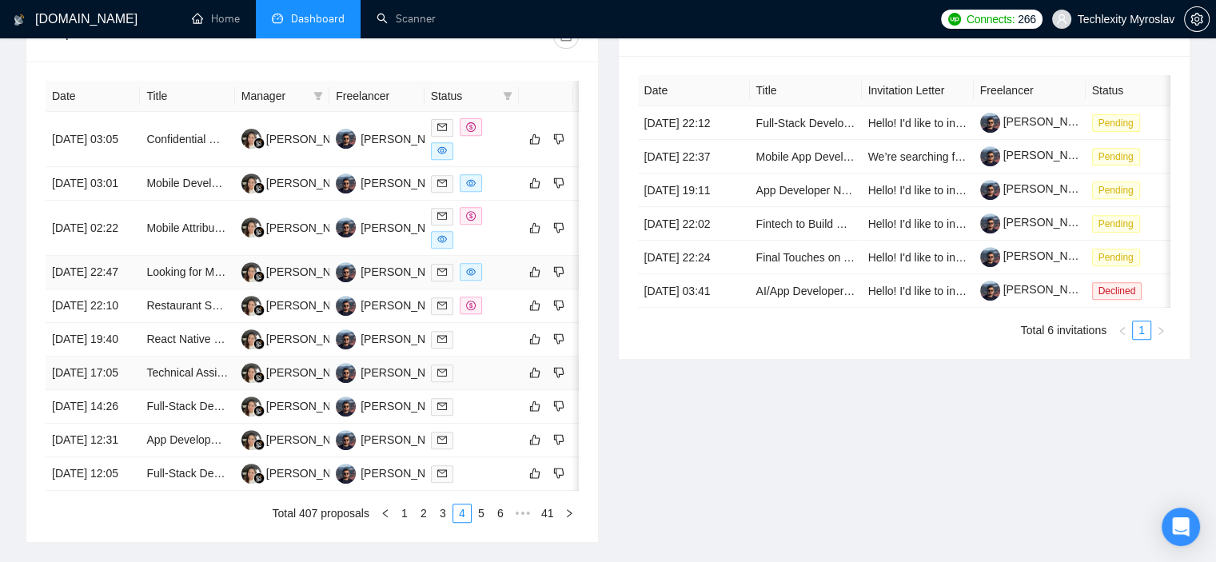
scroll to position [865, 0]
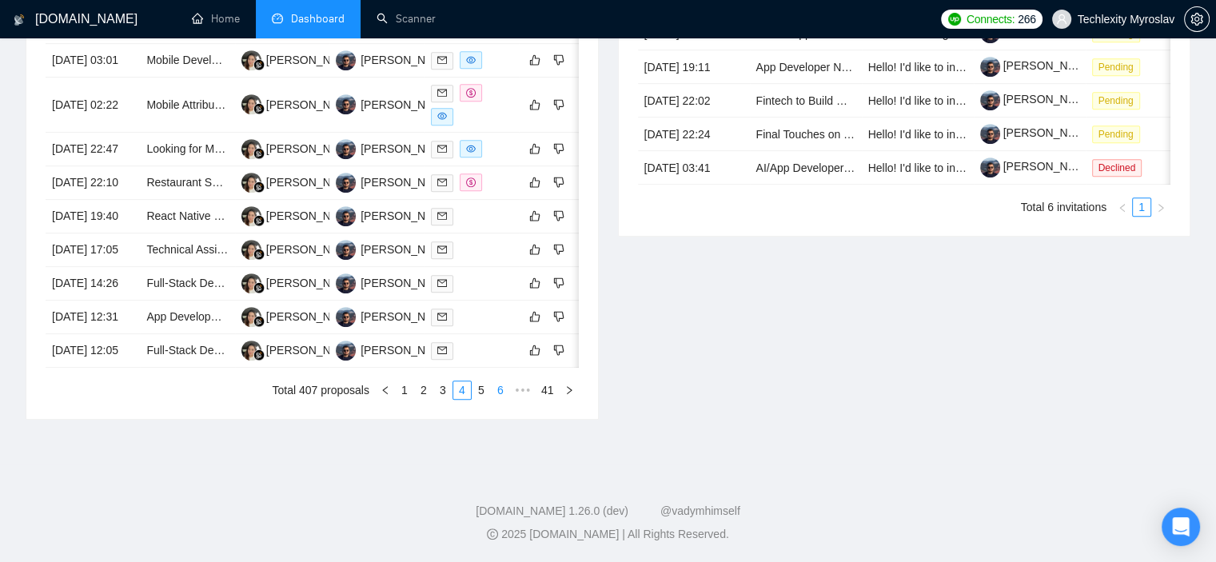
click at [477, 399] on link "5" at bounding box center [482, 390] width 18 height 18
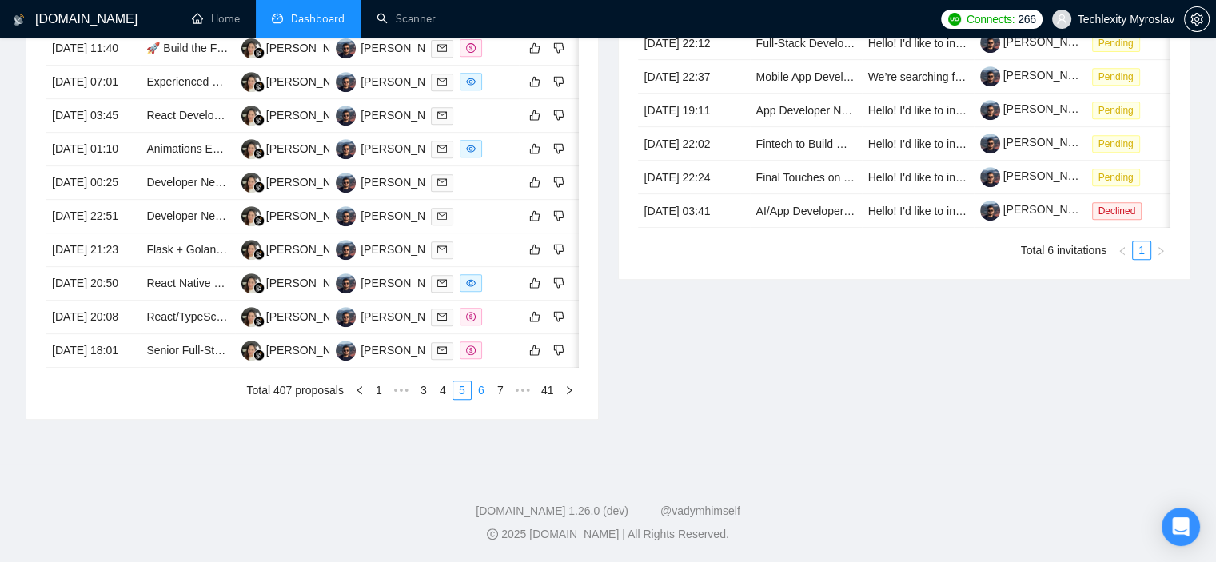
click at [479, 386] on link "6" at bounding box center [482, 390] width 18 height 18
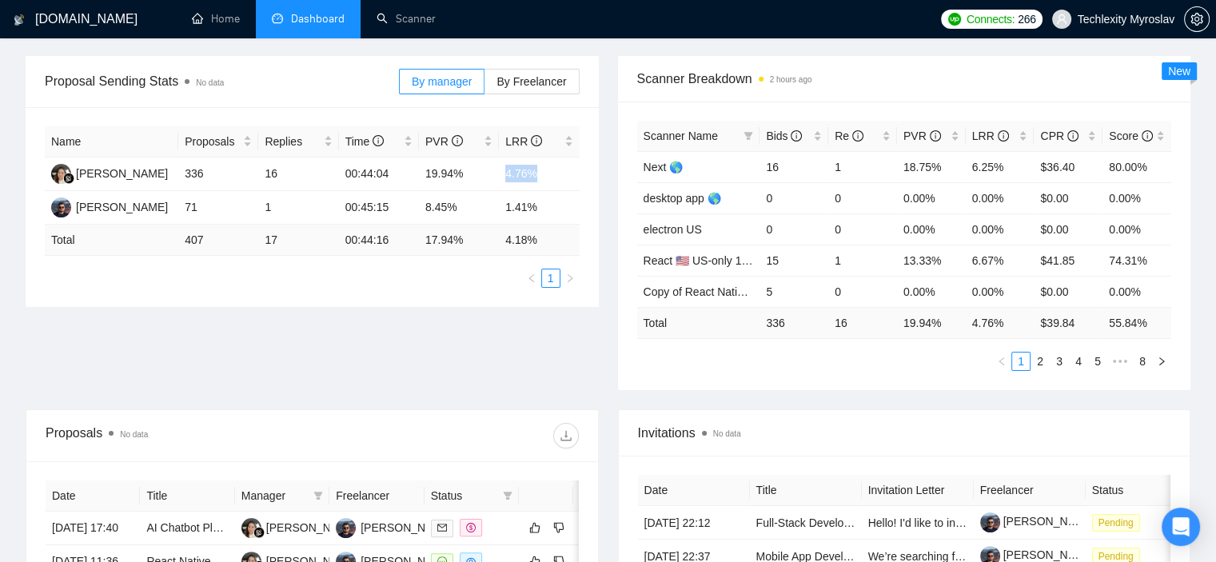
scroll to position [66, 0]
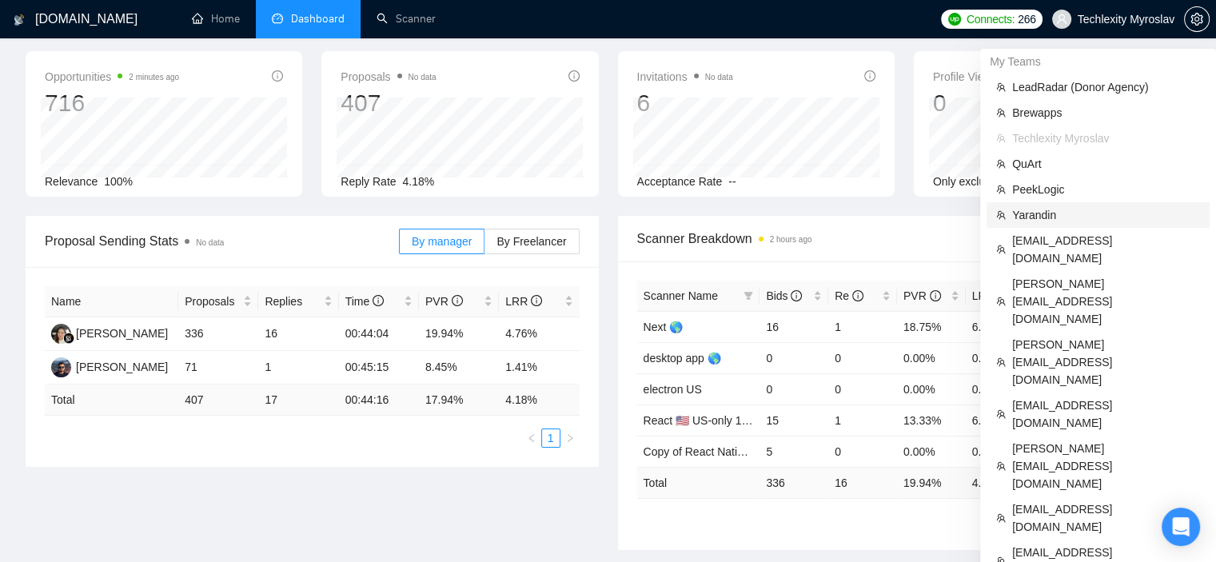
click at [1067, 220] on span "Yarandin" at bounding box center [1106, 215] width 188 height 18
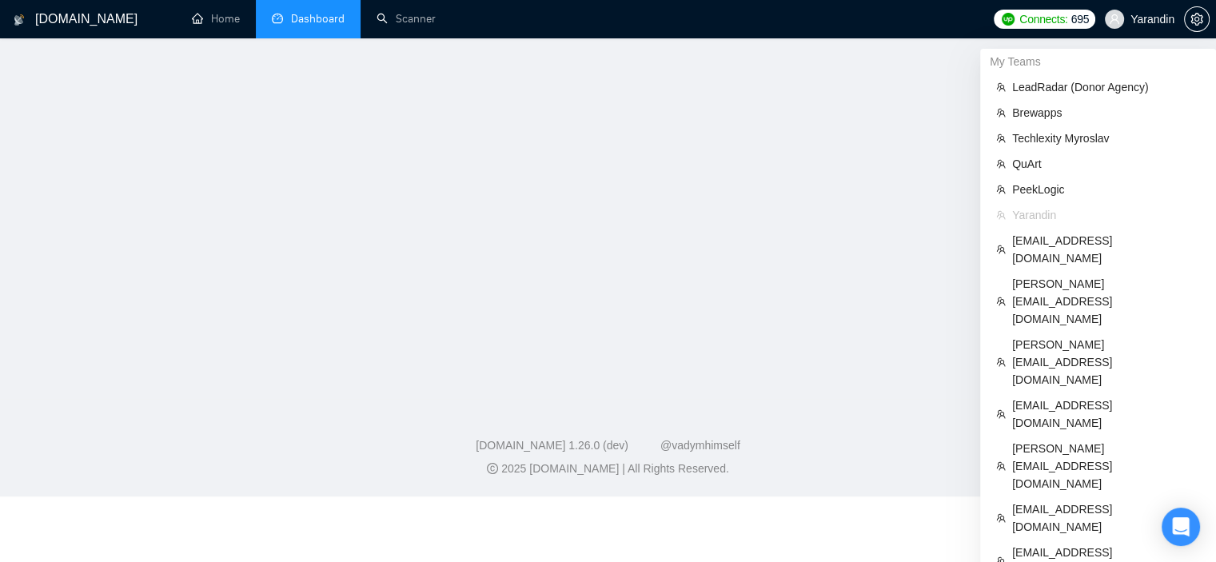
scroll to position [289, 0]
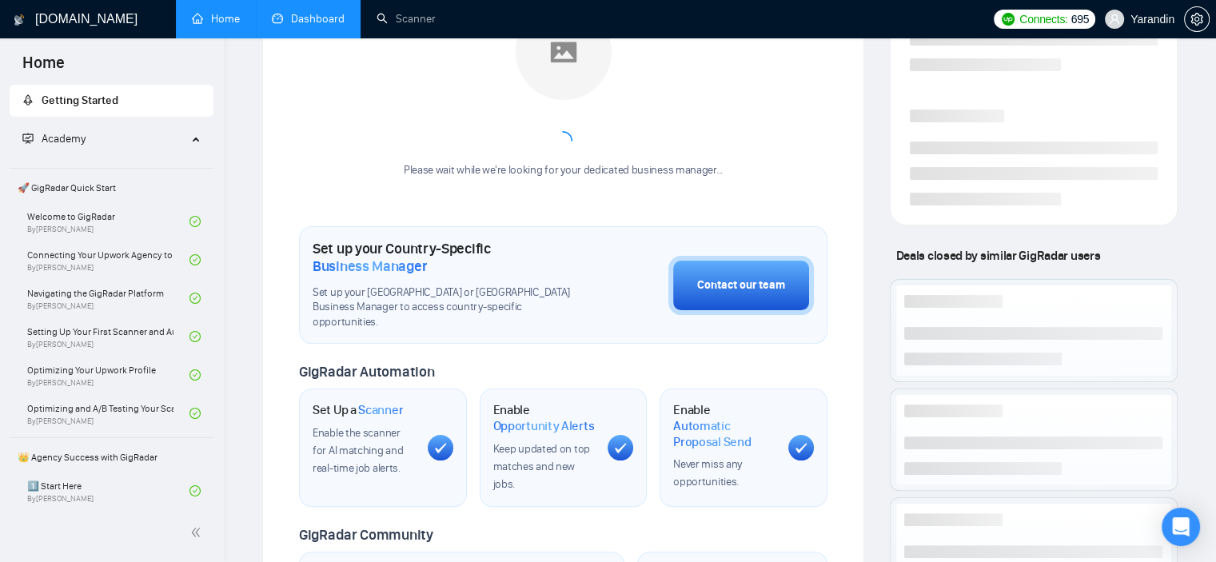
click at [333, 12] on link "Dashboard" at bounding box center [308, 19] width 73 height 14
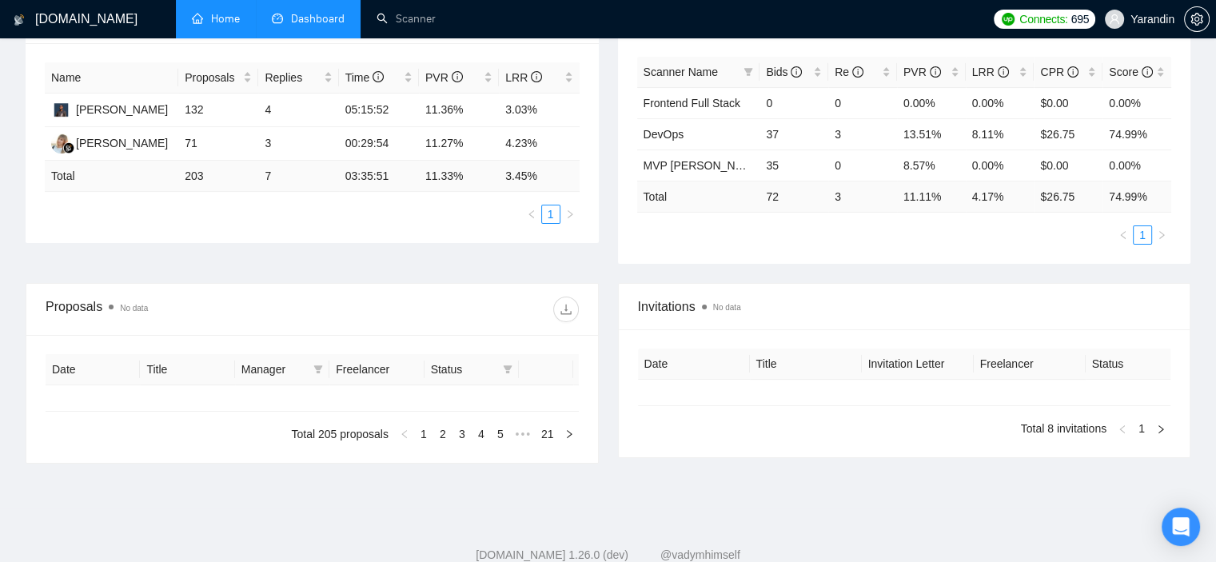
type input "[DATE]"
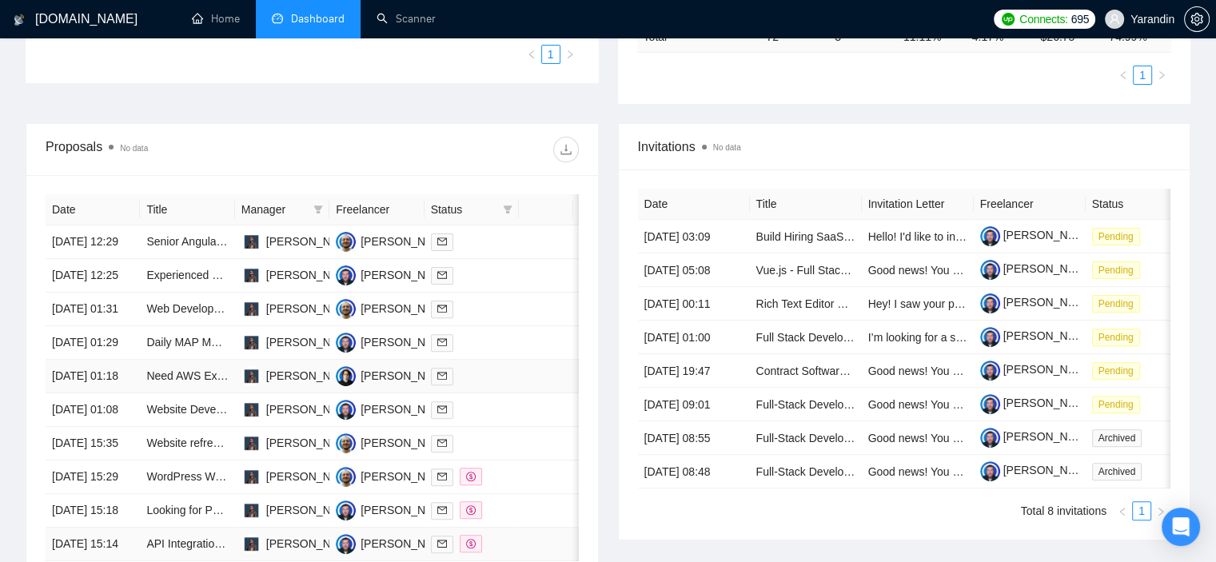
scroll to position [803, 0]
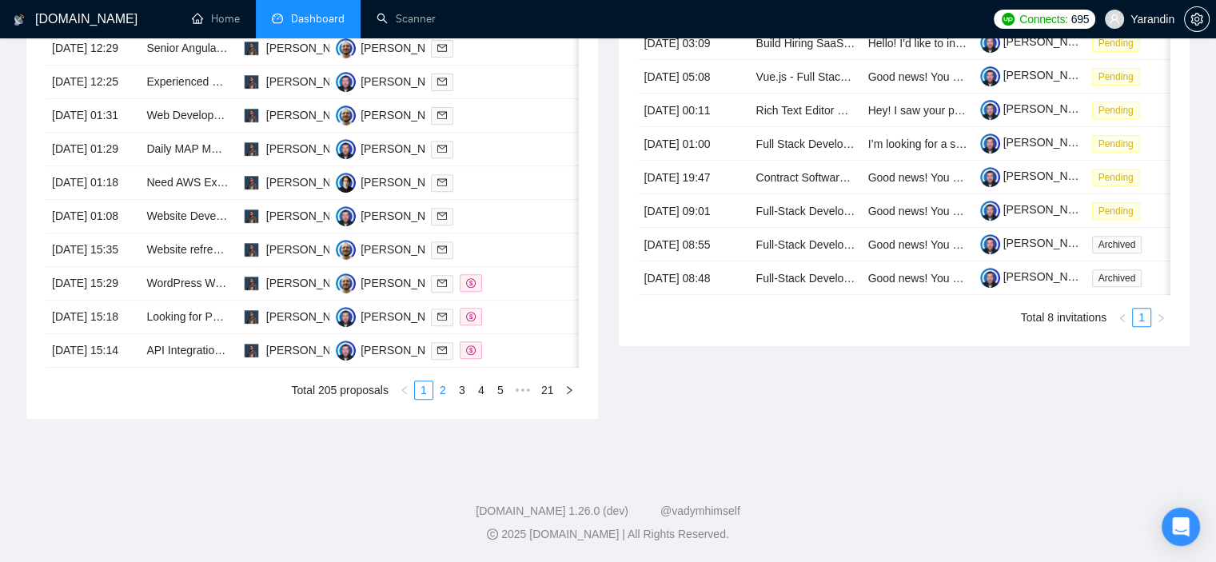
click at [448, 389] on link "2" at bounding box center [443, 390] width 18 height 18
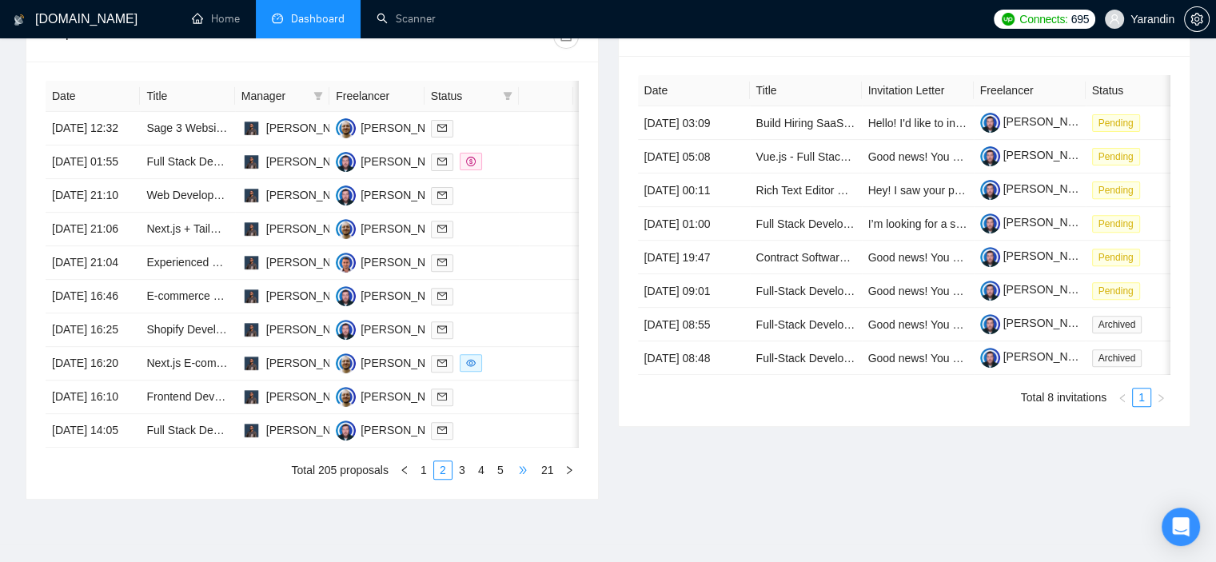
scroll to position [803, 0]
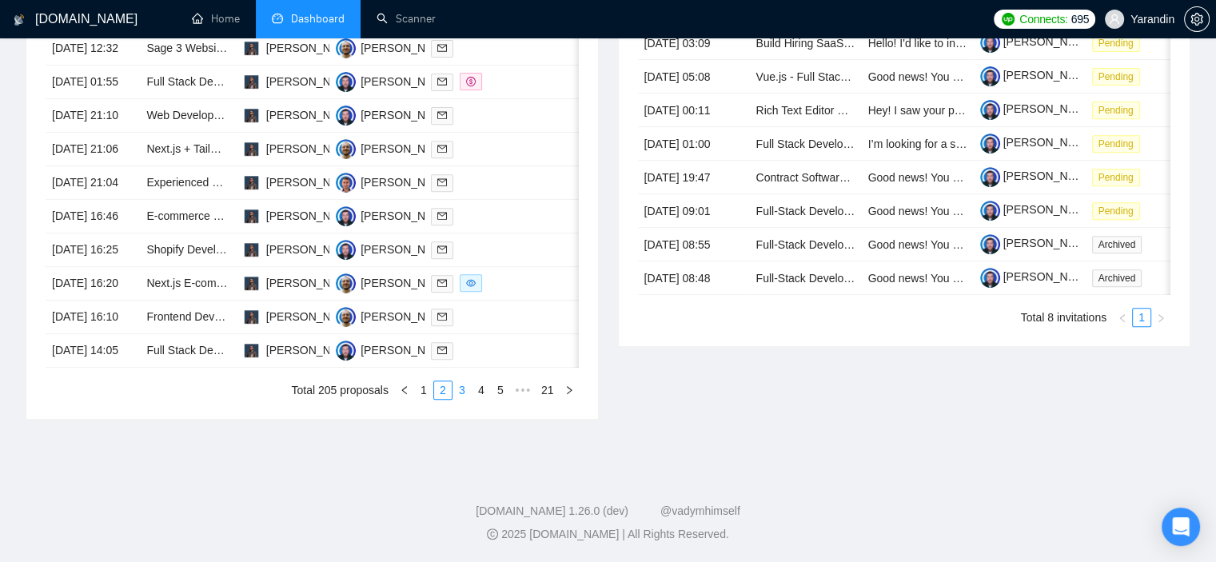
click at [470, 391] on link "3" at bounding box center [462, 390] width 18 height 18
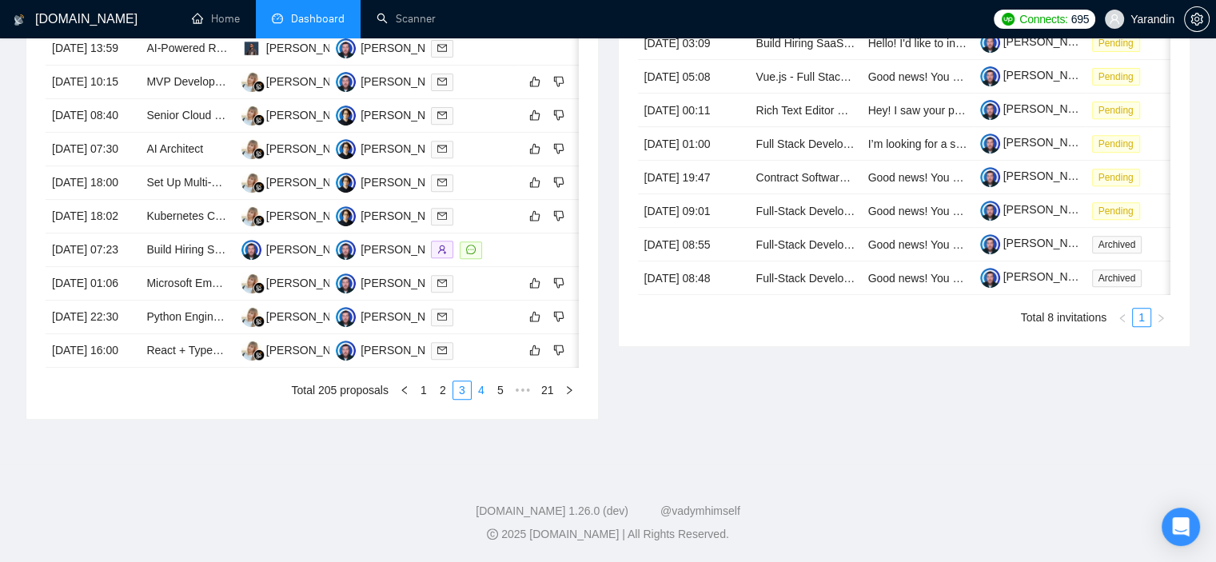
click at [483, 396] on link "4" at bounding box center [482, 390] width 18 height 18
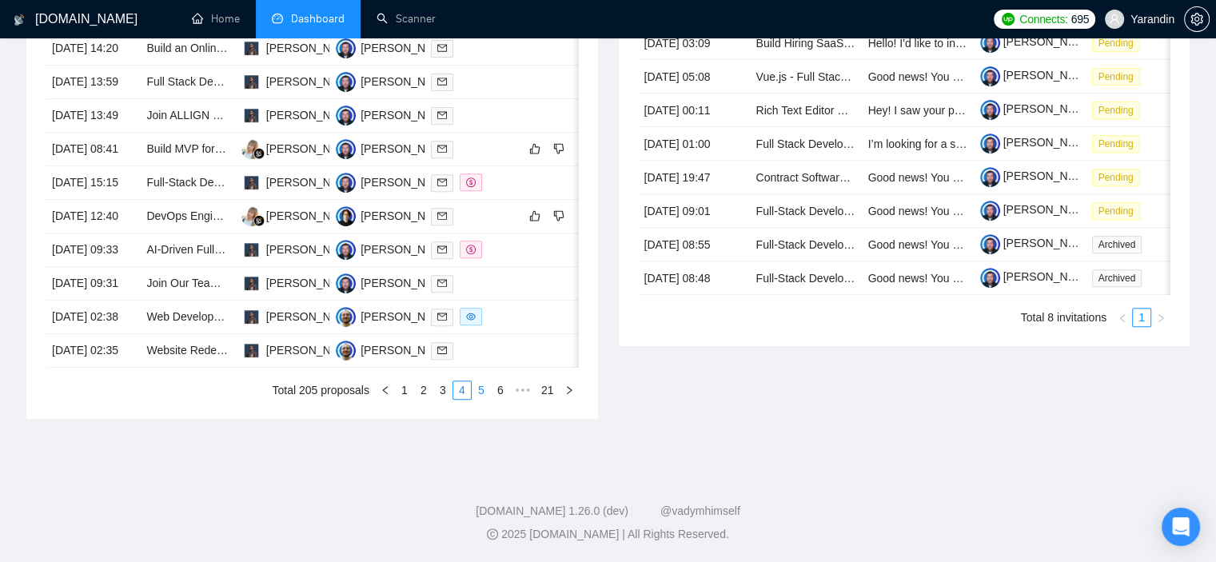
click at [489, 392] on link "5" at bounding box center [482, 390] width 18 height 18
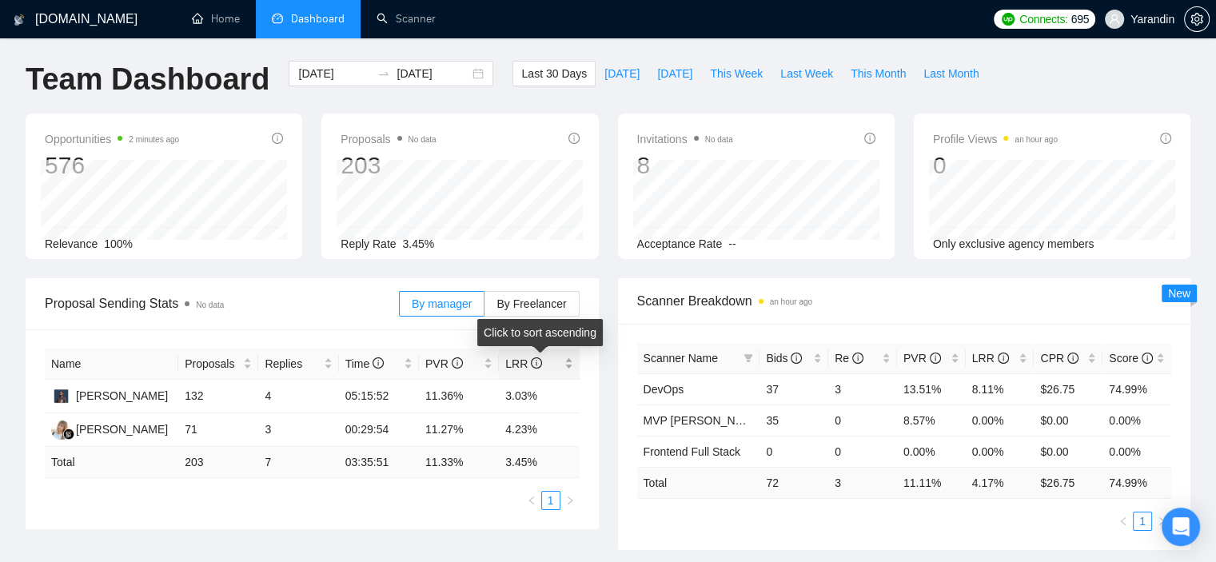
scroll to position [0, 0]
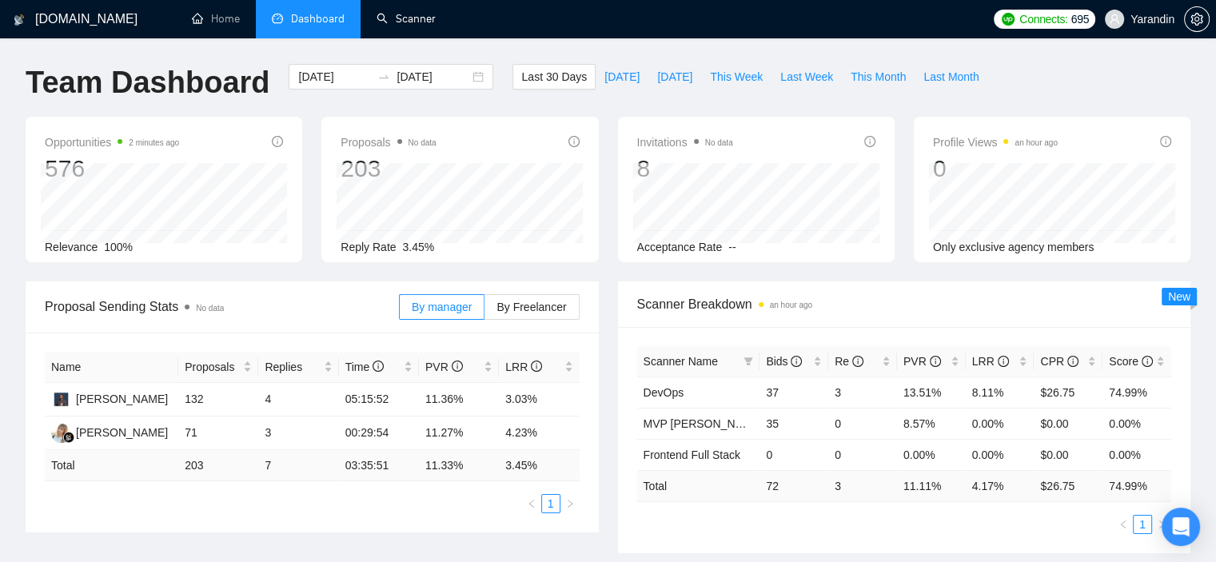
drag, startPoint x: 425, startPoint y: 26, endPoint x: 646, endPoint y: 58, distance: 223.1
click at [425, 26] on link "Scanner" at bounding box center [406, 19] width 59 height 14
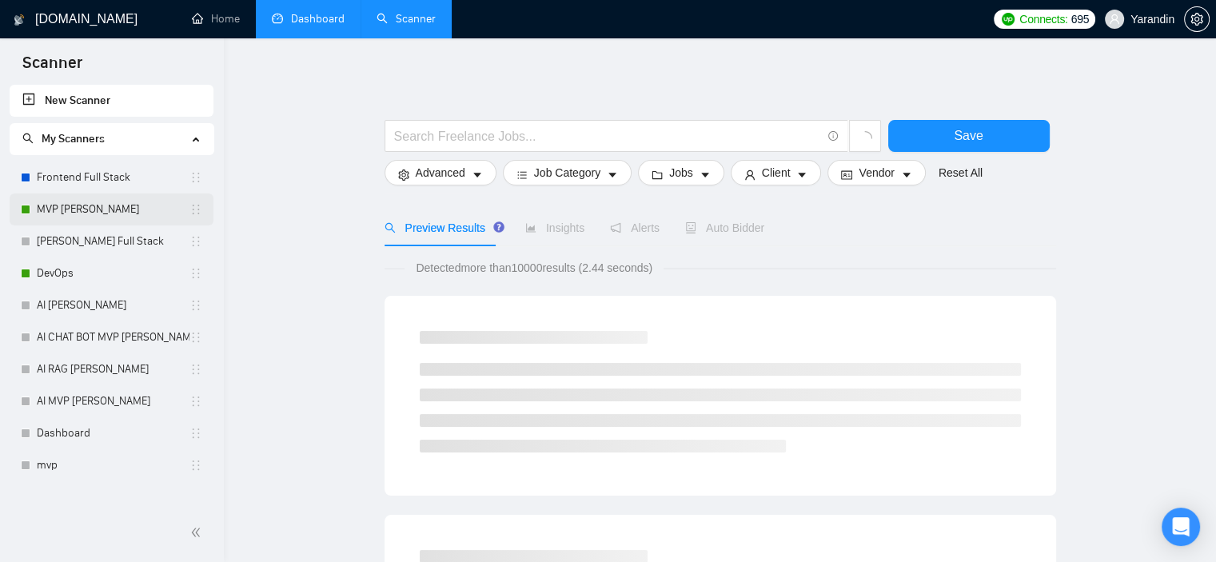
click at [128, 209] on link "MVP [PERSON_NAME]" at bounding box center [113, 210] width 153 height 32
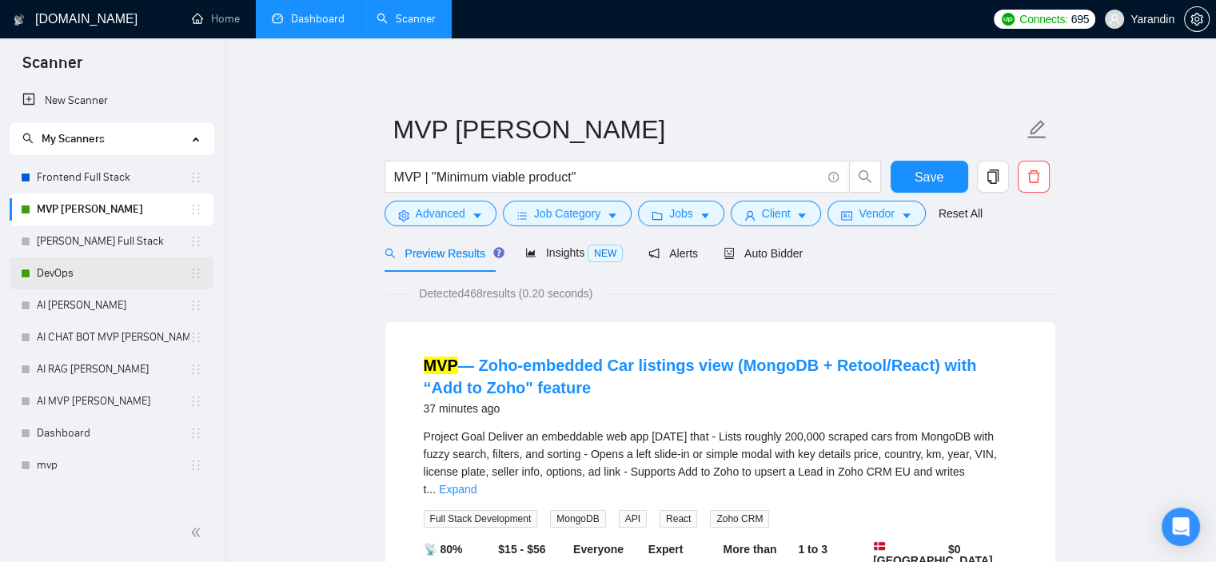
click at [124, 265] on link "DevOps" at bounding box center [113, 273] width 153 height 32
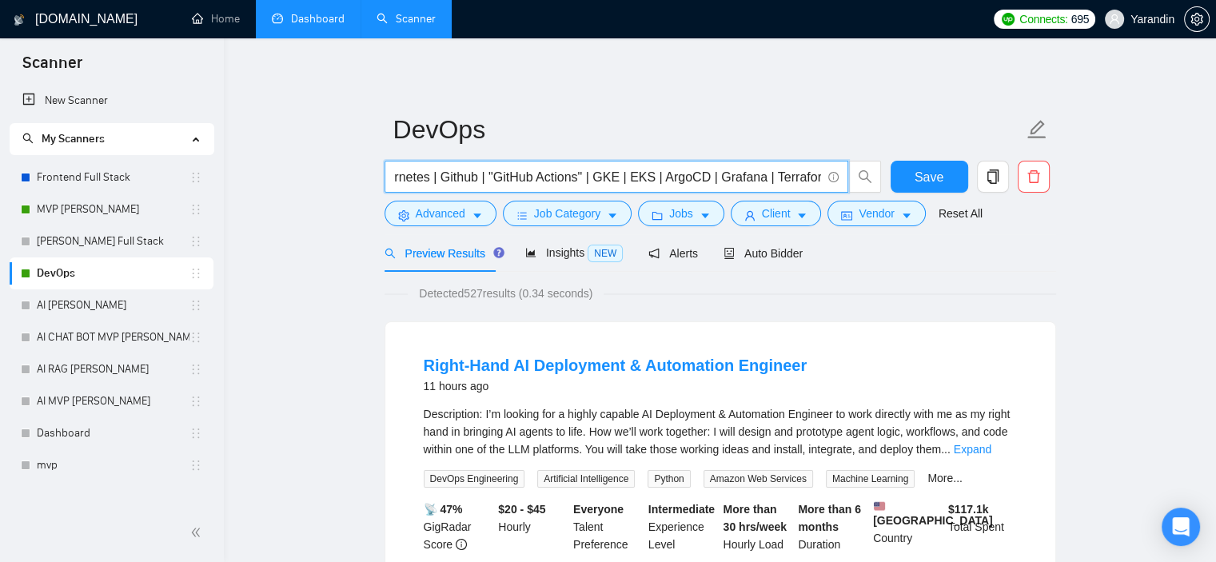
scroll to position [0, 1851]
drag, startPoint x: 695, startPoint y: 179, endPoint x: 844, endPoint y: 178, distance: 149.5
click at [844, 178] on span "(DevOps | "cloud engineer") ( "Google Cloud Platform" | GCP) | ((AWS | "Amazon …" at bounding box center [617, 177] width 464 height 32
click at [482, 222] on button "Advanced" at bounding box center [441, 214] width 112 height 26
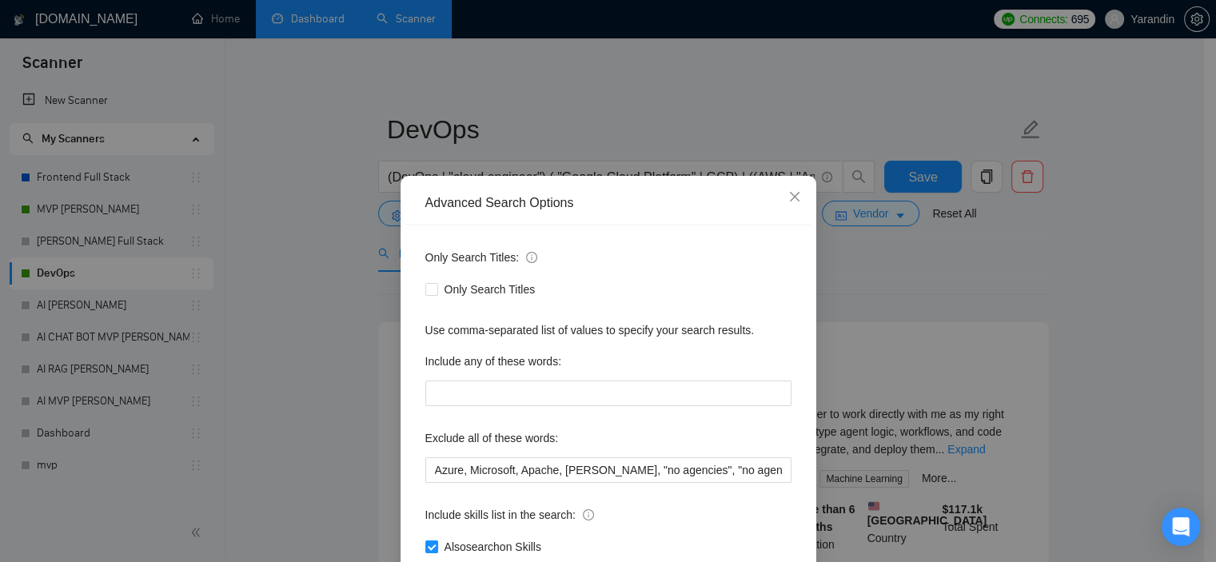
scroll to position [102, 0]
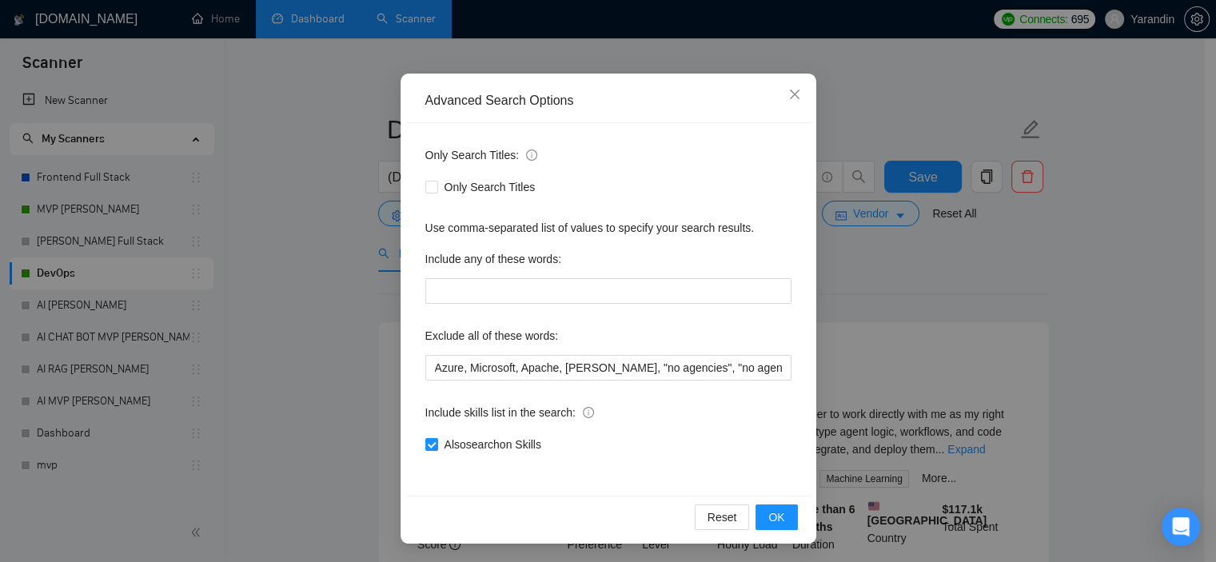
click at [871, 278] on div "Advanced Search Options Only Search Titles: Only Search Titles Use comma-separa…" at bounding box center [608, 281] width 1216 height 562
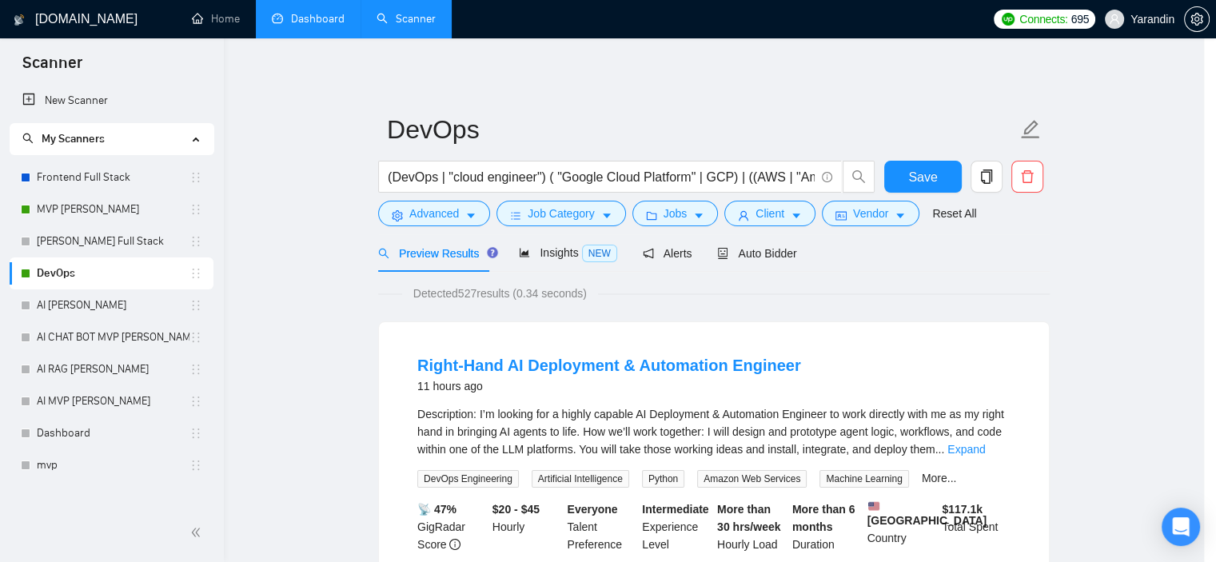
scroll to position [22, 0]
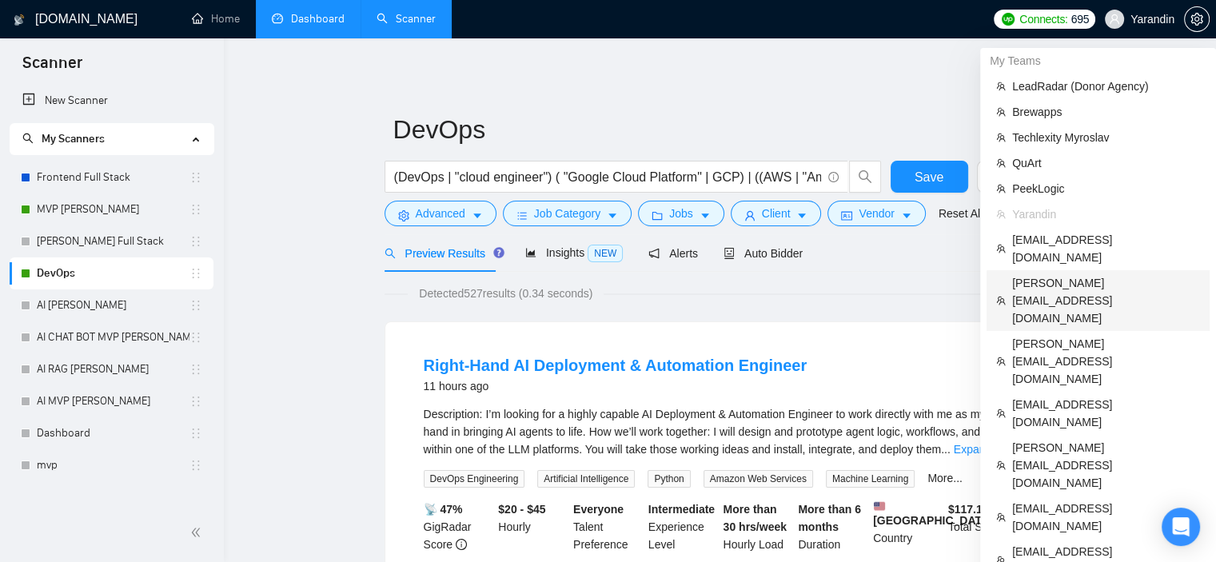
click at [1104, 274] on span "[PERSON_NAME][EMAIL_ADDRESS][DOMAIN_NAME]" at bounding box center [1106, 300] width 188 height 53
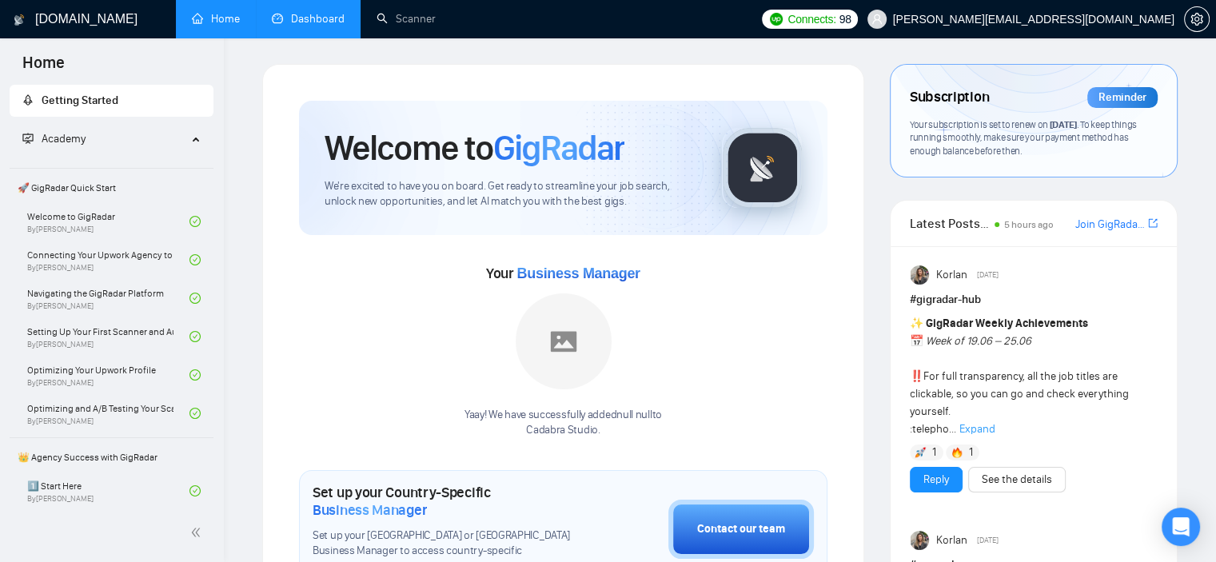
click at [322, 15] on link "Dashboard" at bounding box center [308, 19] width 73 height 14
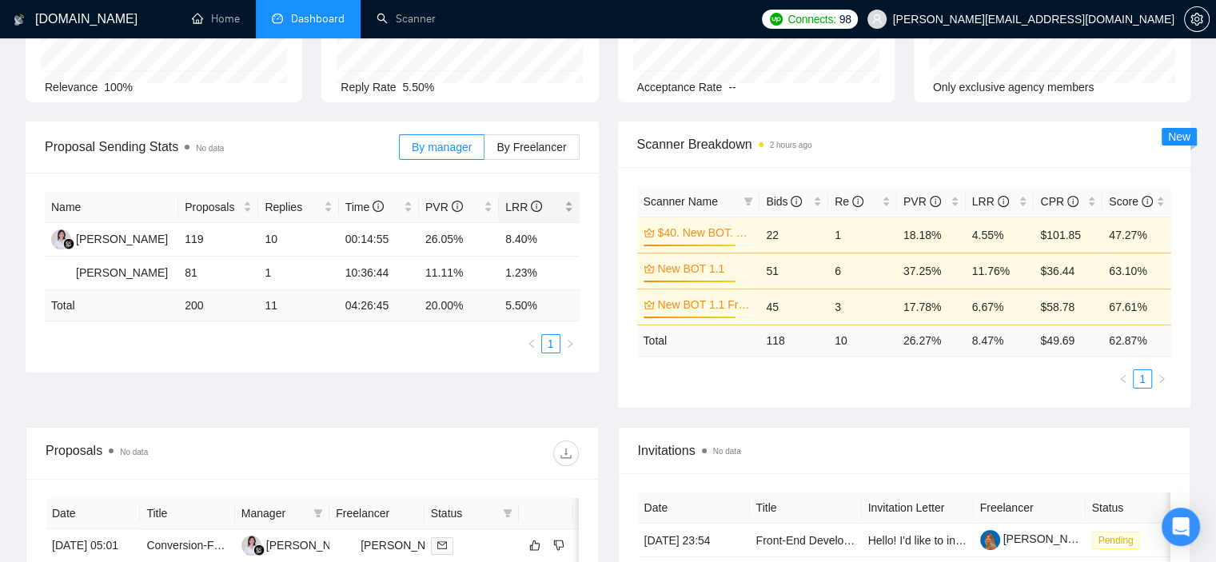
scroll to position [80, 0]
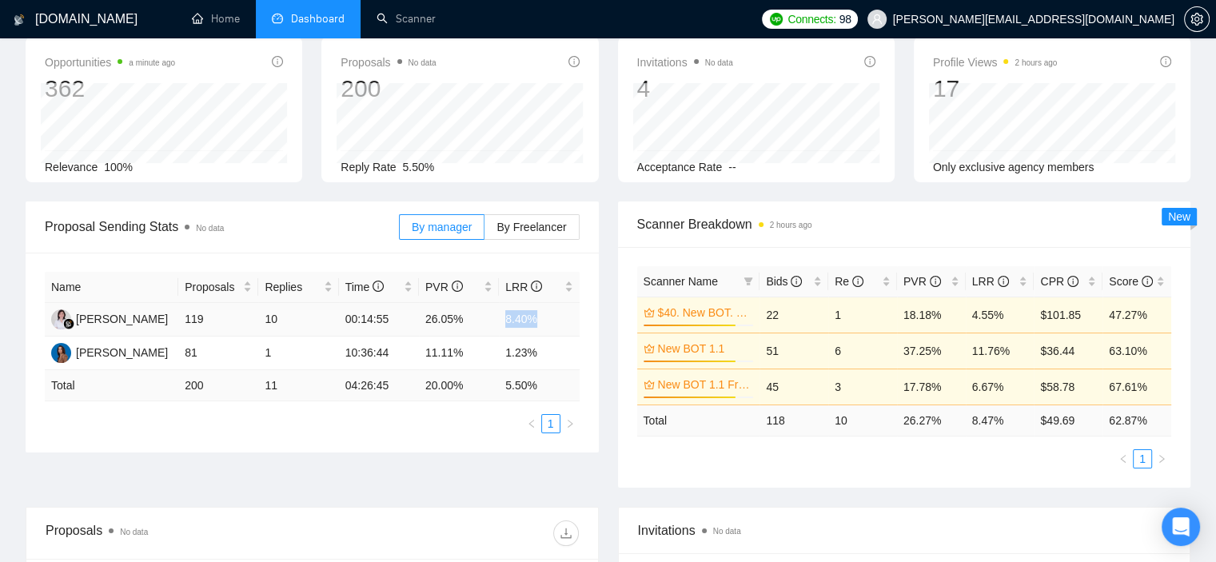
drag, startPoint x: 536, startPoint y: 317, endPoint x: 505, endPoint y: 317, distance: 31.2
click at [505, 317] on td "8.40%" at bounding box center [539, 320] width 80 height 34
copy td "8.40%"
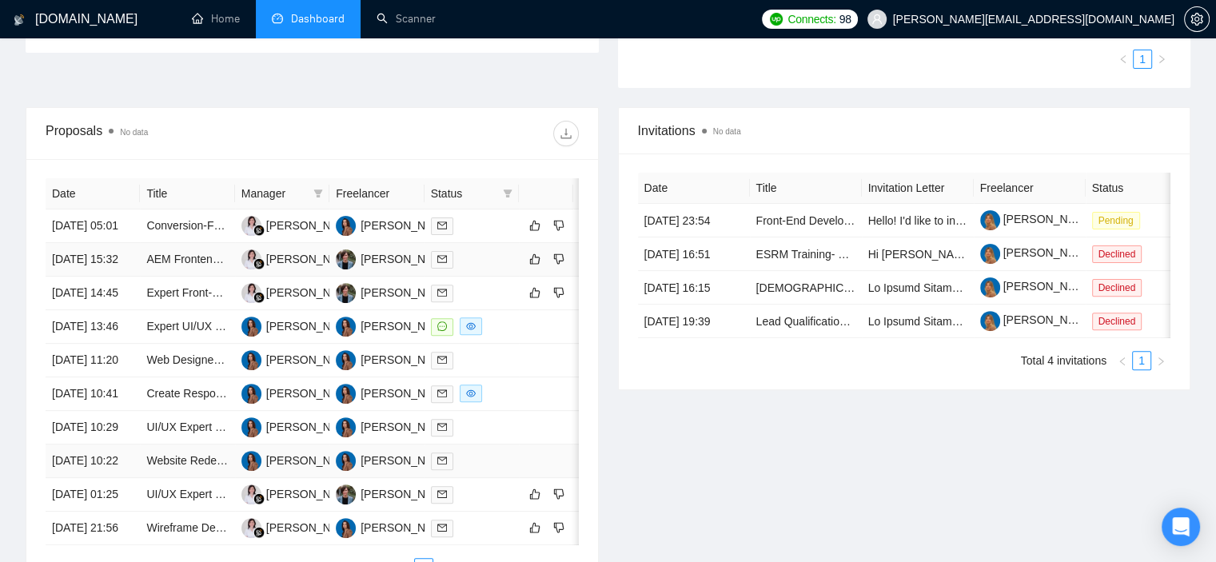
scroll to position [800, 0]
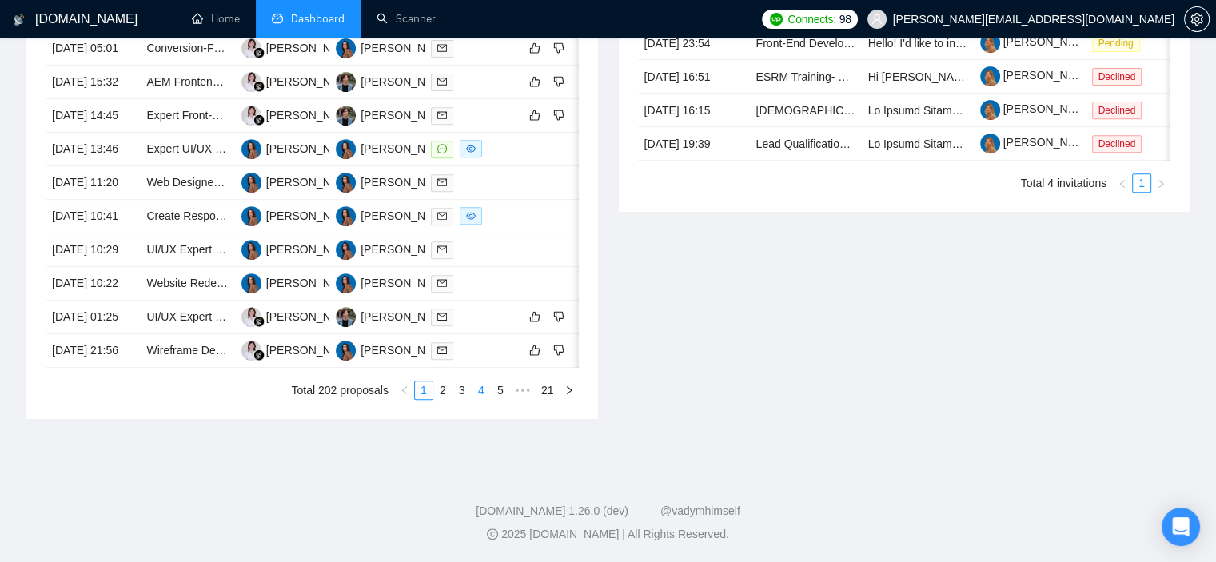
click at [480, 399] on link "4" at bounding box center [482, 390] width 18 height 18
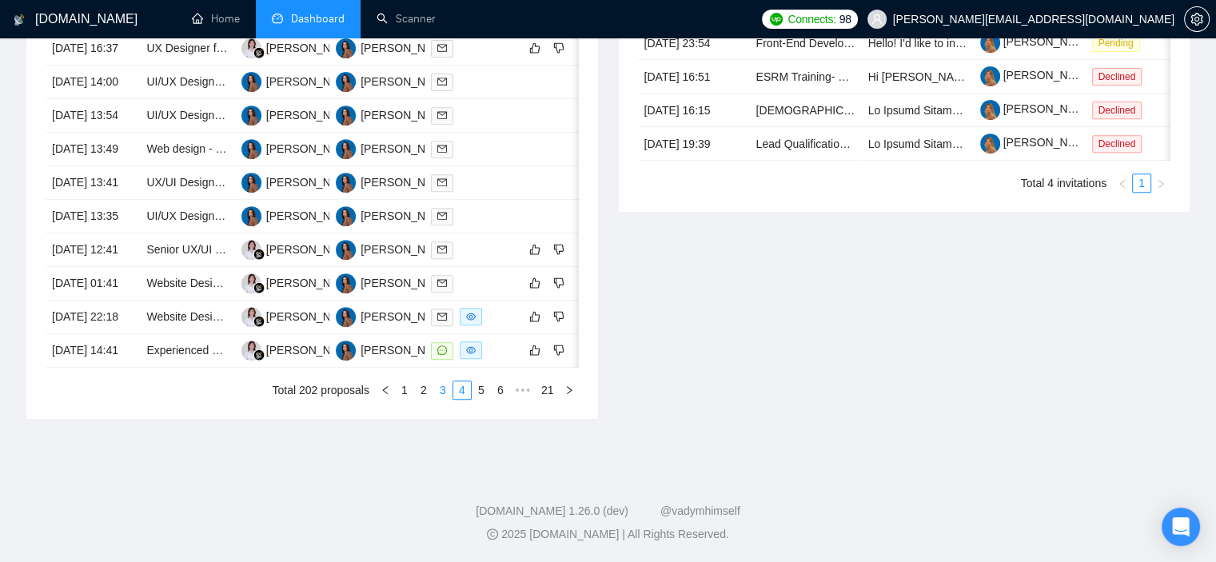
click at [442, 399] on link "3" at bounding box center [443, 390] width 18 height 18
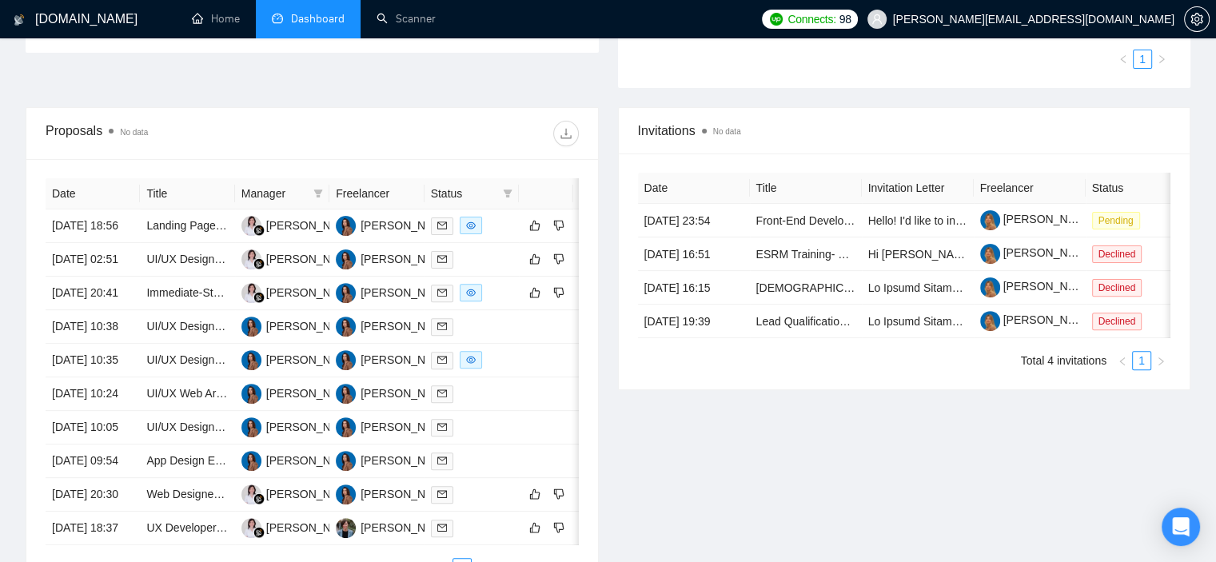
scroll to position [720, 0]
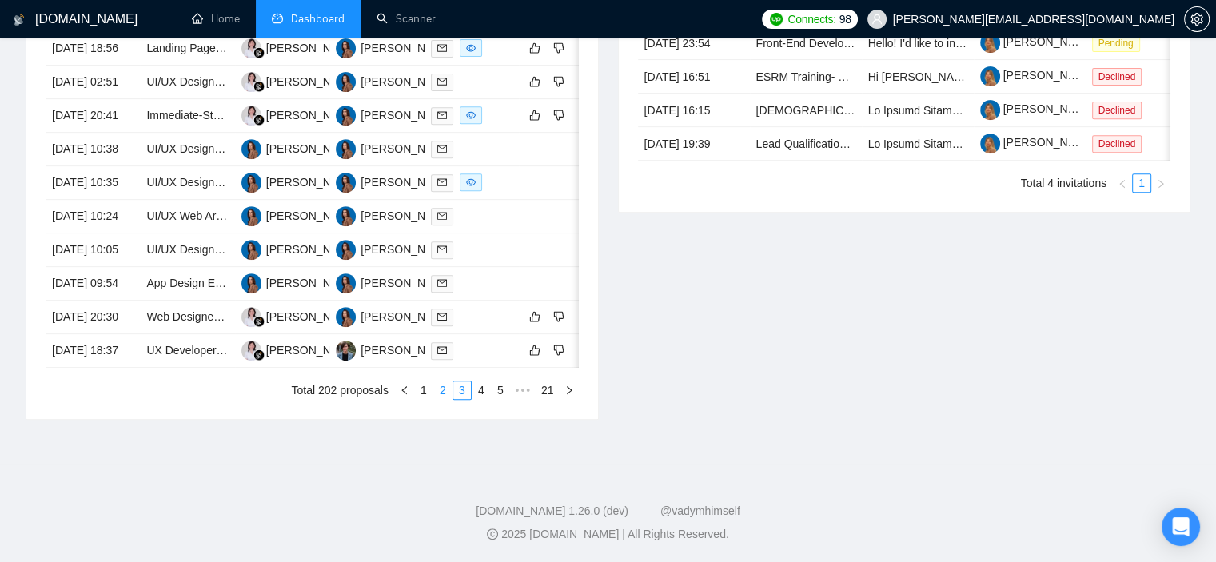
click at [447, 399] on link "2" at bounding box center [443, 390] width 18 height 18
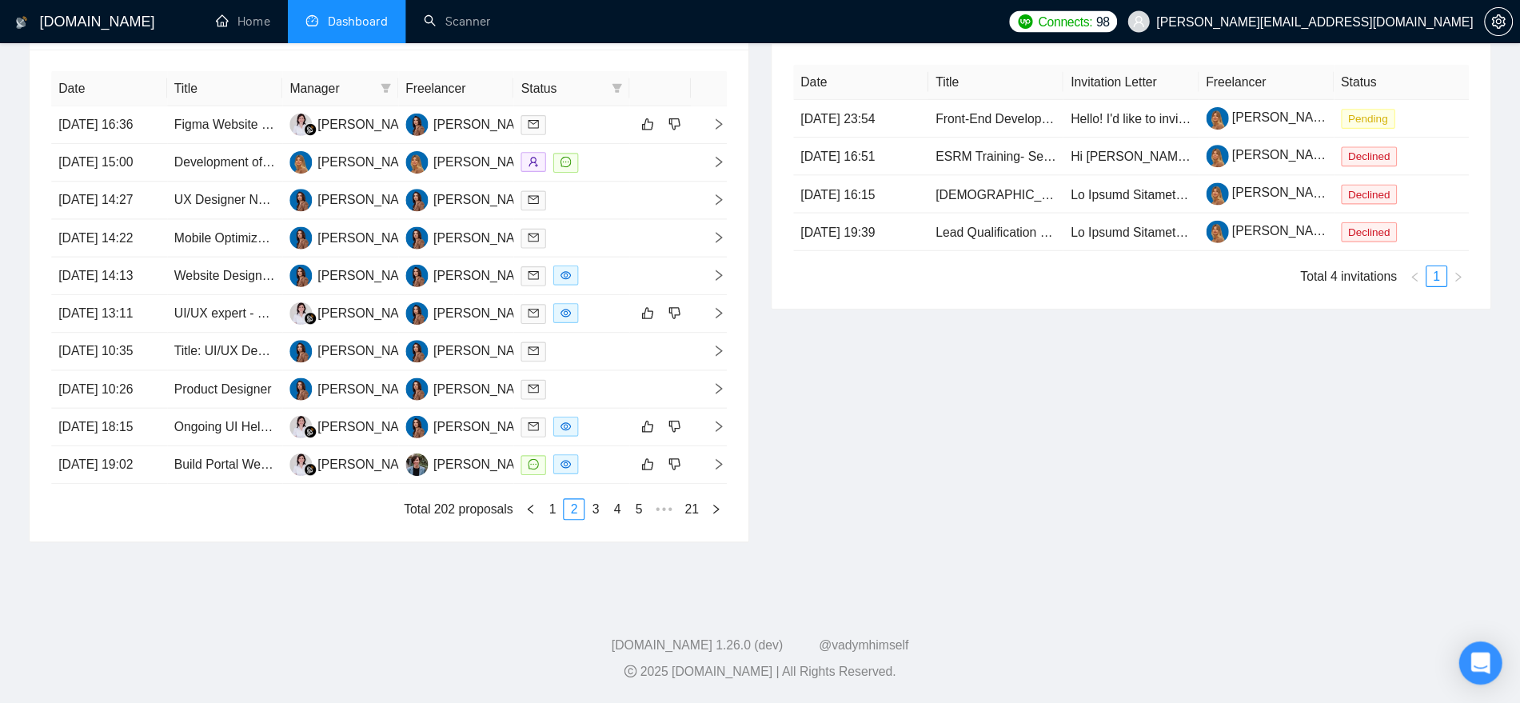
scroll to position [517, 0]
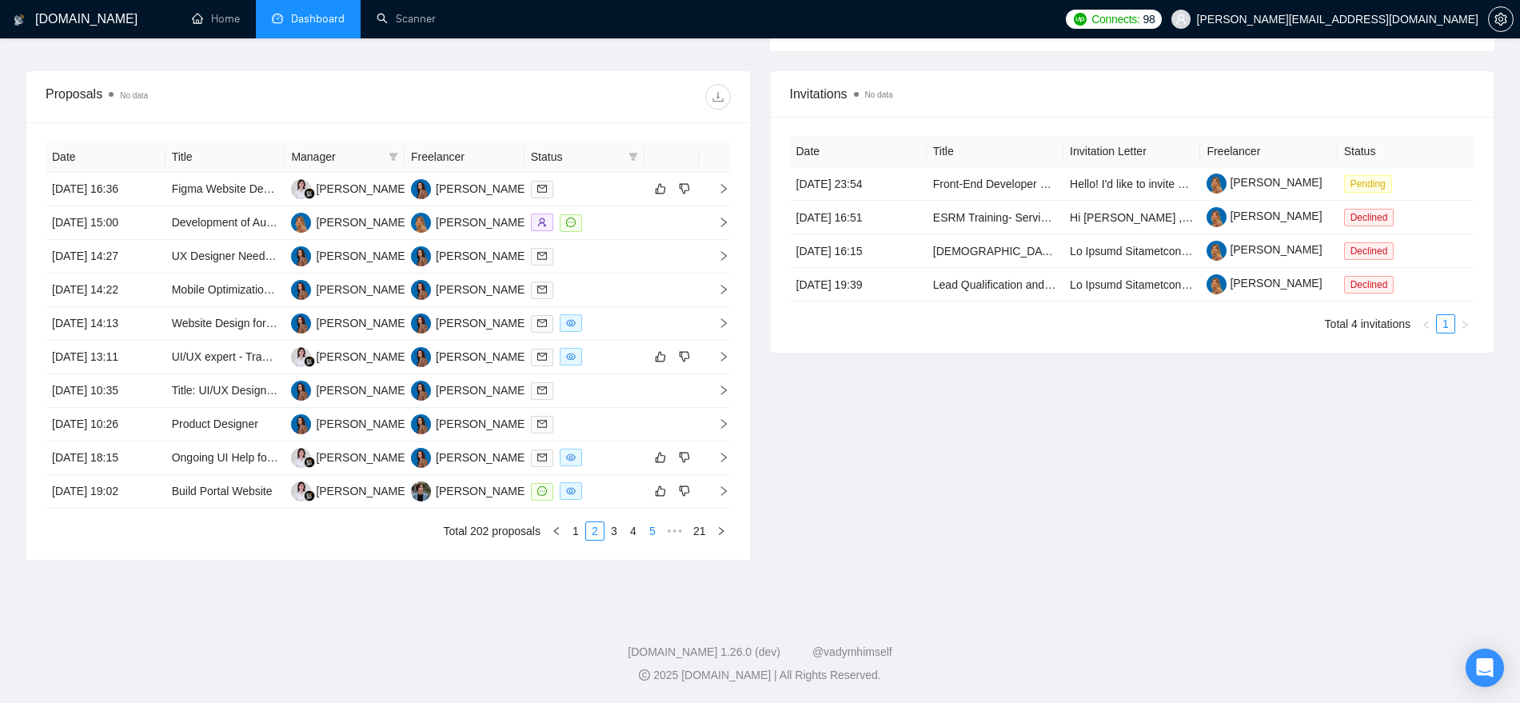
click at [625, 533] on link "4" at bounding box center [634, 531] width 18 height 18
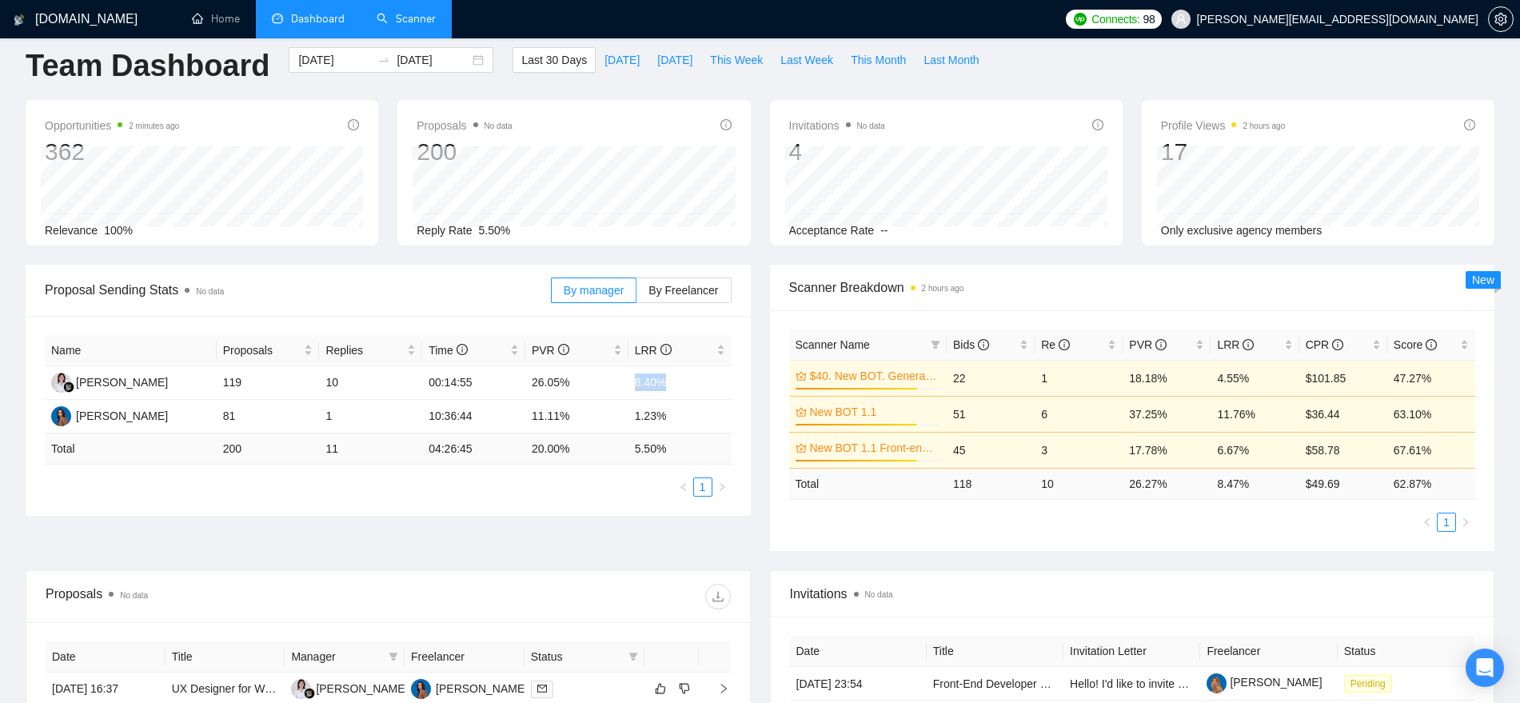
click at [400, 26] on link "Scanner" at bounding box center [406, 19] width 59 height 14
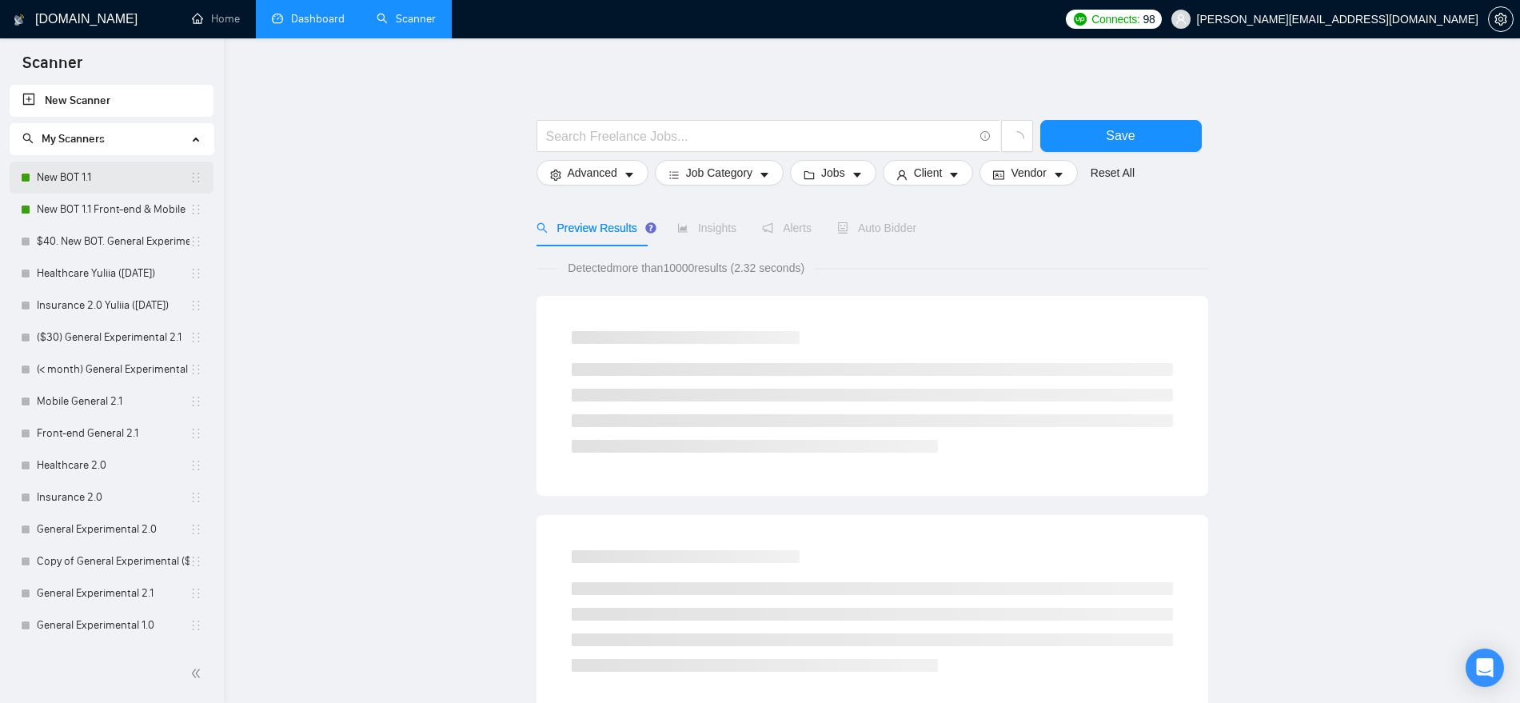
click at [118, 168] on link "New BOT 1.1" at bounding box center [113, 178] width 153 height 32
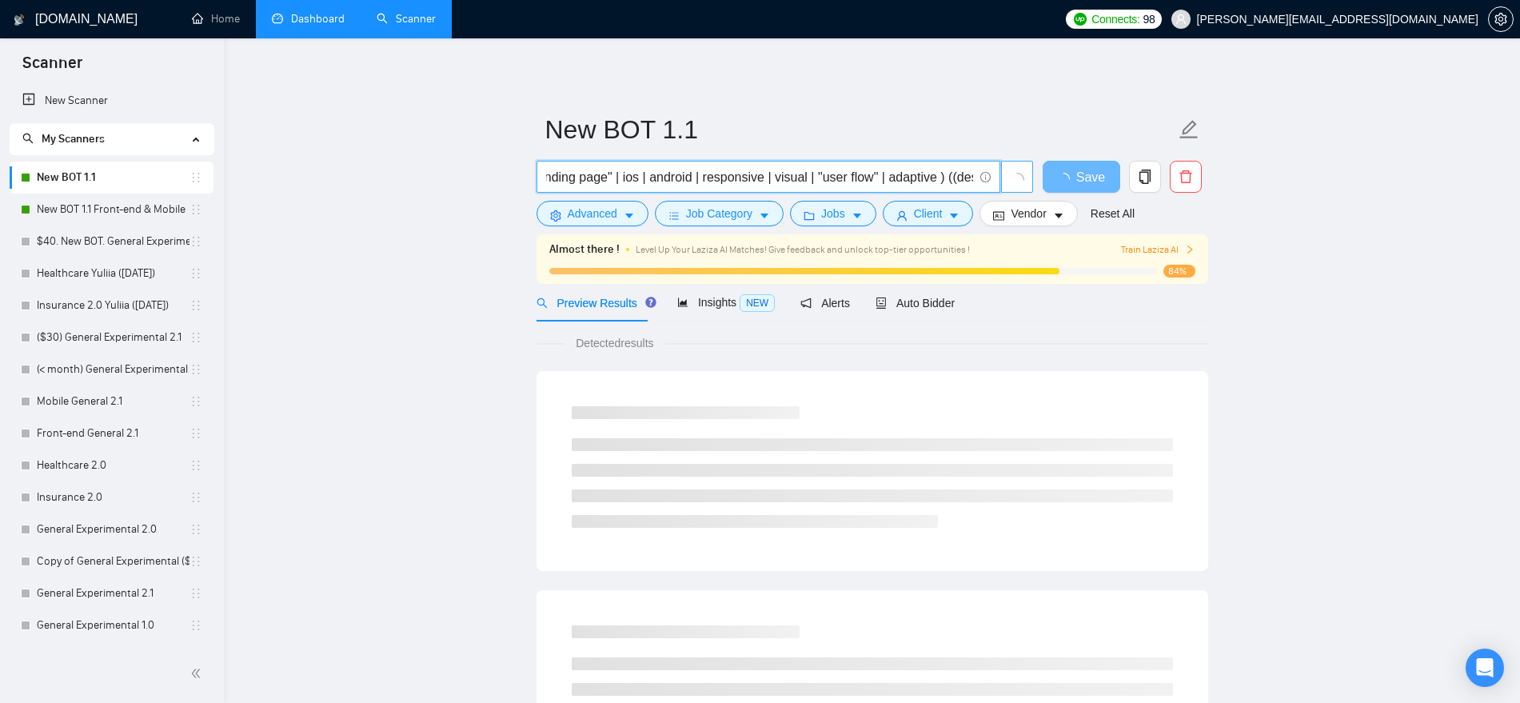
scroll to position [0, 1488]
drag, startPoint x: 710, startPoint y: 177, endPoint x: 1024, endPoint y: 180, distance: 313.5
click at [1024, 180] on span "((UX*) | (UI*) | "User Experience" | "User Interface") ((design*) | "re-design"…" at bounding box center [785, 177] width 497 height 32
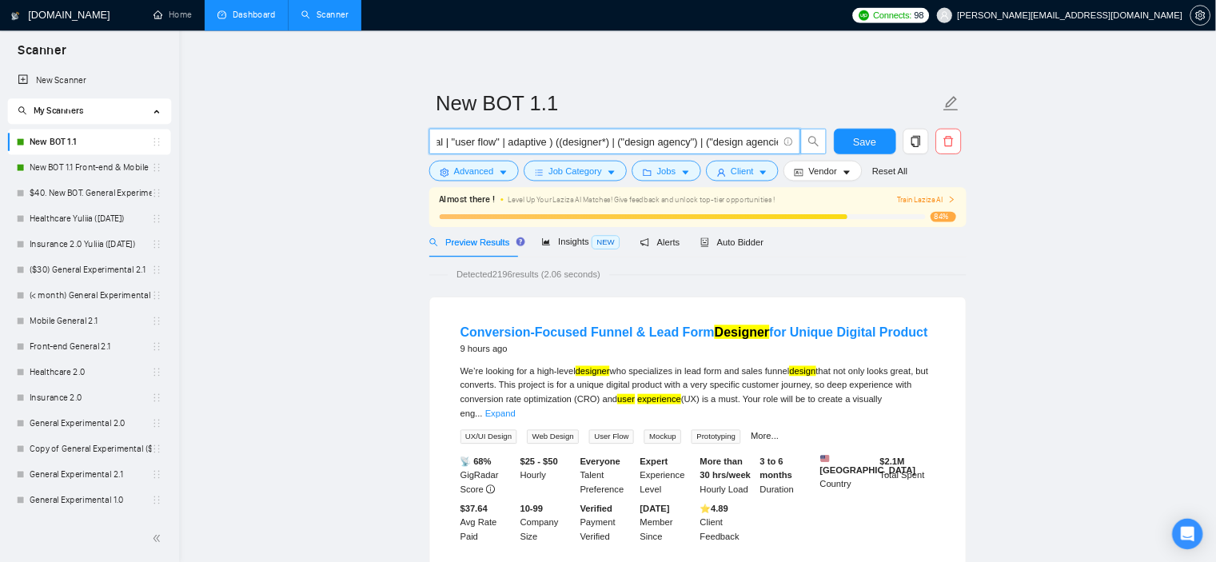
scroll to position [0, 0]
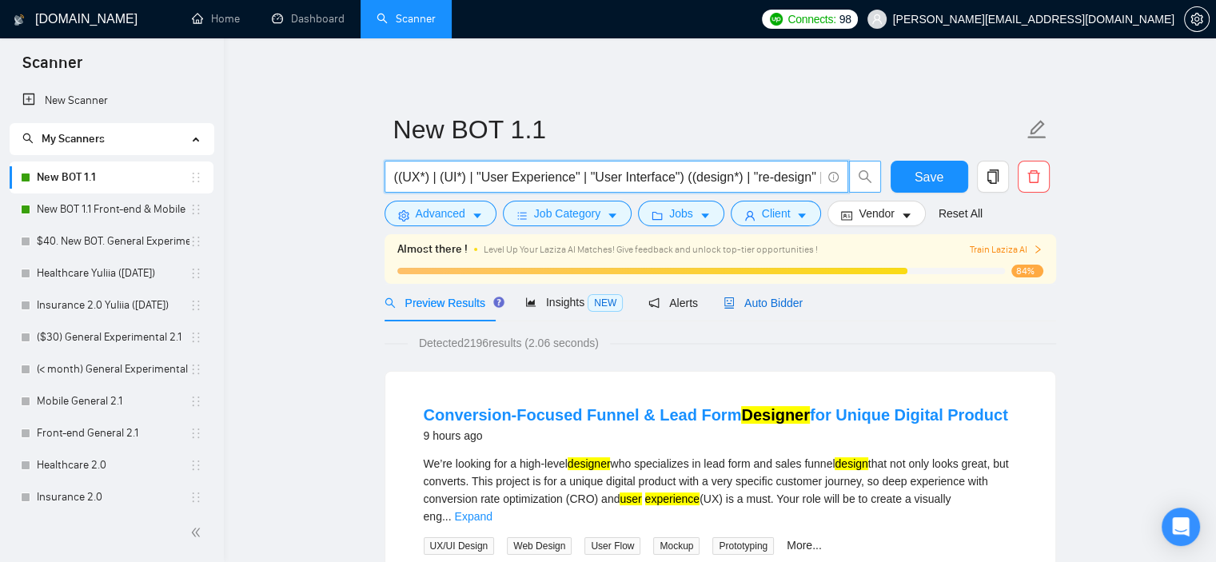
drag, startPoint x: 764, startPoint y: 298, endPoint x: 1096, endPoint y: 277, distance: 332.5
click at [764, 298] on span "Auto Bidder" at bounding box center [763, 303] width 79 height 13
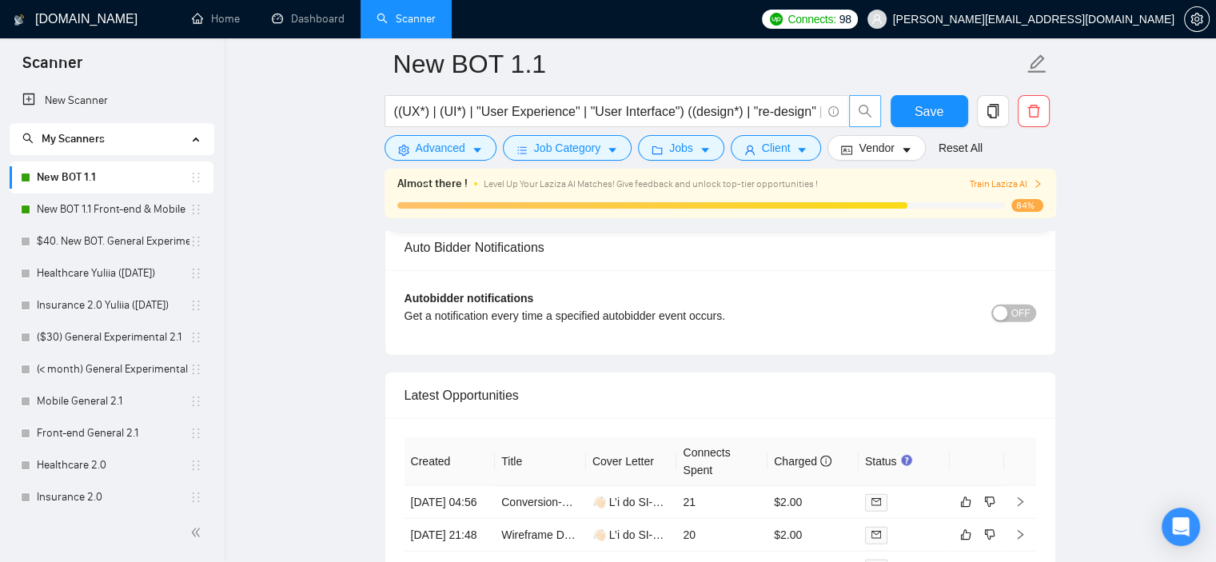
scroll to position [4238, 0]
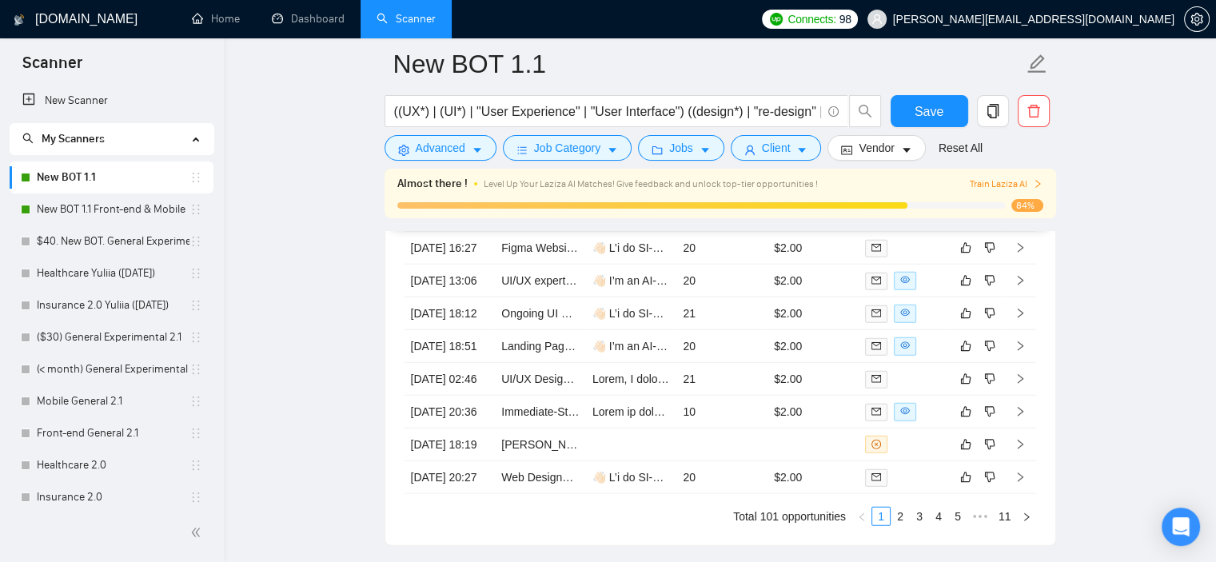
scroll to position [457, 0]
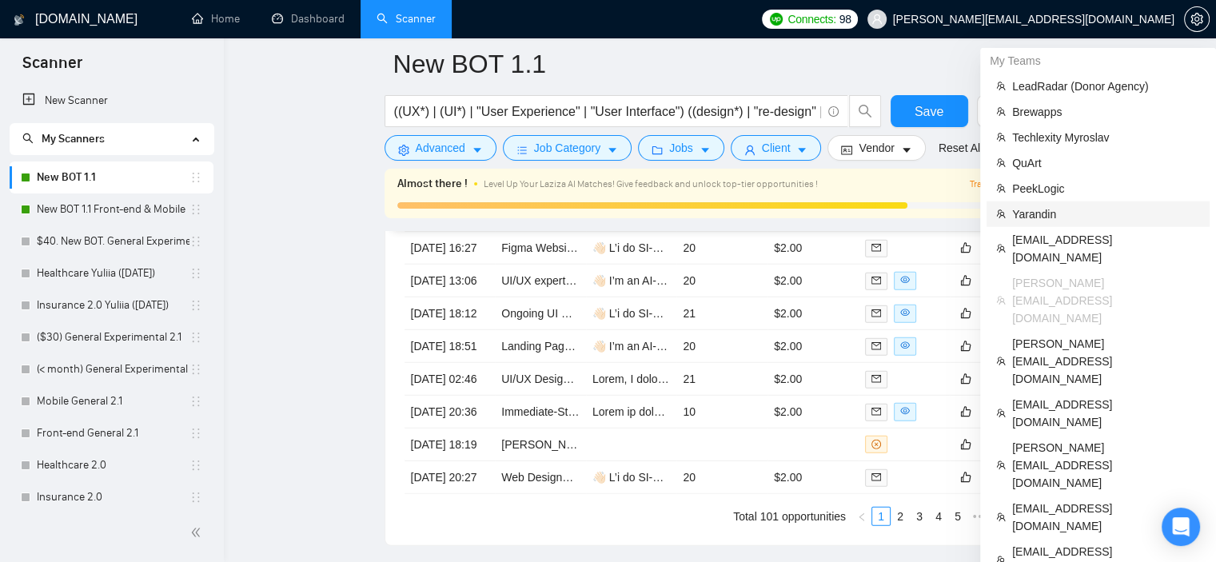
click at [1075, 210] on span "Yarandin" at bounding box center [1106, 215] width 188 height 18
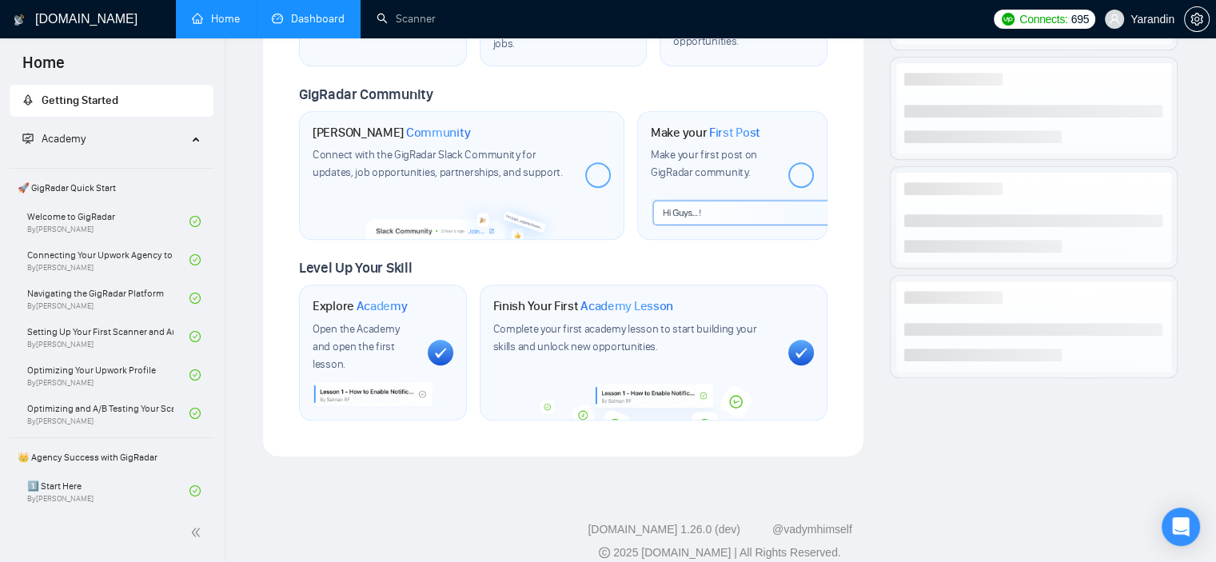
scroll to position [685, 0]
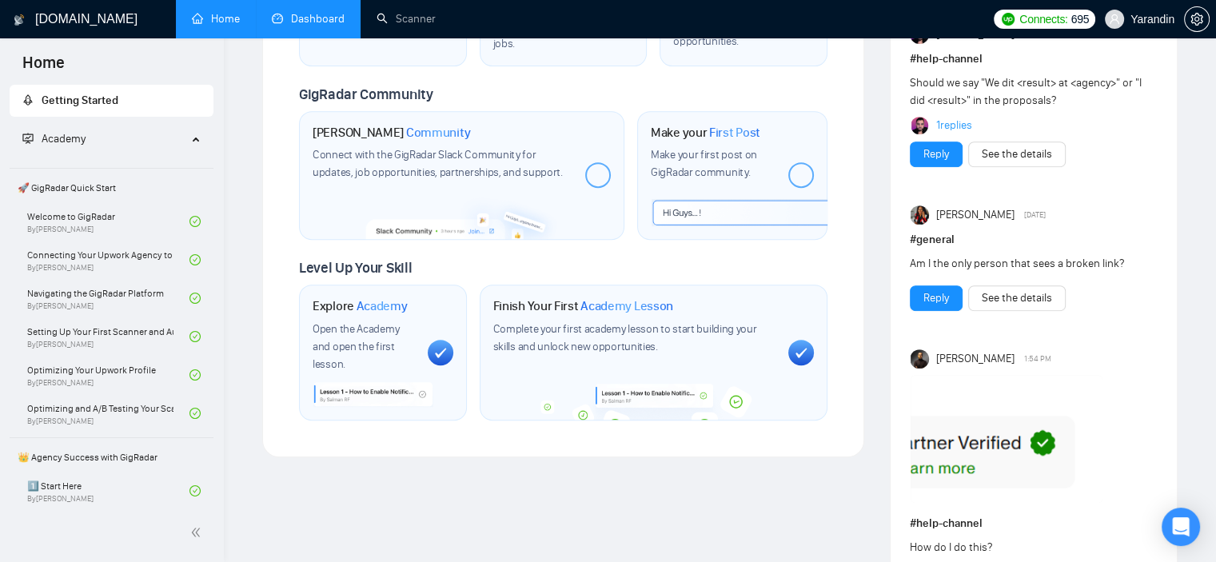
click at [326, 15] on link "Dashboard" at bounding box center [308, 19] width 73 height 14
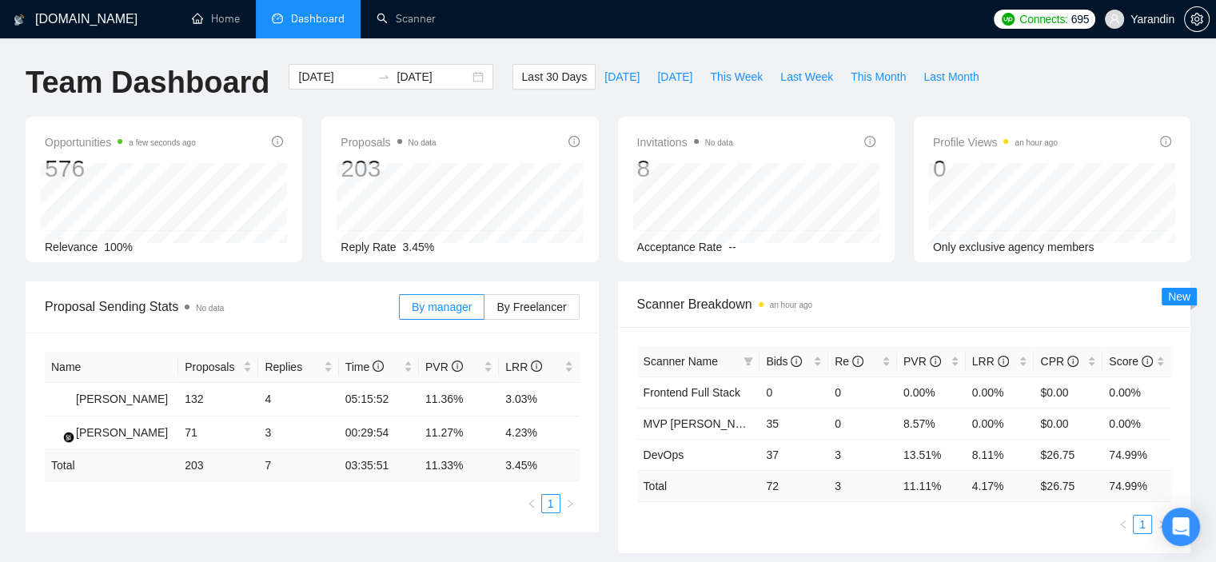
scroll to position [80, 0]
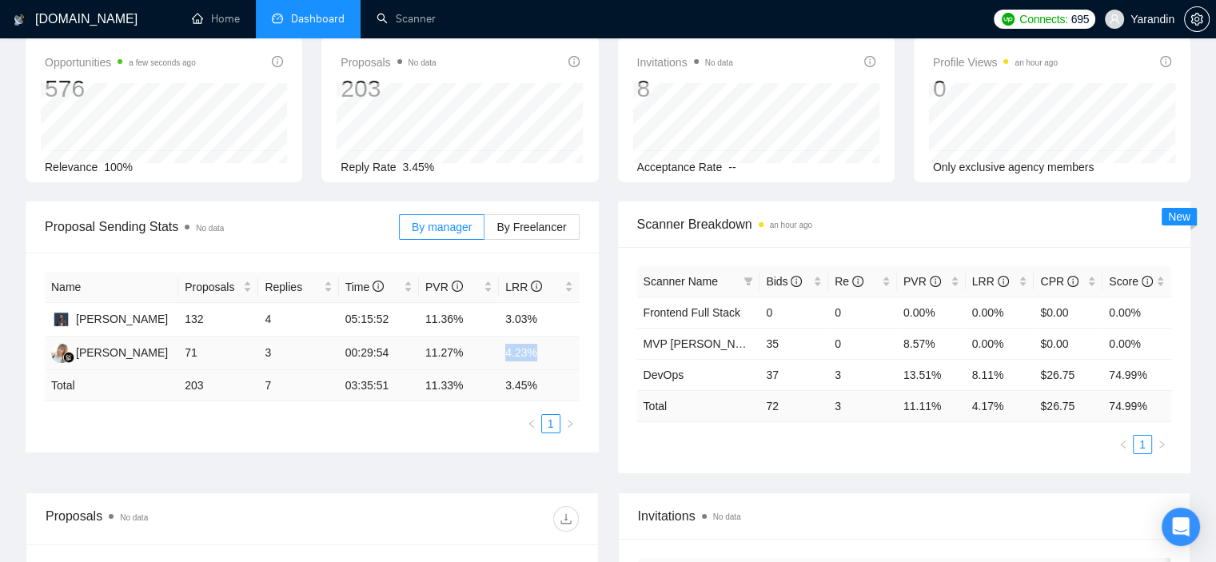
drag, startPoint x: 545, startPoint y: 351, endPoint x: 507, endPoint y: 351, distance: 37.6
click at [507, 351] on td "4.23%" at bounding box center [539, 354] width 80 height 34
copy td "4.23%"
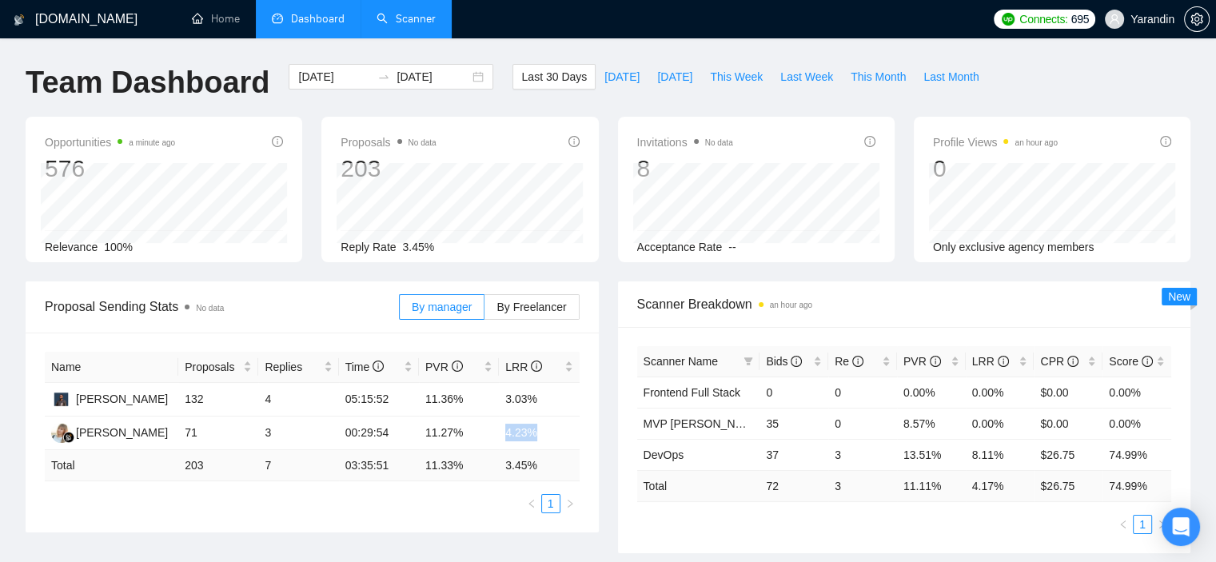
click at [401, 23] on link "Scanner" at bounding box center [406, 19] width 59 height 14
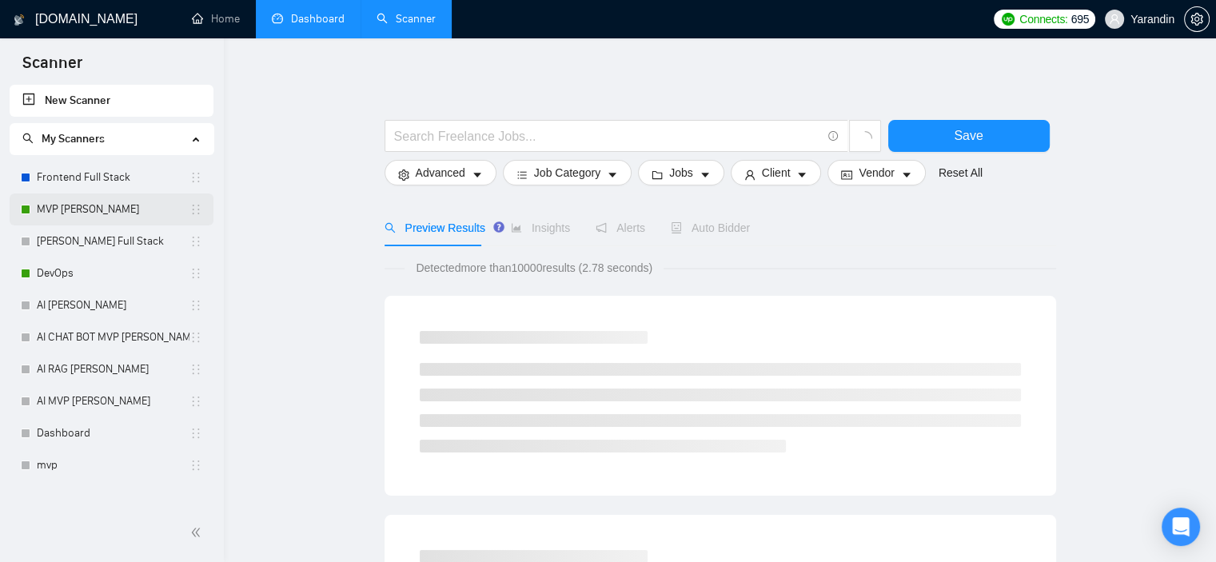
click at [116, 212] on link "MVP [PERSON_NAME]" at bounding box center [113, 210] width 153 height 32
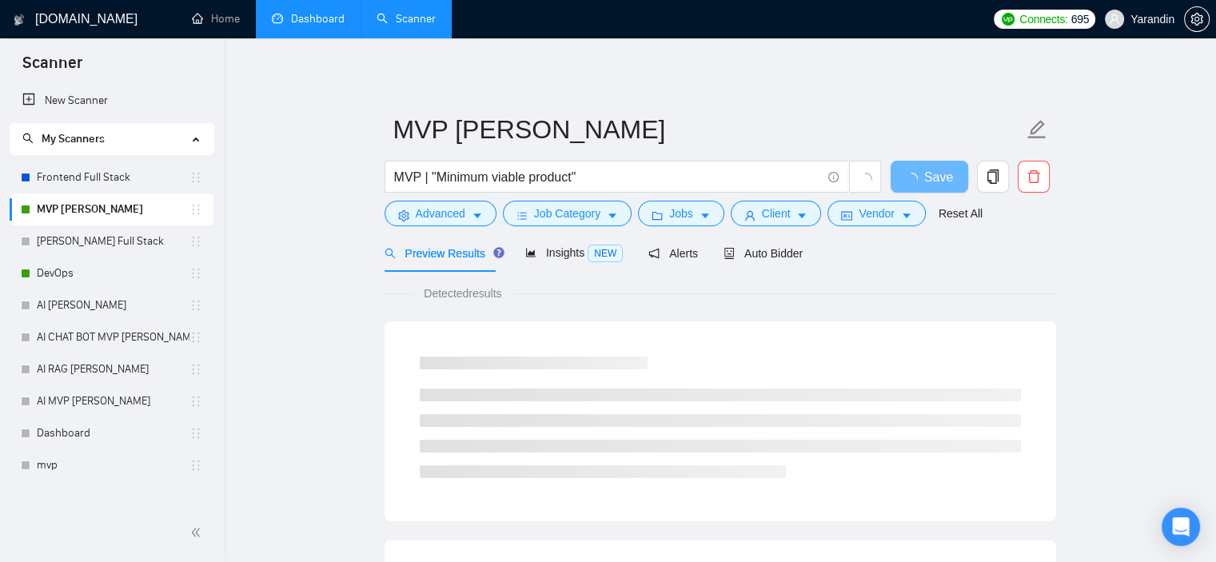
click at [314, 12] on link "Dashboard" at bounding box center [308, 19] width 73 height 14
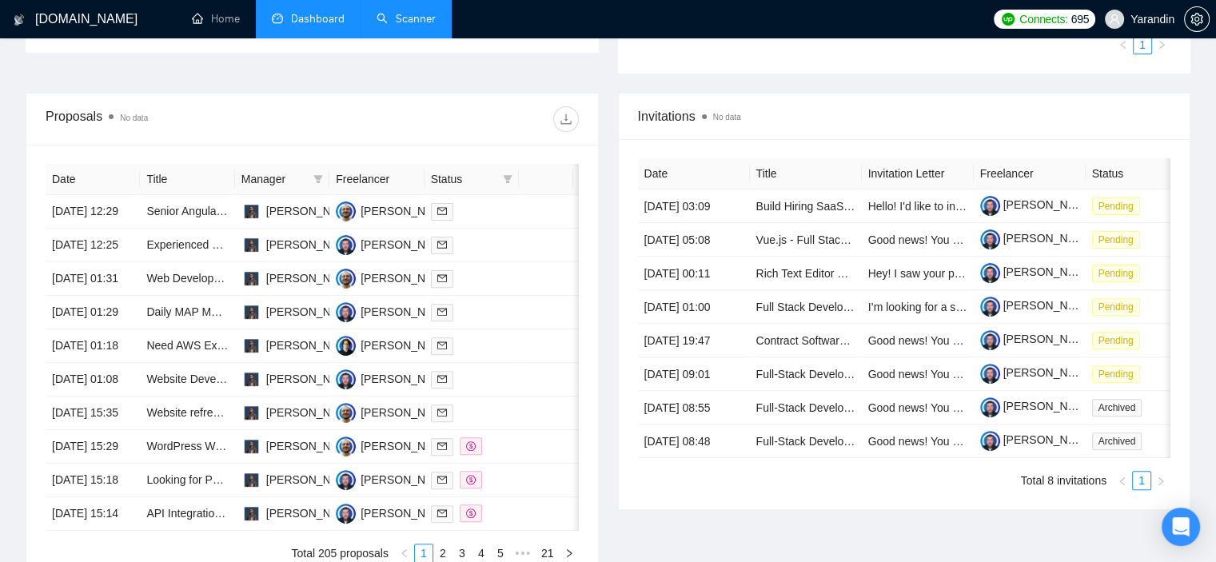
scroll to position [800, 0]
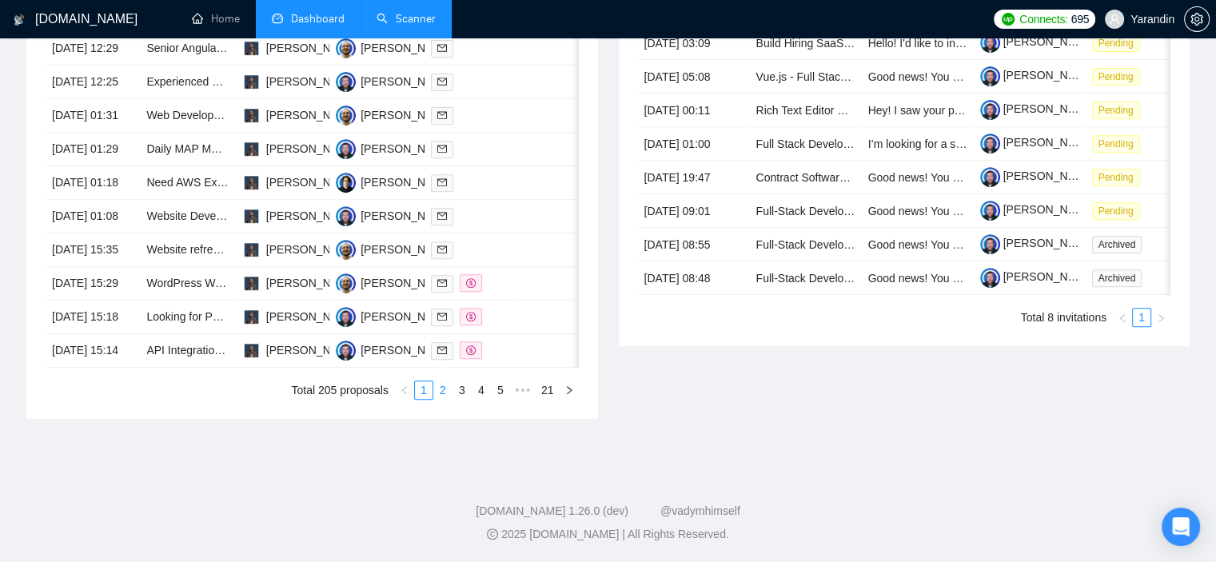
click at [448, 392] on link "2" at bounding box center [443, 390] width 18 height 18
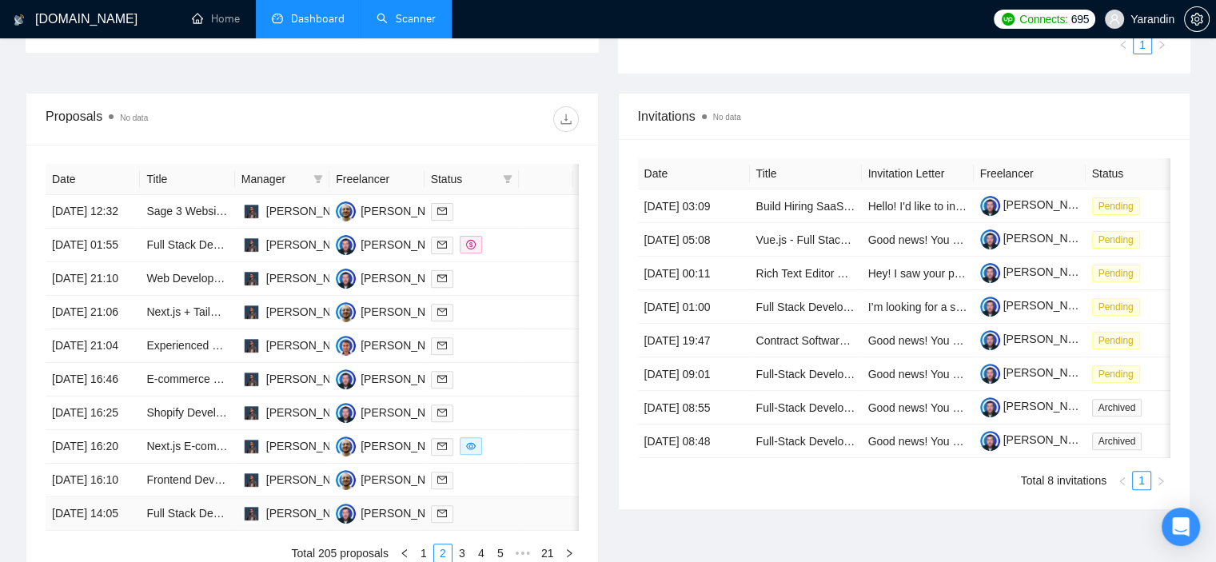
scroll to position [803, 0]
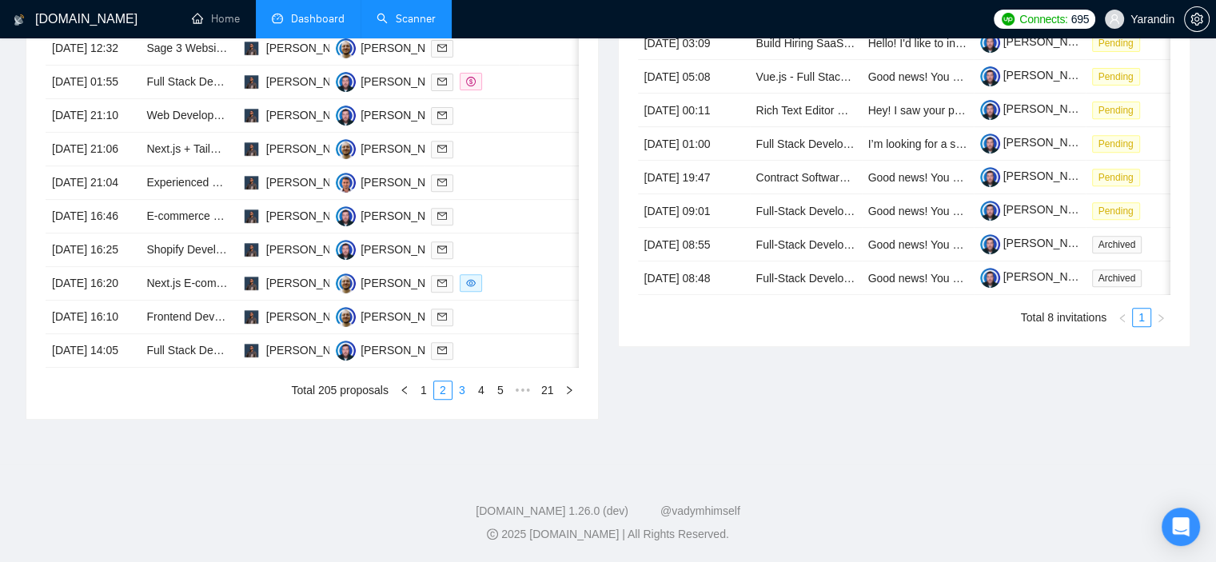
click at [458, 394] on link "3" at bounding box center [462, 390] width 18 height 18
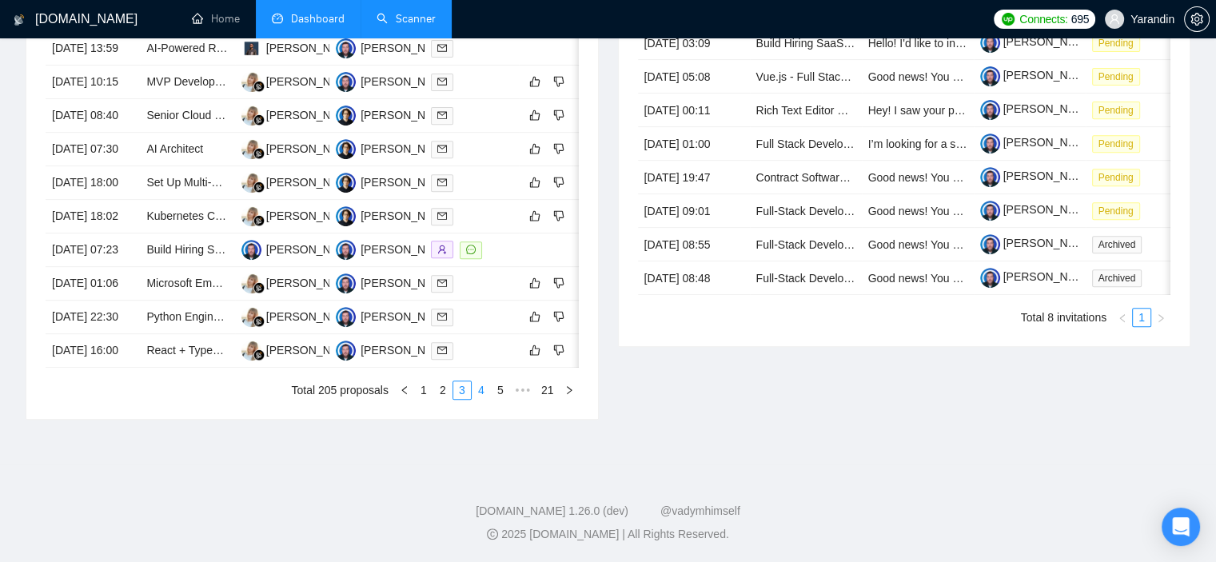
click at [480, 391] on link "4" at bounding box center [482, 390] width 18 height 18
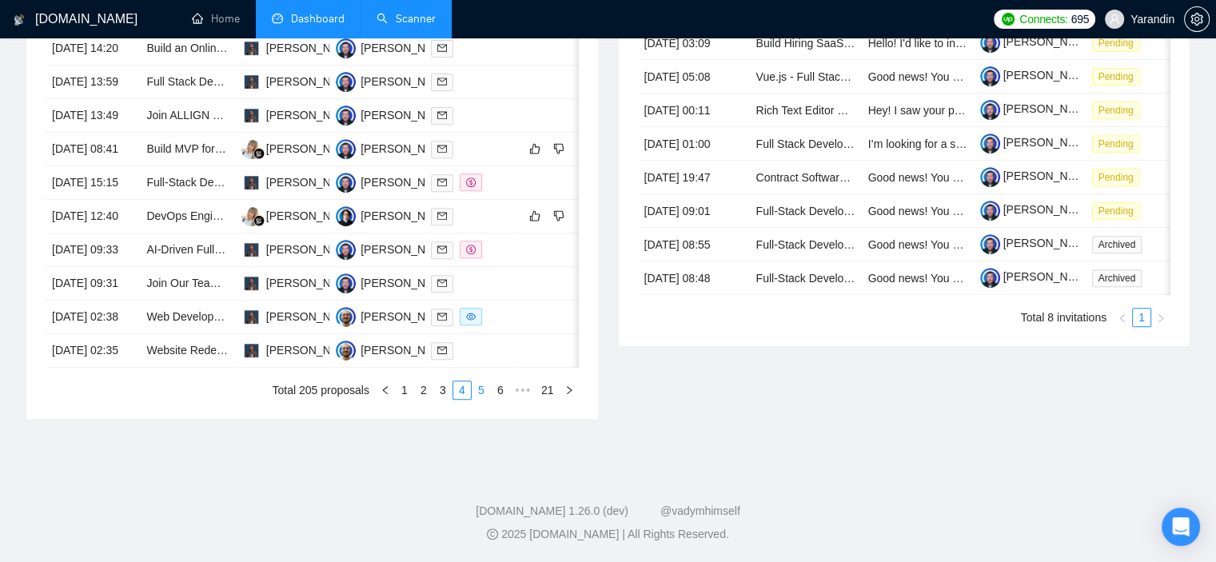
click at [486, 382] on link "5" at bounding box center [482, 390] width 18 height 18
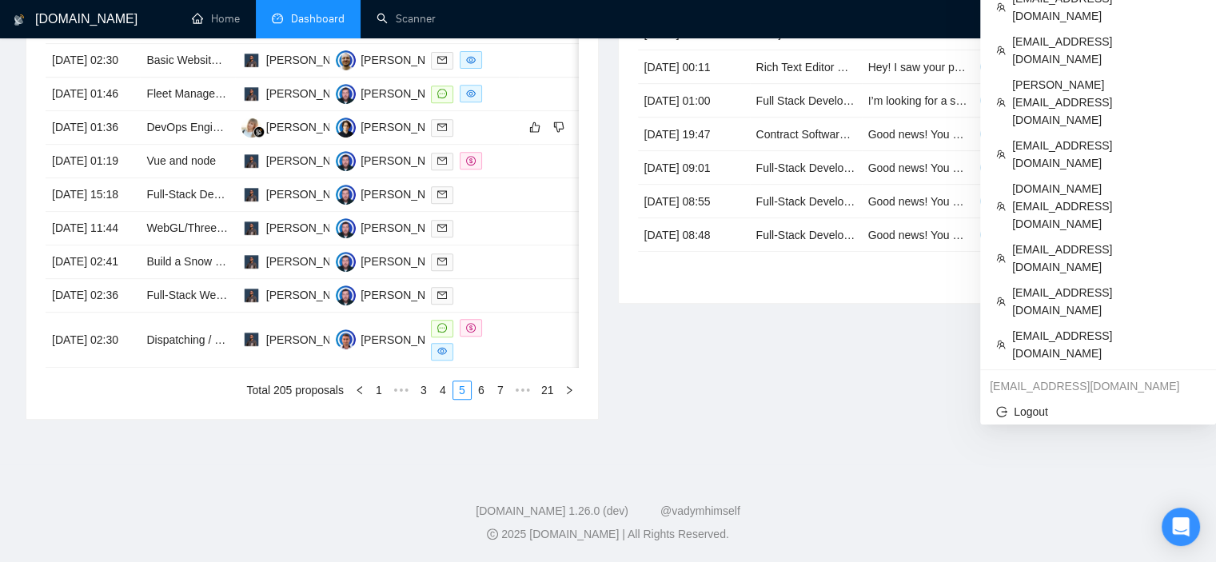
click at [1168, 19] on span "Yarandin" at bounding box center [1153, 19] width 44 height 0
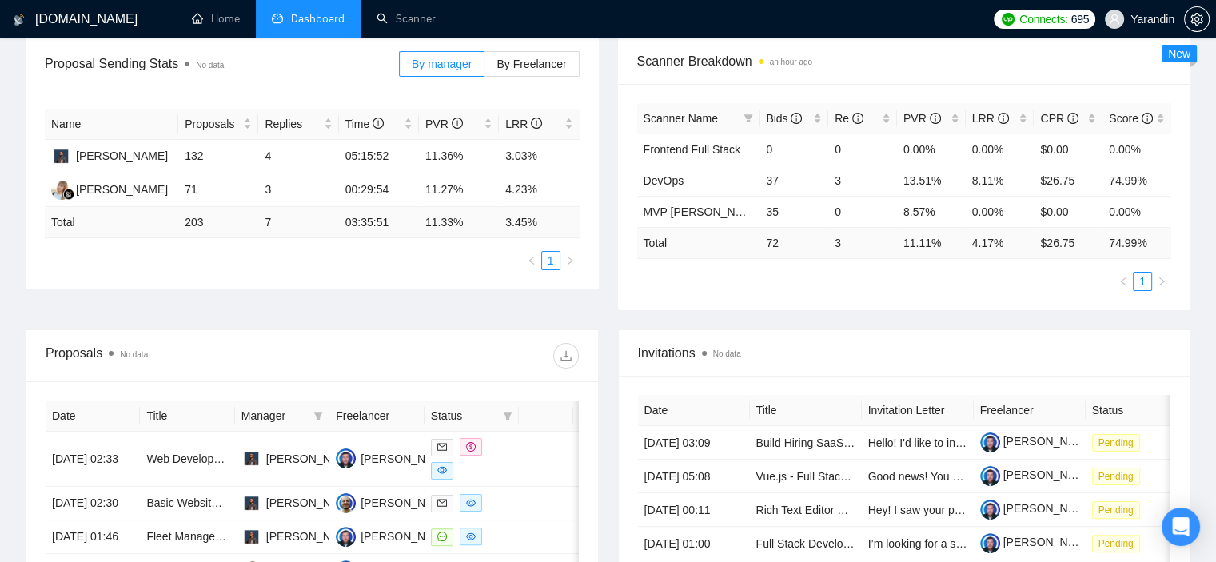
scroll to position [3, 0]
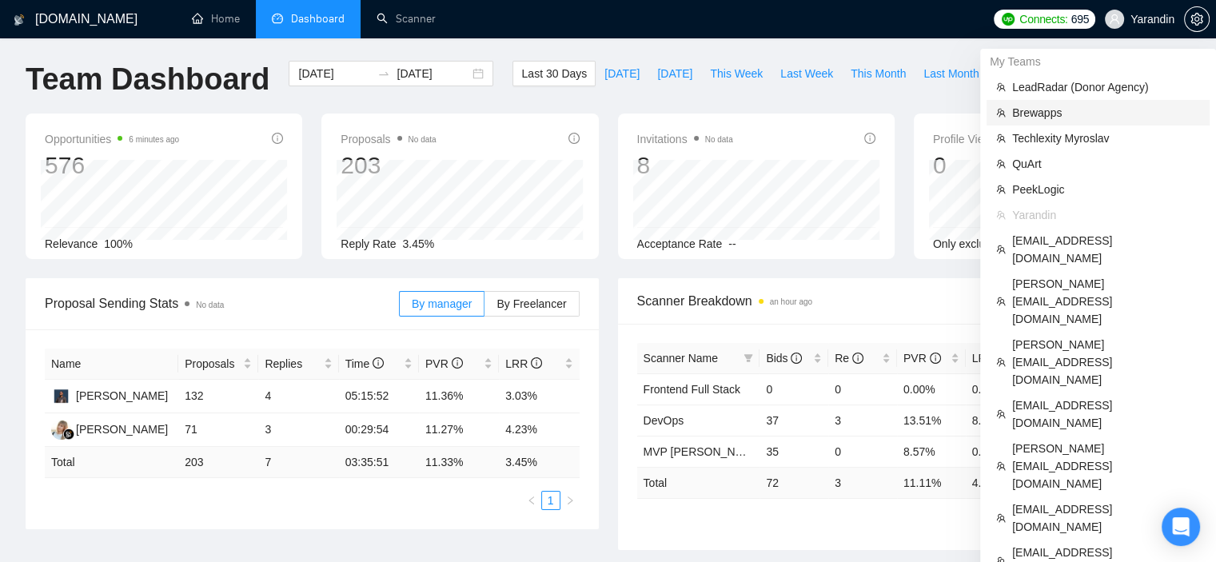
click at [1062, 118] on span "Brewapps" at bounding box center [1106, 113] width 188 height 18
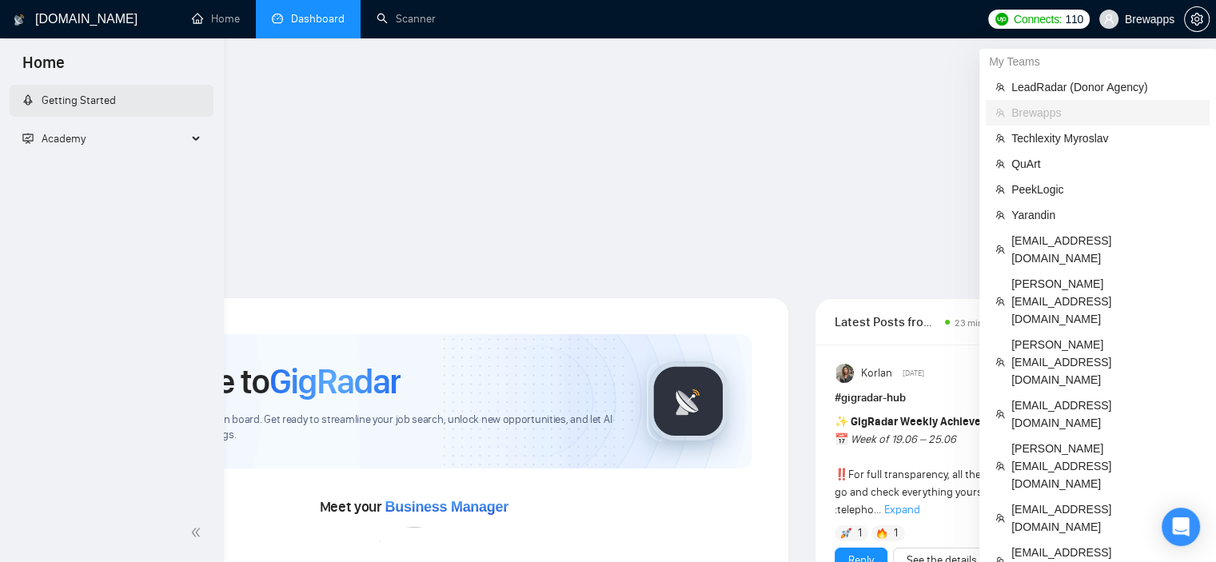
scroll to position [227, 0]
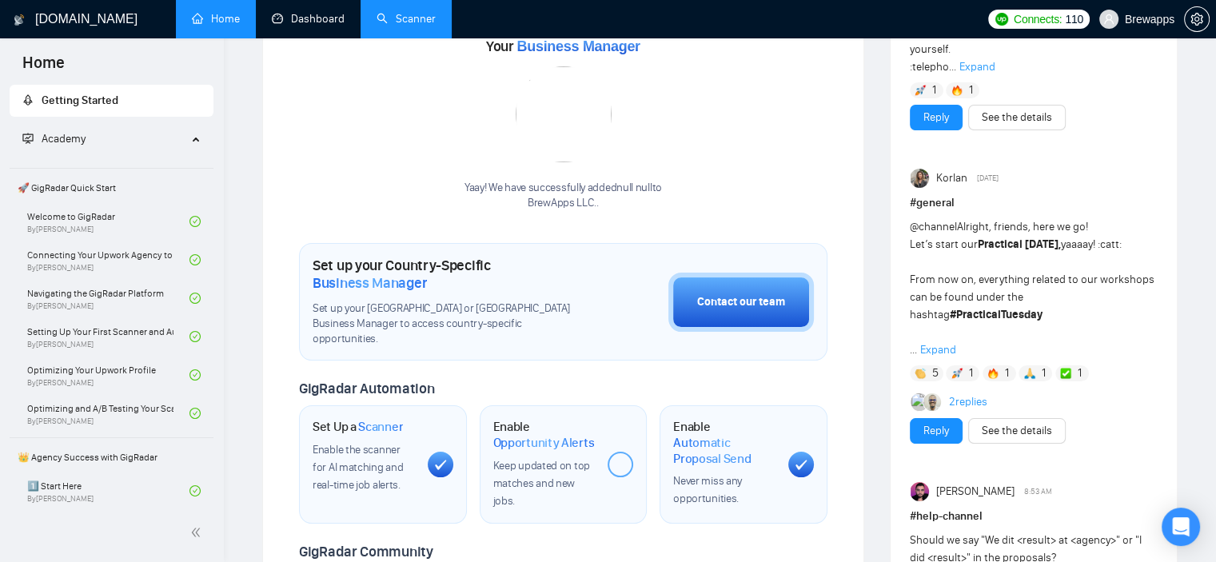
drag, startPoint x: 313, startPoint y: 20, endPoint x: 377, endPoint y: 18, distance: 64.8
click at [313, 19] on link "Dashboard" at bounding box center [308, 19] width 73 height 14
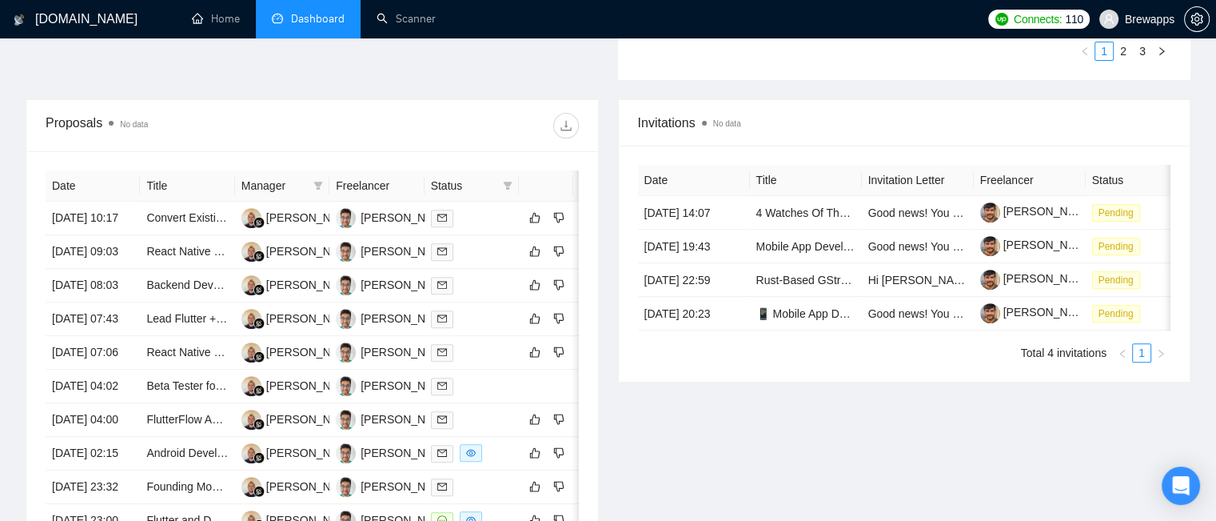
scroll to position [800, 0]
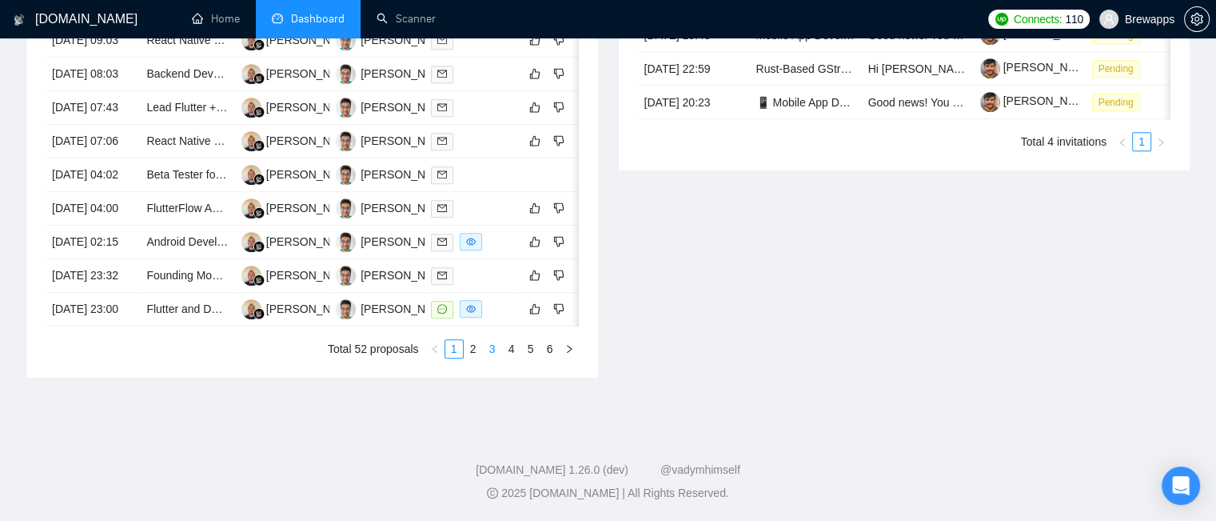
click at [485, 357] on link "3" at bounding box center [493, 349] width 18 height 18
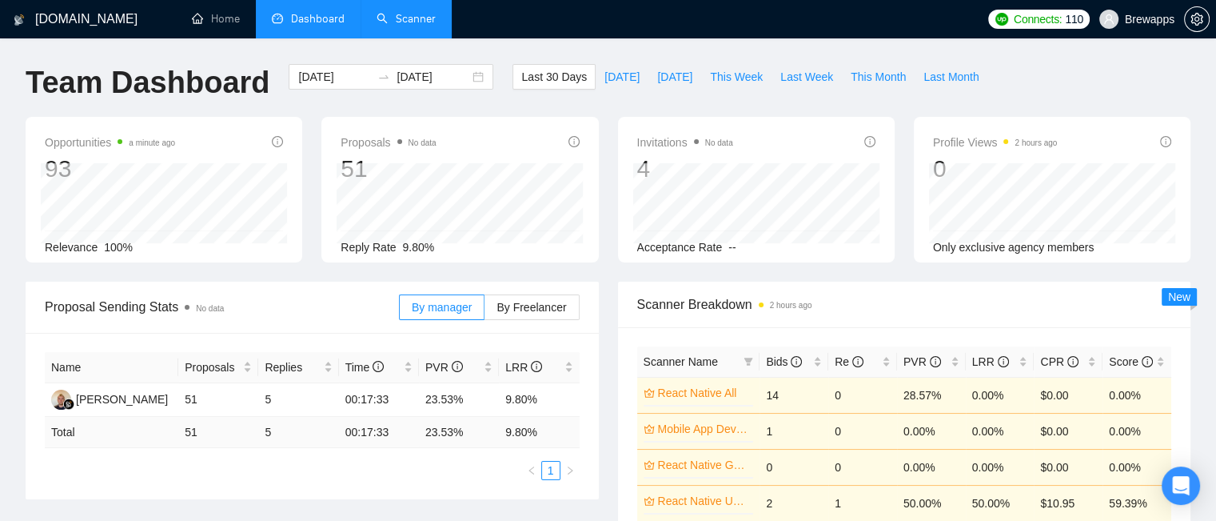
click at [406, 12] on link "Scanner" at bounding box center [406, 19] width 59 height 14
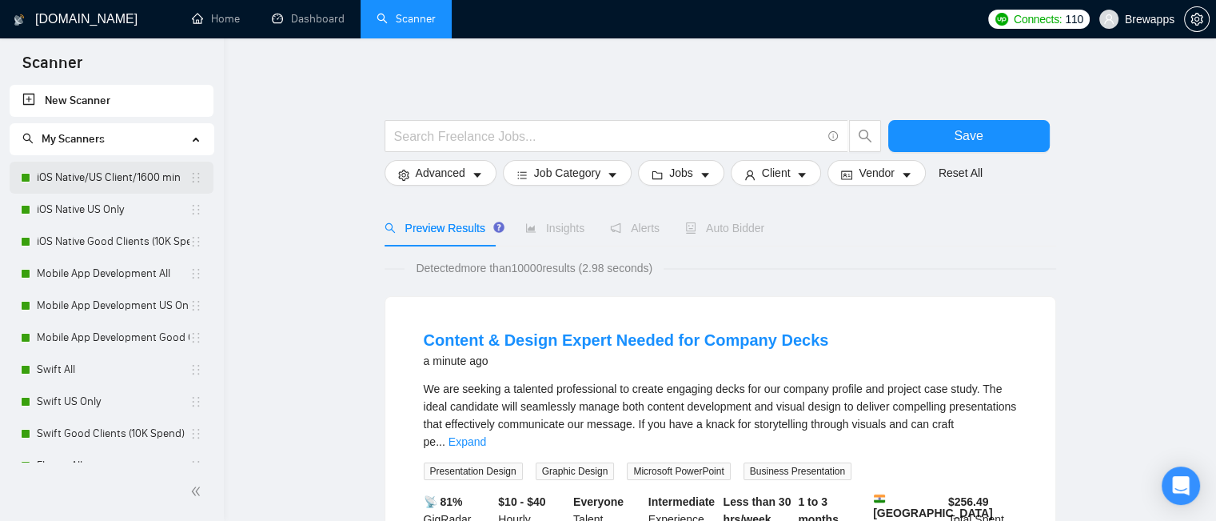
click at [131, 178] on link "iOS Native/US Client/1600 min" at bounding box center [113, 178] width 153 height 32
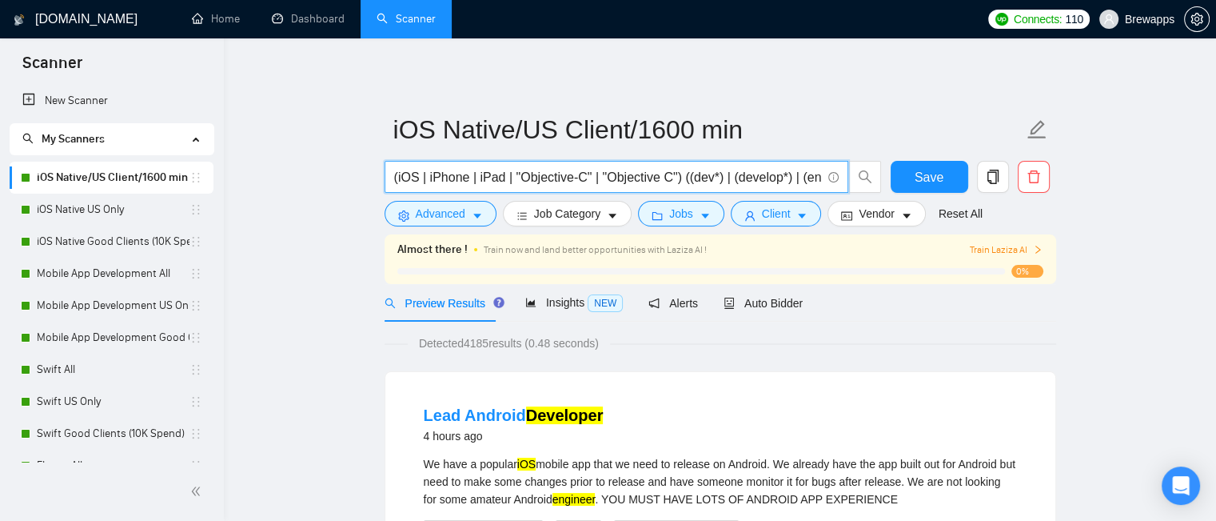
drag, startPoint x: 400, startPoint y: 176, endPoint x: 667, endPoint y: 187, distance: 267.3
click at [667, 187] on span "(iOS | iPhone | iPad | "Objective-C" | "Objective C") ((dev*) | (develop*) | (e…" at bounding box center [617, 177] width 464 height 32
click at [678, 178] on input "(iOS | iPhone | iPad | "Objective-C" | "Objective C") ((dev*) | (develop*) | (e…" at bounding box center [607, 177] width 427 height 20
drag, startPoint x: 684, startPoint y: 178, endPoint x: 667, endPoint y: 189, distance: 20.2
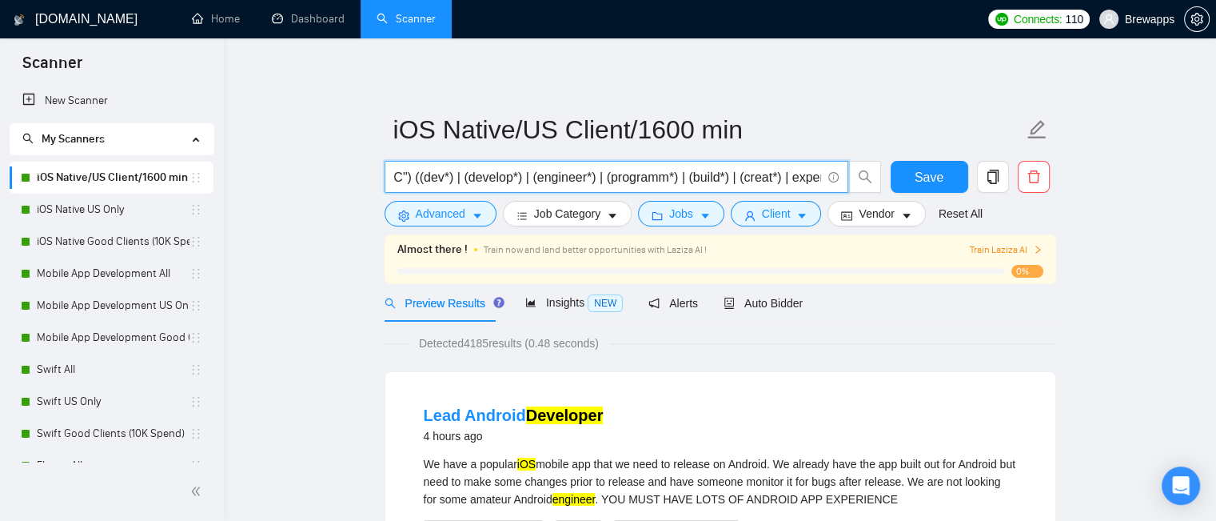
click at [667, 189] on span "(iOS | iPhone | iPad | "Objective-C" | "Objective C") ((dev*) | (develop*) | (e…" at bounding box center [617, 177] width 464 height 32
click at [489, 177] on input "(iOS | iPhone | iPad | "Objective-C" | "Objective C") ((dev*) | (develop*) | (e…" at bounding box center [607, 177] width 427 height 20
drag, startPoint x: 689, startPoint y: 180, endPoint x: 769, endPoint y: 180, distance: 80.8
click at [769, 180] on input "(iOS | iPhone | iPad | "Objective-C" | "Objective C") ((dev*) | (develop*) | (e…" at bounding box center [607, 177] width 427 height 20
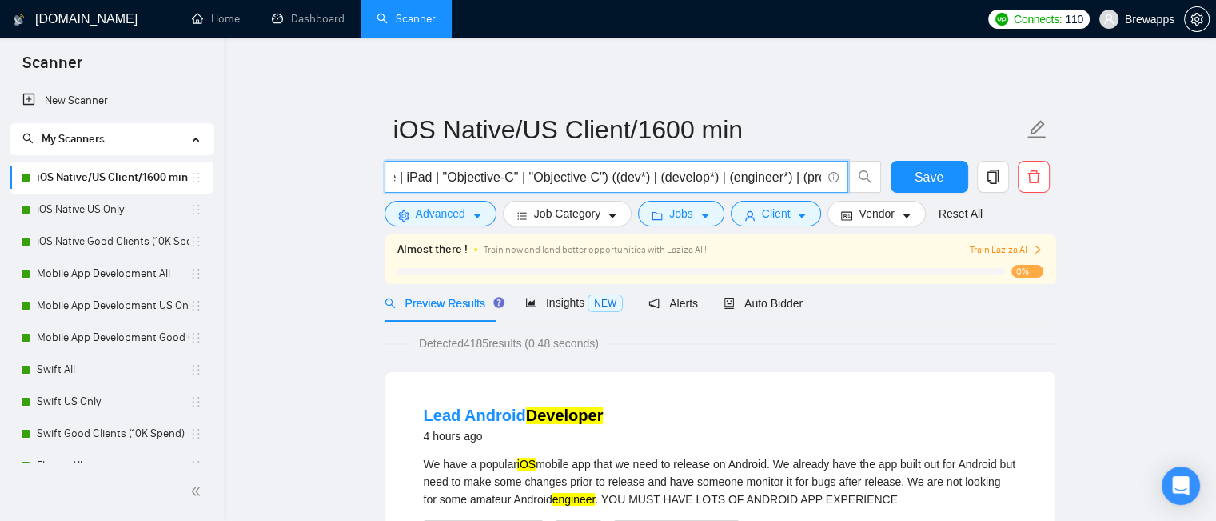
click at [709, 181] on input "(iOS | iPhone | iPad | "Objective-C" | "Objective C") ((dev*) | (develop*) | (e…" at bounding box center [607, 177] width 427 height 20
click at [787, 182] on input "(iOS | iPhone | iPad | "Objective-C" | "Objective C") ((dev*) | (develop*) | (e…" at bounding box center [607, 177] width 427 height 20
click at [622, 178] on input "(iOS | iPhone | iPad | "Objective-C" | "Objective C") ((dev*) | (develop*) | (e…" at bounding box center [607, 177] width 427 height 20
click at [692, 178] on input "(iOS | iPhone | iPad | "Objective-C" | "Objective C") ((dev*) | (develop*) | (e…" at bounding box center [607, 177] width 427 height 20
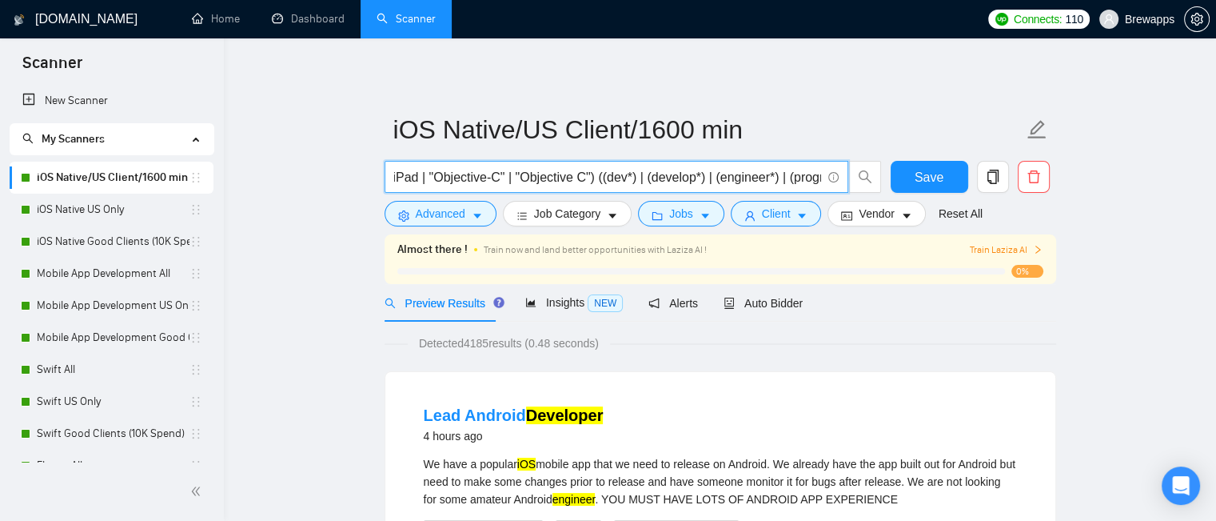
drag, startPoint x: 694, startPoint y: 185, endPoint x: 790, endPoint y: 177, distance: 96.3
click at [791, 178] on input "(iOS | iPhone | iPad | "Objective-C" | "Objective C") ((dev*) | (develop*) | (e…" at bounding box center [607, 177] width 427 height 20
click at [698, 178] on input "(iOS | iPhone | iPad | "Objective-C" | "Objective C") ((dev*) | (develop*) | (e…" at bounding box center [607, 177] width 427 height 20
click at [696, 180] on input "(iOS | iPhone | iPad | "Objective-C" | "Objective C") ((dev*) | (develop*) | (e…" at bounding box center [607, 177] width 427 height 20
click at [726, 171] on input "(iOS | iPhone | iPad | "Objective-C" | "Objective C") ((dev*) | (develop*) | (e…" at bounding box center [607, 177] width 427 height 20
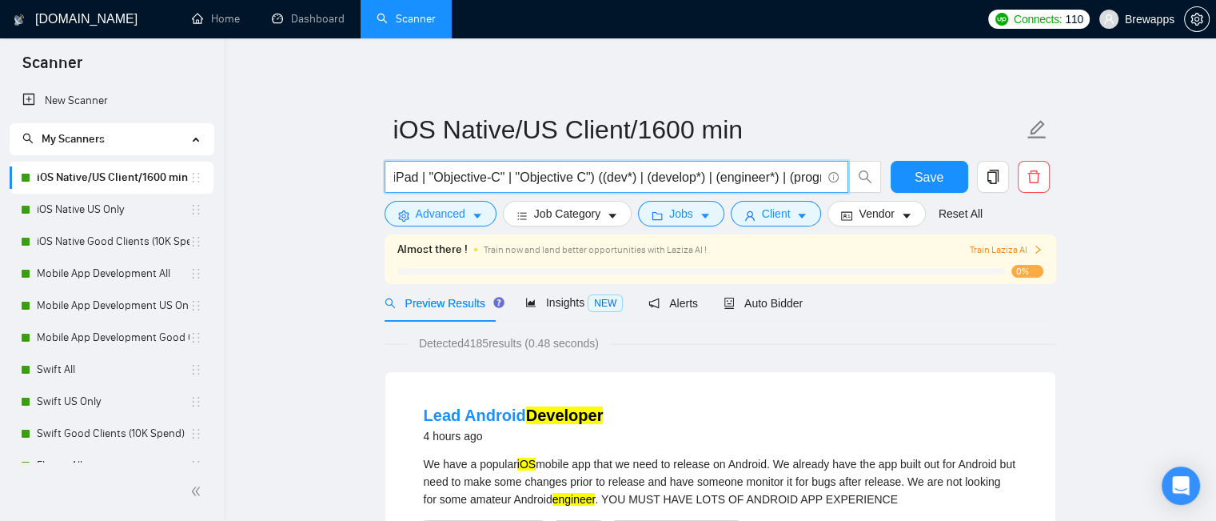
drag, startPoint x: 597, startPoint y: 180, endPoint x: 632, endPoint y: 174, distance: 35.0
click at [632, 174] on input "(iOS | iPhone | iPad | "Objective-C" | "Objective C") ((dev*) | (develop*) | (e…" at bounding box center [607, 177] width 427 height 20
drag, startPoint x: 642, startPoint y: 176, endPoint x: 704, endPoint y: 176, distance: 61.6
click at [704, 176] on input "(iOS | iPhone | iPad | "Objective-C" | "Objective C") ((dev*) | (develop*) | (e…" at bounding box center [607, 177] width 427 height 20
click at [649, 181] on input "(iOS | iPhone | iPad | "Objective-C" | "Objective C") ((dev*) | (develop*) | (e…" at bounding box center [607, 177] width 427 height 20
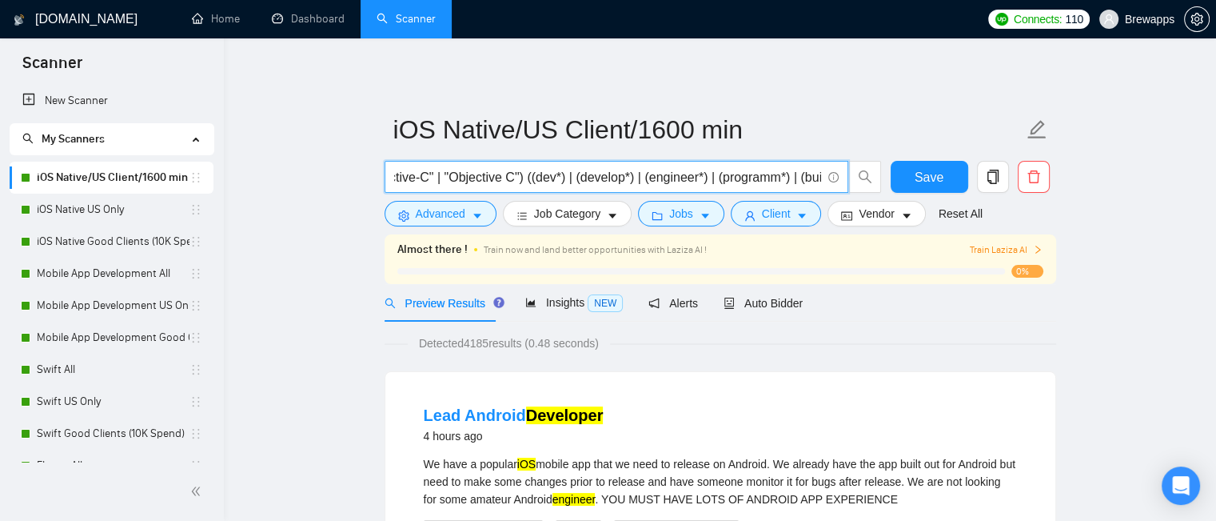
scroll to position [0, 270]
drag, startPoint x: 715, startPoint y: 182, endPoint x: 691, endPoint y: 180, distance: 24.0
click at [746, 182] on input "(iOS | iPhone | iPad | "Objective-C" | "Objective C") ((dev*) | (develop*) | (e…" at bounding box center [607, 177] width 427 height 20
click at [700, 177] on input "(iOS | iPhone | iPad | "Objective-C" | "Objective C") ((dev*) | (develop*) | (e…" at bounding box center [607, 177] width 427 height 20
click at [748, 184] on input "(iOS | iPhone | iPad | "Objective-C" | "Objective C") ((dev*) | (develop*) | (e…" at bounding box center [607, 177] width 427 height 20
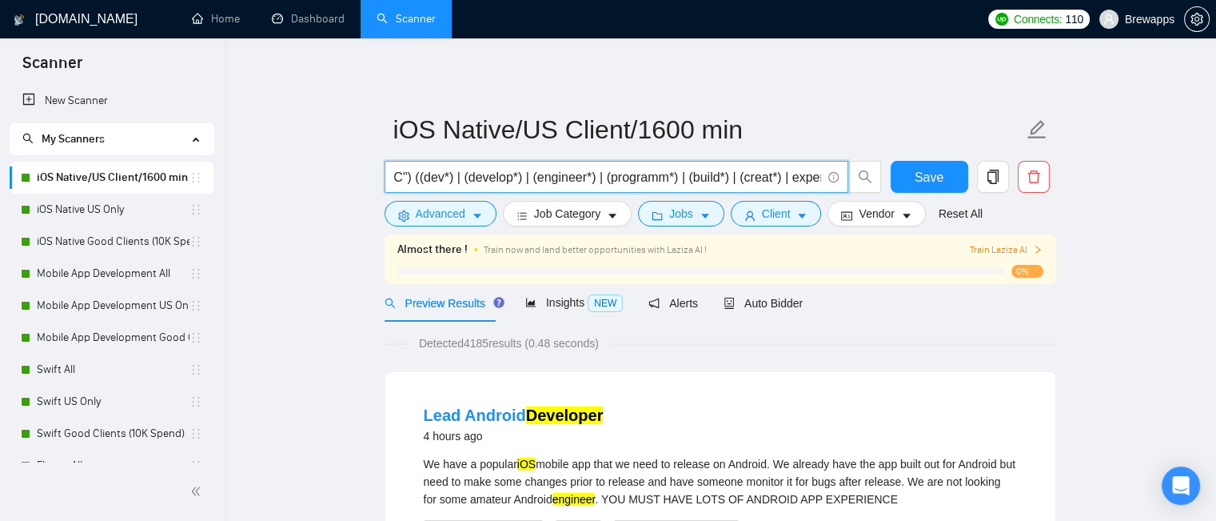
click at [797, 178] on input "(iOS | iPhone | iPad | "Objective-C" | "Objective C") ((dev*) | (develop*) | (e…" at bounding box center [607, 177] width 427 height 20
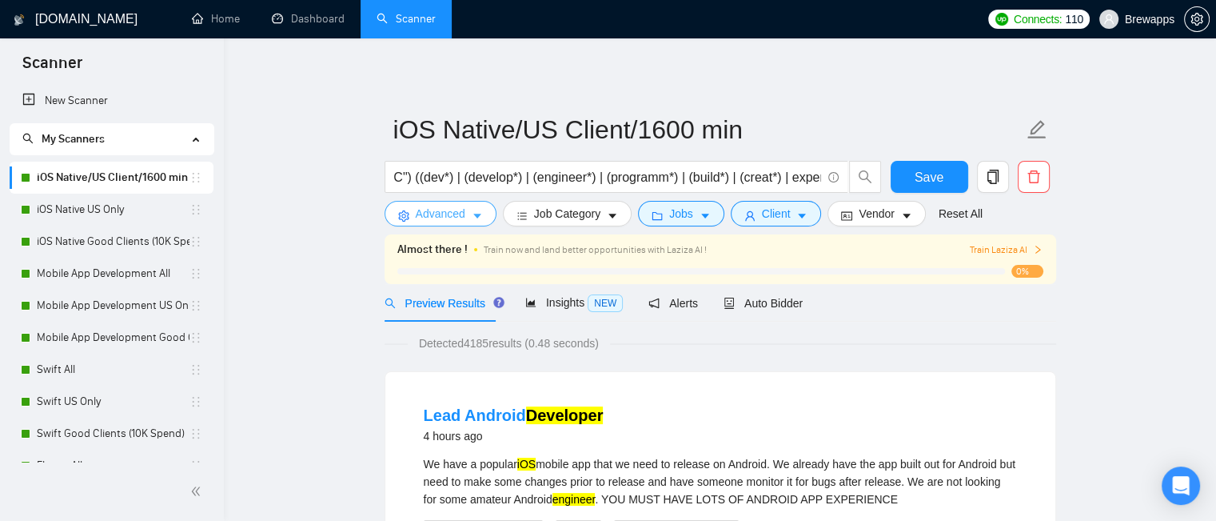
click at [483, 214] on button "Advanced" at bounding box center [441, 214] width 112 height 26
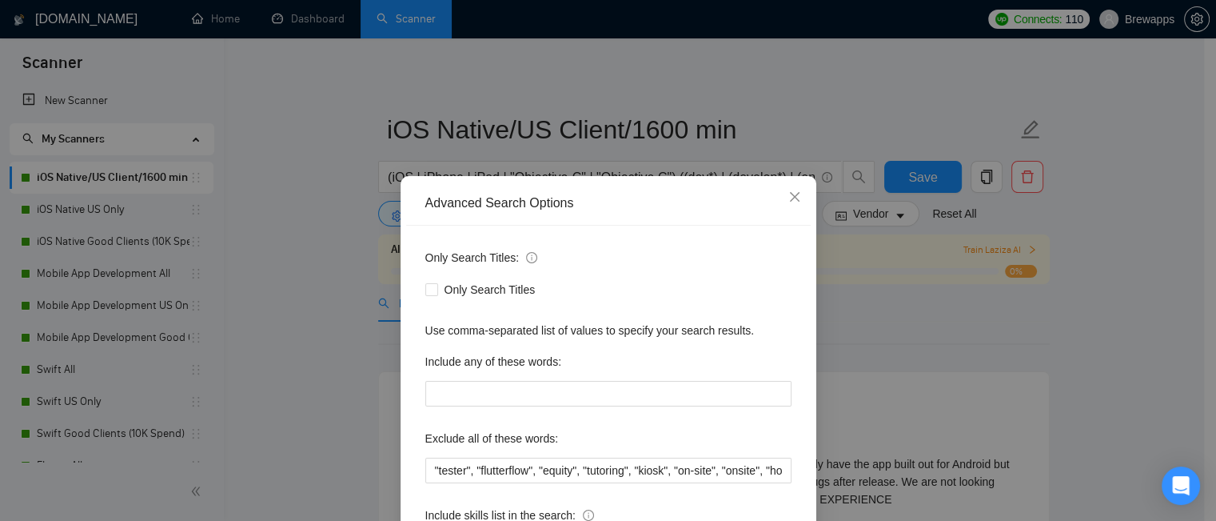
scroll to position [144, 0]
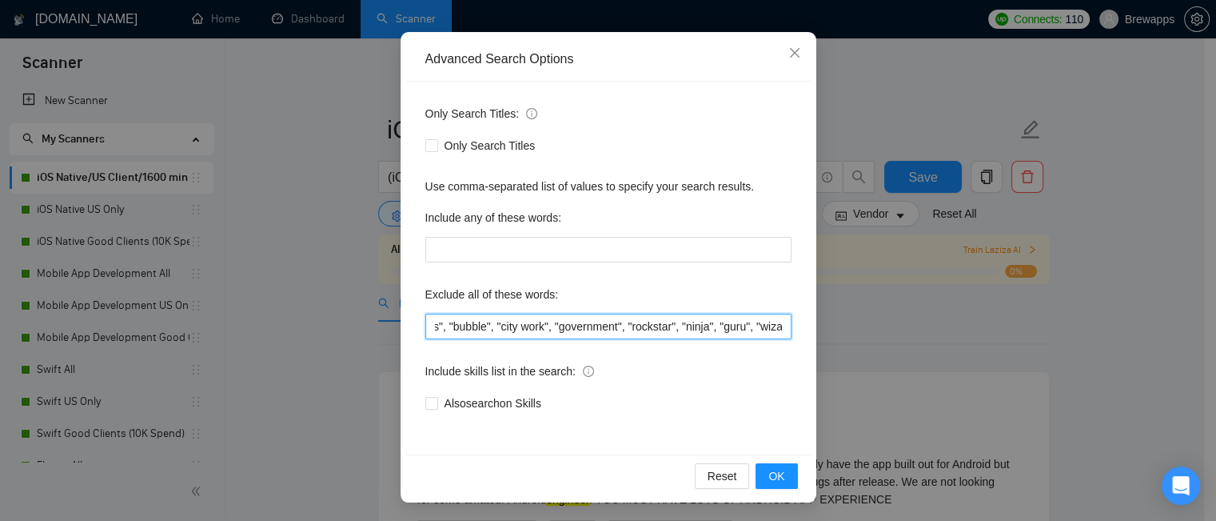
drag, startPoint x: 570, startPoint y: 327, endPoint x: 798, endPoint y: 332, distance: 228.0
click at [798, 332] on div "Only Search Titles: Only Search Titles Use comma-separated list of values to sp…" at bounding box center [608, 268] width 405 height 373
click at [726, 329] on input ""tester", "flutterflow", "equity", "tutoring", "kiosk", "on-site", "onsite", "h…" at bounding box center [608, 326] width 366 height 26
click at [577, 325] on input ""tester", "flutterflow", "equity", "tutoring", "kiosk", "on-site", "onsite", "h…" at bounding box center [608, 326] width 366 height 26
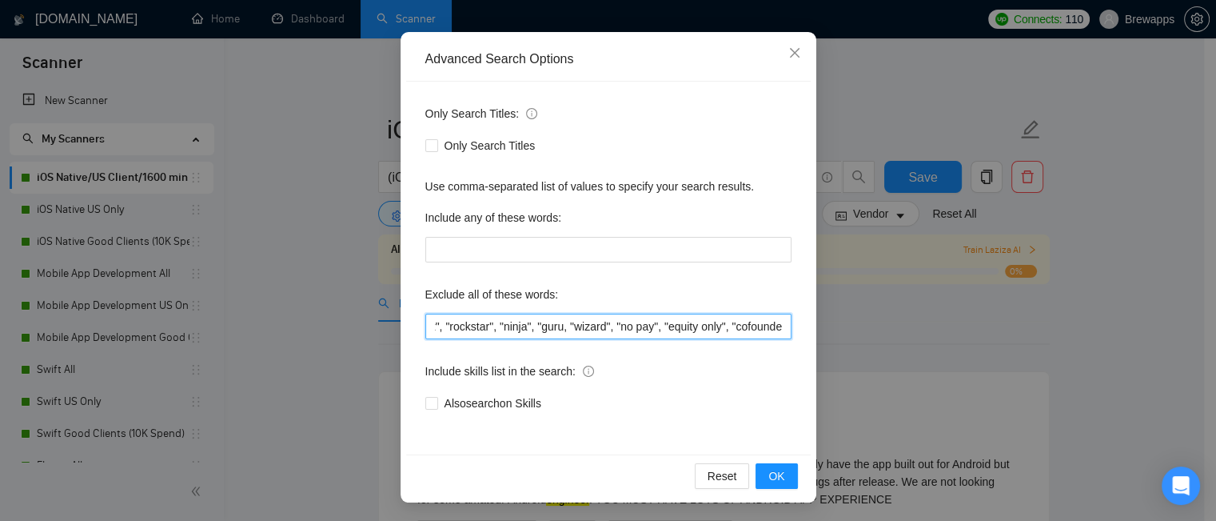
click at [549, 325] on input ""tester", "flutterflow", "equity", "tutoring", "kiosk", "on-site", "onsite", "h…" at bounding box center [608, 326] width 366 height 26
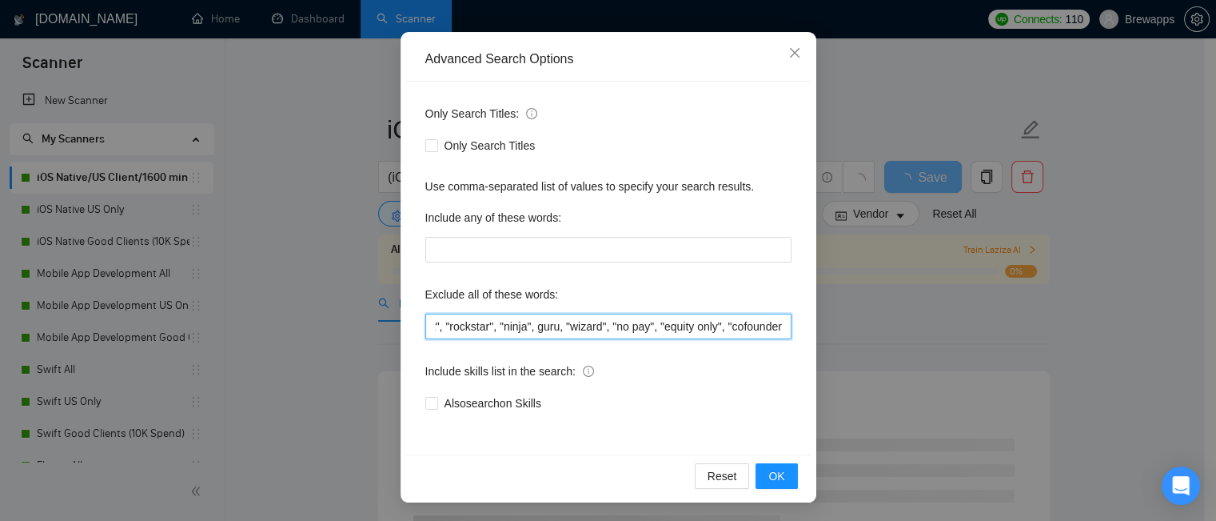
drag, startPoint x: 626, startPoint y: 326, endPoint x: 662, endPoint y: 326, distance: 36.0
click at [662, 326] on input ""tester", "flutterflow", "equity", "tutoring", "kiosk", "on-site", "onsite", "h…" at bounding box center [608, 326] width 366 height 26
drag, startPoint x: 675, startPoint y: 327, endPoint x: 671, endPoint y: 345, distance: 18.8
click at [723, 333] on input ""tester", "flutterflow", "equity", "tutoring", "kiosk", "on-site", "onsite", "h…" at bounding box center [608, 326] width 366 height 26
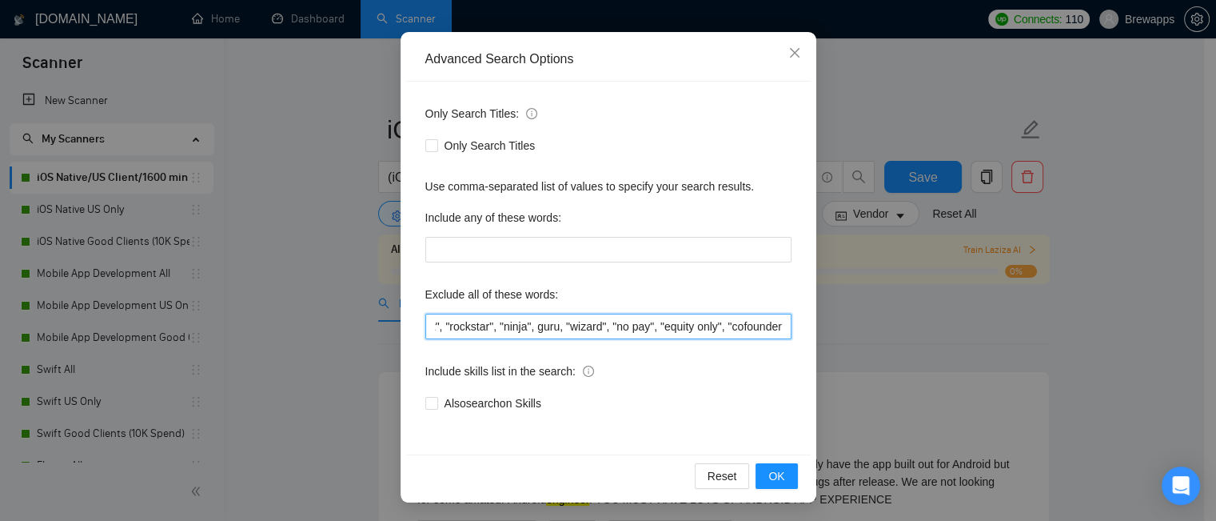
click at [614, 324] on input ""tester", "flutterflow", "equity", "tutoring", "kiosk", "on-site", "onsite", "h…" at bounding box center [608, 326] width 366 height 26
click at [578, 327] on input ""tester", "flutterflow", "equity", "tutoring", "kiosk", "on-site", "onsite", "h…" at bounding box center [608, 326] width 366 height 26
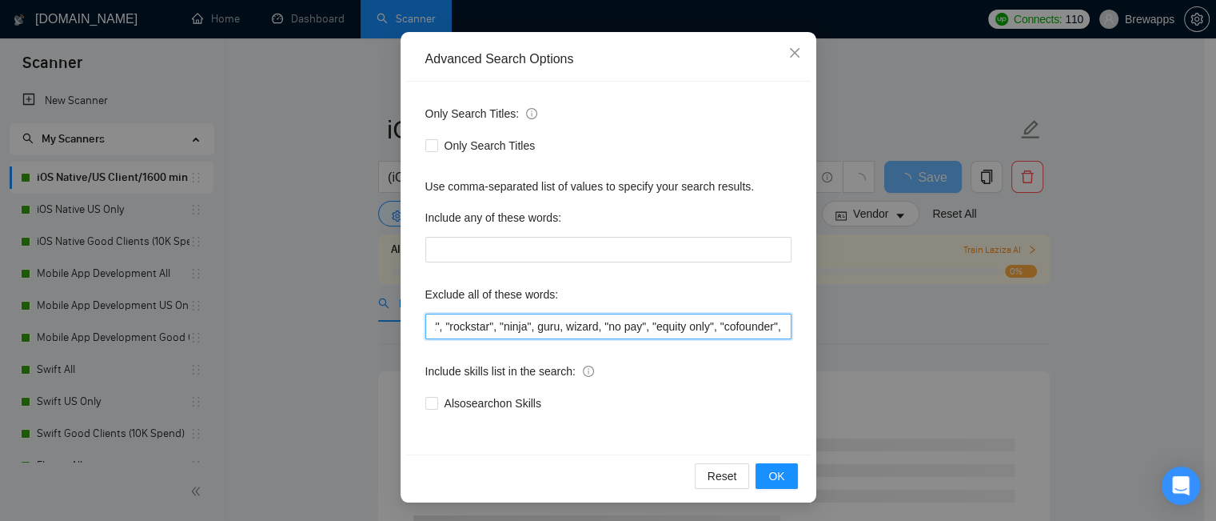
drag, startPoint x: 802, startPoint y: 329, endPoint x: 835, endPoint y: 323, distance: 33.3
click at [835, 323] on div "Advanced Search Options Only Search Titles: Only Search Titles Use comma-separa…" at bounding box center [608, 260] width 1216 height 521
click at [673, 326] on input ""tester", "flutterflow", "equity", "tutoring", "kiosk", "on-site", "onsite", "h…" at bounding box center [608, 326] width 366 height 26
drag, startPoint x: 700, startPoint y: 325, endPoint x: 783, endPoint y: 324, distance: 83.2
click at [783, 324] on input ""tester", "flutterflow", "equity", "tutoring", "kiosk", "on-site", "onsite", "h…" at bounding box center [608, 326] width 366 height 26
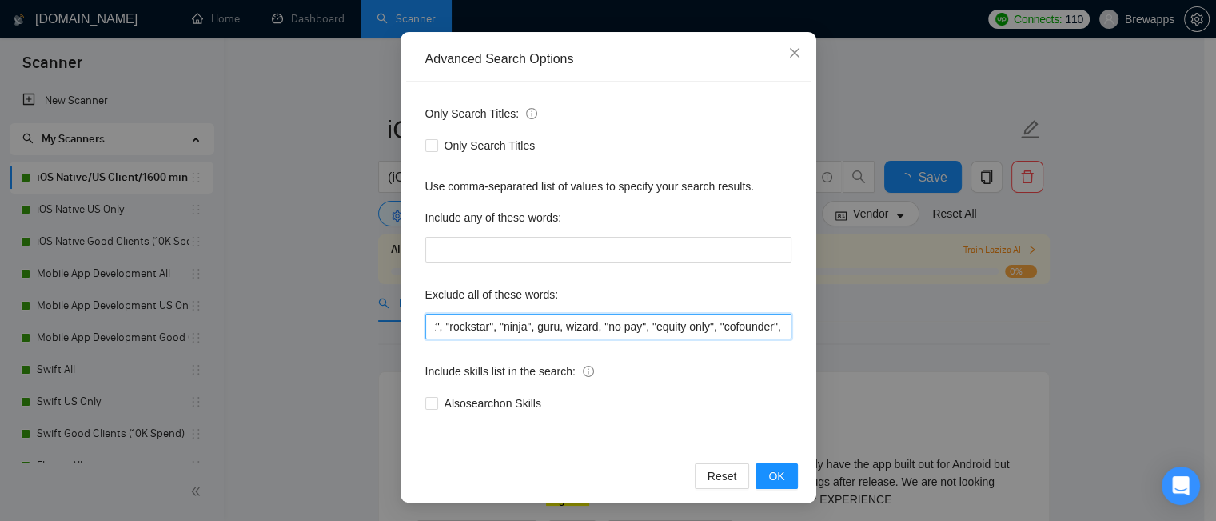
scroll to position [0, 901]
click at [737, 328] on input ""tester", "flutterflow", "equity", "tutoring", "kiosk", "on-site", "onsite", "h…" at bounding box center [608, 326] width 366 height 26
click at [645, 326] on input ""tester", "flutterflow", "equity", "tutoring", "kiosk", "on-site", "onsite", "h…" at bounding box center [608, 326] width 366 height 26
drag, startPoint x: 642, startPoint y: 326, endPoint x: 841, endPoint y: 326, distance: 199.1
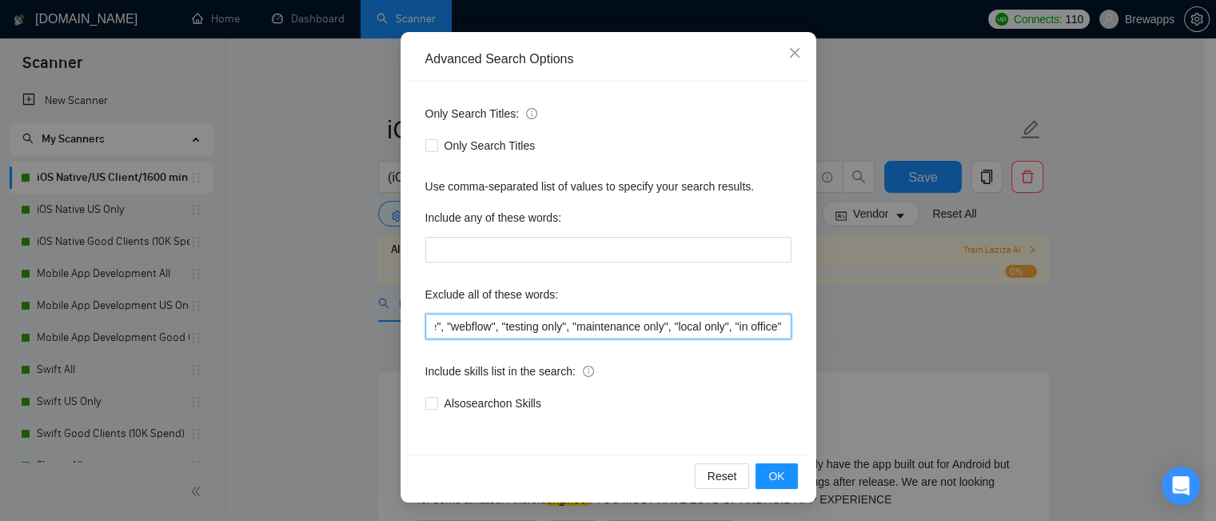
click at [841, 326] on div "Advanced Search Options Only Search Titles: Only Search Titles Use comma-separa…" at bounding box center [608, 260] width 1216 height 521
type input ""tester", "flutterflow", "equity", "tutoring", "kiosk", "on-site", "onsite", "h…"
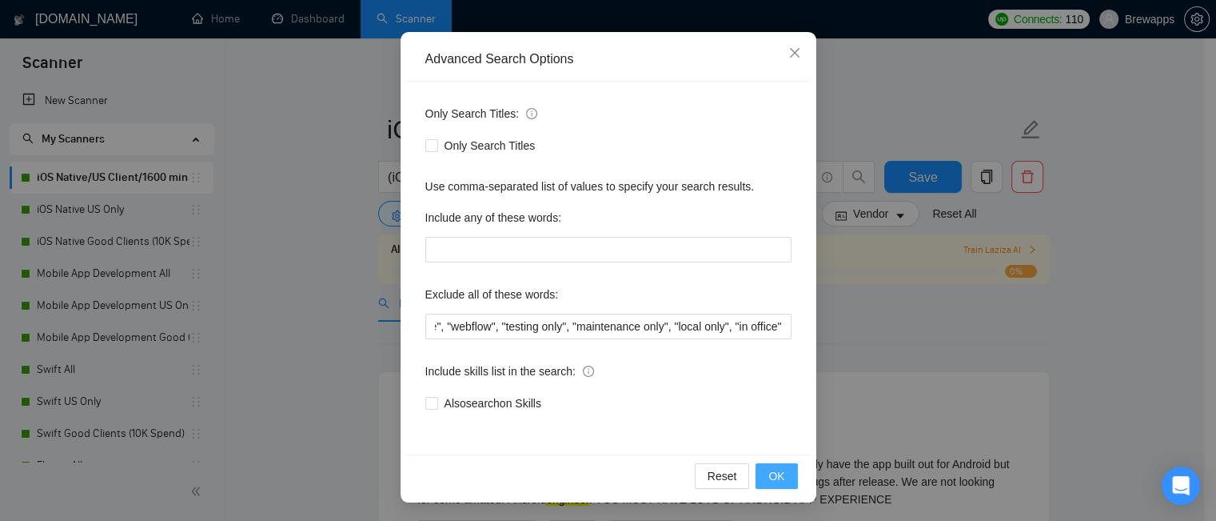
click at [774, 473] on span "OK" at bounding box center [776, 476] width 16 height 18
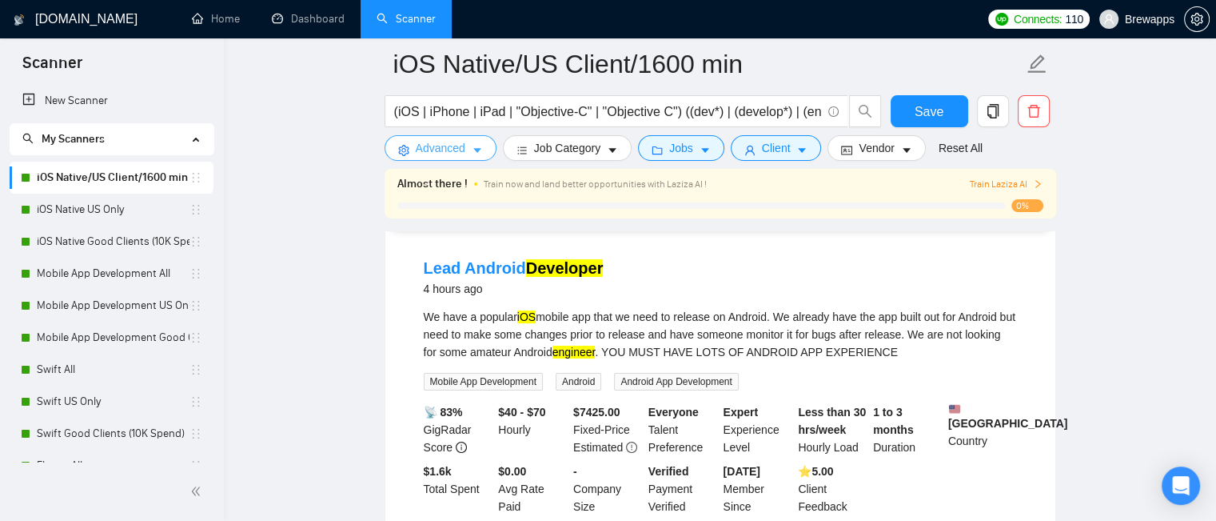
scroll to position [0, 0]
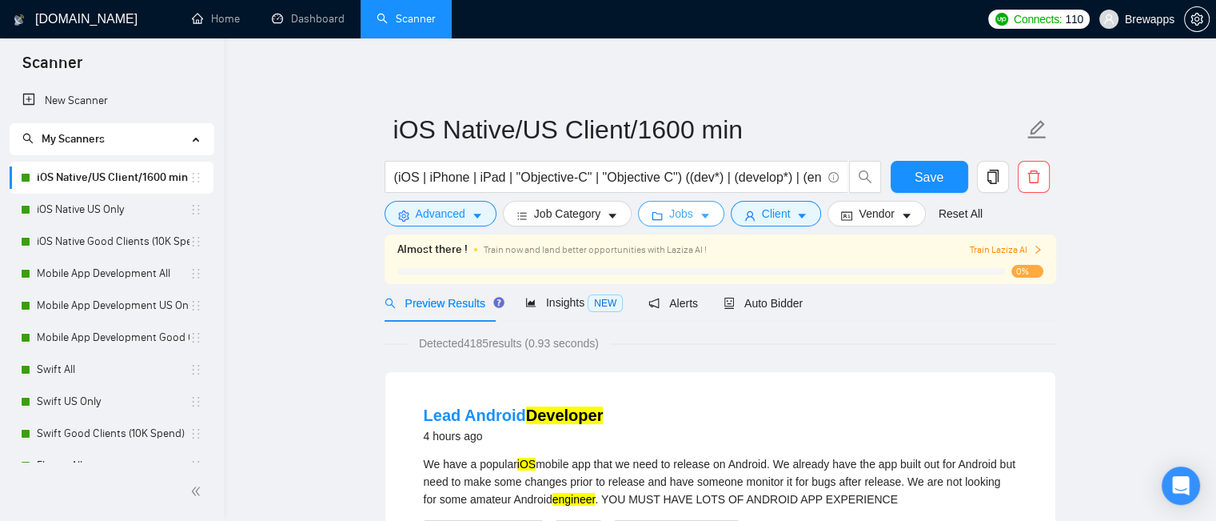
click at [669, 212] on span "Jobs" at bounding box center [681, 214] width 24 height 18
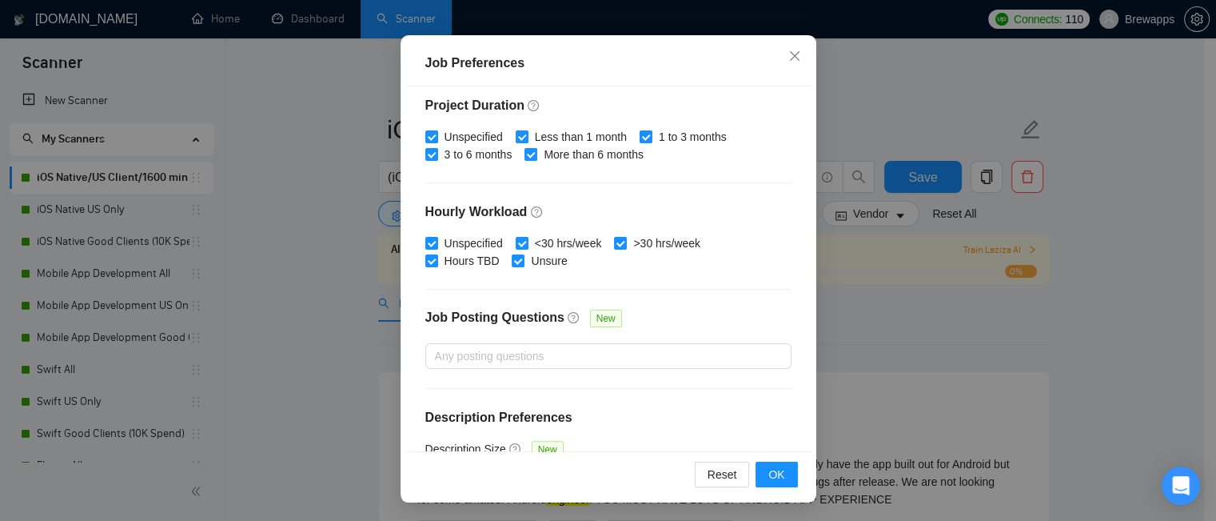
scroll to position [537, 0]
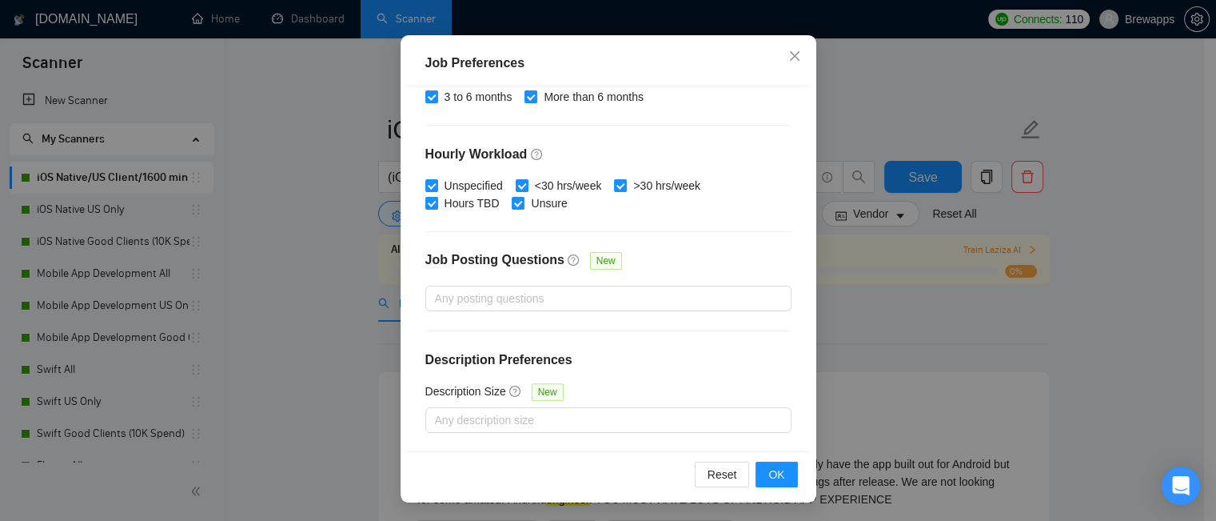
click at [868, 329] on div "Job Preferences Budget Project Type All Fixed Price Hourly Rate Fixed Price Bud…" at bounding box center [608, 260] width 1216 height 521
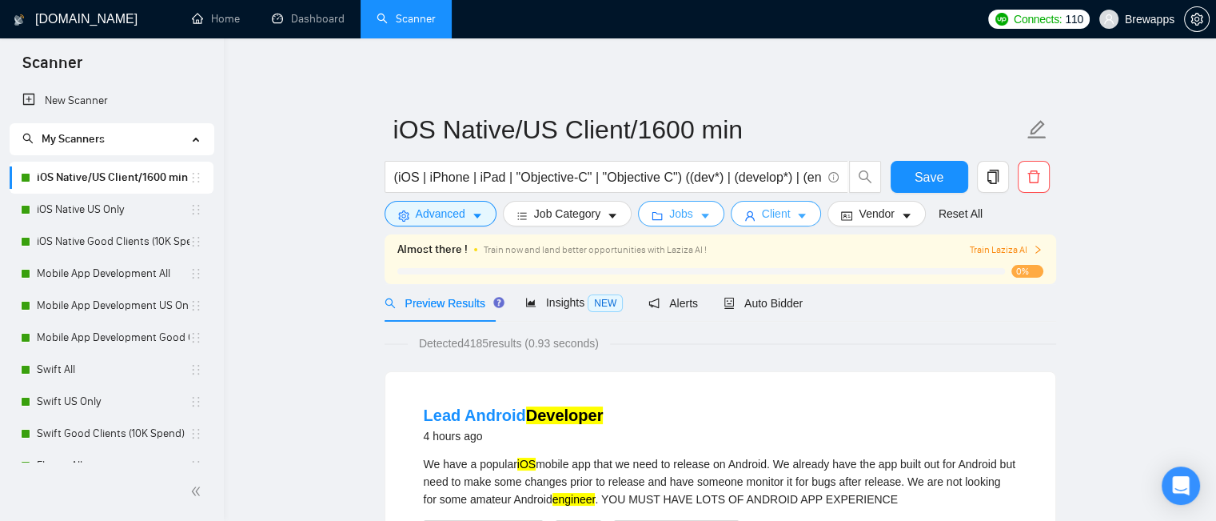
scroll to position [0, 0]
click at [787, 218] on button "Client" at bounding box center [776, 214] width 91 height 26
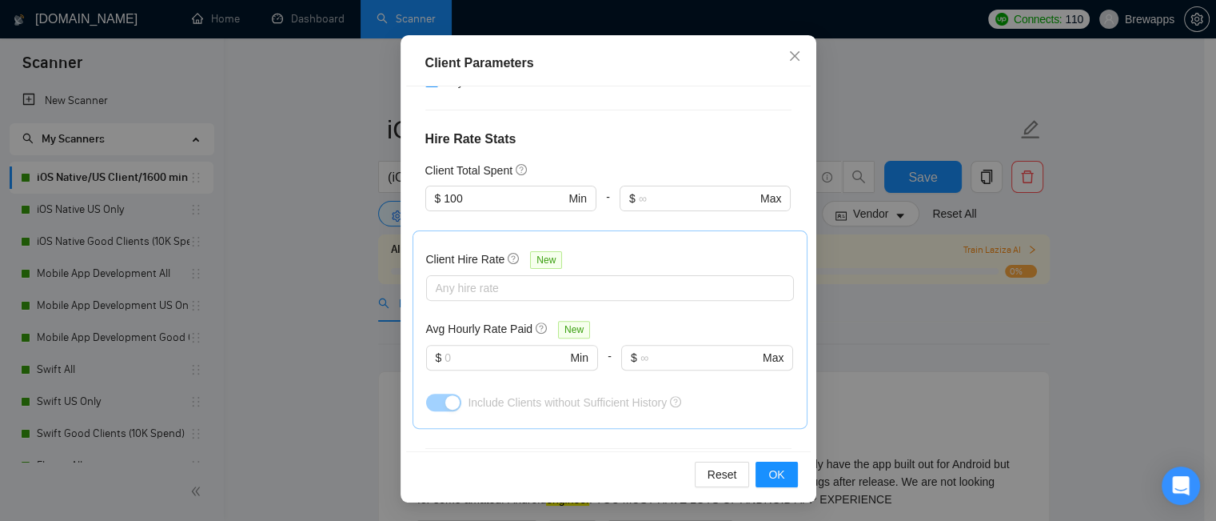
scroll to position [722, 0]
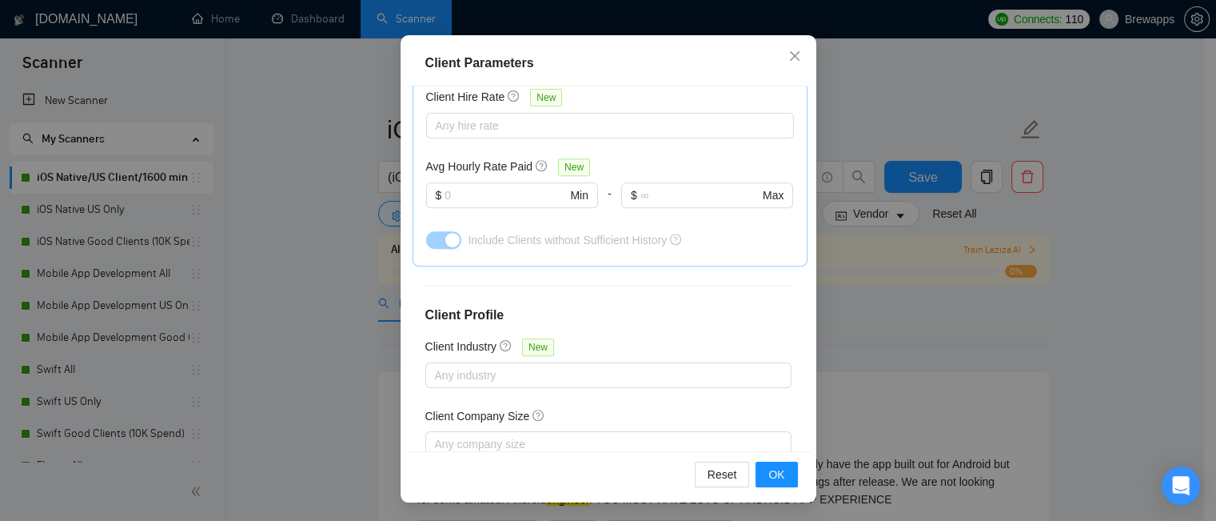
click at [907, 324] on div "Client Parameters Client Location Include Client Countries [GEOGRAPHIC_DATA] Ex…" at bounding box center [608, 260] width 1216 height 521
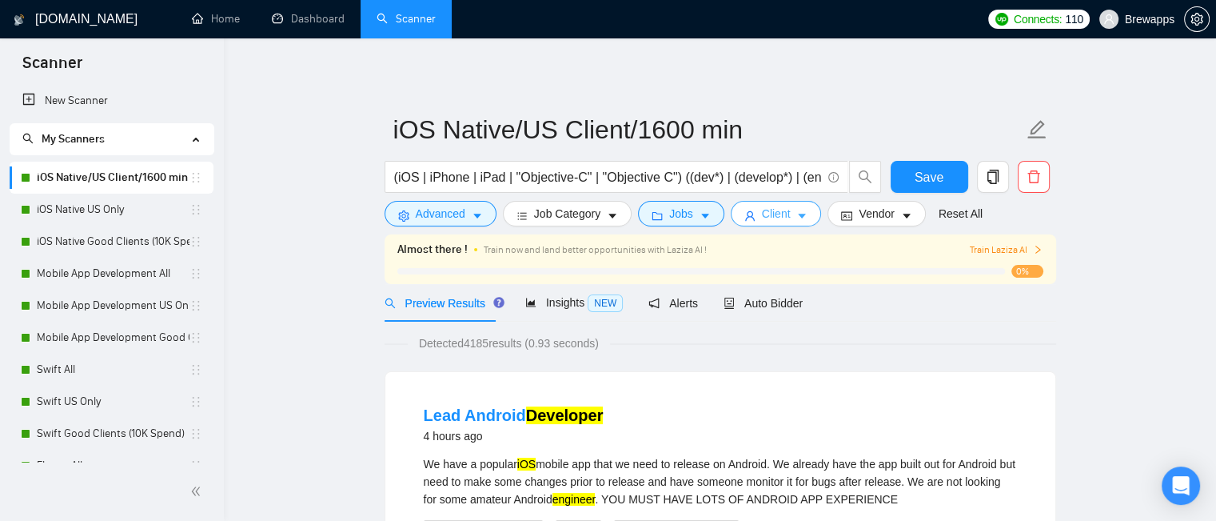
scroll to position [0, 0]
click at [320, 22] on link "Dashboard" at bounding box center [308, 19] width 73 height 14
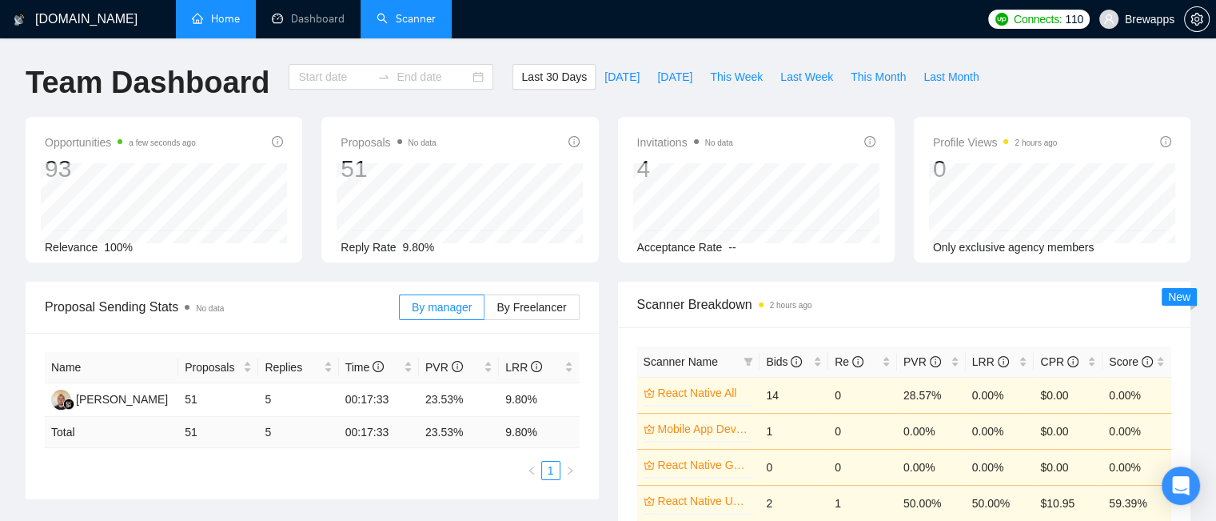
type input "[DATE]"
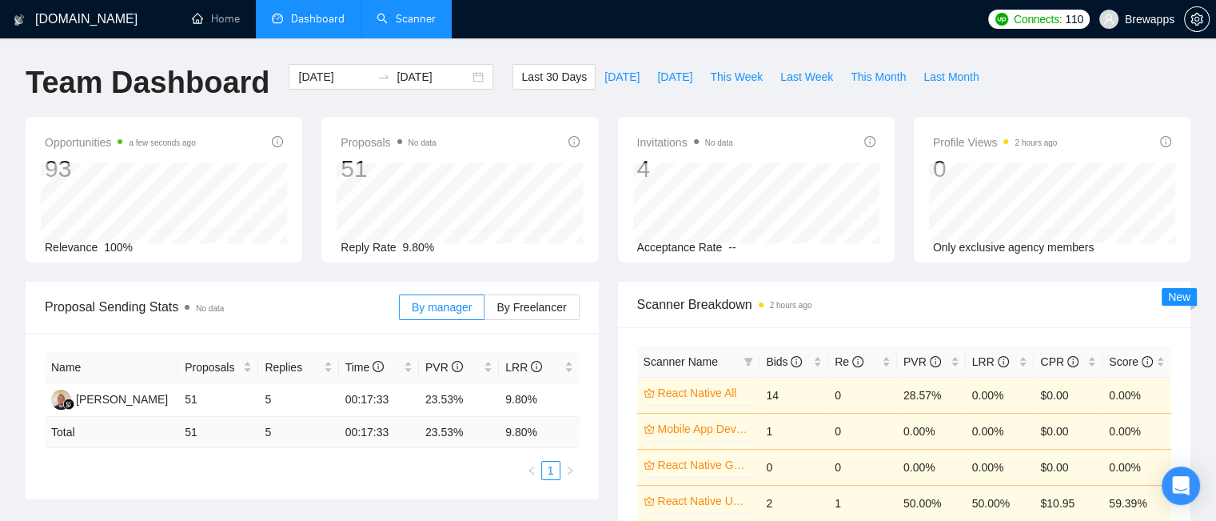
click at [403, 15] on link "Scanner" at bounding box center [406, 19] width 59 height 14
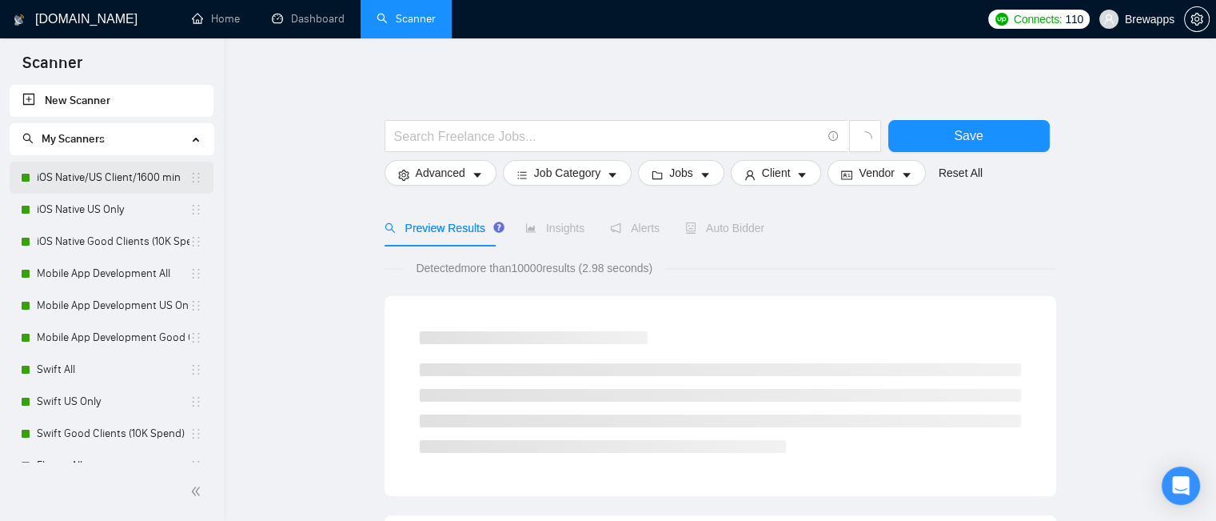
click at [63, 166] on link "iOS Native/US Client/1600 min" at bounding box center [113, 178] width 153 height 32
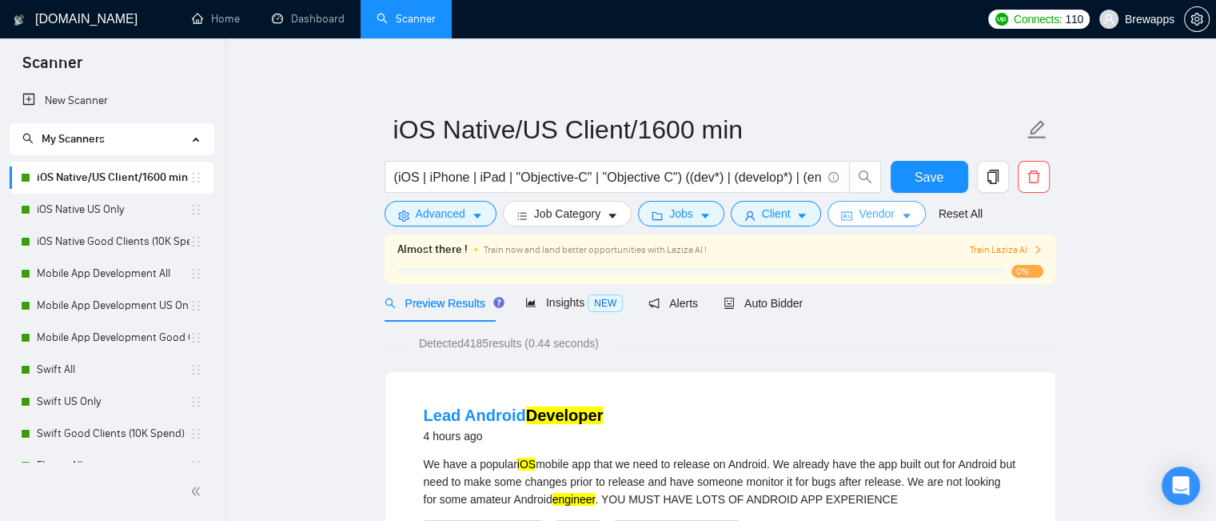
click at [891, 220] on button "Vendor" at bounding box center [877, 214] width 98 height 26
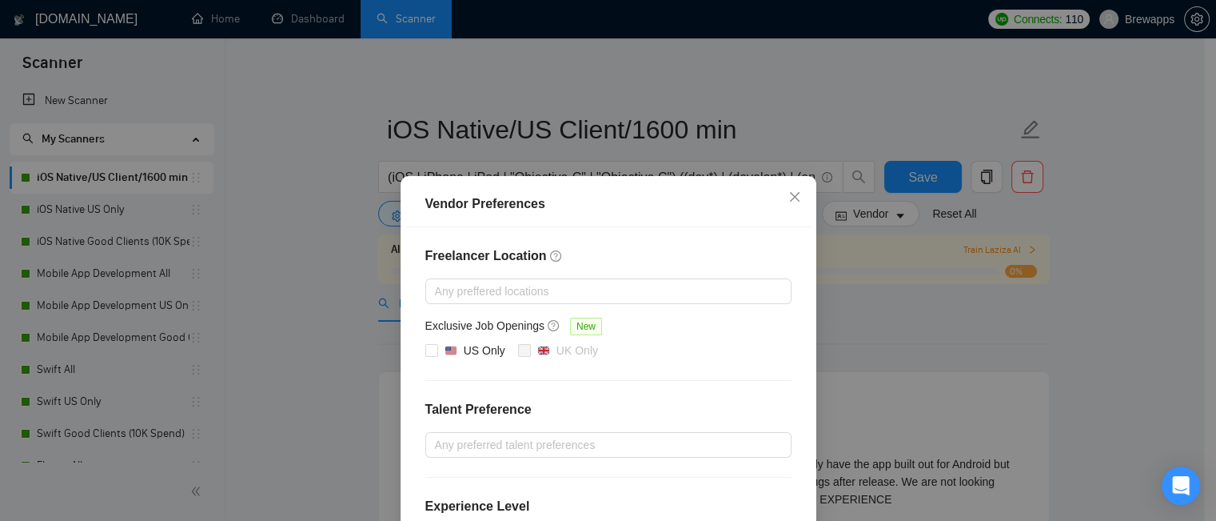
scroll to position [218, 0]
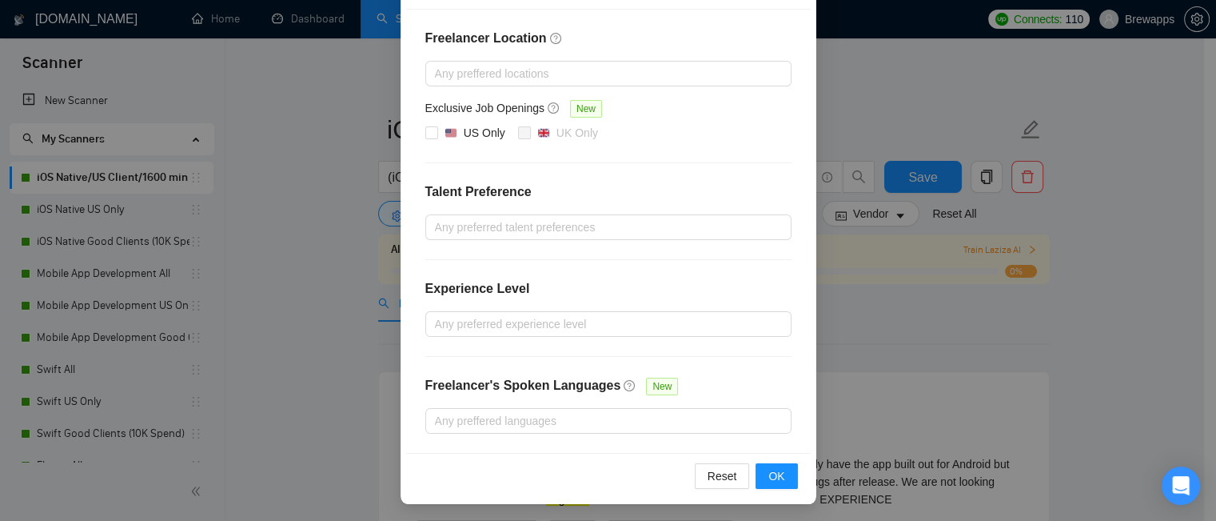
click at [860, 312] on div "Vendor Preferences Freelancer Location Any preffered locations Exclusive Job Op…" at bounding box center [608, 260] width 1216 height 521
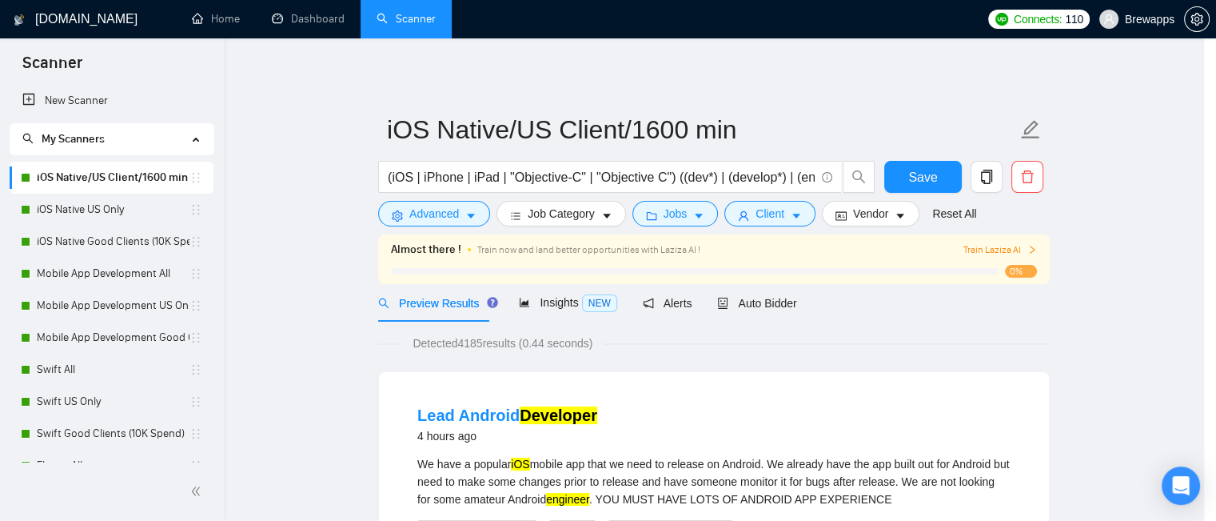
scroll to position [138, 0]
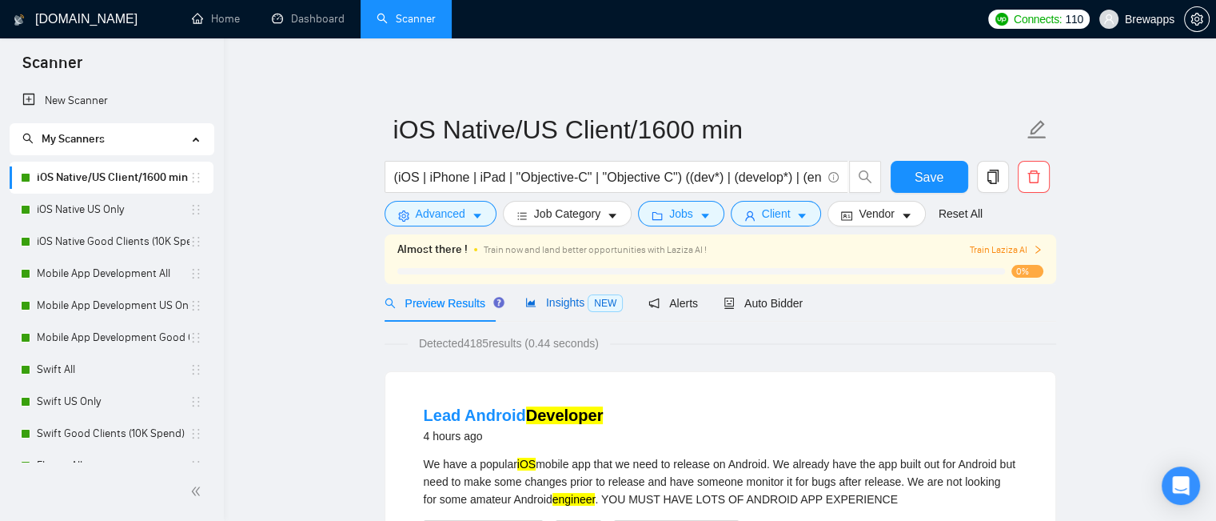
click at [543, 308] on span "Insights NEW" at bounding box center [574, 302] width 98 height 13
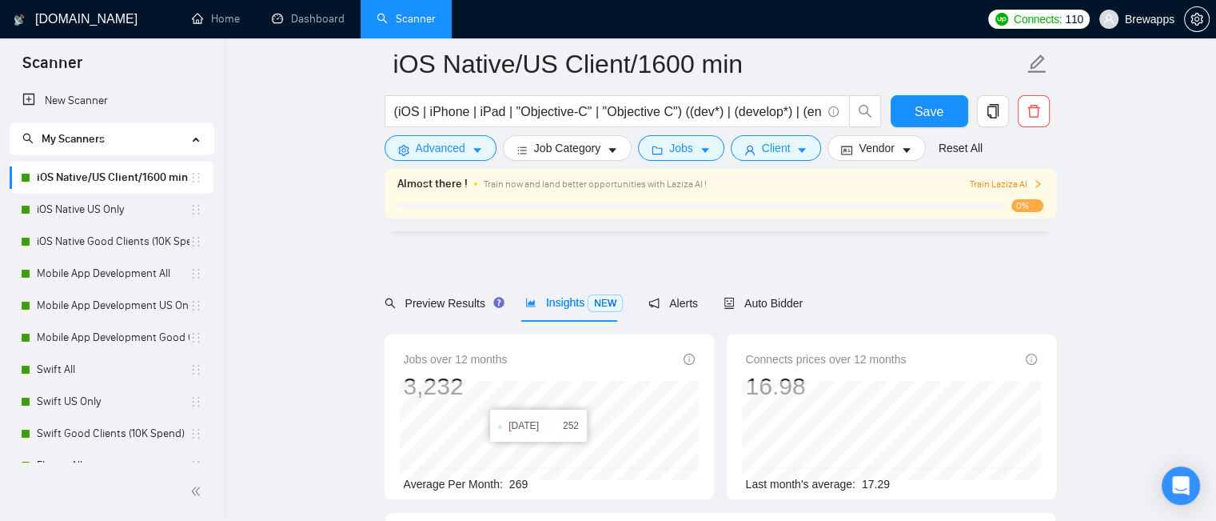
scroll to position [80, 0]
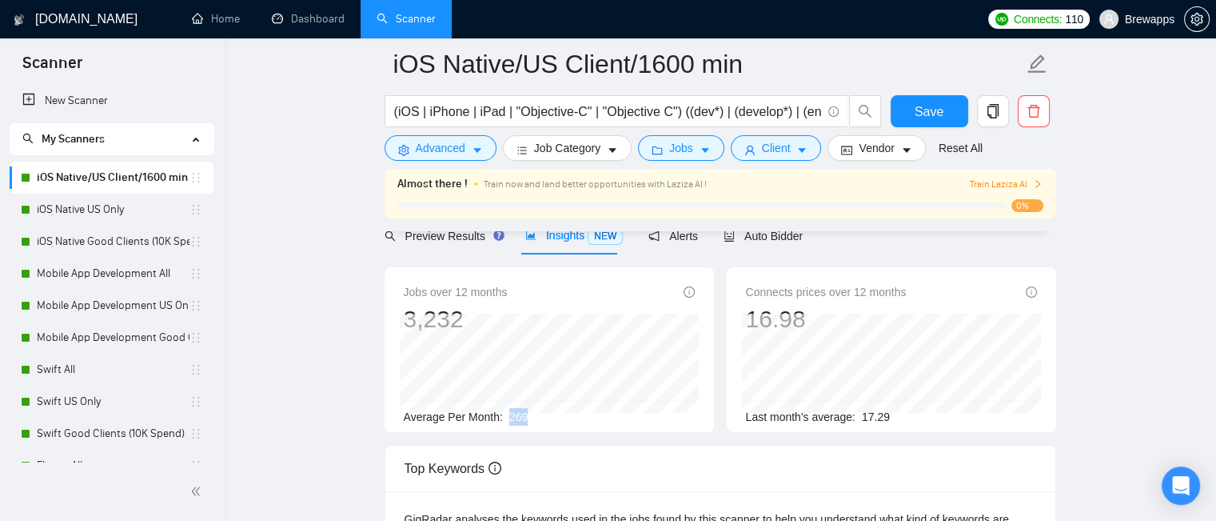
drag, startPoint x: 525, startPoint y: 416, endPoint x: 505, endPoint y: 416, distance: 19.2
click at [505, 416] on div "Average Per Month: 269" at bounding box center [549, 417] width 291 height 18
click at [554, 417] on div "Average Per Month: 269" at bounding box center [549, 417] width 291 height 18
click at [764, 246] on div "Auto Bidder" at bounding box center [763, 236] width 79 height 38
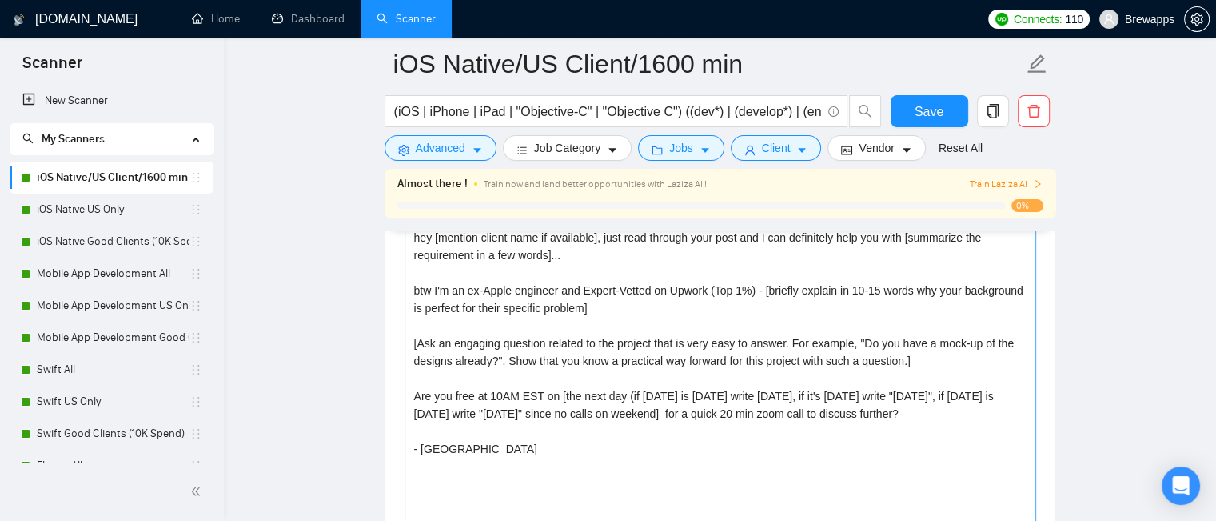
scroll to position [1839, 0]
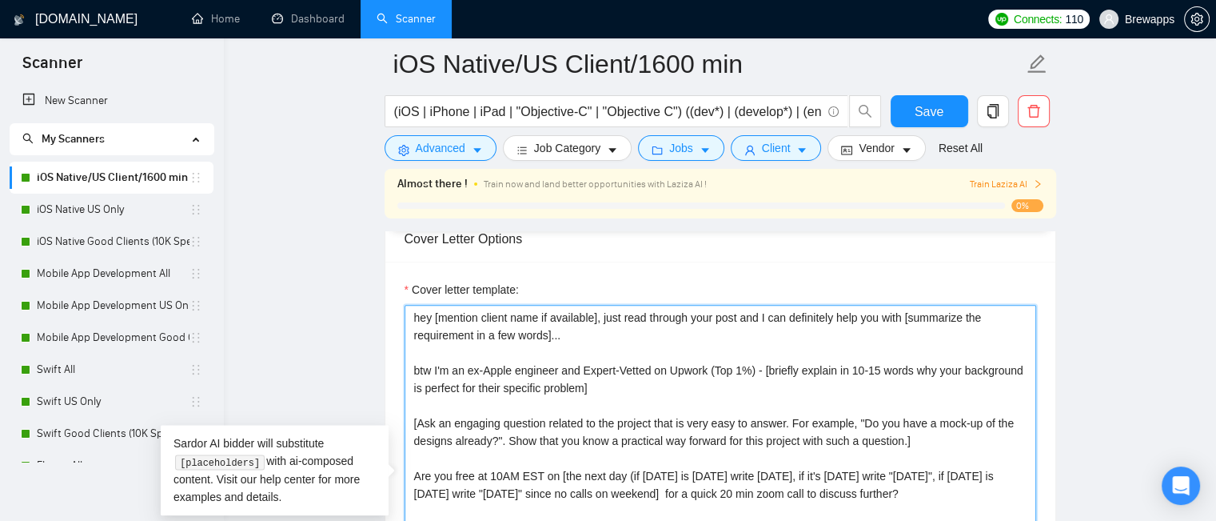
drag, startPoint x: 710, startPoint y: 369, endPoint x: 758, endPoint y: 376, distance: 48.4
click at [758, 376] on textarea "hey [mention client name if available], just read through your post and I can d…" at bounding box center [721, 485] width 632 height 360
click at [733, 399] on textarea "hey [mention client name if available], just read through your post and I can d…" at bounding box center [721, 485] width 632 height 360
drag, startPoint x: 713, startPoint y: 370, endPoint x: 755, endPoint y: 373, distance: 42.5
click at [755, 373] on textarea "hey [mention client name if available], just read through your post and I can d…" at bounding box center [721, 485] width 632 height 360
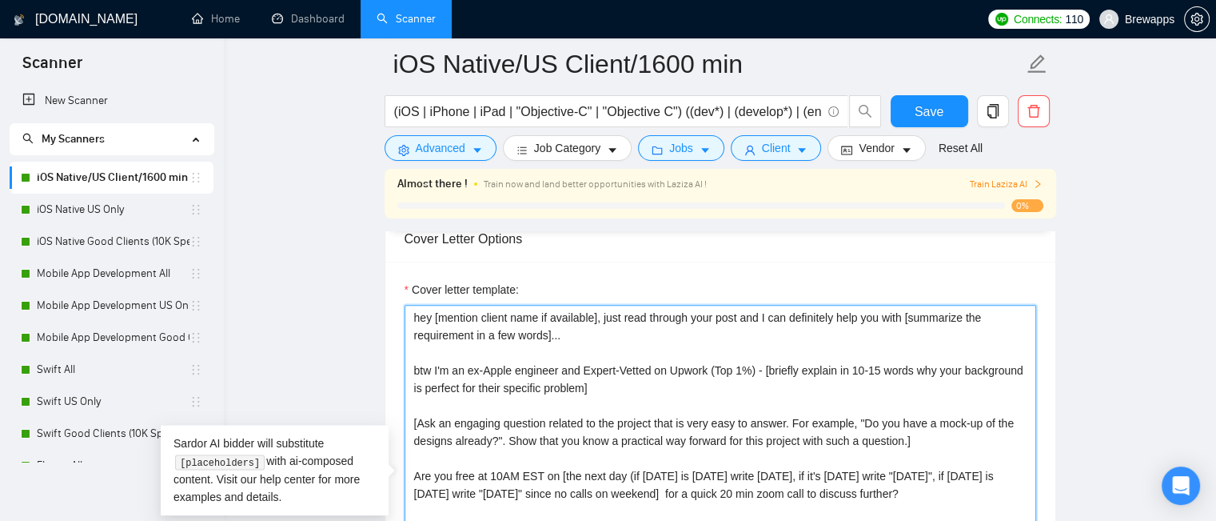
click at [850, 405] on textarea "hey [mention client name if available], just read through your post and I can d…" at bounding box center [721, 485] width 632 height 360
click at [558, 334] on textarea "hey [mention client name if available], just read through your post and I can d…" at bounding box center [721, 485] width 632 height 360
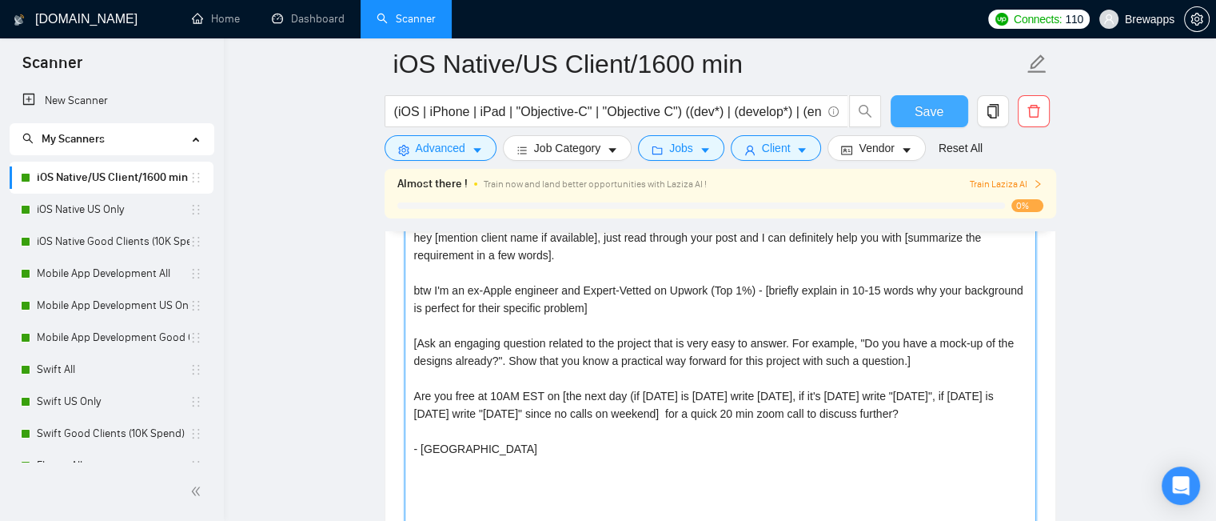
type textarea "hey [mention client name if available], just read through your post and I can d…"
click at [940, 118] on span "Save" at bounding box center [929, 112] width 29 height 20
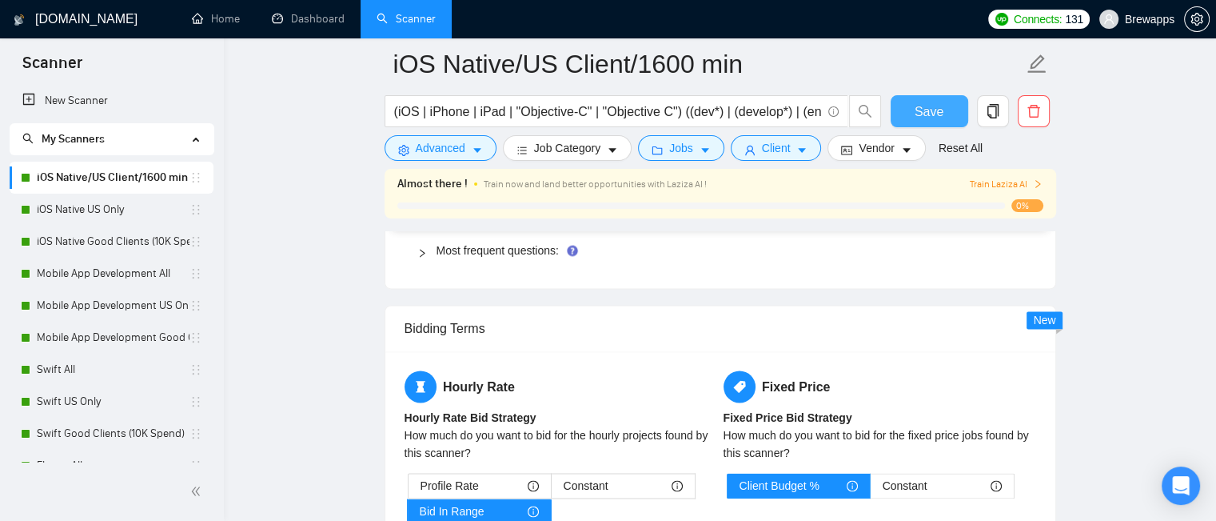
scroll to position [2399, 0]
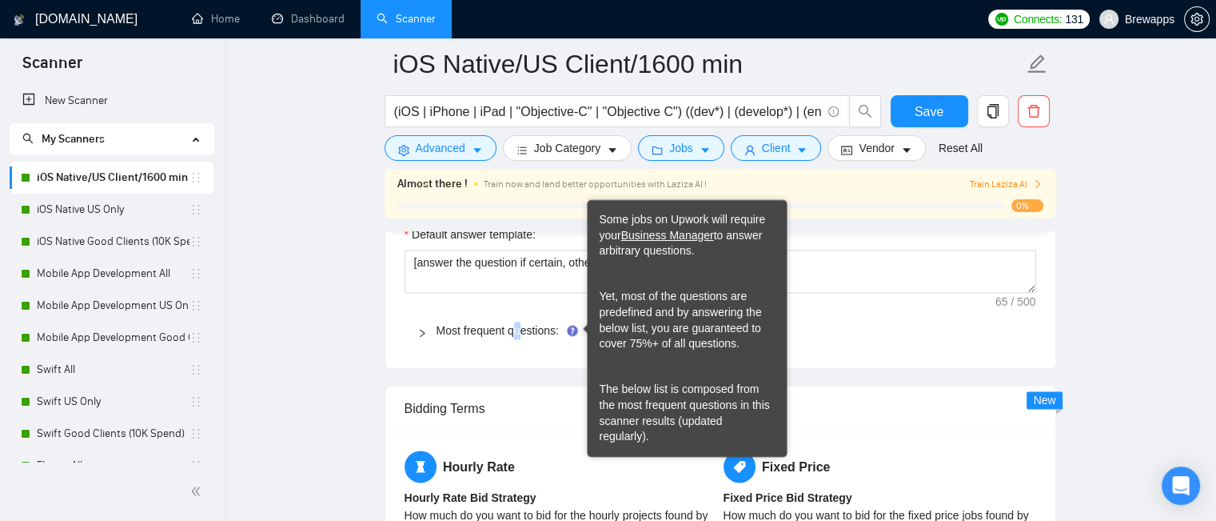
drag, startPoint x: 519, startPoint y: 332, endPoint x: 790, endPoint y: 322, distance: 271.3
click at [518, 332] on link "Most frequent questions:" at bounding box center [498, 330] width 122 height 13
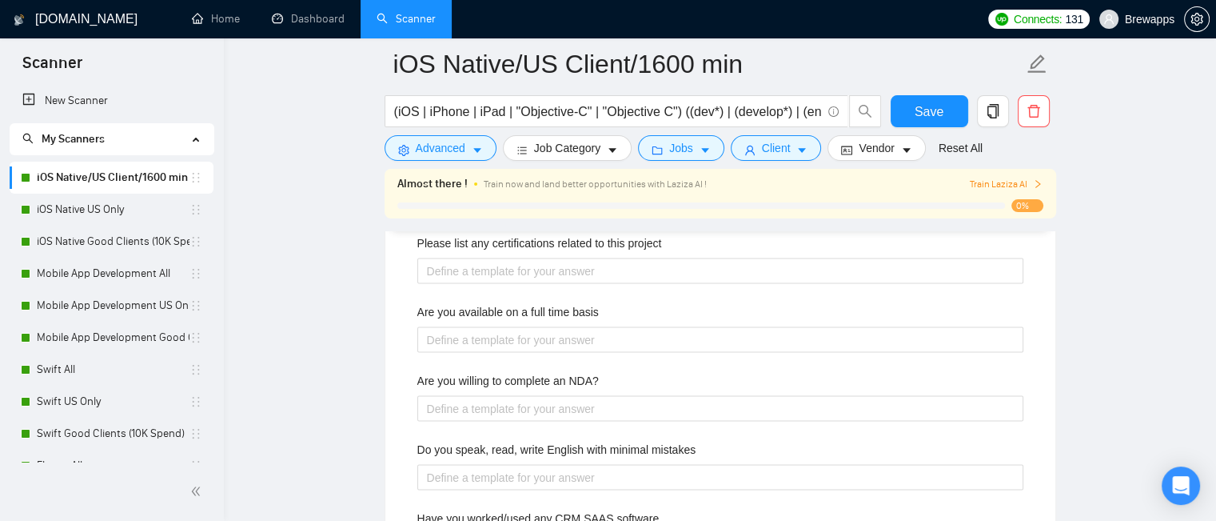
scroll to position [3039, 0]
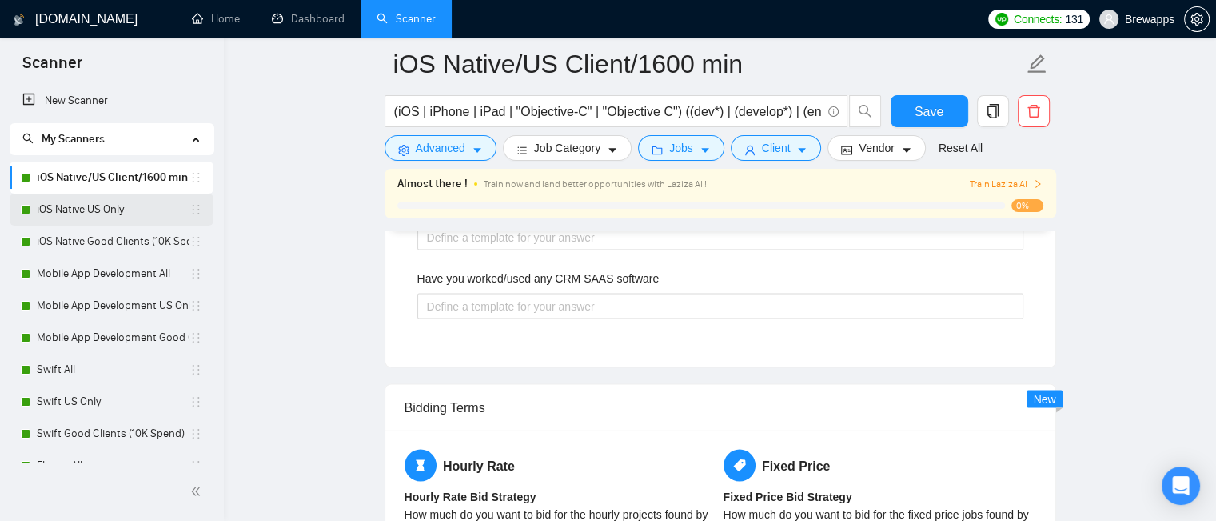
click at [114, 209] on link "iOS Native US Only" at bounding box center [113, 210] width 153 height 32
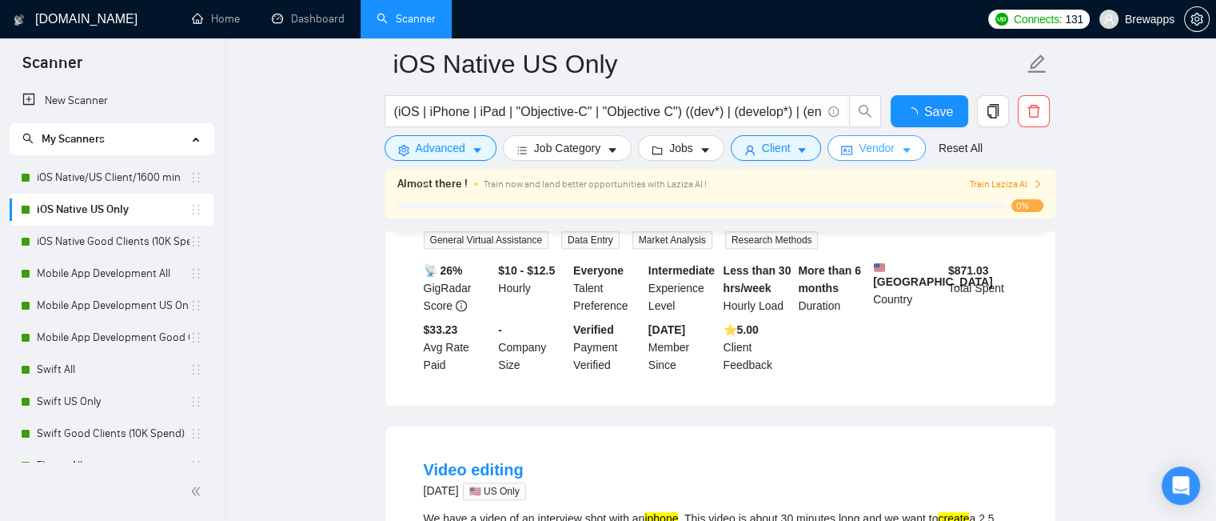
scroll to position [3039, 0]
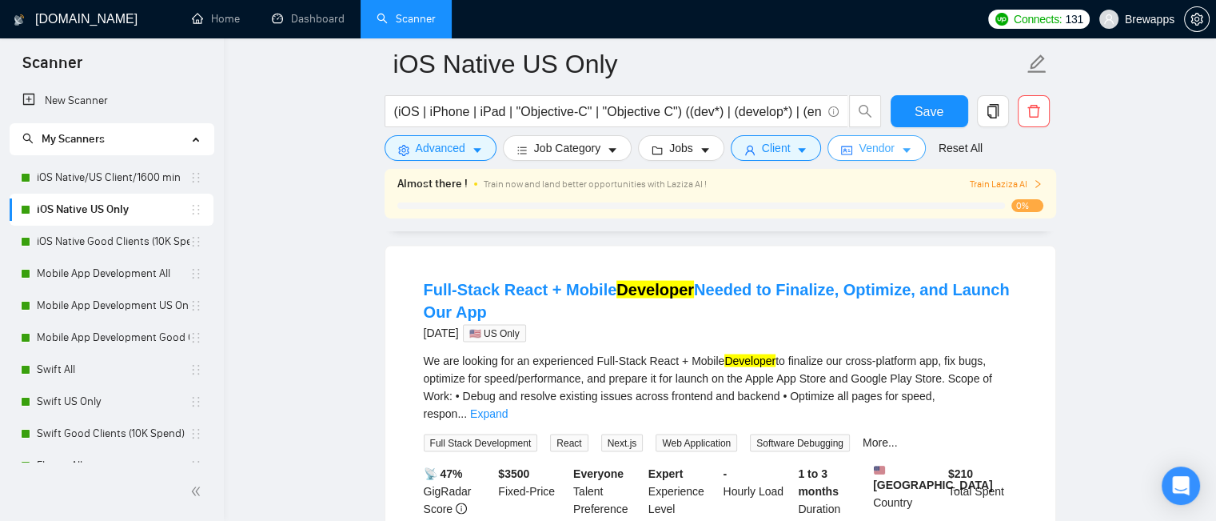
click at [874, 153] on span "Vendor" at bounding box center [876, 148] width 35 height 18
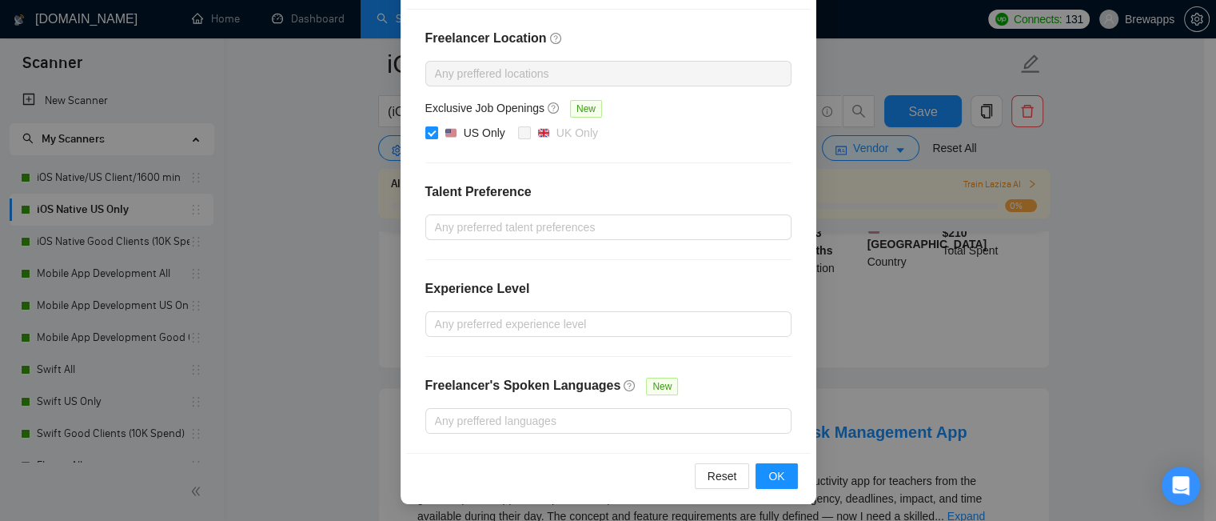
scroll to position [58, 0]
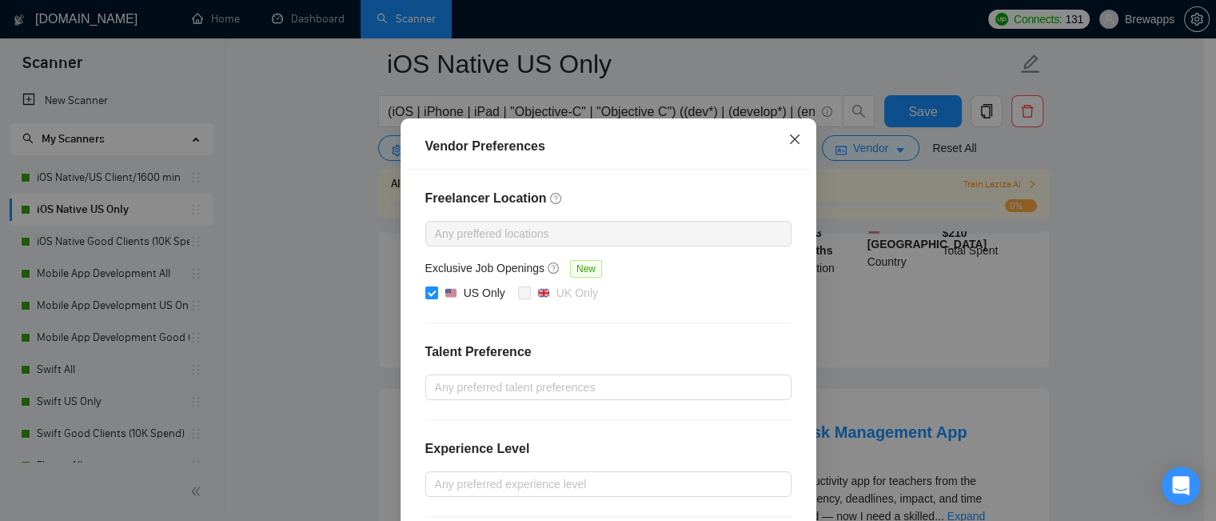
click at [792, 138] on icon "close" at bounding box center [794, 139] width 13 height 13
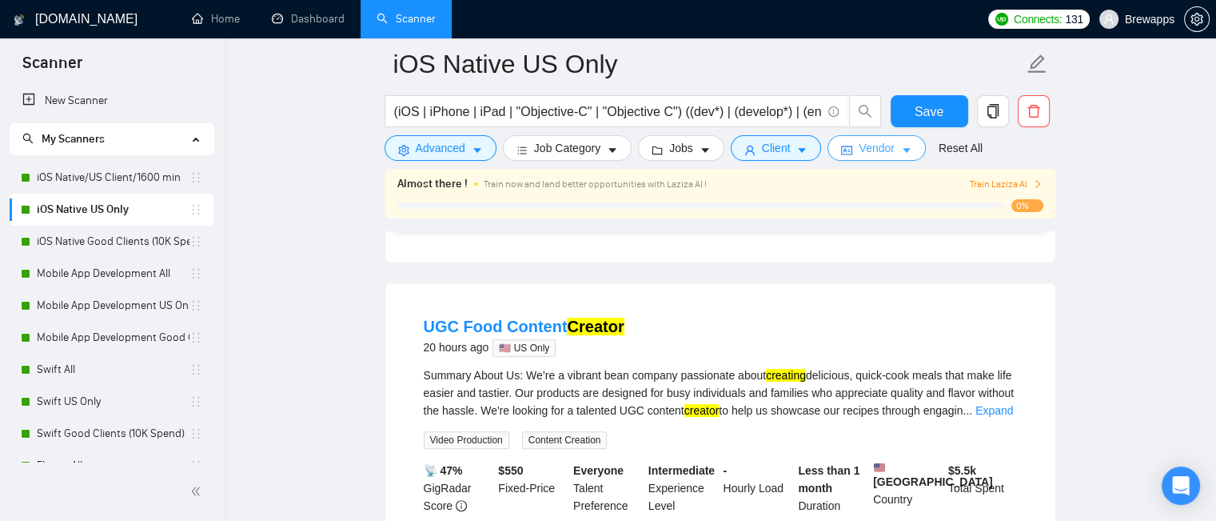
scroll to position [0, 0]
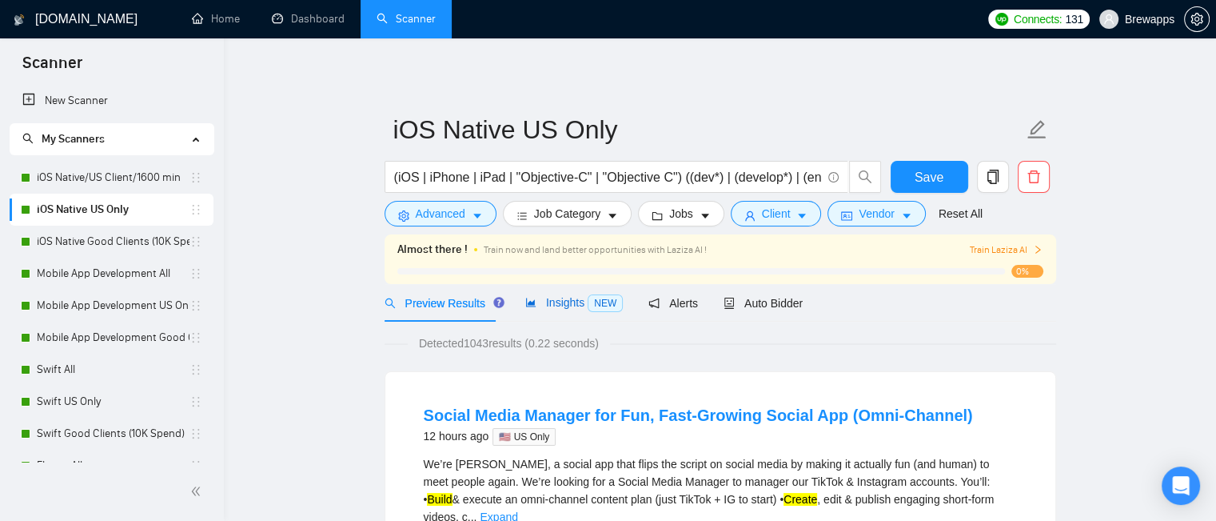
click at [557, 309] on span "Insights NEW" at bounding box center [574, 302] width 98 height 13
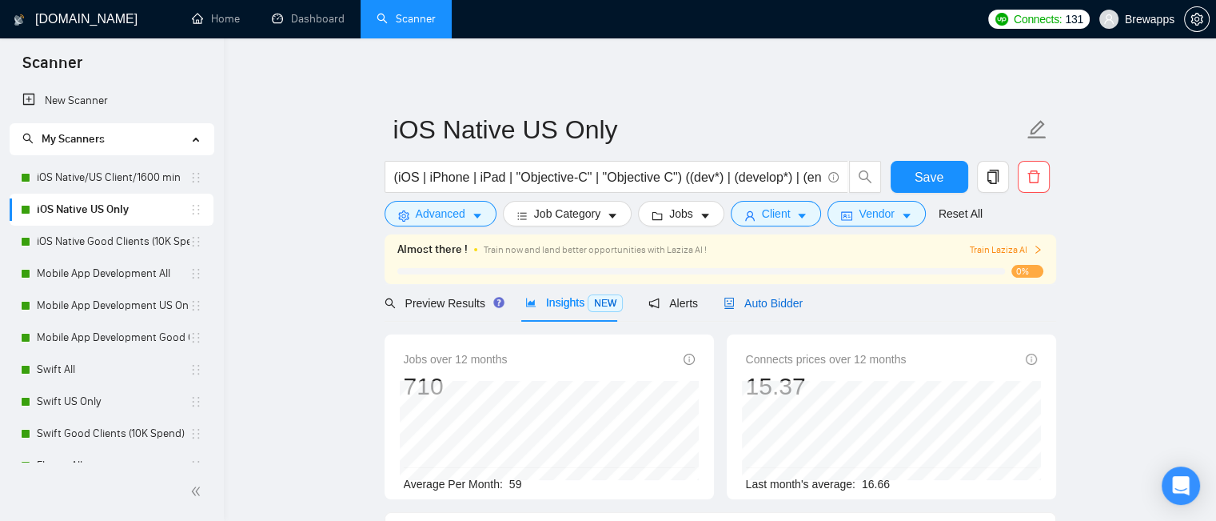
click at [776, 303] on span "Auto Bidder" at bounding box center [763, 303] width 79 height 13
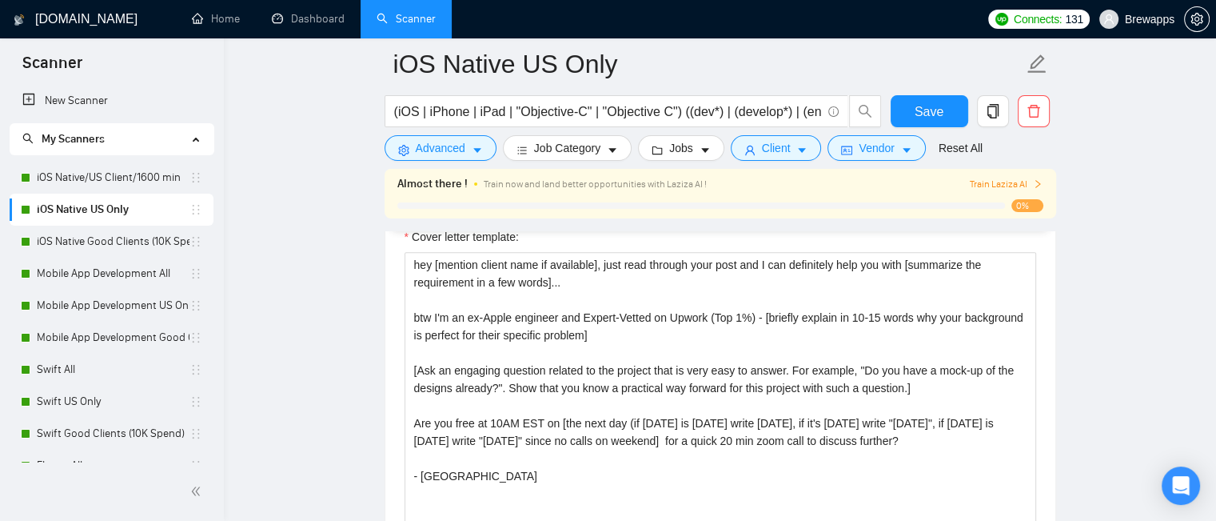
scroll to position [1599, 0]
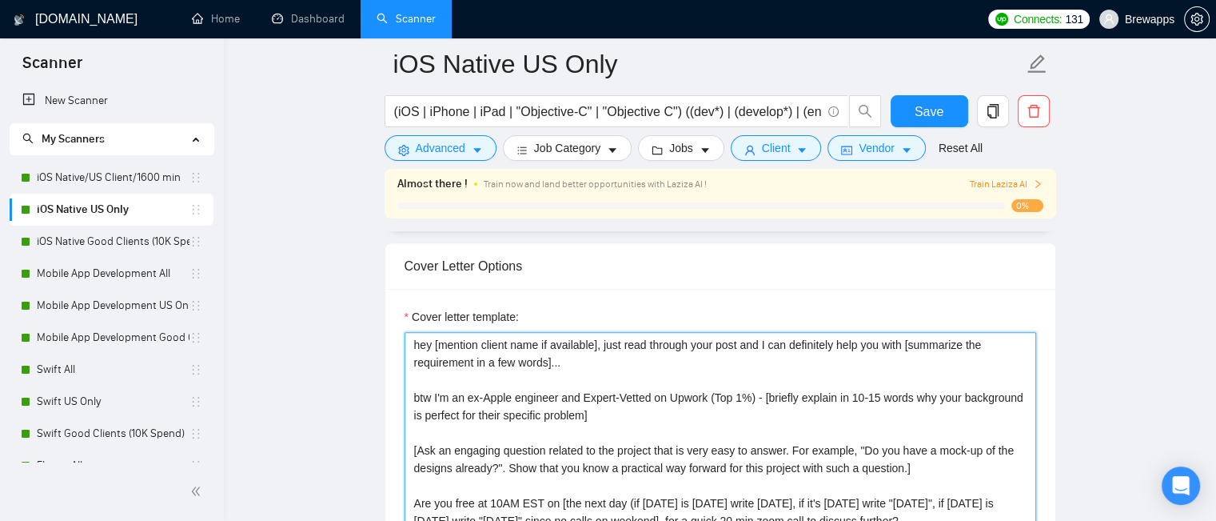
click at [568, 357] on textarea "hey [mention client name if available], just read through your post and I can d…" at bounding box center [721, 512] width 632 height 360
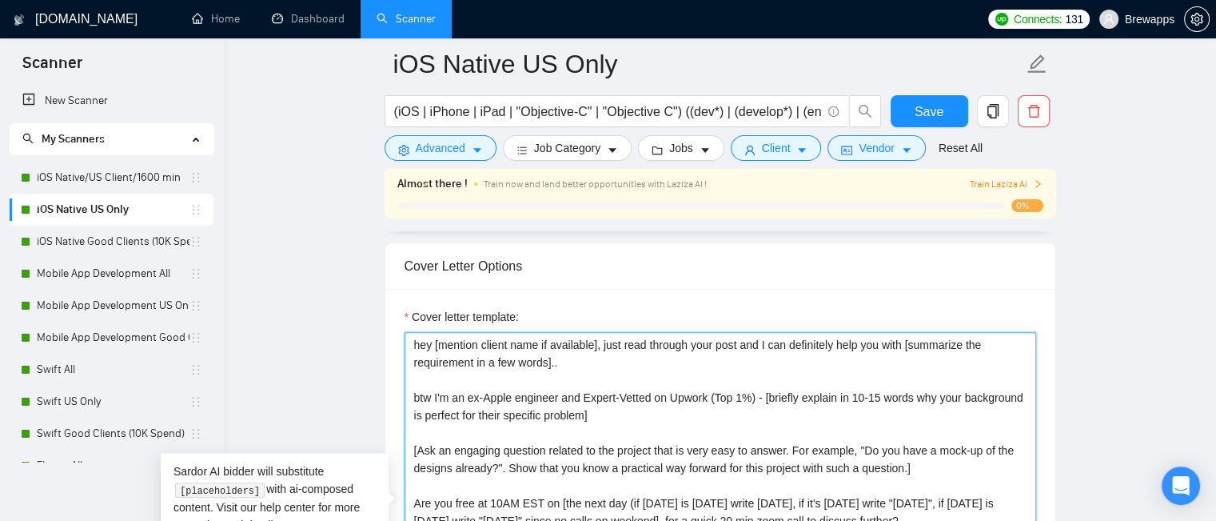
type textarea "hey [mention client name if available], just read through your post and I can d…"
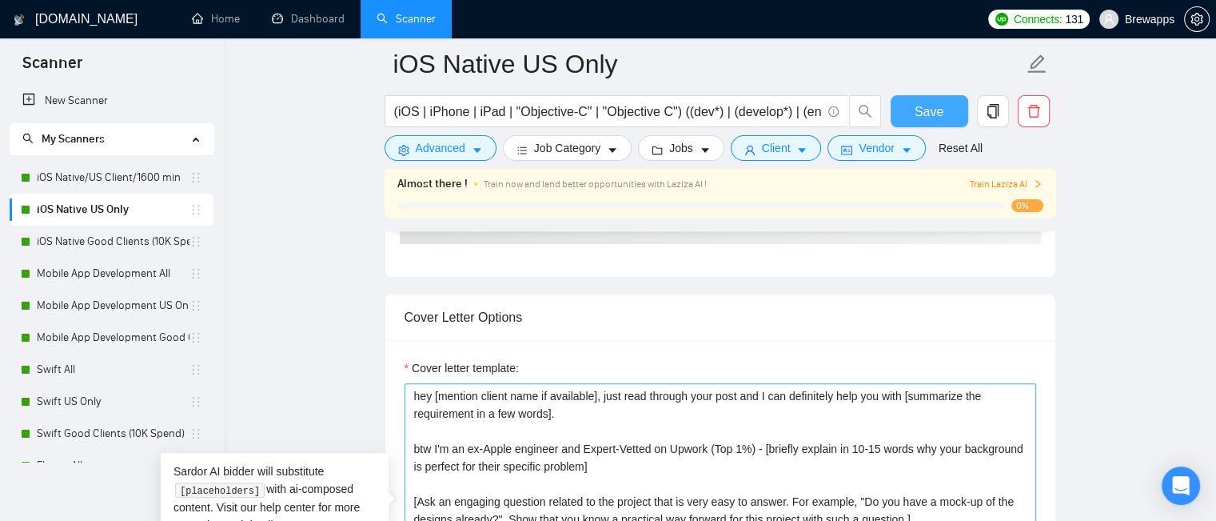
click at [931, 117] on span "Save" at bounding box center [929, 112] width 29 height 20
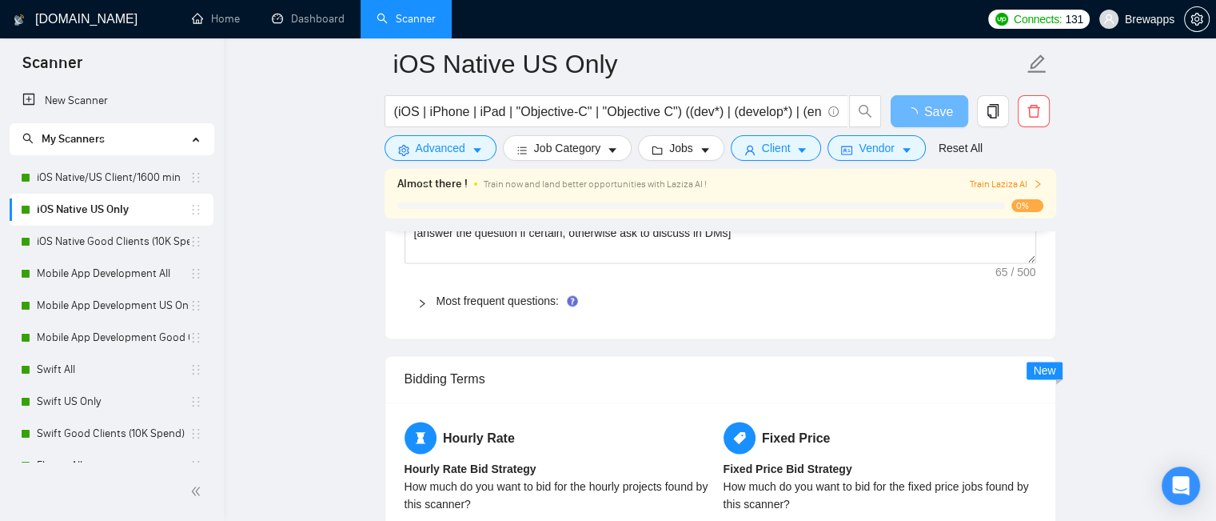
scroll to position [2159, 0]
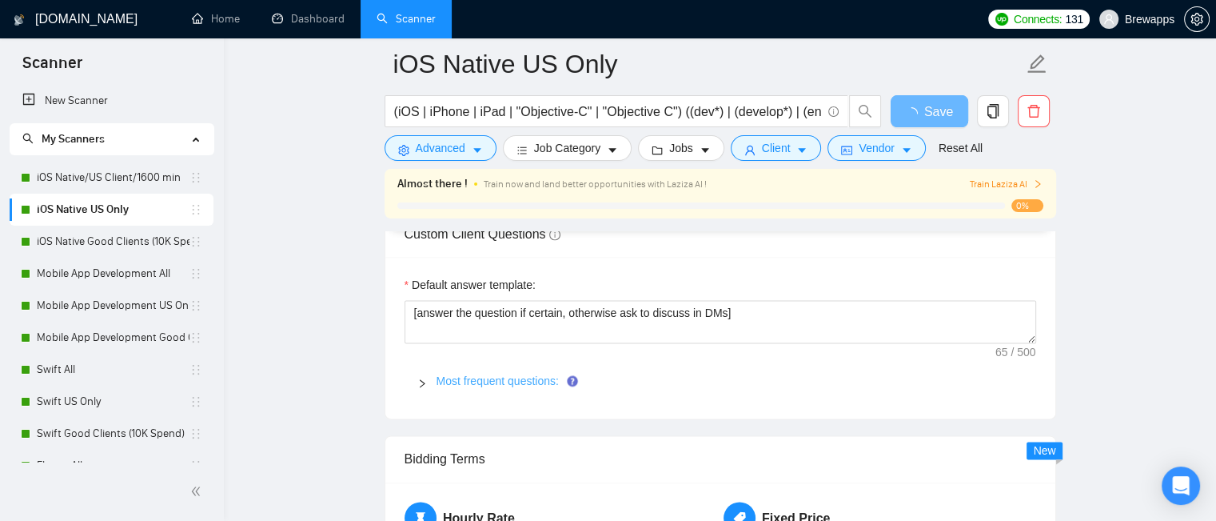
click at [450, 383] on link "Most frequent questions:" at bounding box center [498, 380] width 122 height 13
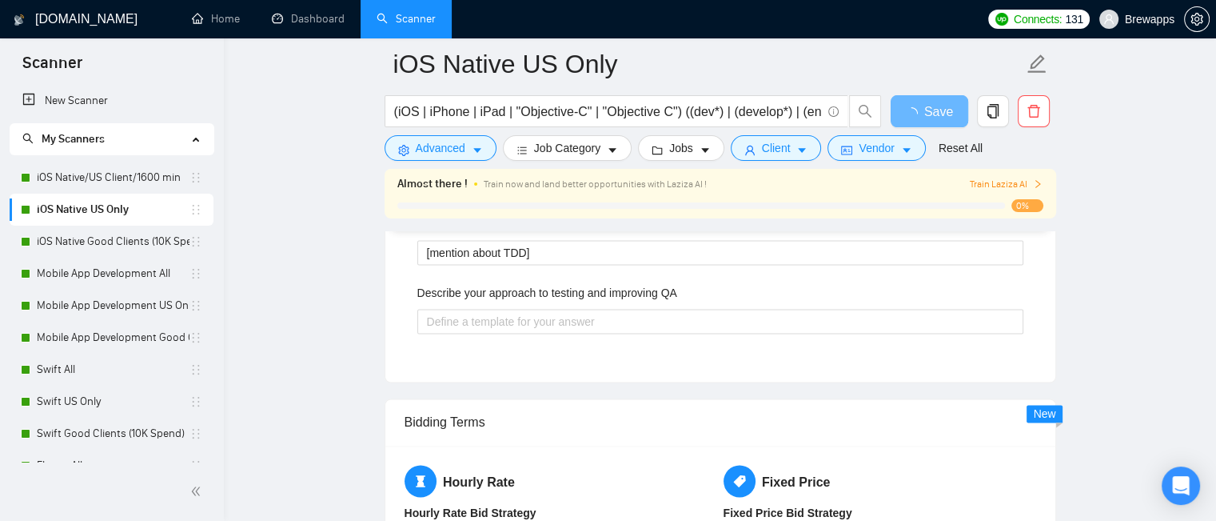
scroll to position [160, 0]
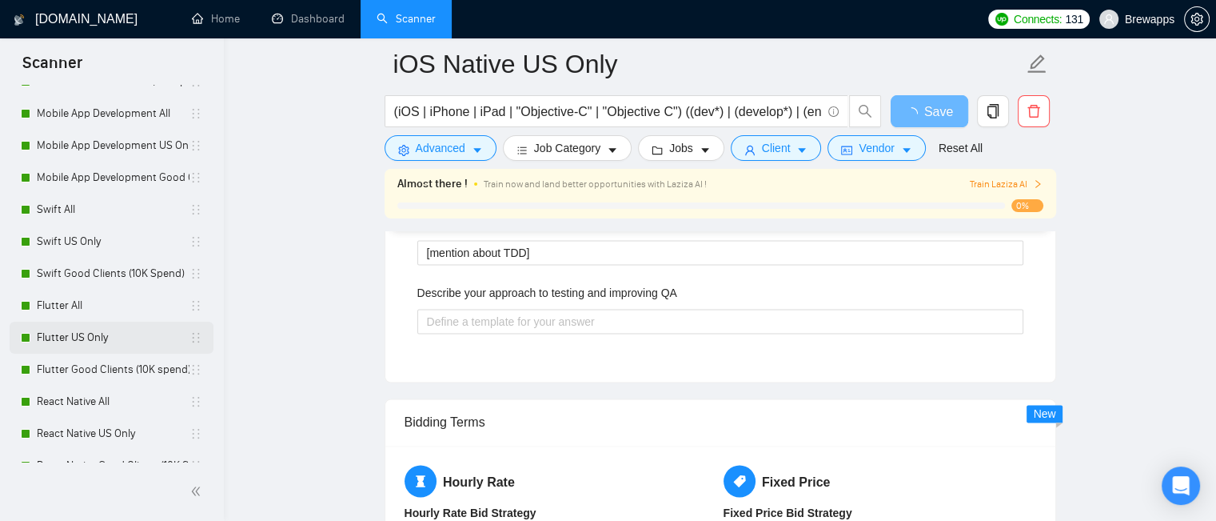
click at [102, 343] on link "Flutter US Only" at bounding box center [113, 337] width 153 height 32
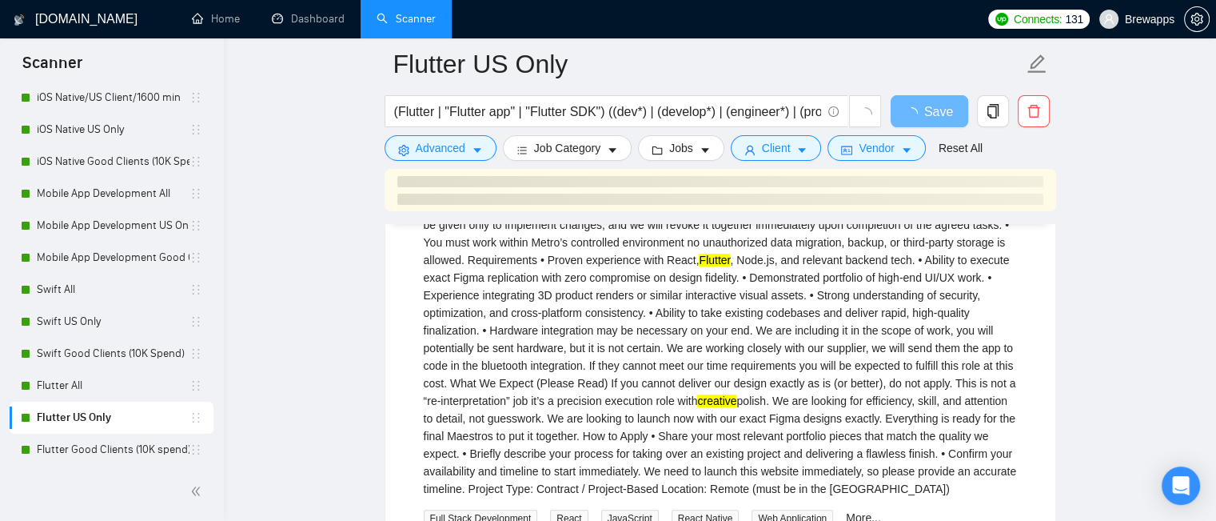
scroll to position [1056, 0]
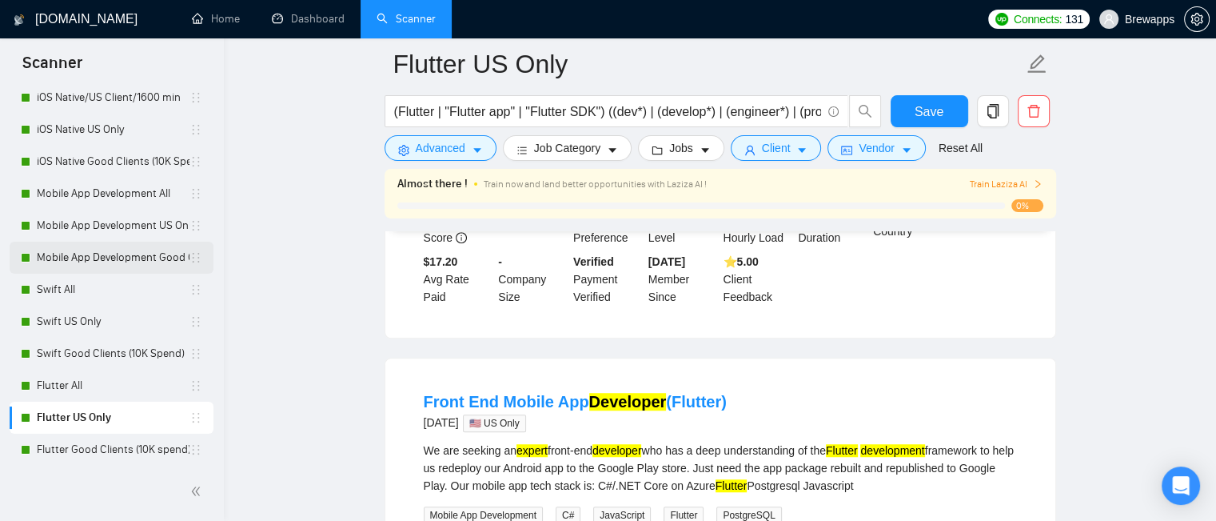
click at [114, 261] on link "Mobile App Development Good Clients (15K Spend)" at bounding box center [113, 258] width 153 height 32
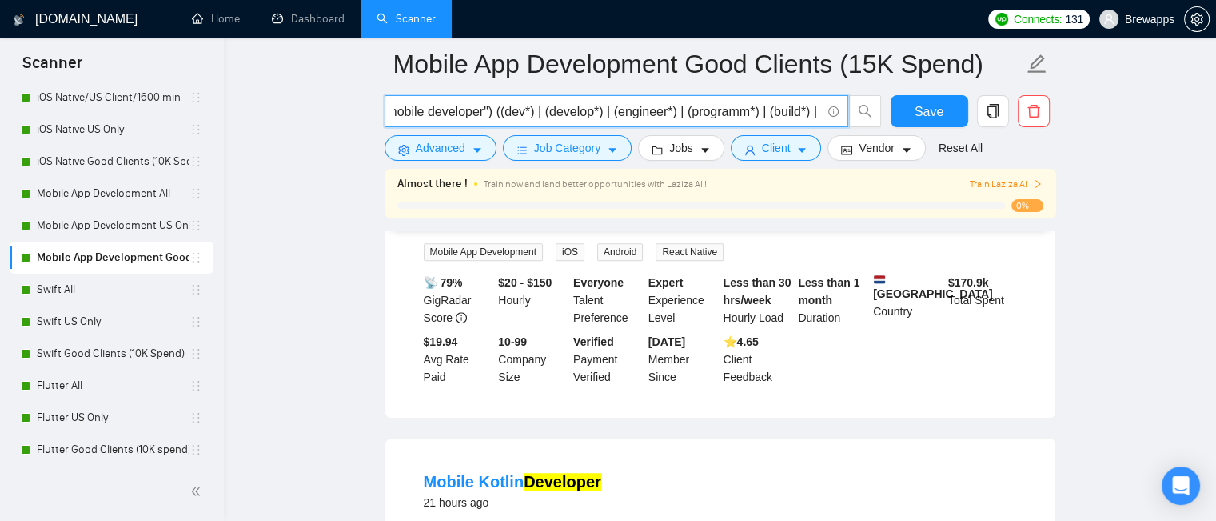
scroll to position [0, 673]
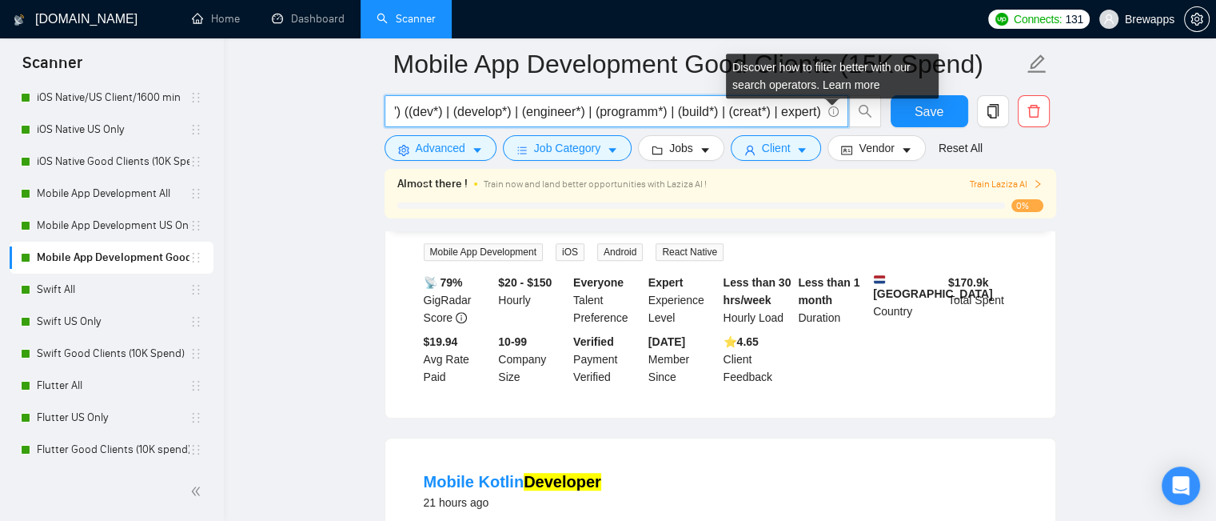
drag, startPoint x: 457, startPoint y: 113, endPoint x: 828, endPoint y: 112, distance: 370.3
click at [828, 112] on span "("mobile app" | "mobile application" | "app development" | "app developer" | "m…" at bounding box center [617, 111] width 464 height 32
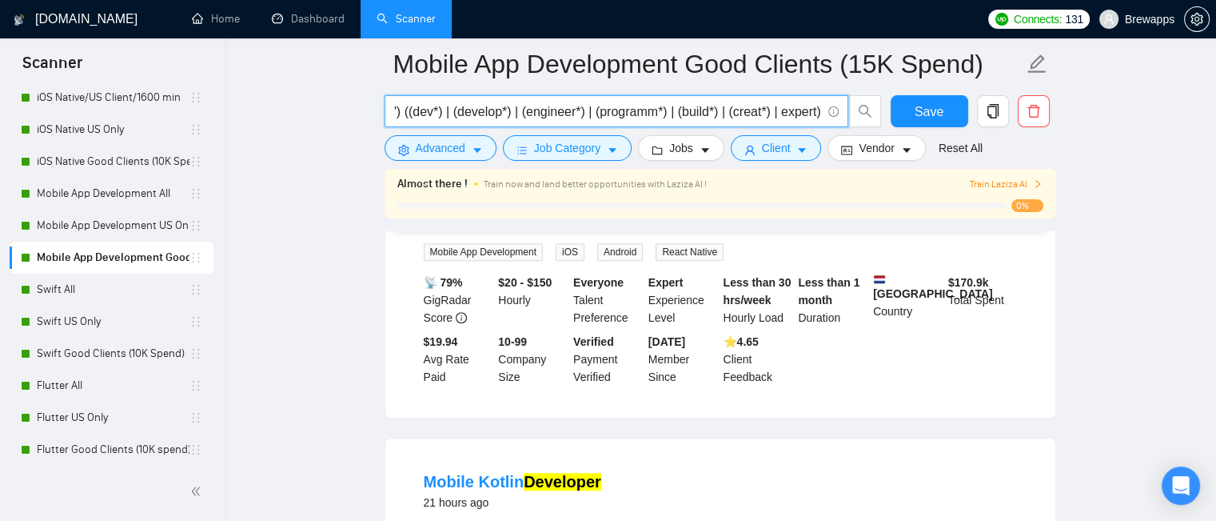
click at [405, 109] on input "("mobile app" | "mobile application" | "app development" | "app developer" | "m…" at bounding box center [607, 112] width 427 height 20
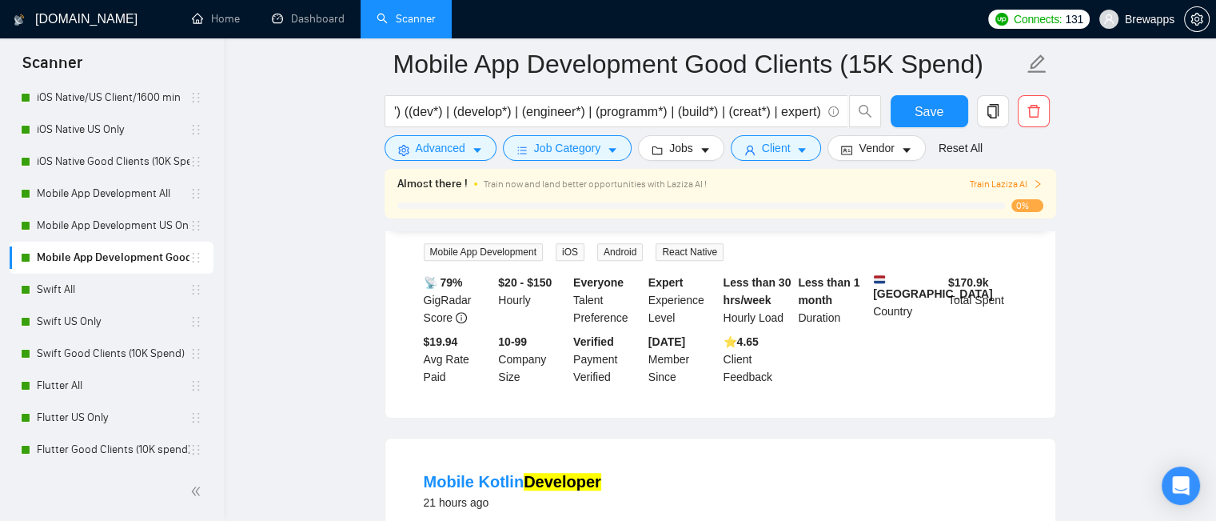
scroll to position [0, 0]
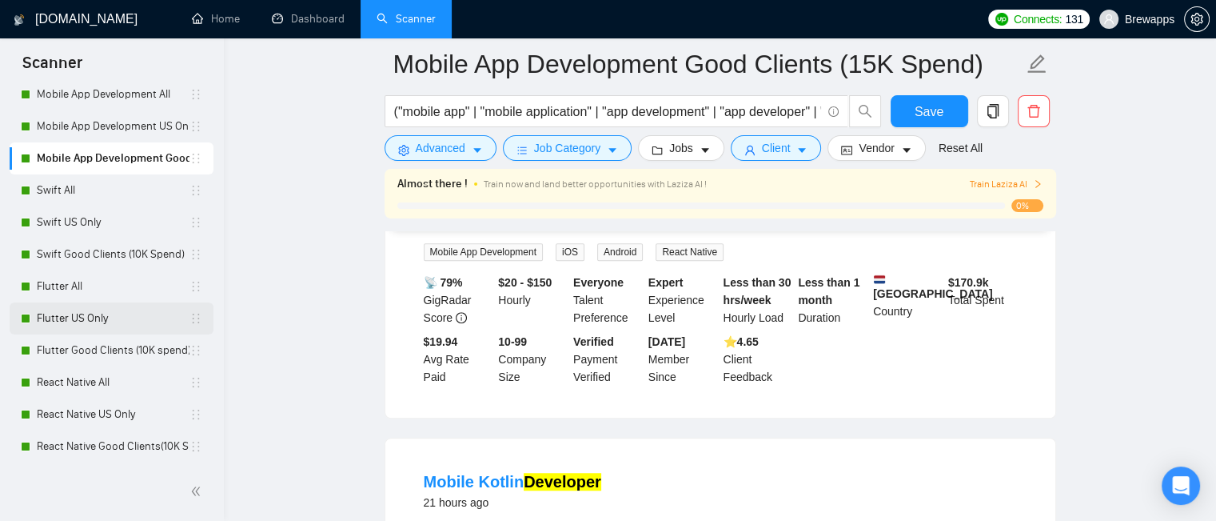
click at [101, 316] on link "Flutter US Only" at bounding box center [113, 318] width 153 height 32
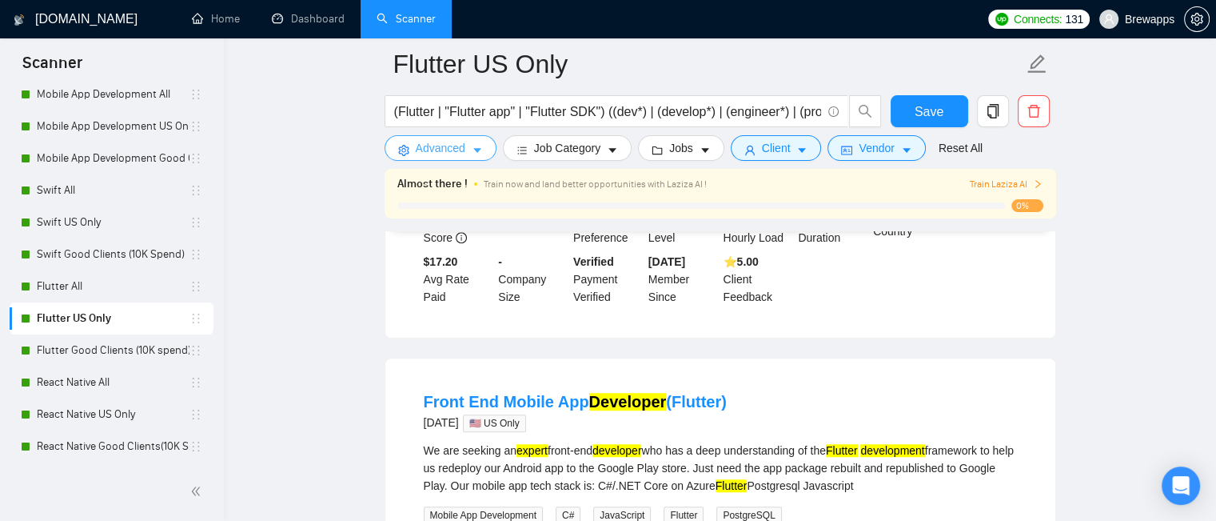
click at [467, 151] on button "Advanced" at bounding box center [441, 148] width 112 height 26
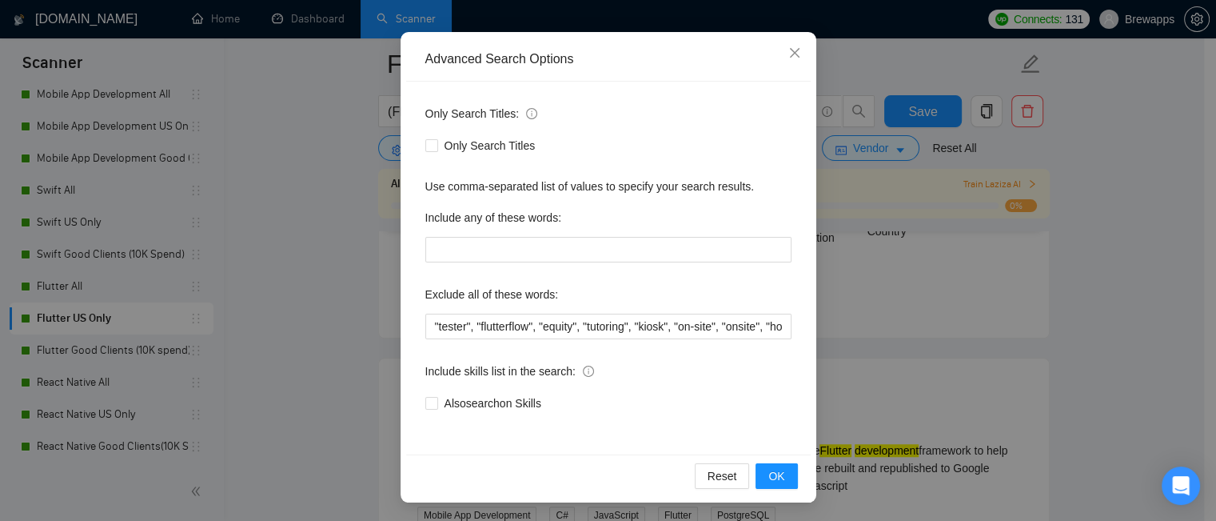
click at [314, 221] on div "Advanced Search Options Only Search Titles: Only Search Titles Use comma-separa…" at bounding box center [608, 260] width 1216 height 521
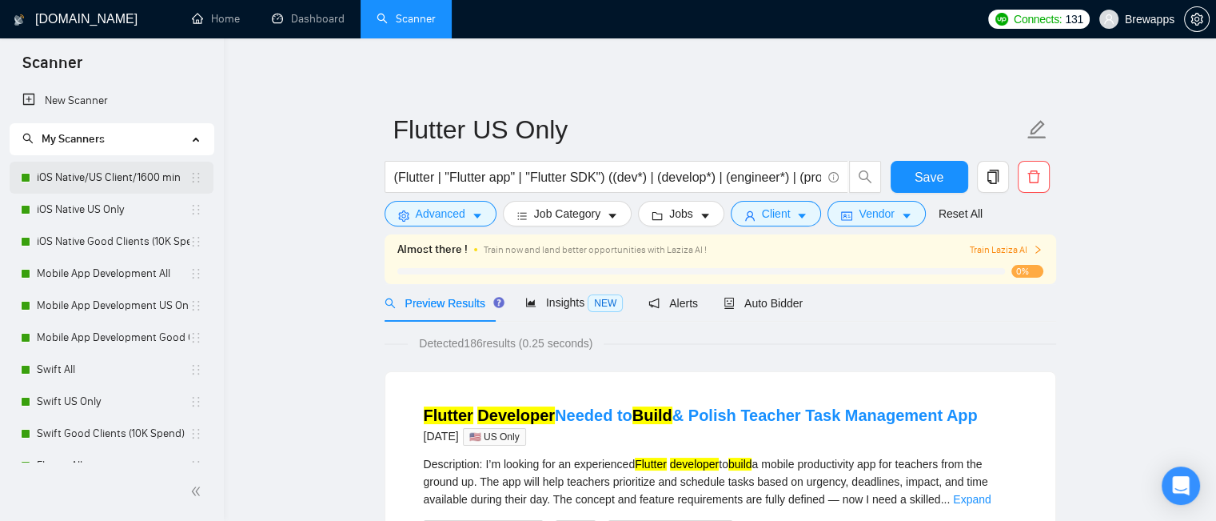
click at [115, 182] on link "iOS Native/US Client/1600 min" at bounding box center [113, 178] width 153 height 32
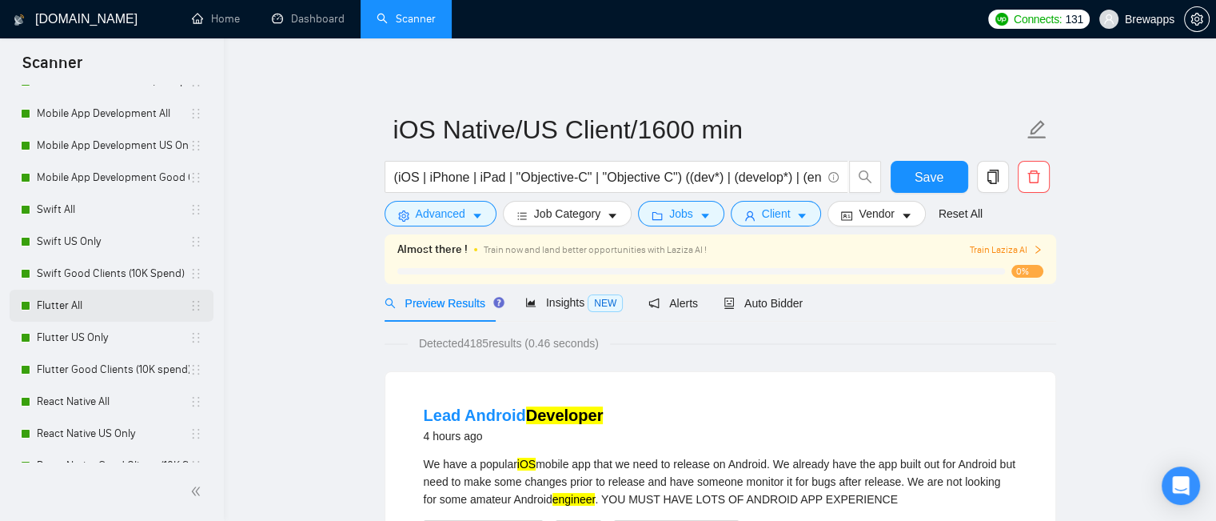
scroll to position [179, 0]
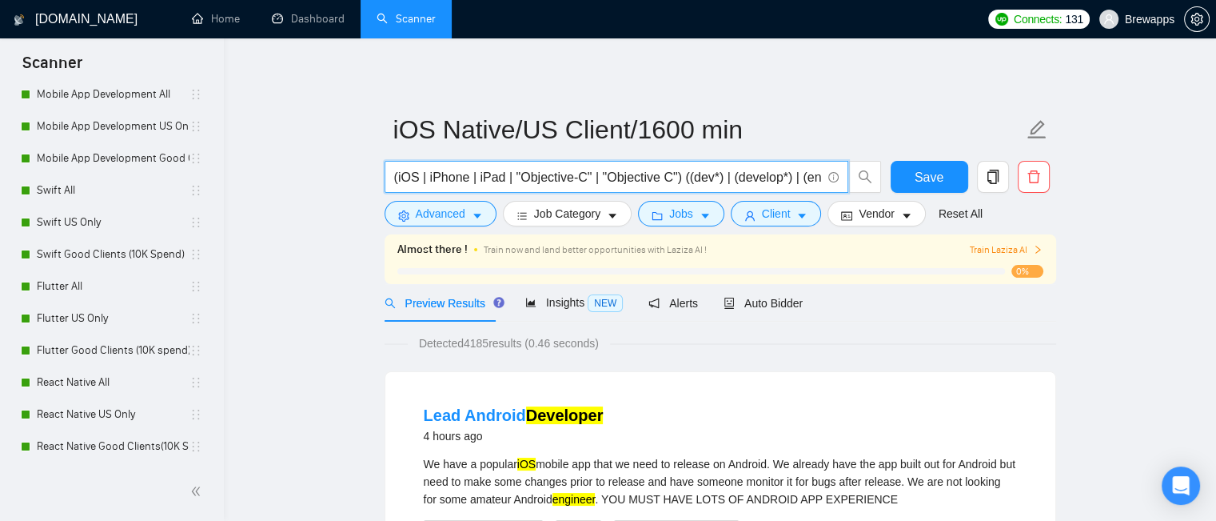
drag, startPoint x: 449, startPoint y: 182, endPoint x: 748, endPoint y: 174, distance: 299.2
click at [748, 174] on input "(iOS | iPhone | iPad | "Objective-C" | "Objective C") ((dev*) | (develop*) | (e…" at bounding box center [607, 177] width 427 height 20
click at [773, 181] on input "(iOS | iPhone | iPad | "Objective-C" | "Objective C") ((dev*) | (develop*) | (e…" at bounding box center [607, 177] width 427 height 20
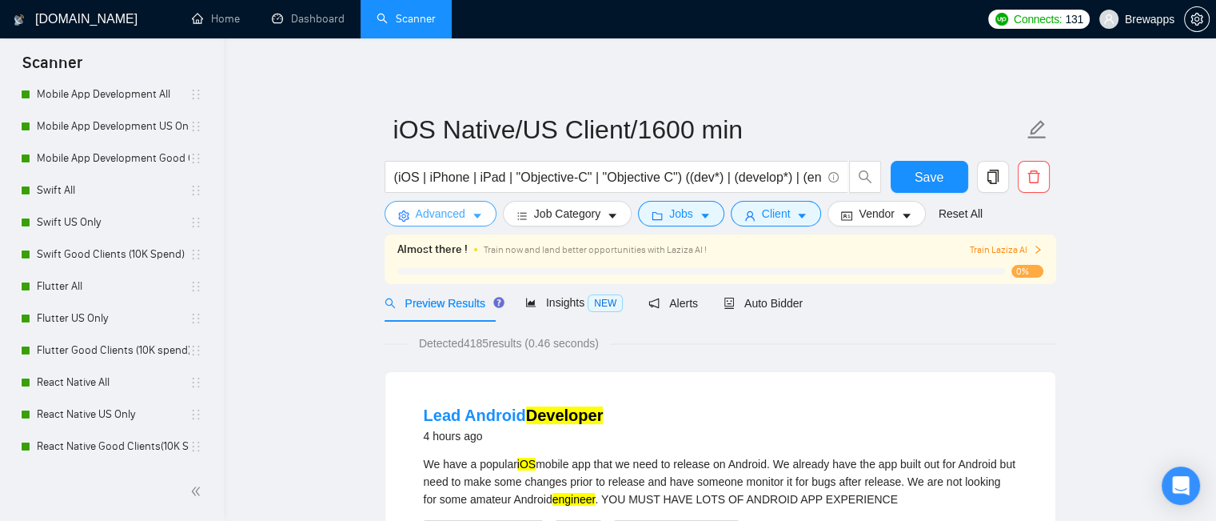
click at [473, 217] on icon "caret-down" at bounding box center [477, 215] width 11 height 11
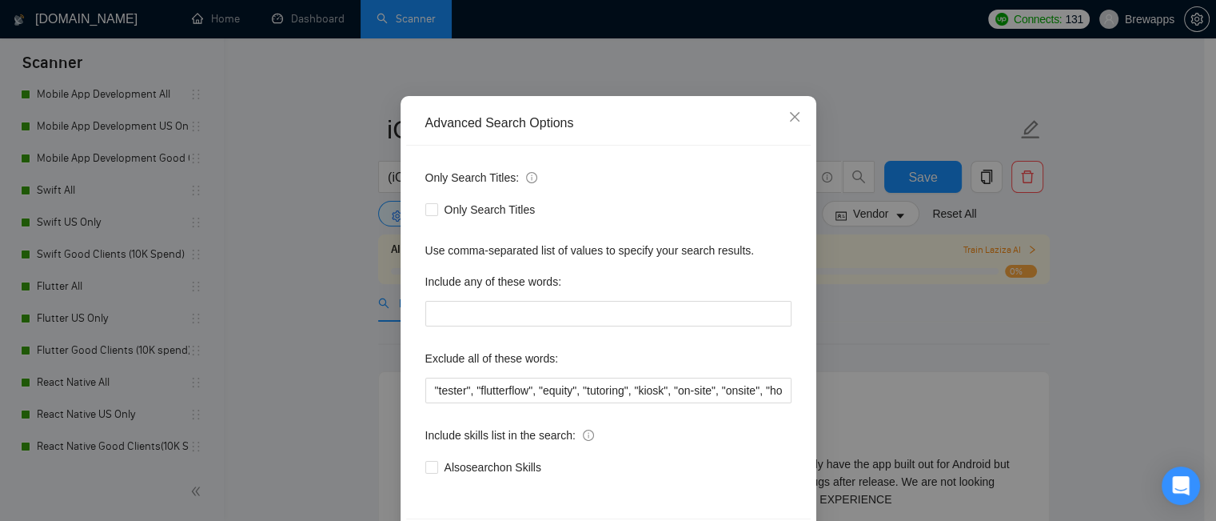
scroll to position [144, 0]
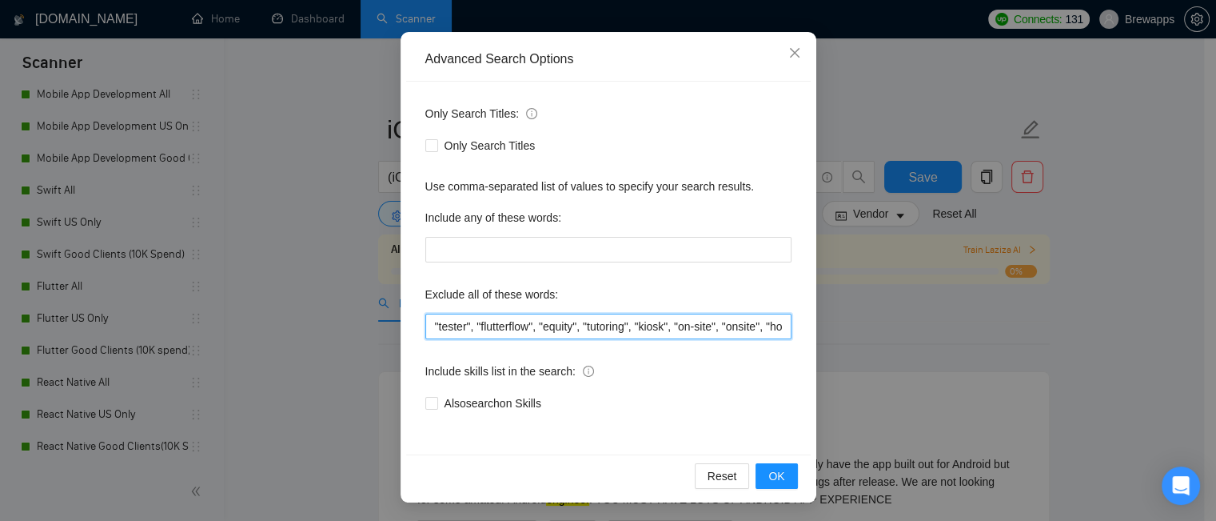
click at [537, 321] on input ""tester", "flutterflow", "equity", "tutoring", "kiosk", "on-site", "onsite", "h…" at bounding box center [608, 326] width 366 height 26
type input ""tester", "flutterflow", equity", "tutoring", "kiosk", "on-site", "onsite", "ho…"
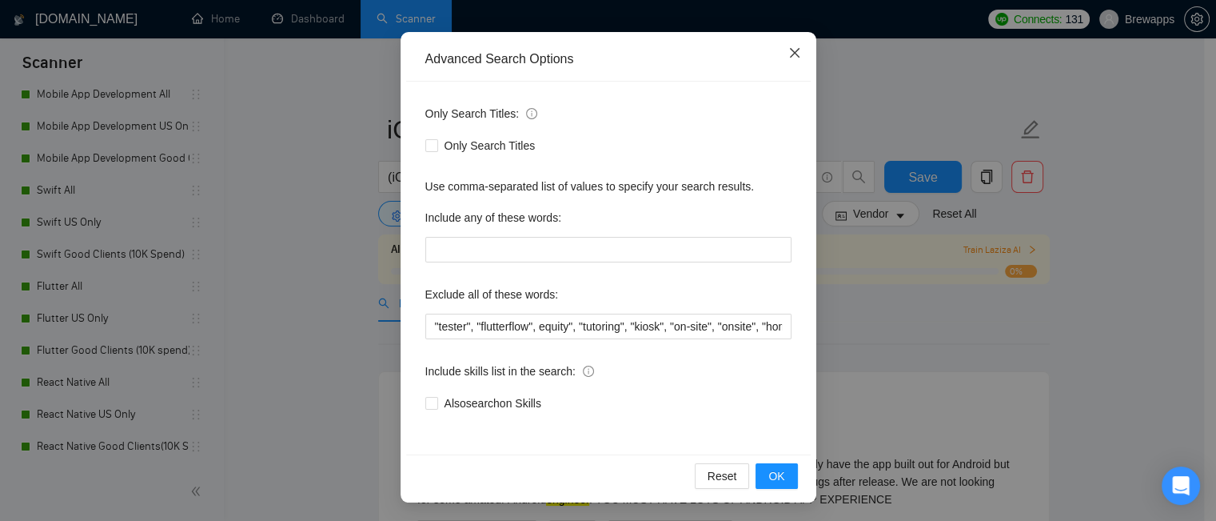
click at [788, 54] on icon "close" at bounding box center [794, 52] width 13 height 13
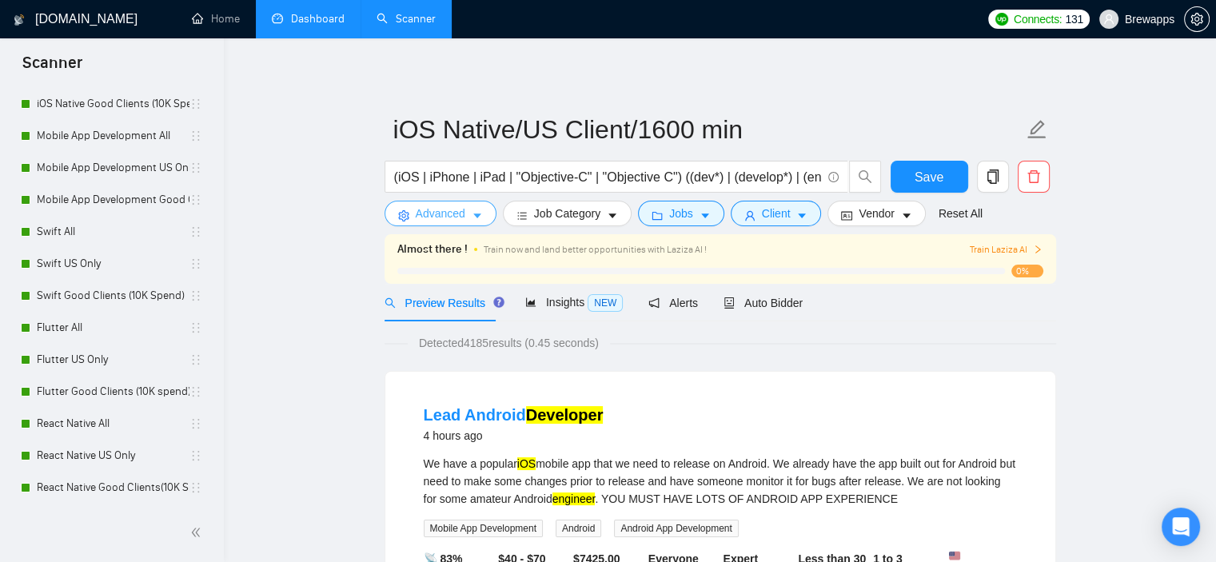
scroll to position [138, 0]
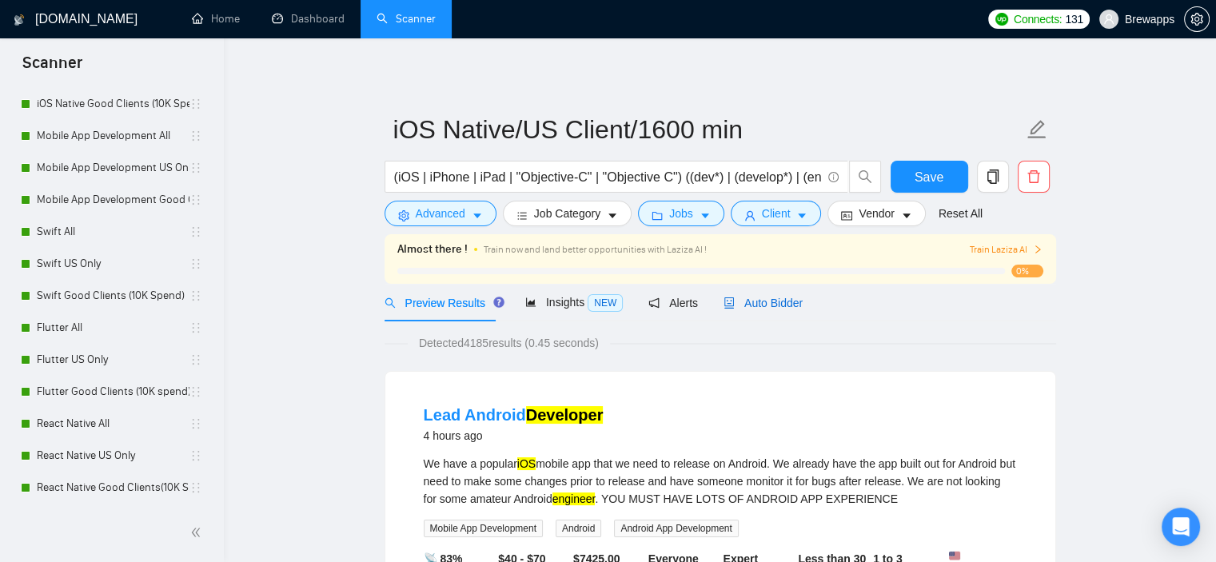
click at [762, 303] on span "Auto Bidder" at bounding box center [763, 303] width 79 height 13
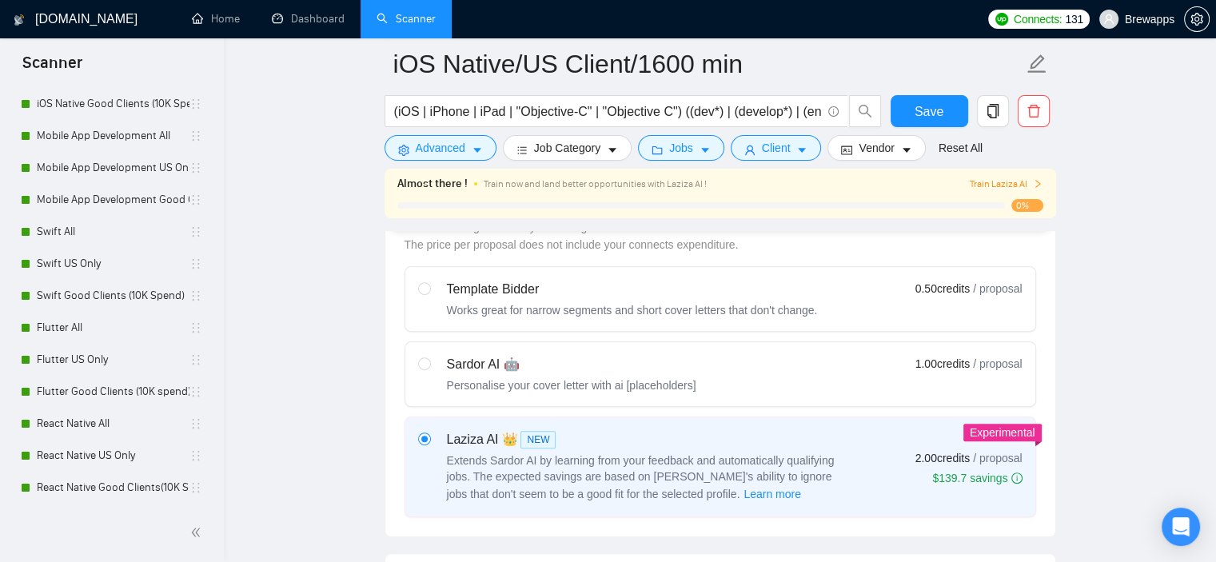
scroll to position [80, 0]
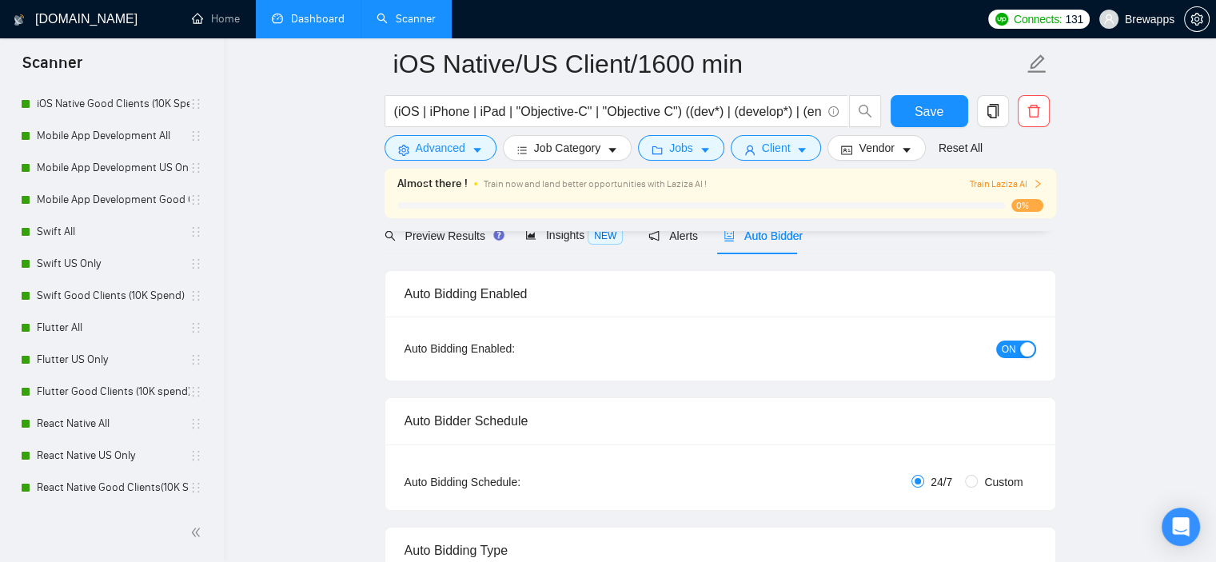
click at [286, 12] on link "Dashboard" at bounding box center [308, 19] width 73 height 14
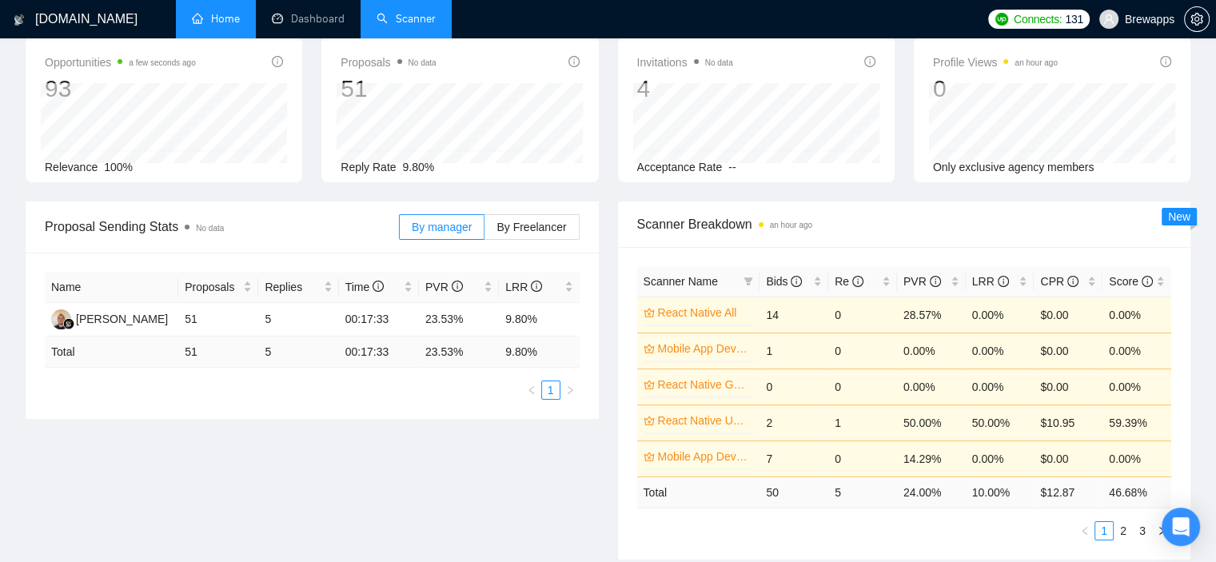
type input "[DATE]"
